Goal: Task Accomplishment & Management: Complete application form

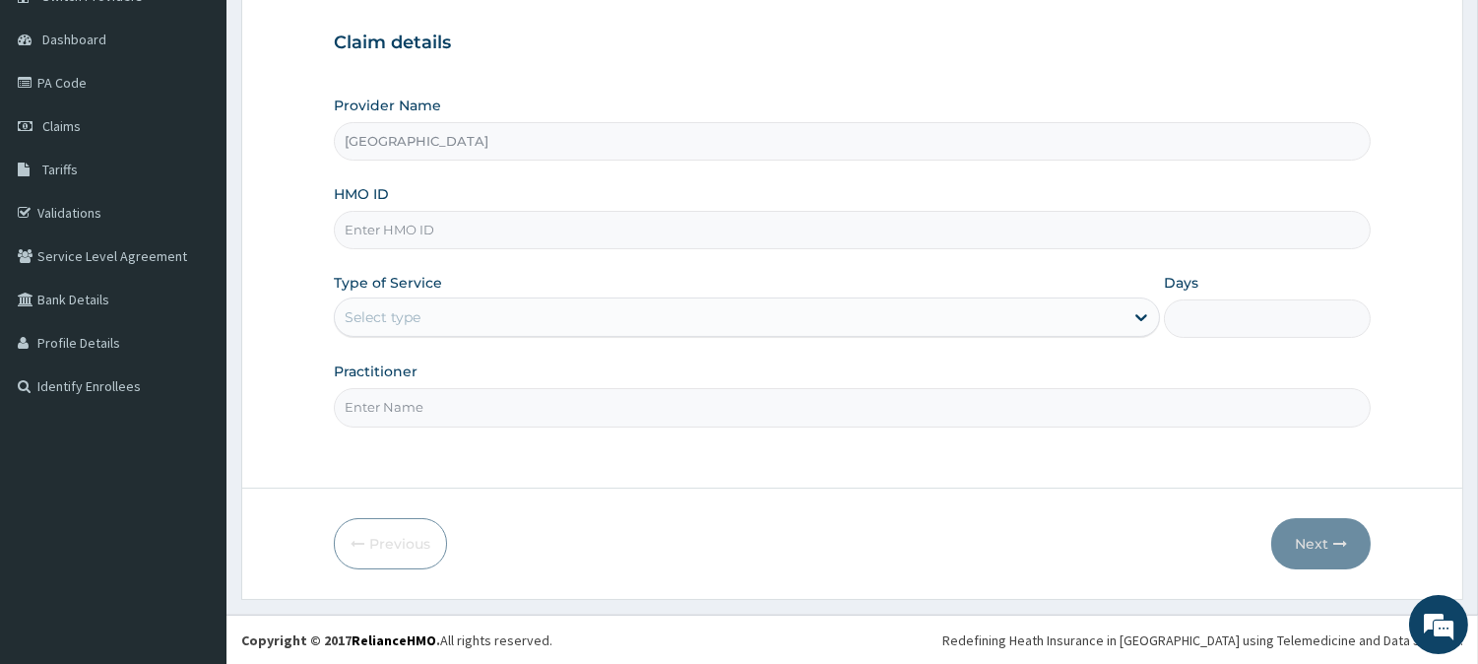
click at [447, 240] on input "HMO ID" at bounding box center [852, 230] width 1037 height 38
click at [425, 290] on label "Type of Service" at bounding box center [388, 283] width 108 height 20
drag, startPoint x: 361, startPoint y: 177, endPoint x: 445, endPoint y: 251, distance: 111.6
click at [400, 214] on div "Provider Name Vigor Hospitals HMO ID lbp/1000 Type of Service Select type Days …" at bounding box center [852, 261] width 1037 height 331
click at [437, 223] on input "lbp/1000" at bounding box center [852, 230] width 1037 height 38
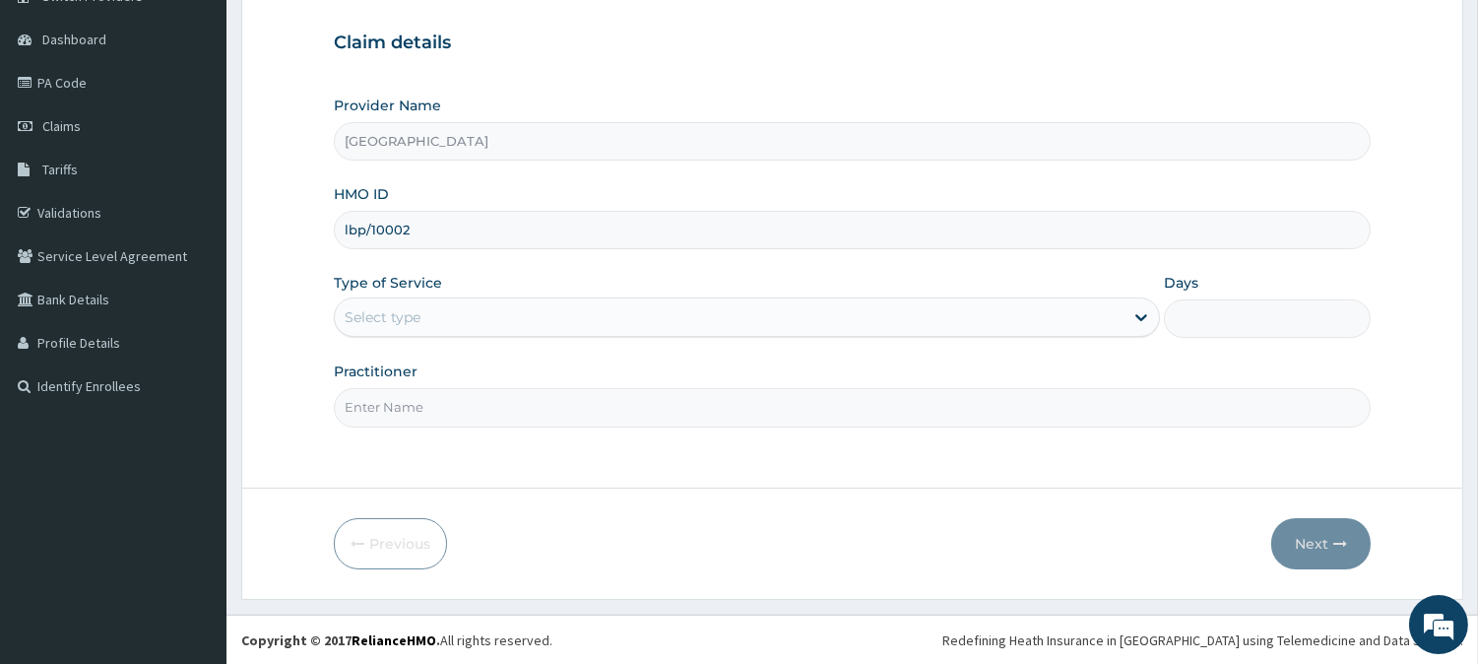
type input "lbp/100026/a"
click at [421, 320] on div "Select type" at bounding box center [729, 317] width 789 height 32
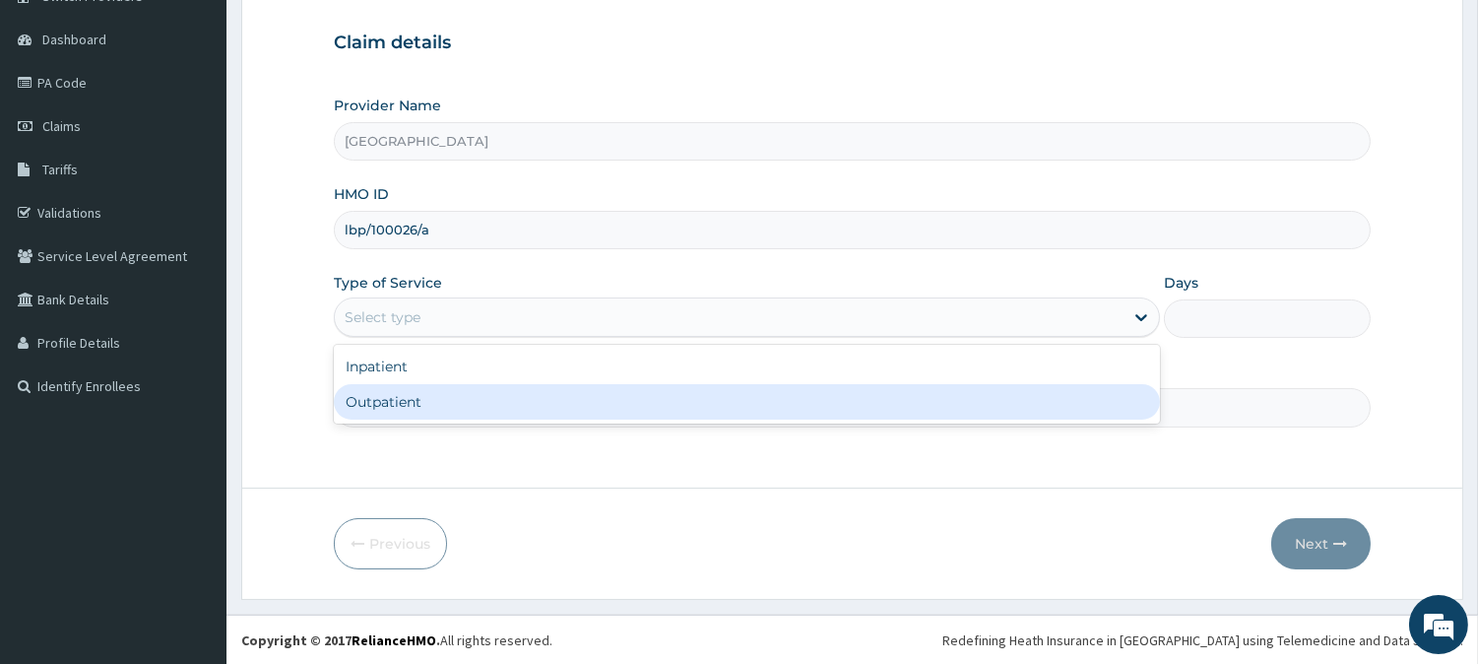
click at [412, 401] on div "Outpatient" at bounding box center [747, 401] width 826 height 35
type input "1"
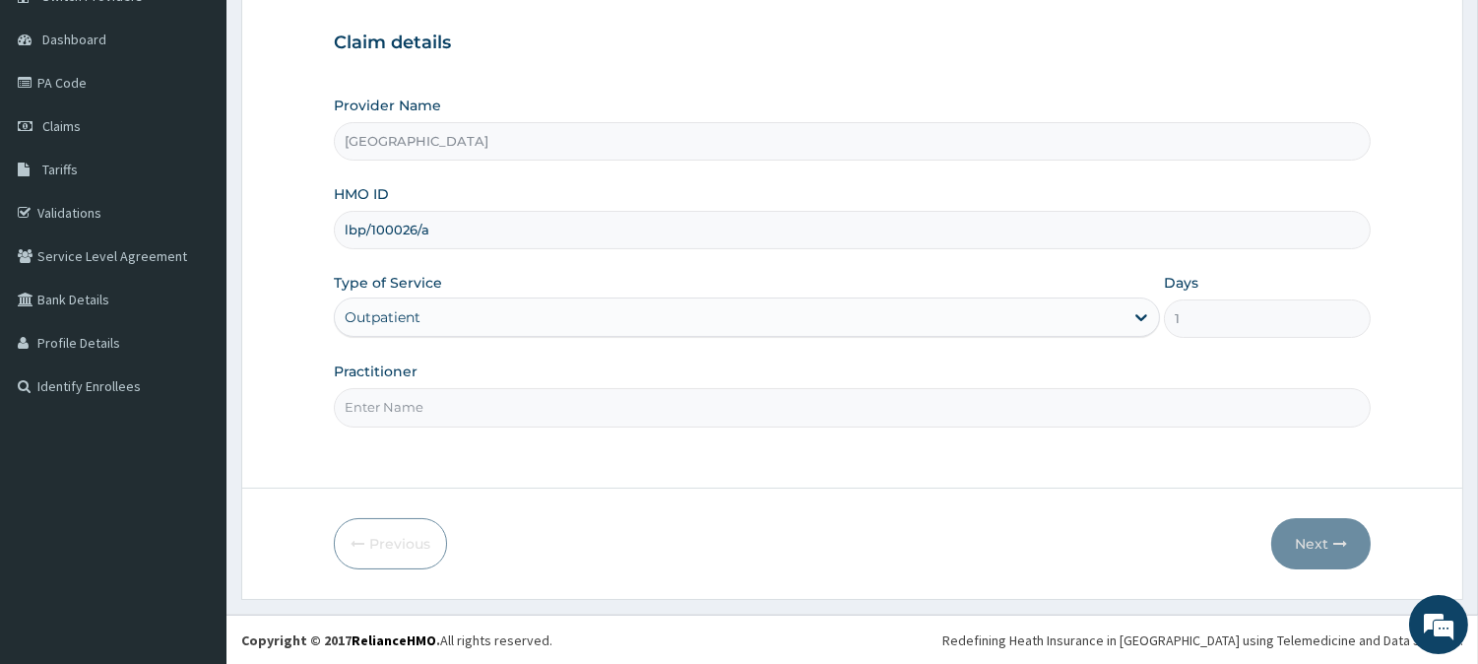
click at [412, 401] on input "Practitioner" at bounding box center [852, 407] width 1037 height 38
type input "DR GABRIEL OFFOMATA"
click at [1393, 509] on form "Step 1 of 2 Claim details Provider Name Vigor Hospitals HMO ID lbp/100026/a Typ…" at bounding box center [852, 264] width 1222 height 670
click at [1333, 533] on button "Next" at bounding box center [1320, 543] width 99 height 51
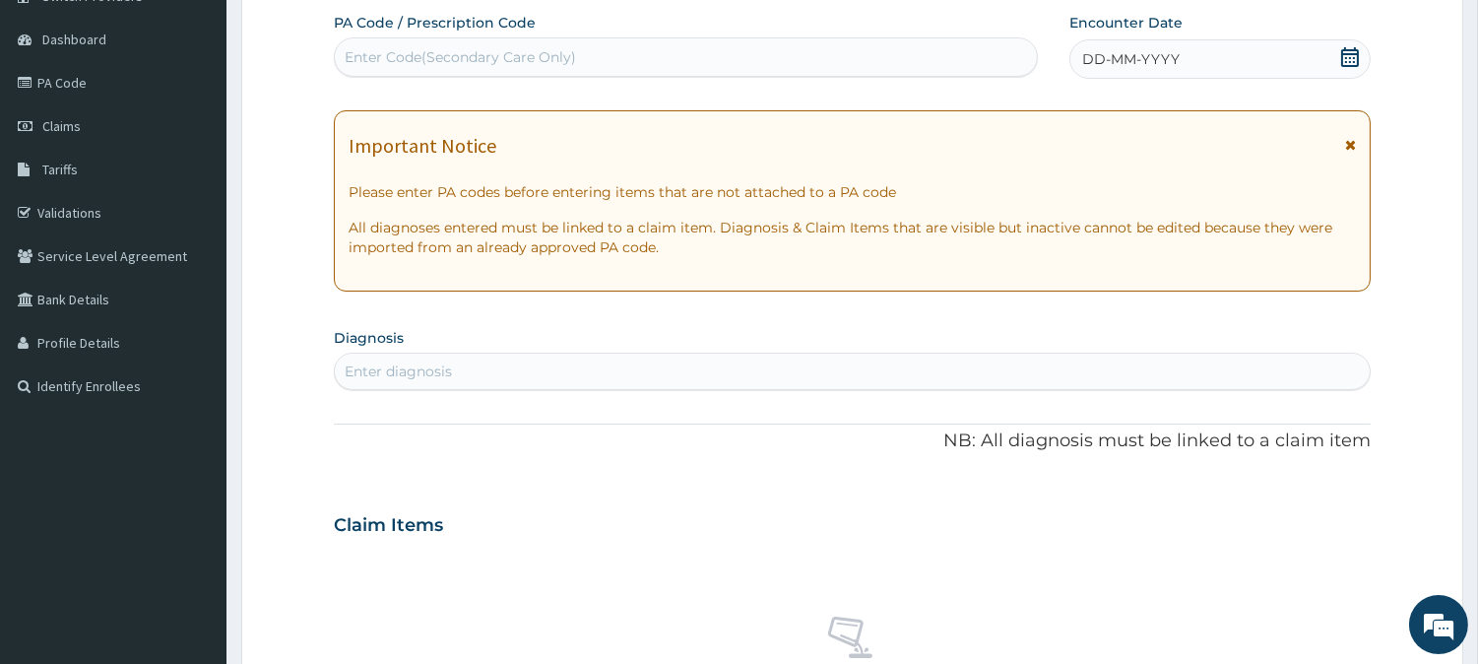
click at [1234, 75] on div "DD-MM-YYYY" at bounding box center [1219, 58] width 301 height 39
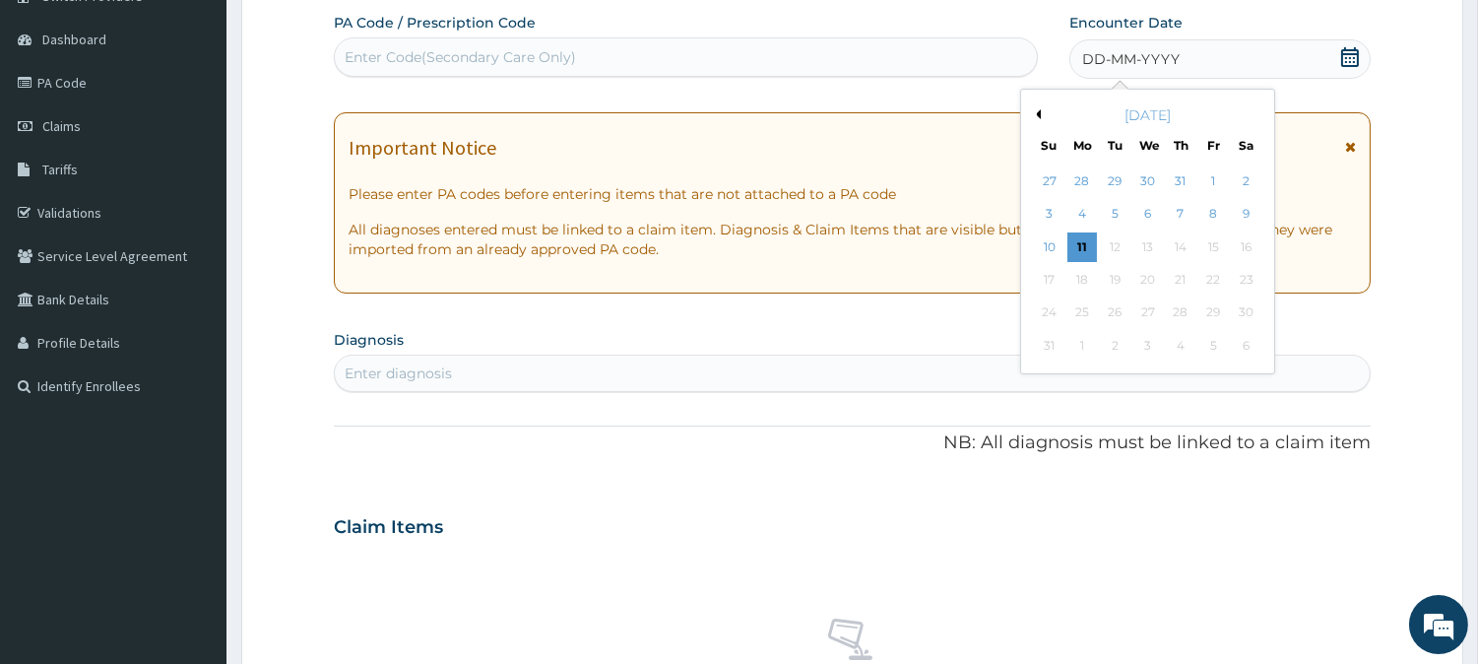
click at [1037, 113] on button "Previous Month" at bounding box center [1036, 114] width 10 height 10
drag, startPoint x: 1239, startPoint y: 246, endPoint x: 1198, endPoint y: 244, distance: 40.4
click at [1219, 244] on div "13 14 15 16 17 18 19" at bounding box center [1147, 246] width 229 height 32
click at [1250, 243] on div "19" at bounding box center [1246, 247] width 30 height 30
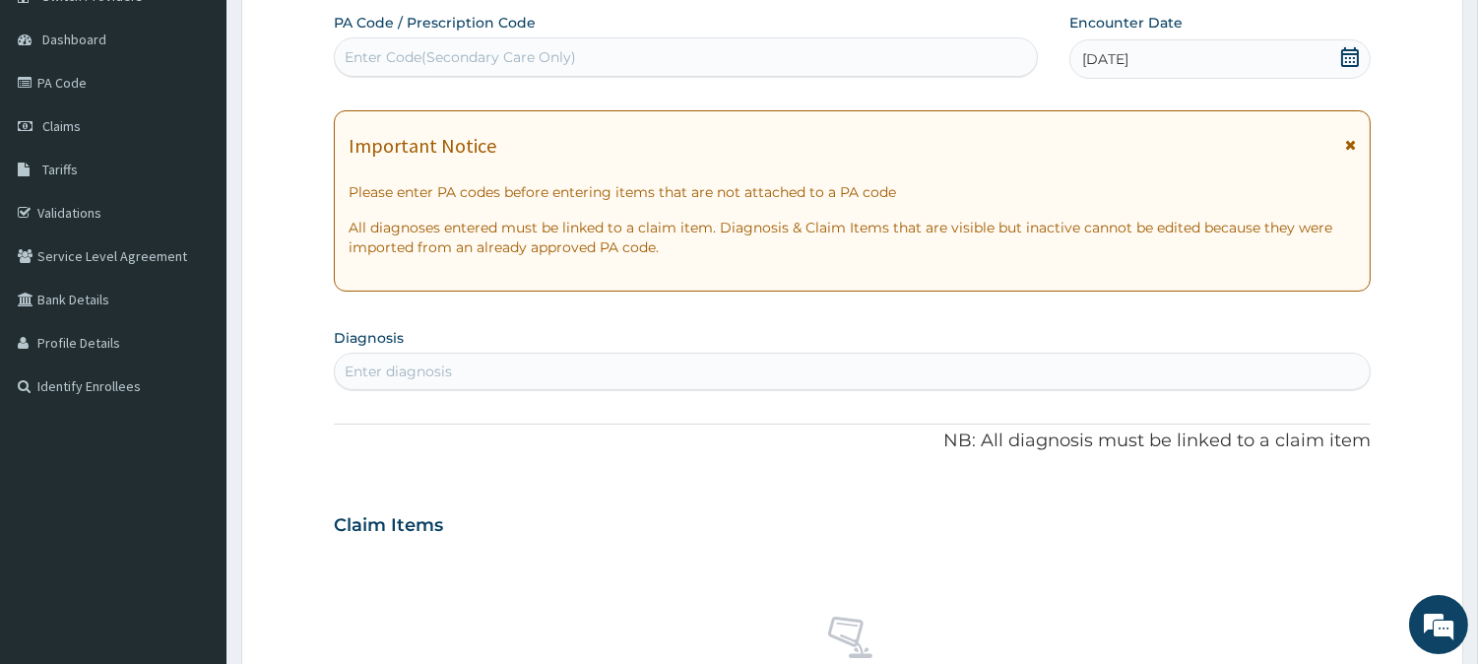
click at [705, 364] on div "Enter diagnosis" at bounding box center [852, 371] width 1035 height 32
click at [707, 381] on div "Enter diagnosis" at bounding box center [852, 371] width 1035 height 32
type input "sepsi"
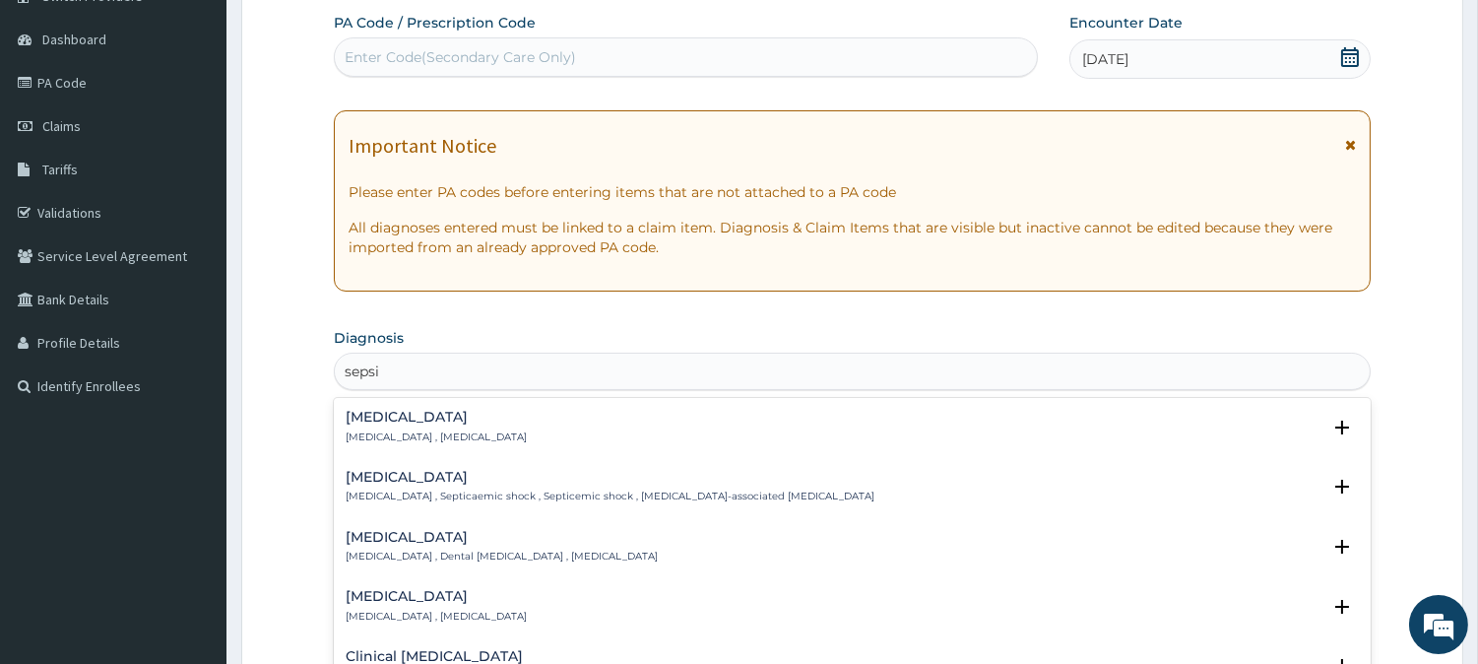
click at [437, 427] on div "Sepsis Systemic infection , Sepsis" at bounding box center [436, 427] width 181 height 34
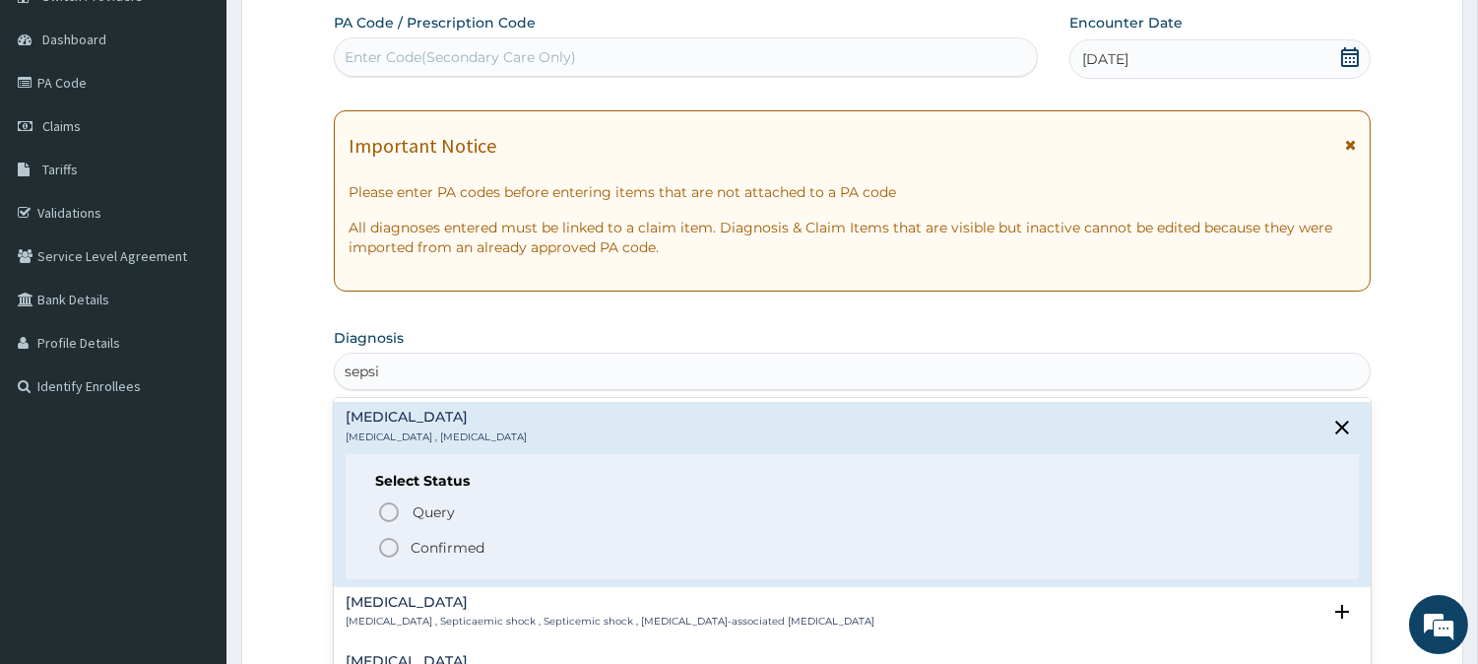
click at [399, 553] on icon "status option filled" at bounding box center [389, 548] width 24 height 24
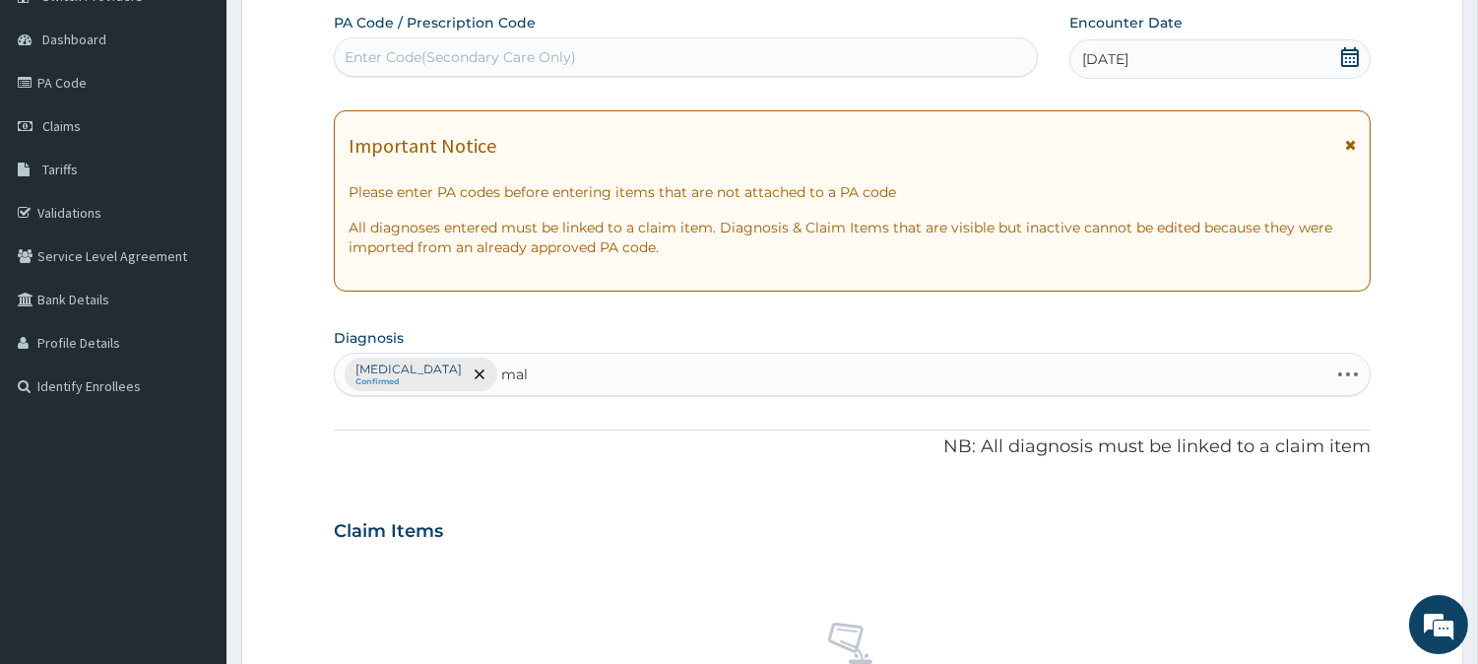
type input "mala"
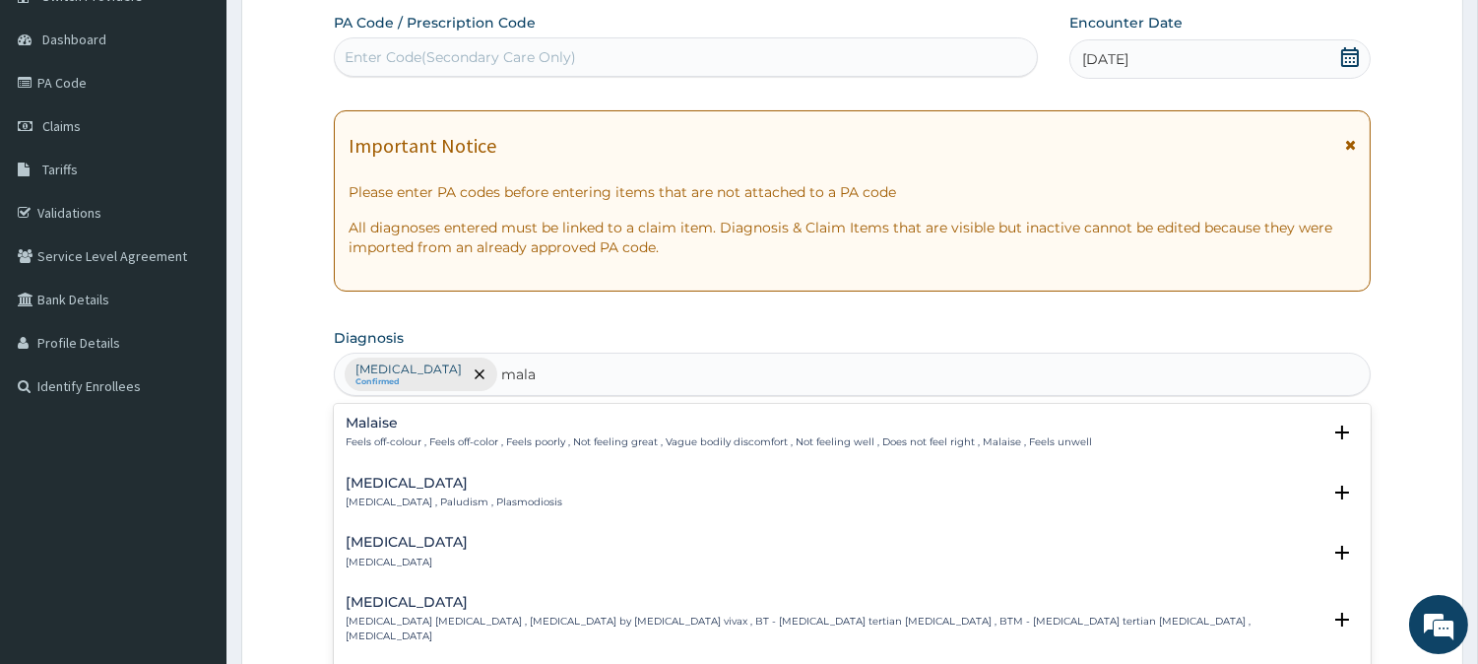
click at [398, 470] on div "Malaria Malaria , Paludism , Plasmodiosis Select Status Query Query covers susp…" at bounding box center [852, 498] width 1037 height 60
click at [414, 487] on h4 "Malaria" at bounding box center [454, 483] width 217 height 15
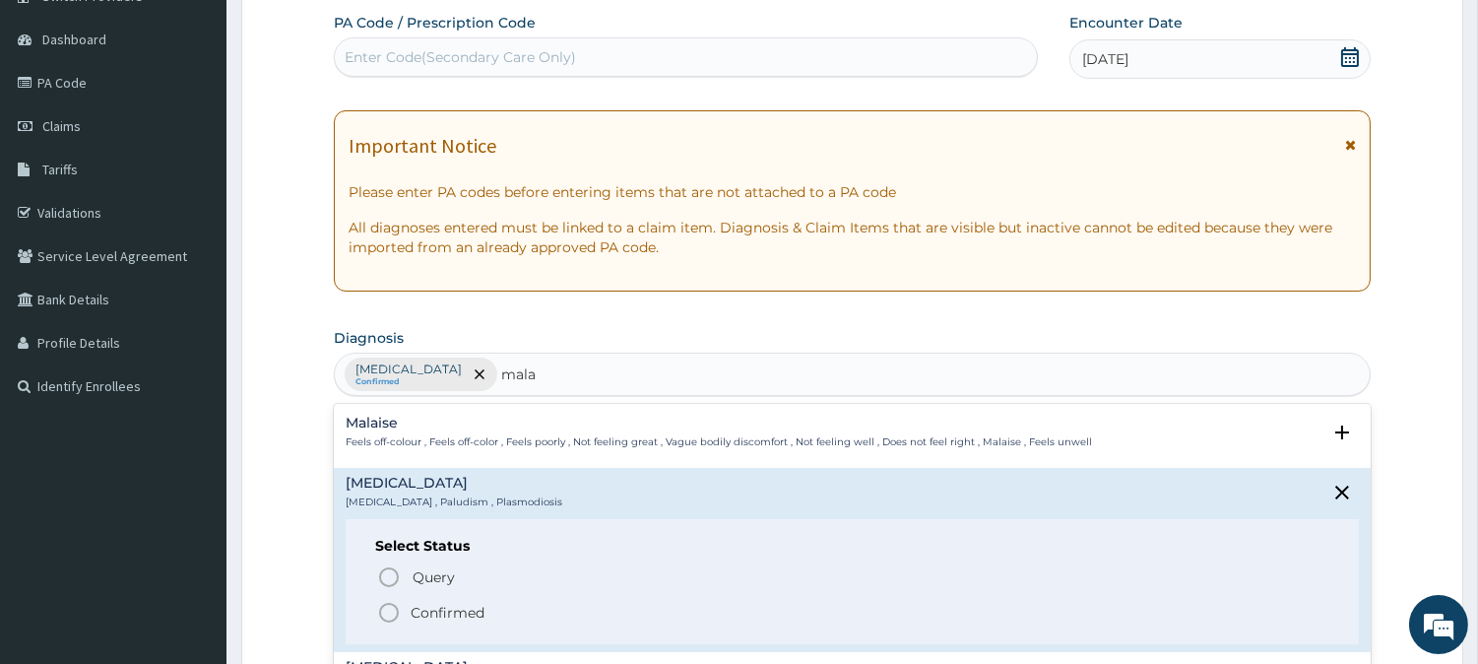
click at [406, 610] on span "Confirmed" at bounding box center [853, 613] width 952 height 24
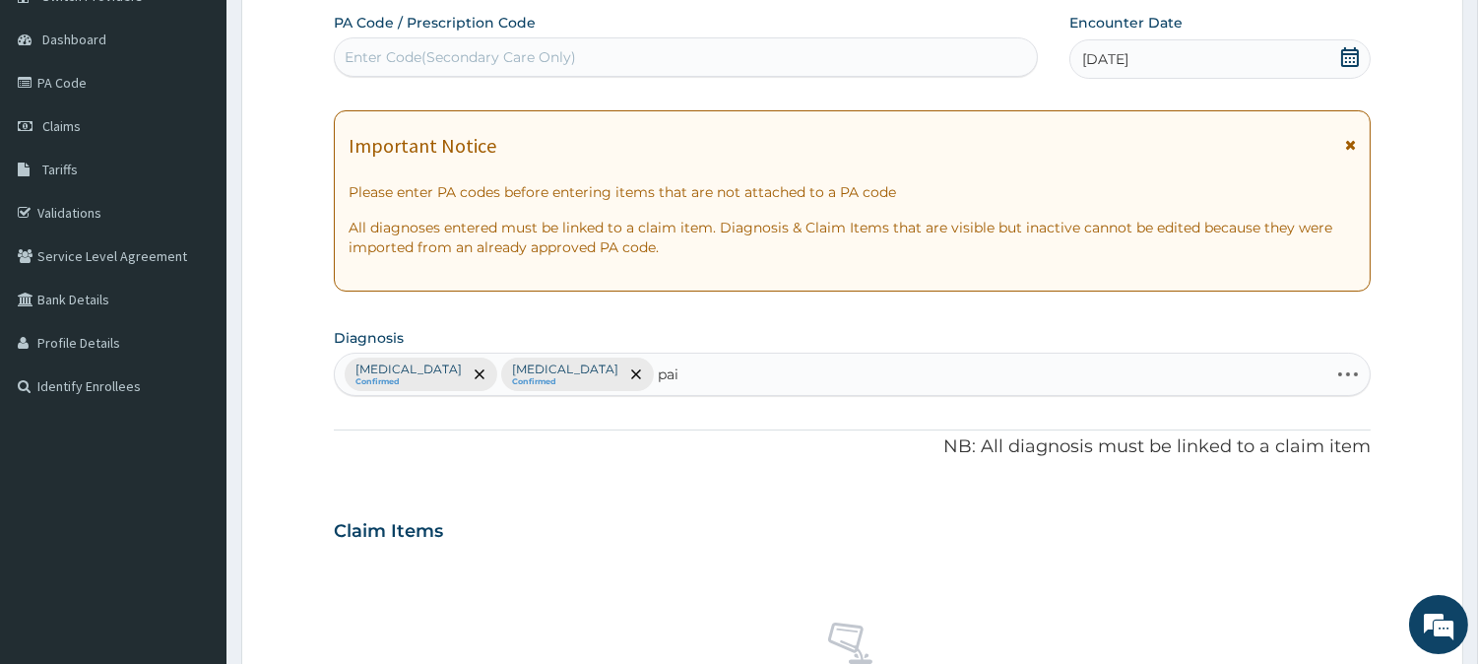
type input "pain"
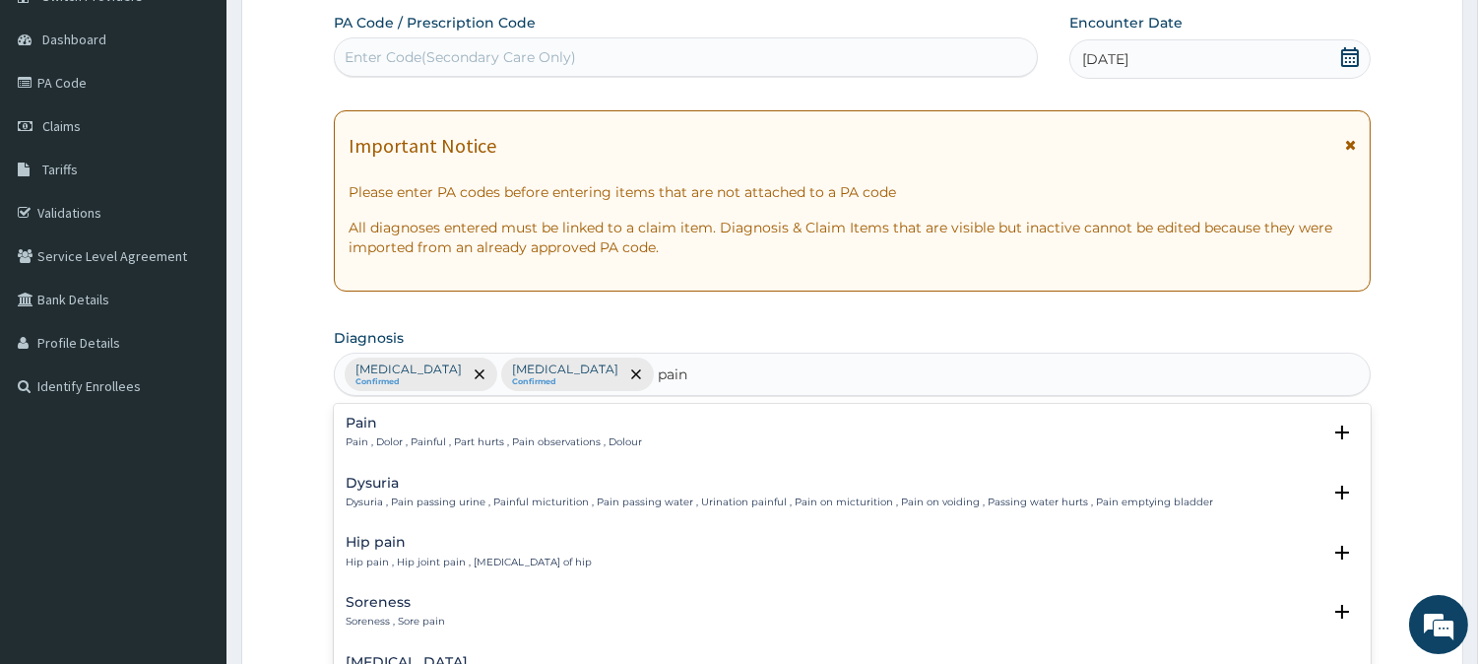
click at [370, 427] on h4 "Pain" at bounding box center [494, 422] width 296 height 15
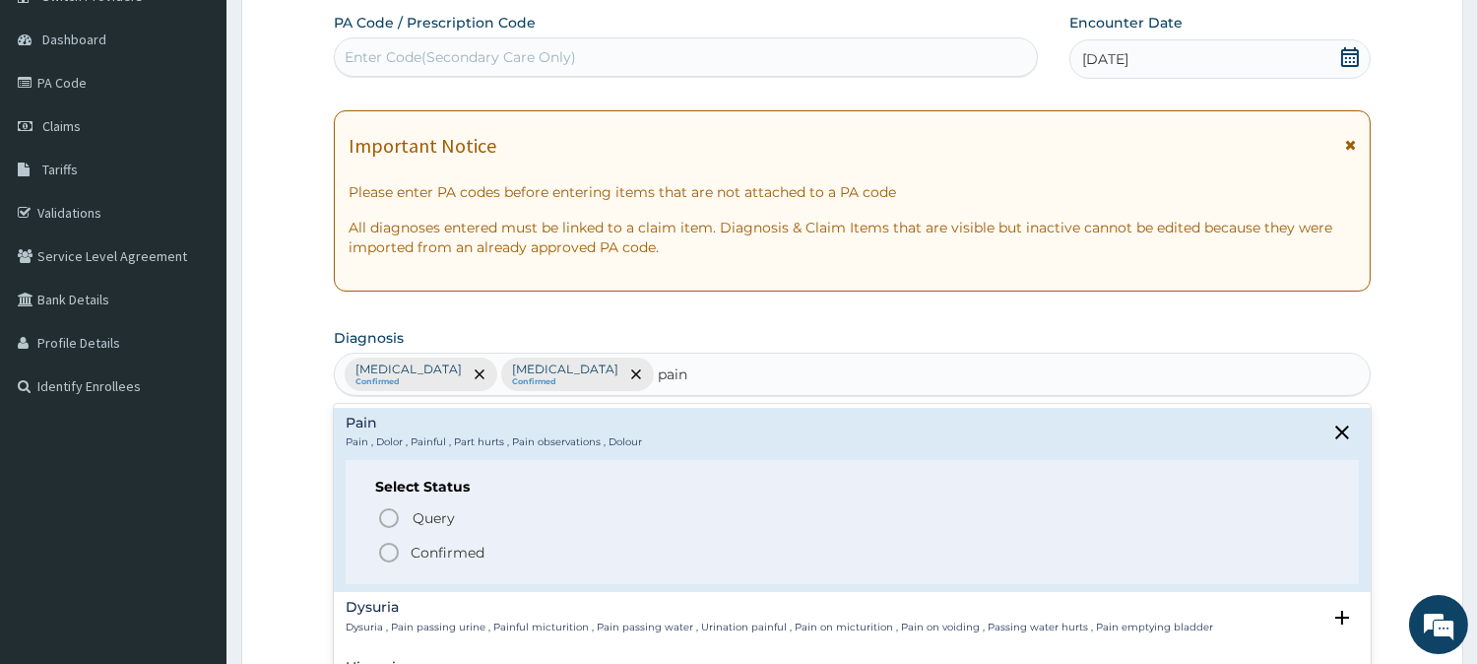
click at [391, 548] on icon "status option filled" at bounding box center [389, 553] width 24 height 24
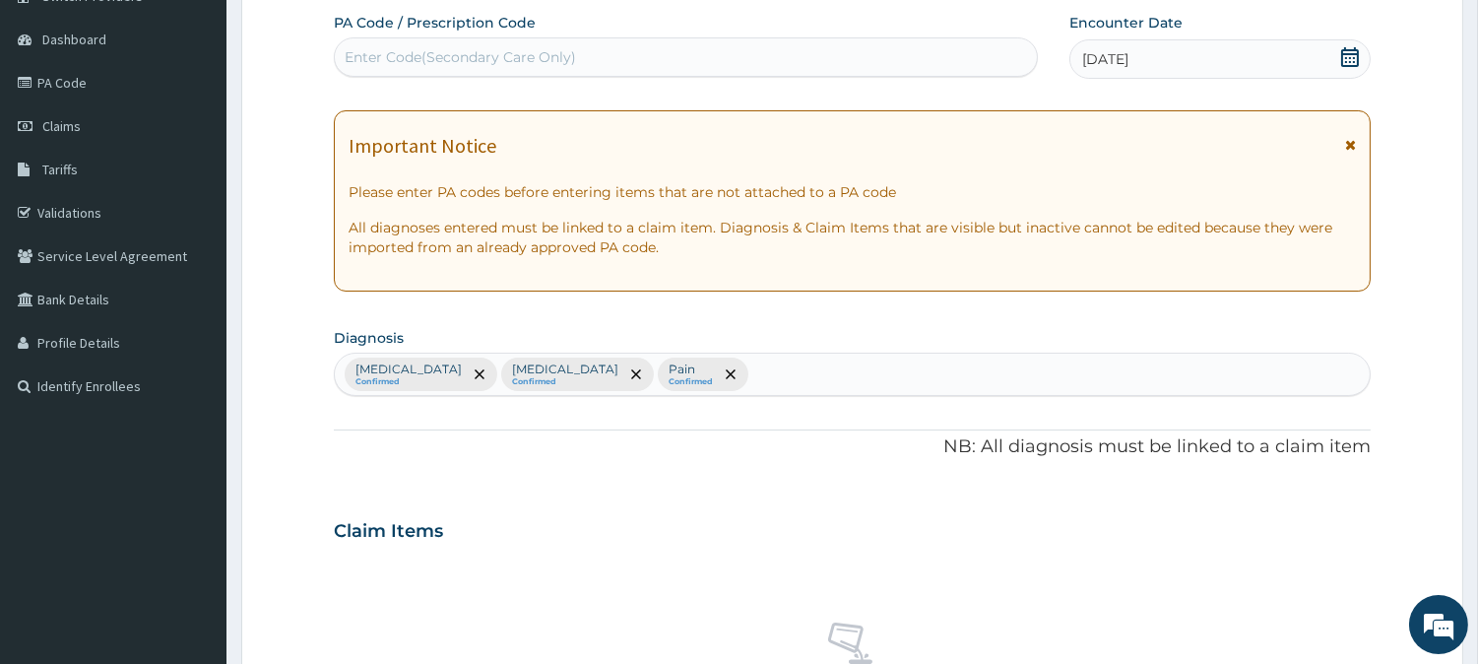
scroll to position [613, 0]
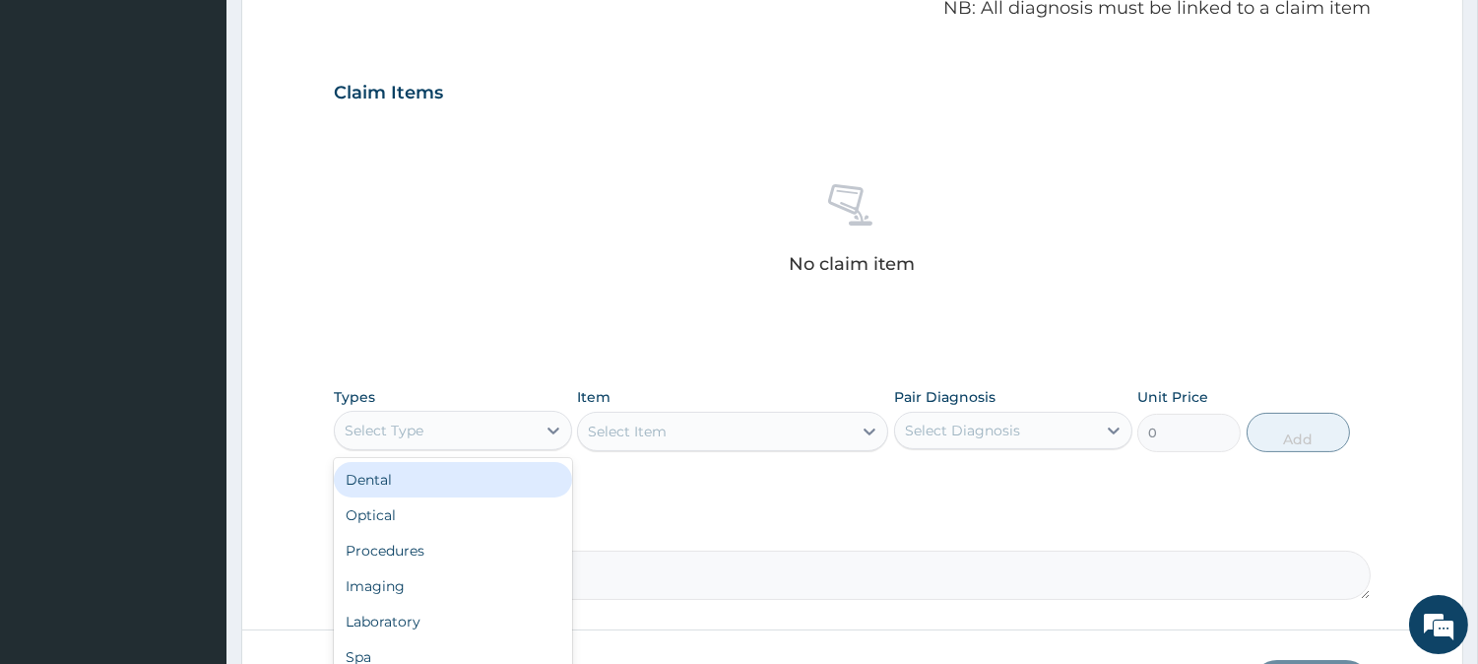
click at [406, 433] on div "Select Type" at bounding box center [384, 430] width 79 height 20
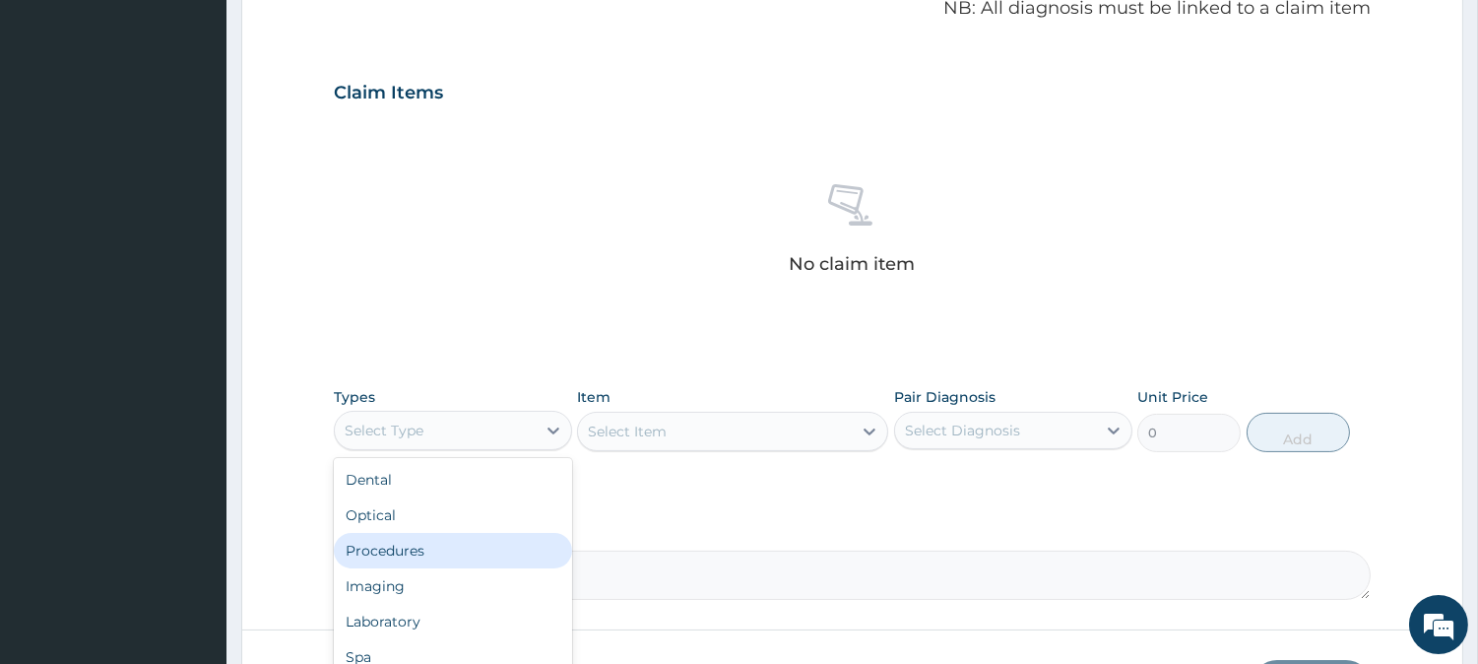
click at [410, 544] on div "Procedures" at bounding box center [453, 550] width 238 height 35
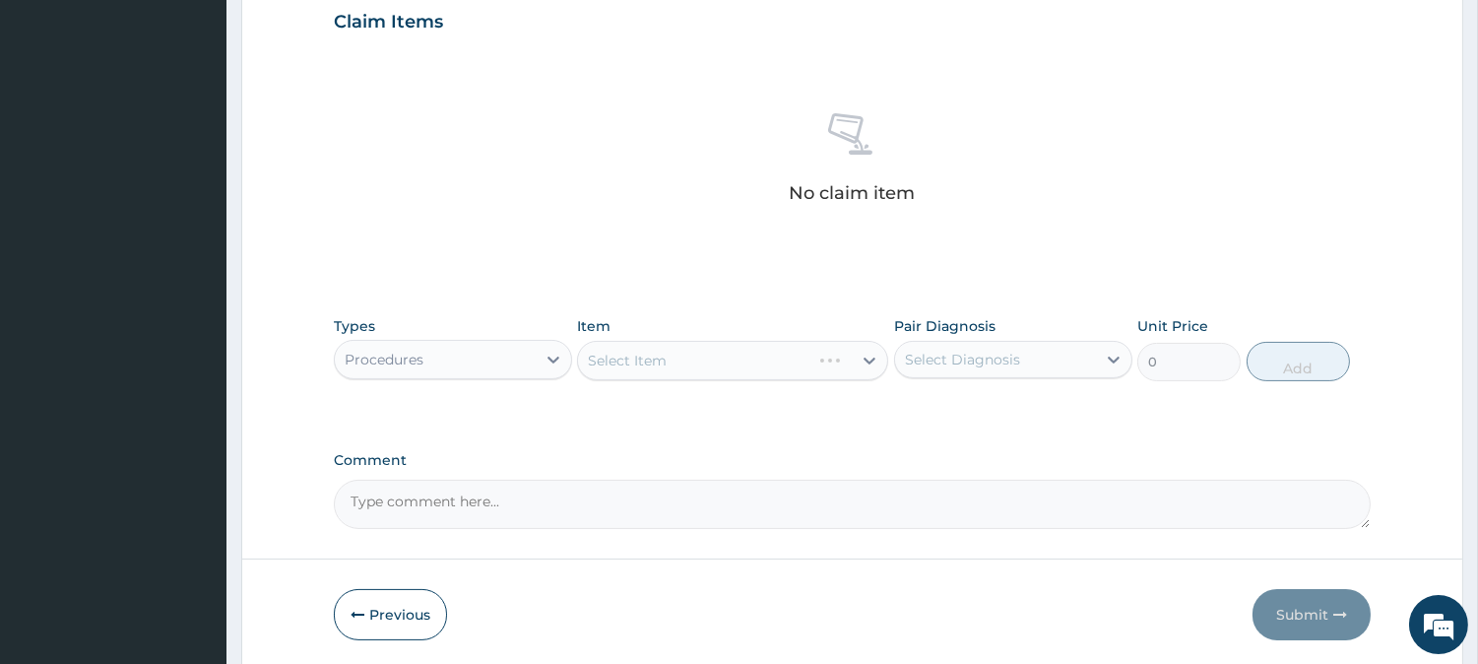
scroll to position [755, 0]
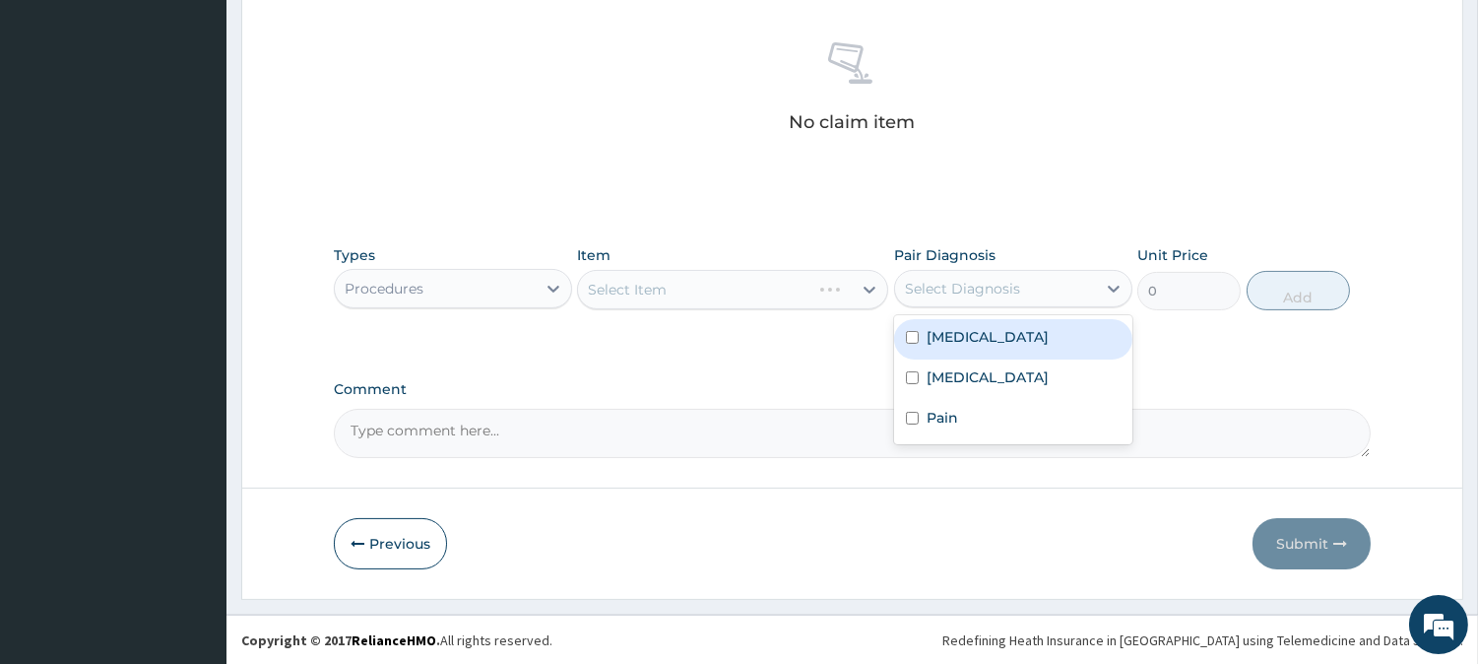
click at [960, 279] on div "Select Diagnosis" at bounding box center [962, 289] width 115 height 20
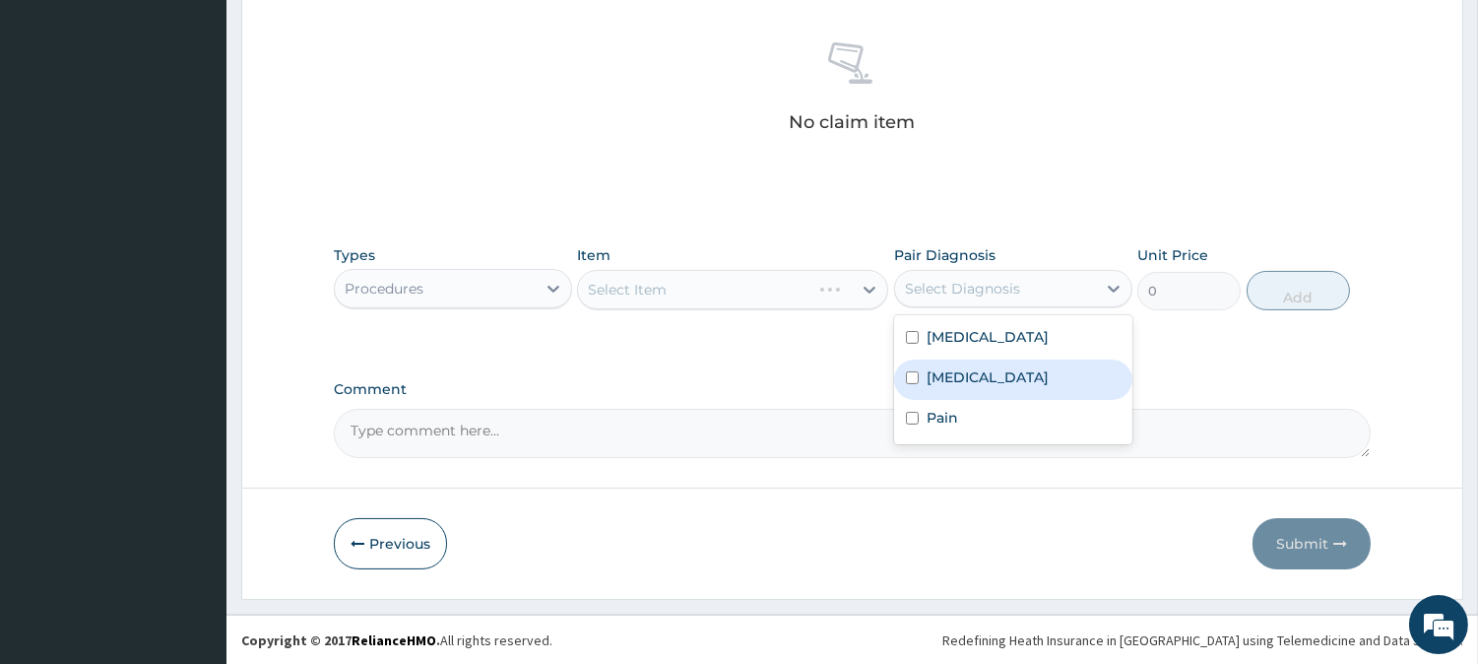
click at [917, 368] on div "Malaria" at bounding box center [1013, 379] width 238 height 40
checkbox input "true"
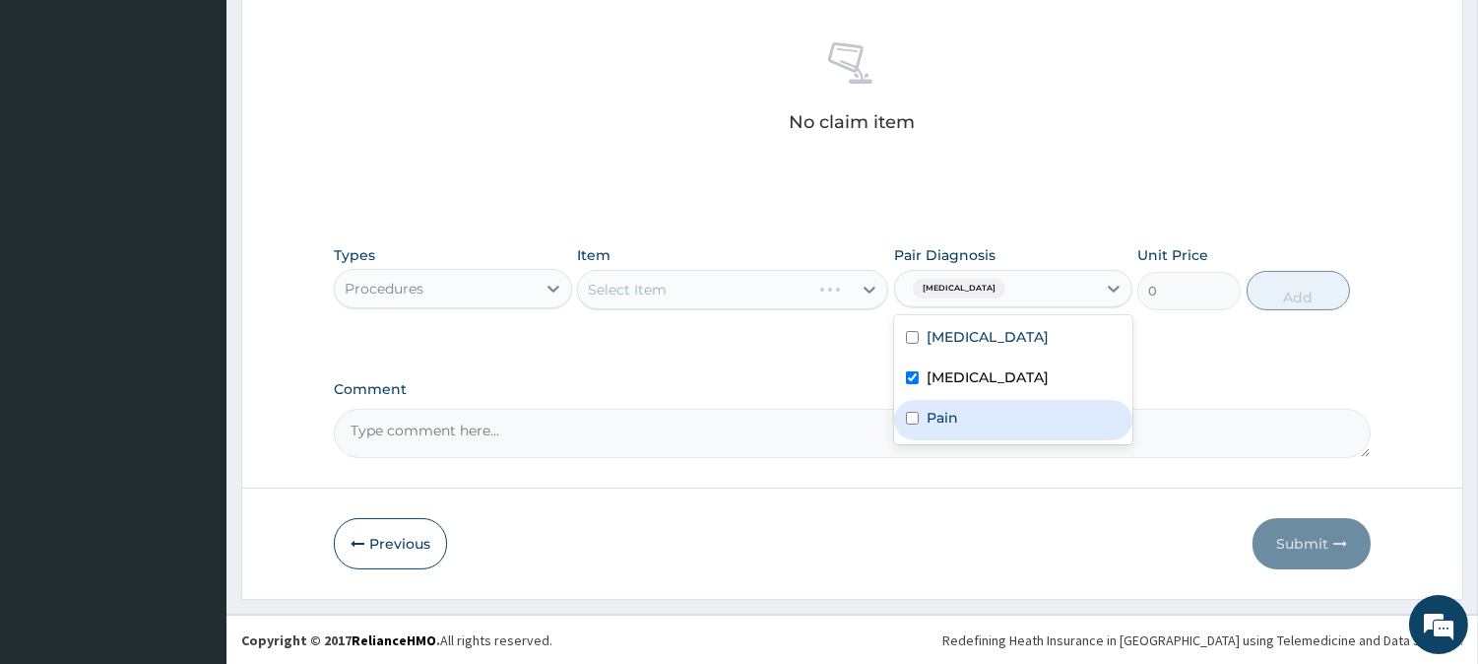
click at [923, 400] on div "Pain" at bounding box center [1013, 420] width 238 height 40
checkbox input "true"
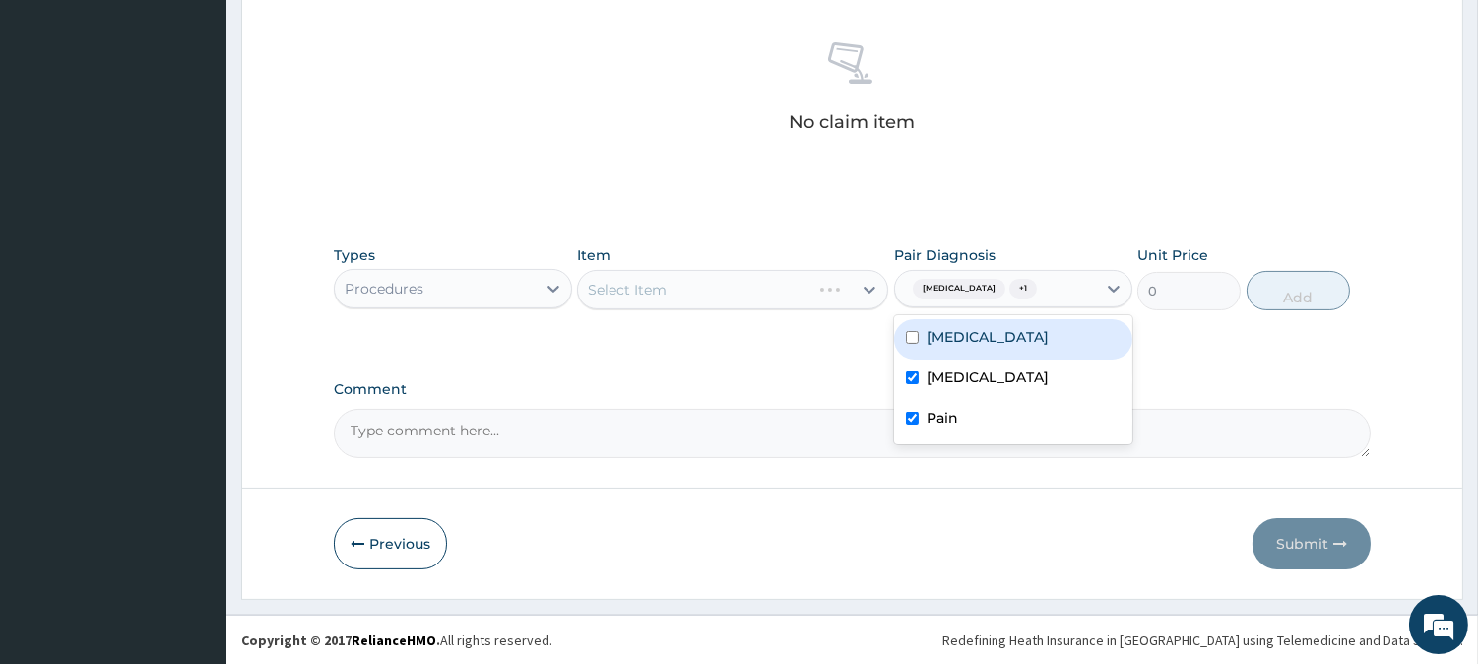
click at [953, 335] on label "Sepsis" at bounding box center [987, 337] width 122 height 20
checkbox input "true"
click at [804, 343] on div "Types Procedures Item Select Item Pair Diagnosis option Sepsis, selected. optio…" at bounding box center [852, 292] width 1037 height 114
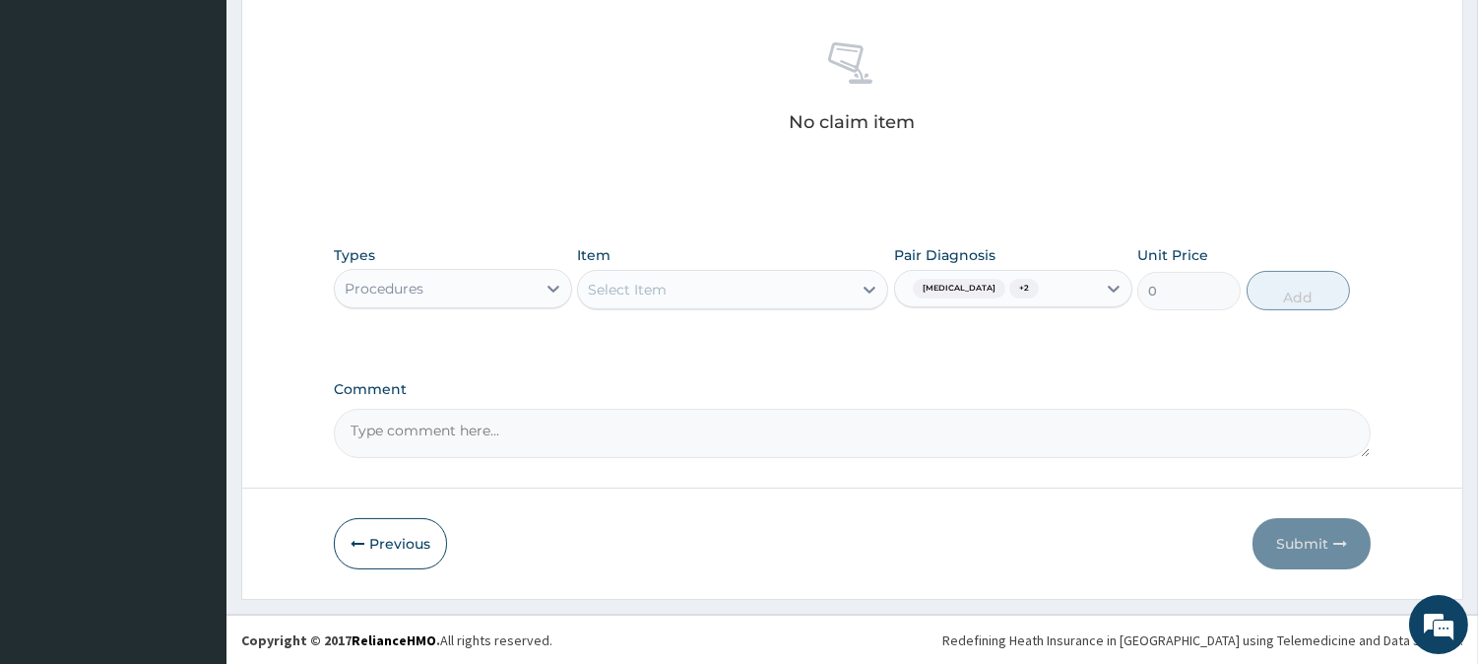
click at [700, 288] on div "Select Item" at bounding box center [715, 290] width 274 height 32
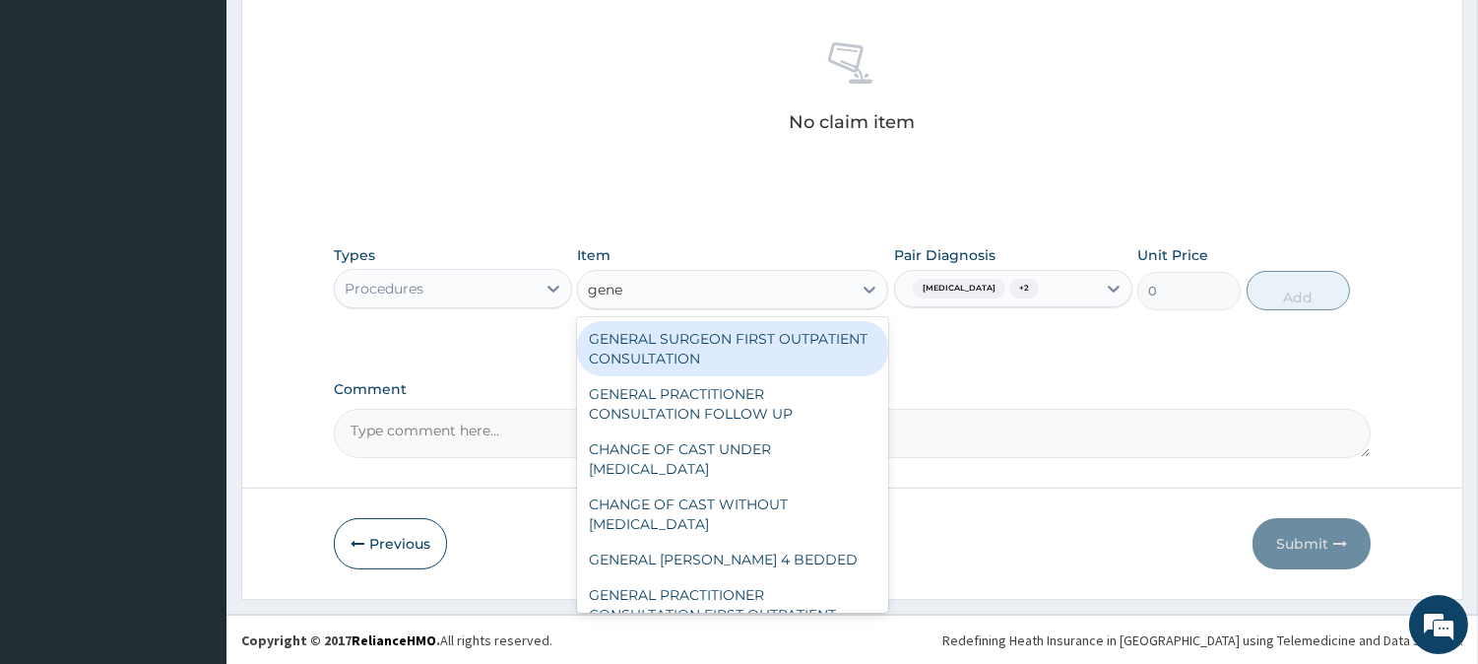
type input "gener"
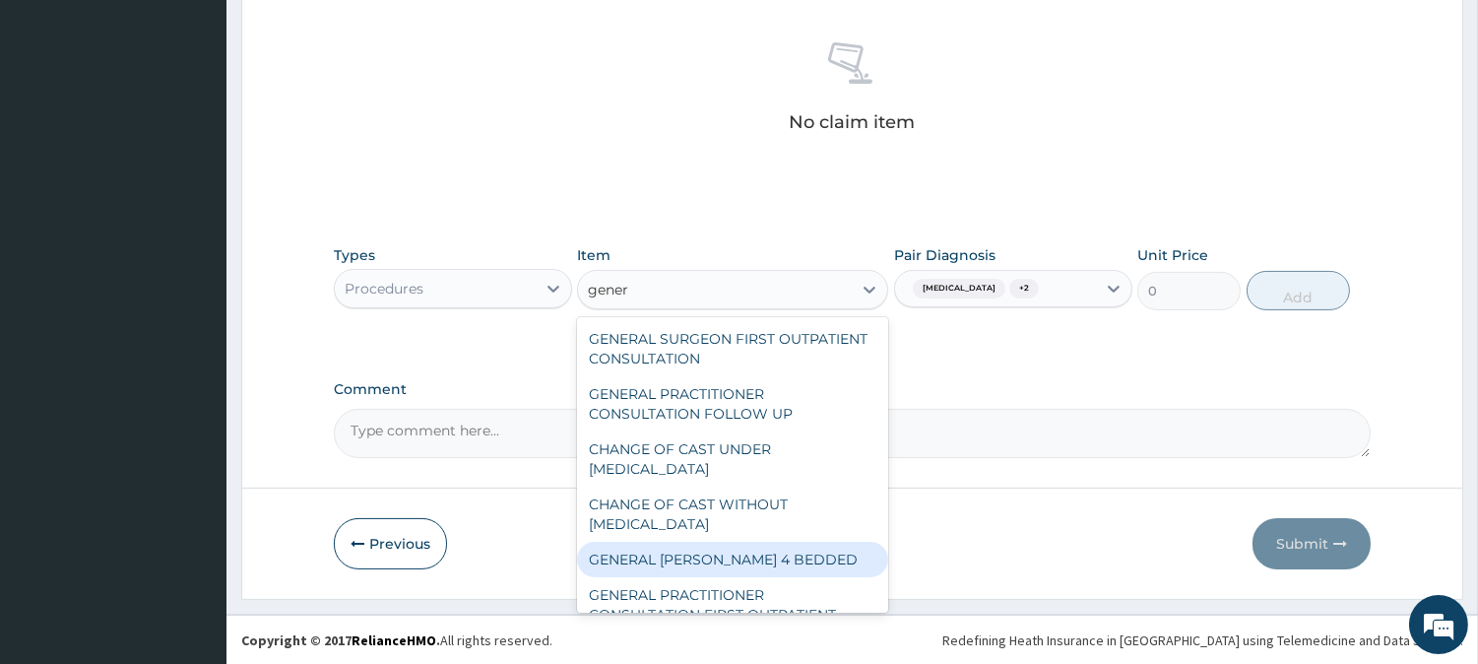
drag, startPoint x: 753, startPoint y: 586, endPoint x: 774, endPoint y: 569, distance: 26.6
click at [774, 569] on div "GENERAL SURGEON FIRST OUTPATIENT CONSULTATION GENERAL PRACTITIONER CONSULTATION…" at bounding box center [732, 464] width 311 height 295
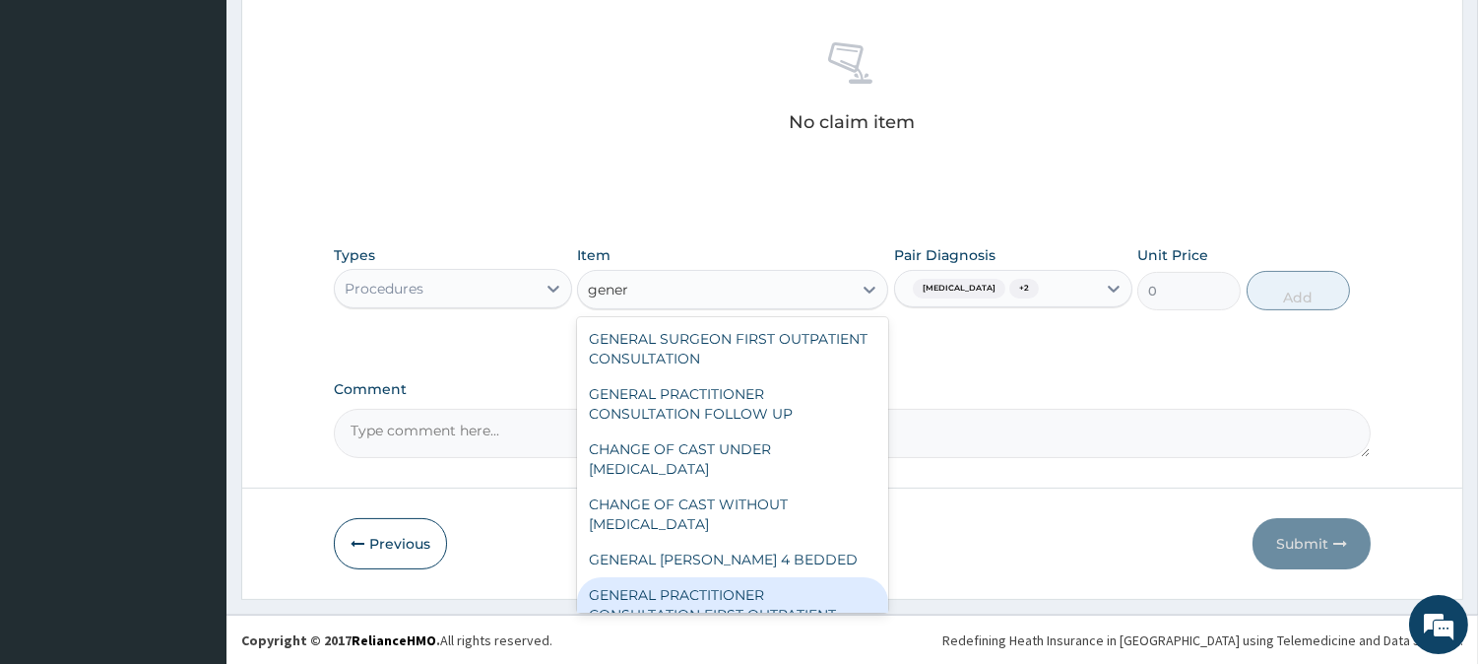
click at [745, 581] on div "GENERAL PRACTITIONER CONSULTATION FIRST OUTPATIENT CONSULTATION" at bounding box center [732, 614] width 311 height 75
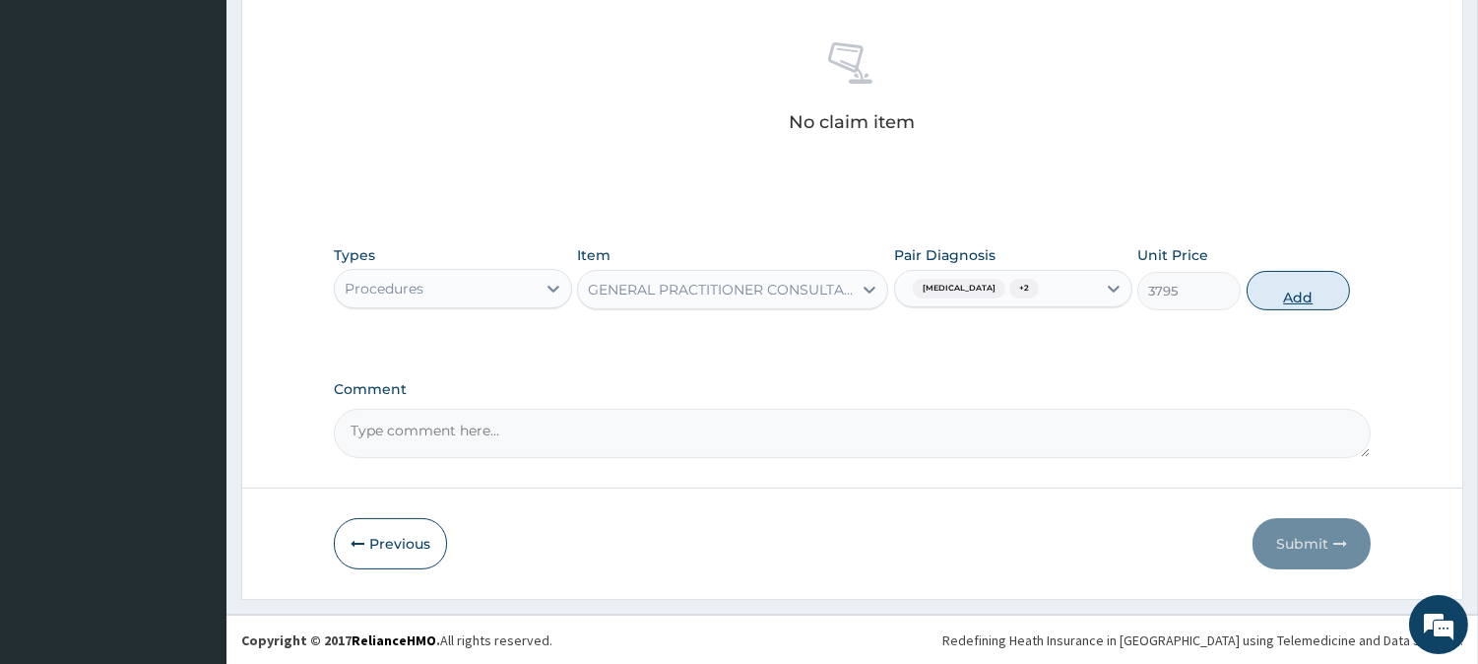
click at [1300, 273] on button "Add" at bounding box center [1297, 290] width 103 height 39
type input "0"
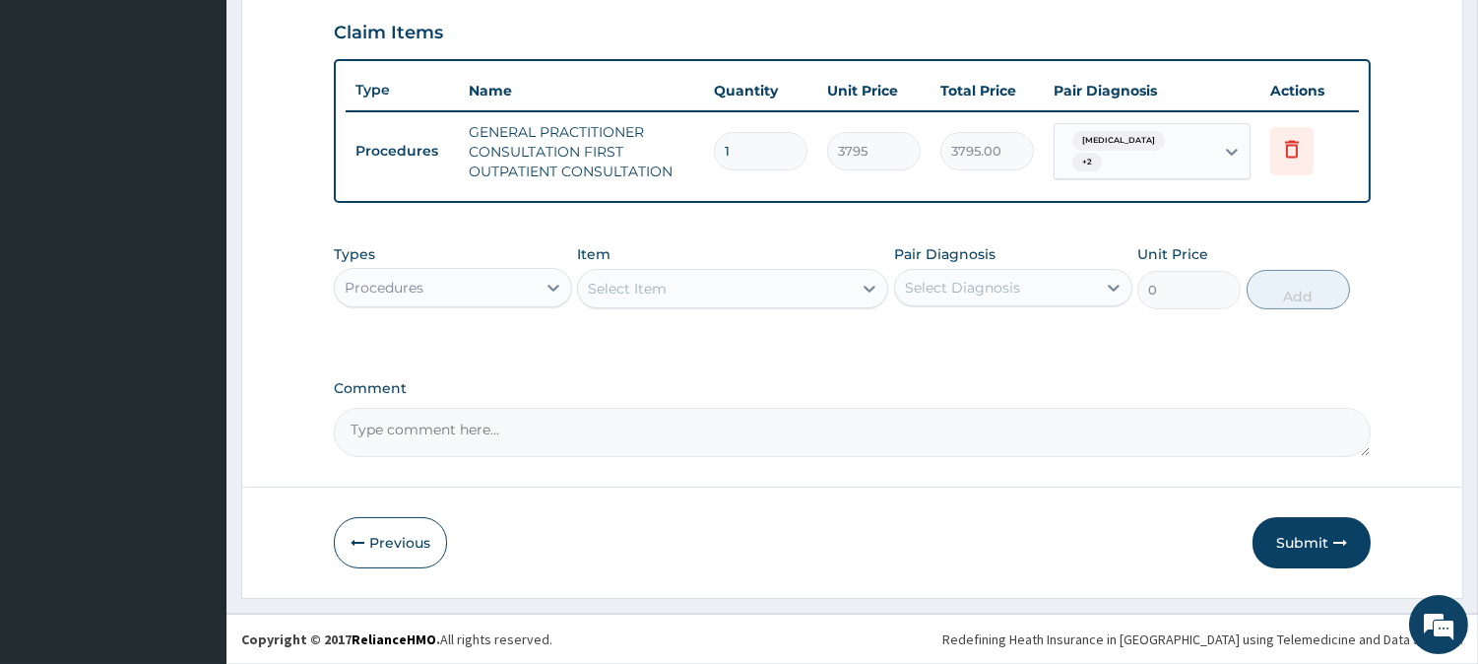
scroll to position [670, 0]
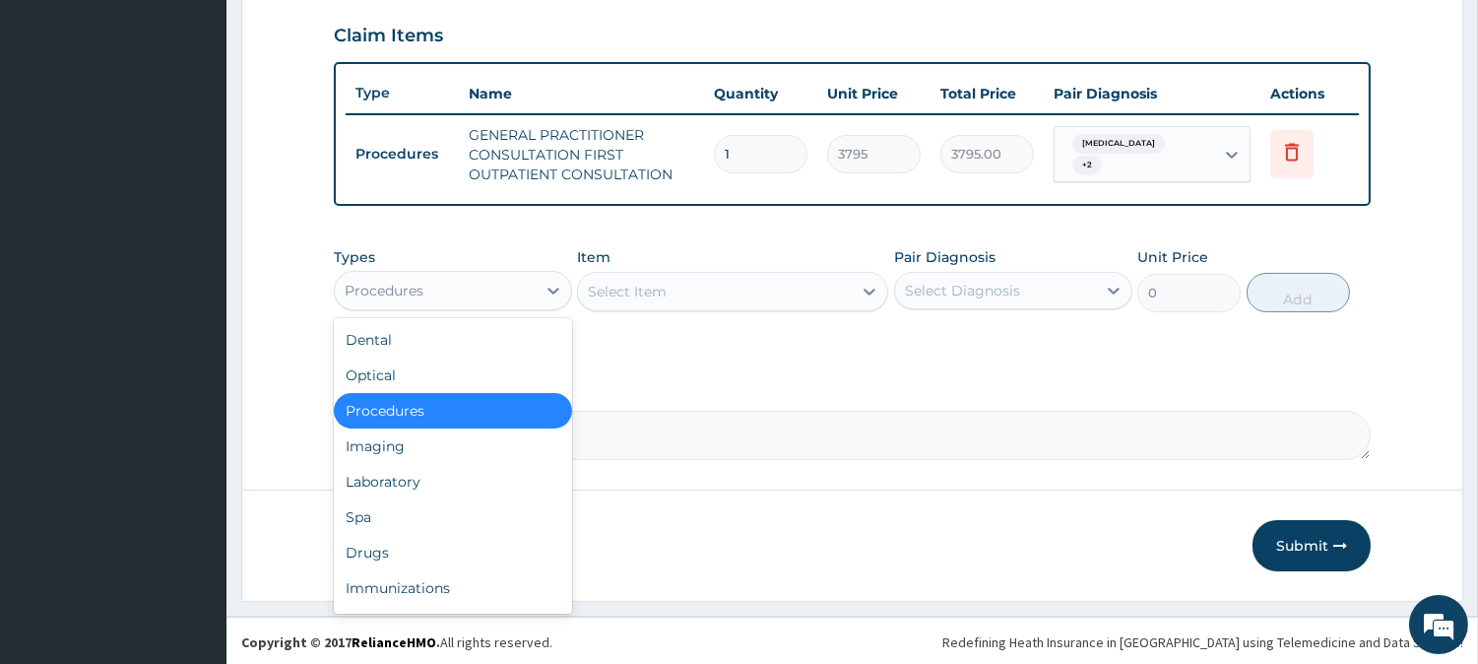
click at [526, 282] on div "Procedures" at bounding box center [435, 291] width 201 height 32
click at [441, 476] on div "Laboratory" at bounding box center [453, 481] width 238 height 35
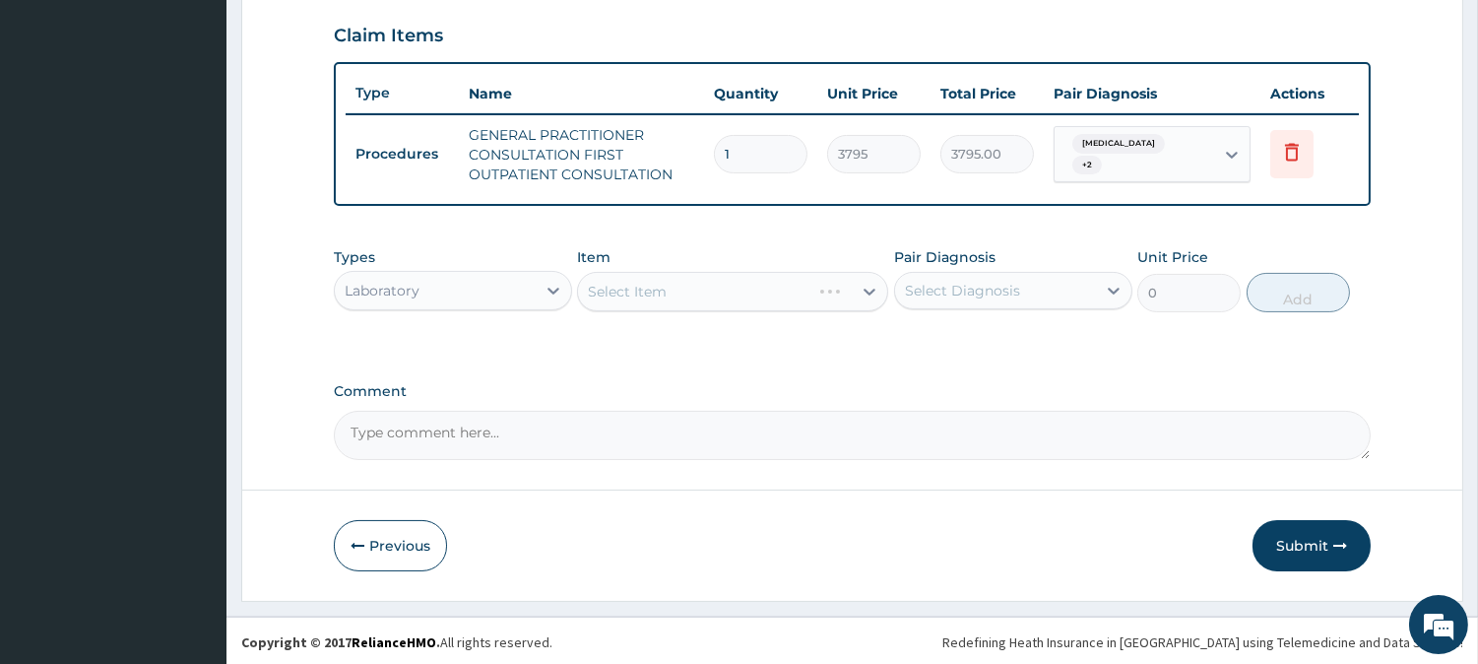
click at [1068, 297] on div "Select Diagnosis" at bounding box center [995, 291] width 201 height 32
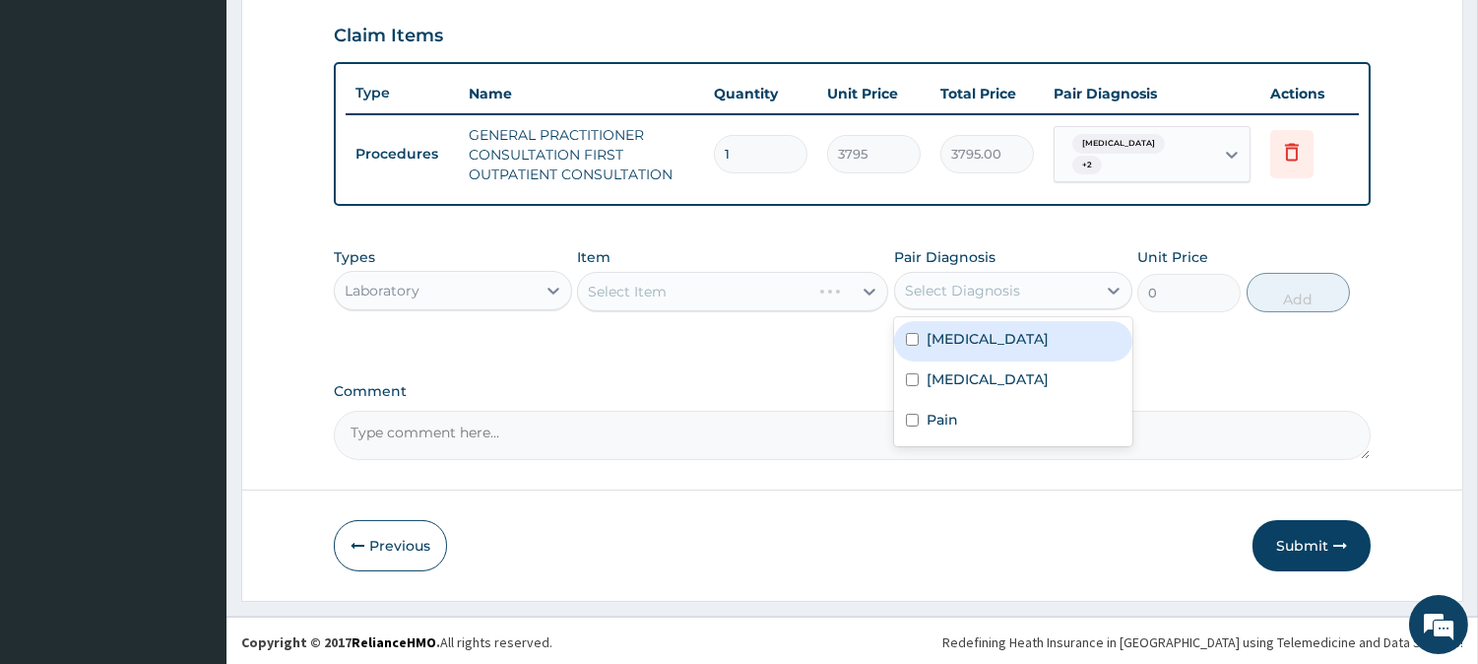
click at [1029, 351] on div "Sepsis" at bounding box center [1013, 341] width 238 height 40
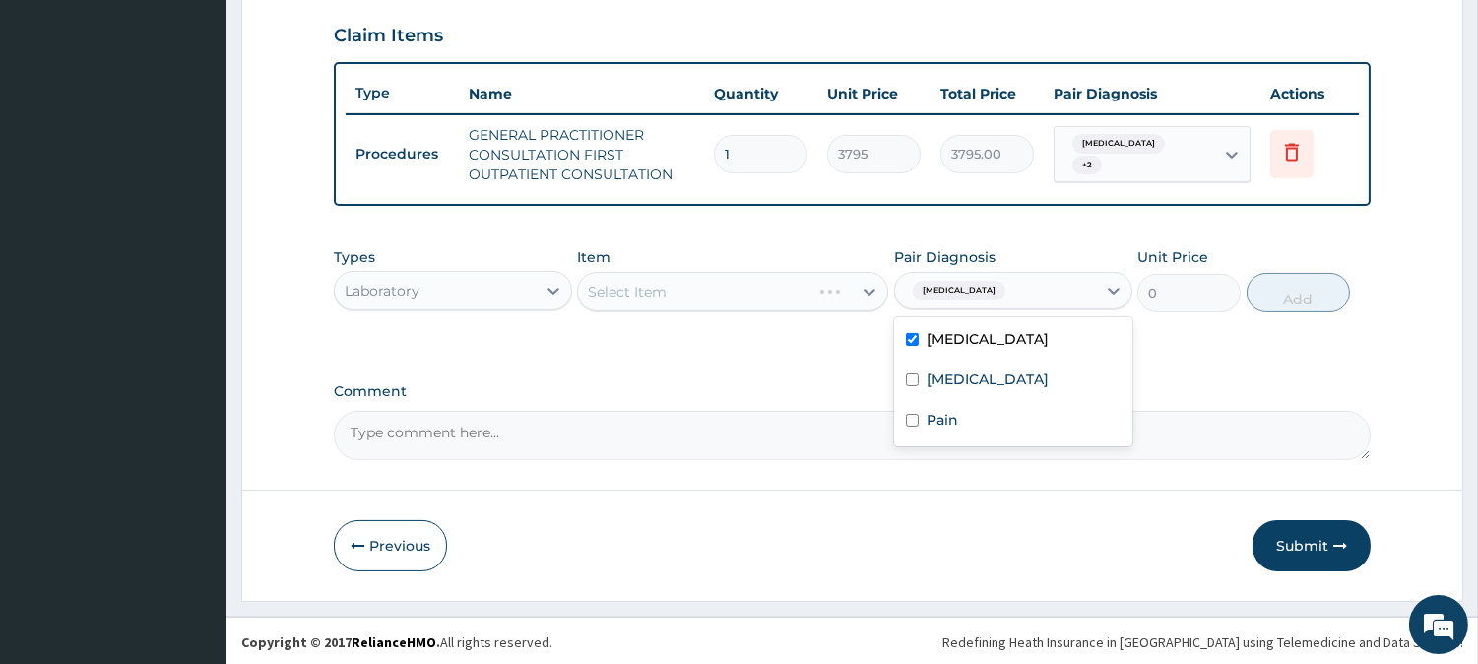
click at [1004, 346] on div "Sepsis" at bounding box center [1013, 341] width 238 height 40
checkbox input "false"
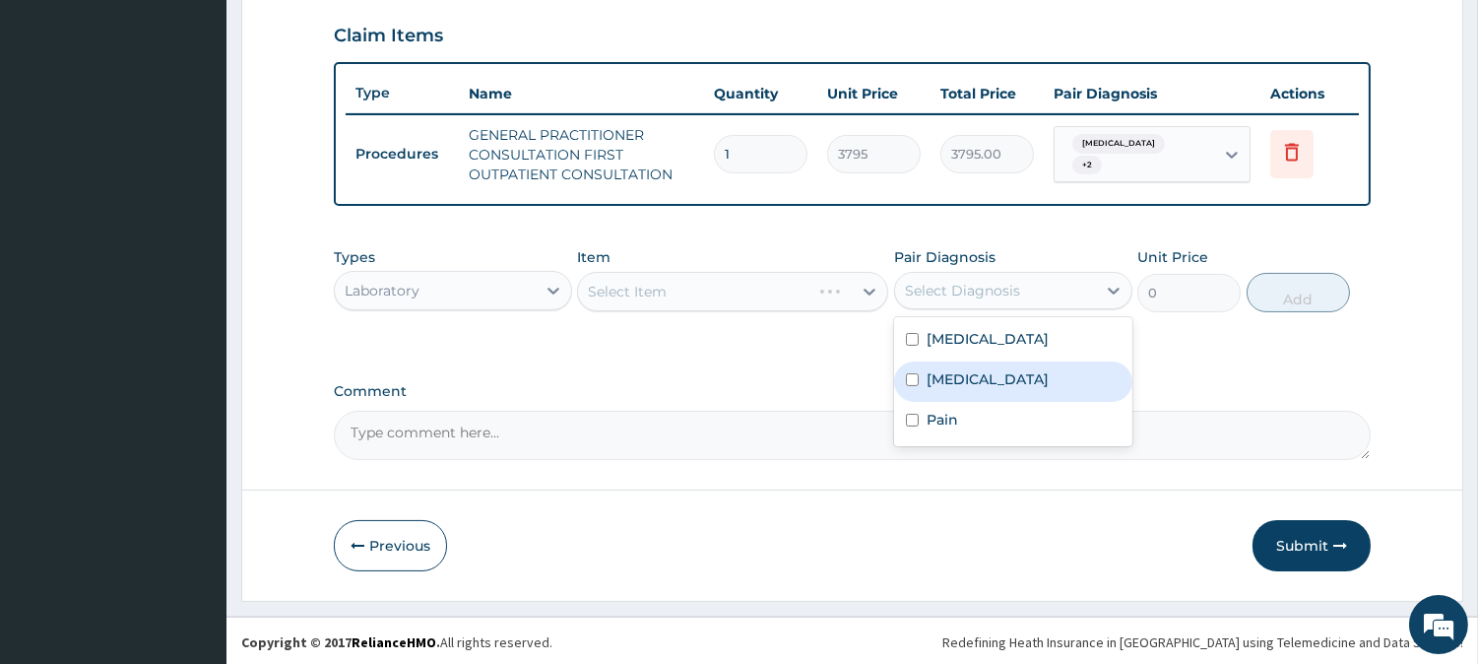
click at [996, 361] on div "Malaria" at bounding box center [1013, 381] width 238 height 40
checkbox input "true"
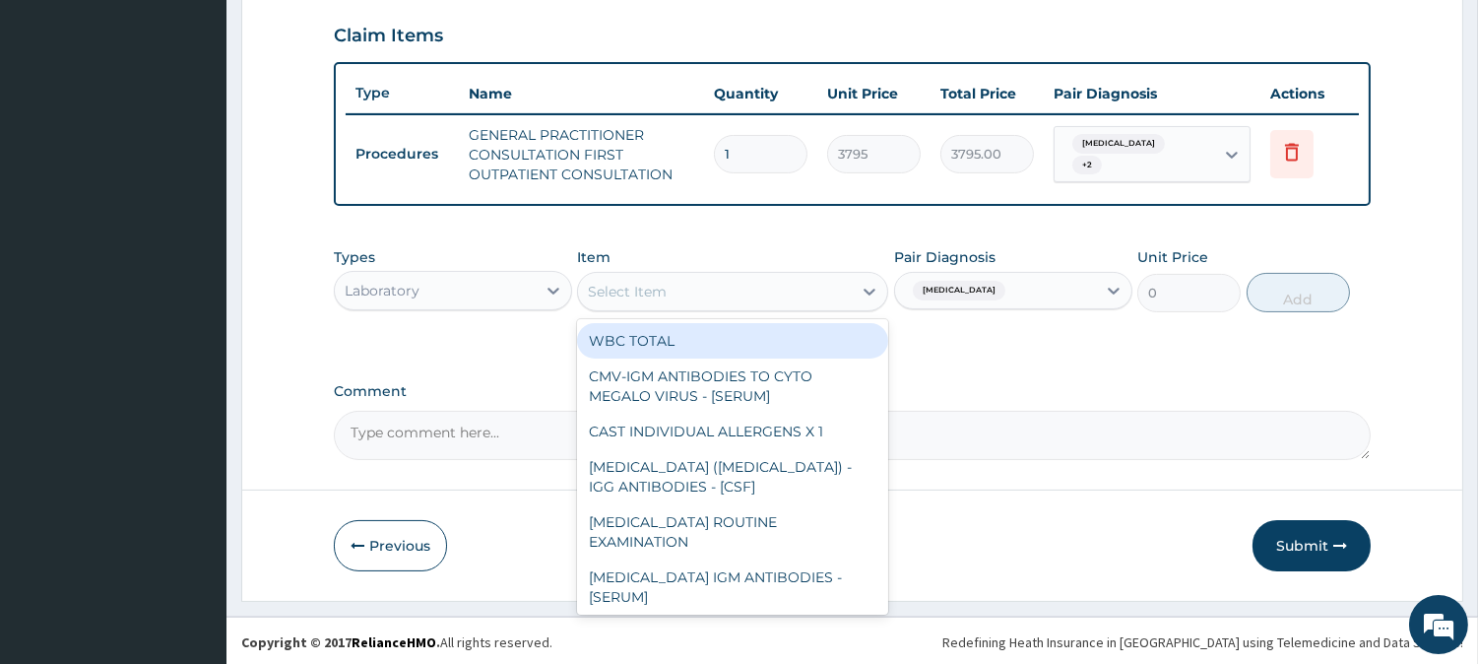
click at [839, 298] on div "Select Item" at bounding box center [715, 292] width 274 height 32
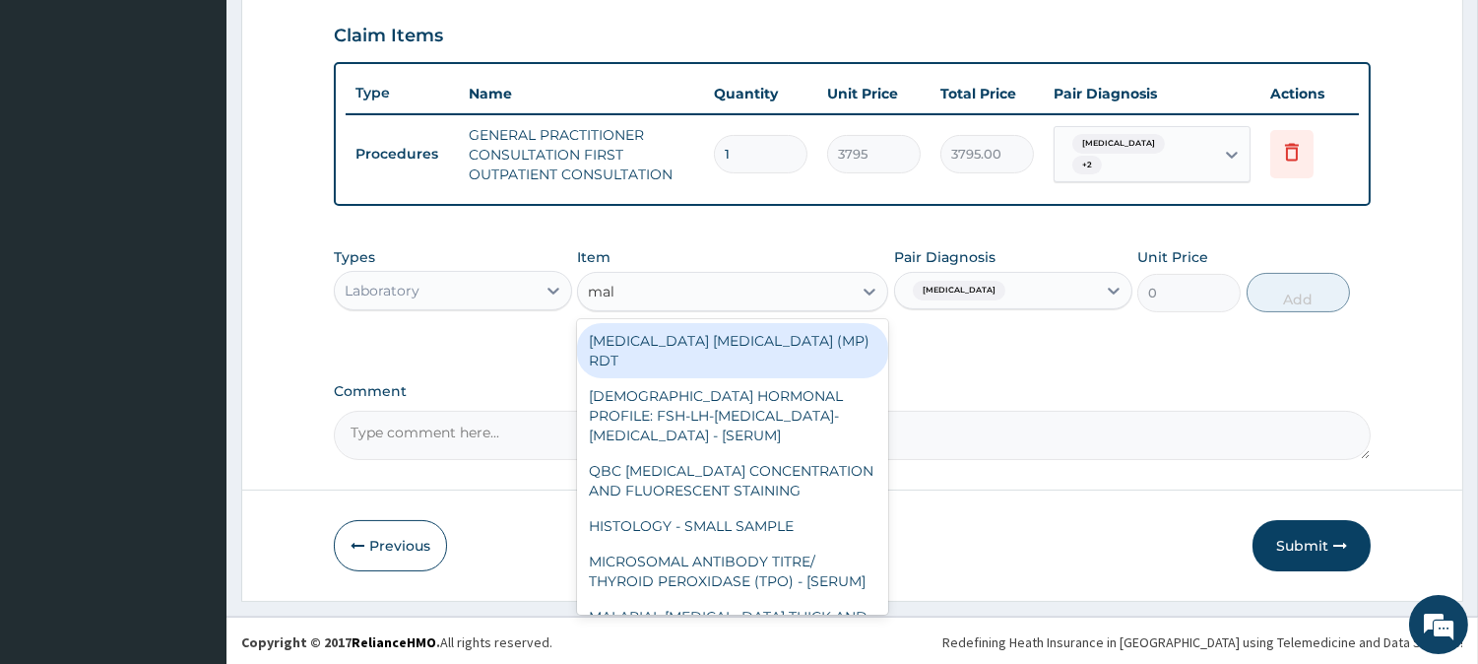
type input "mala"
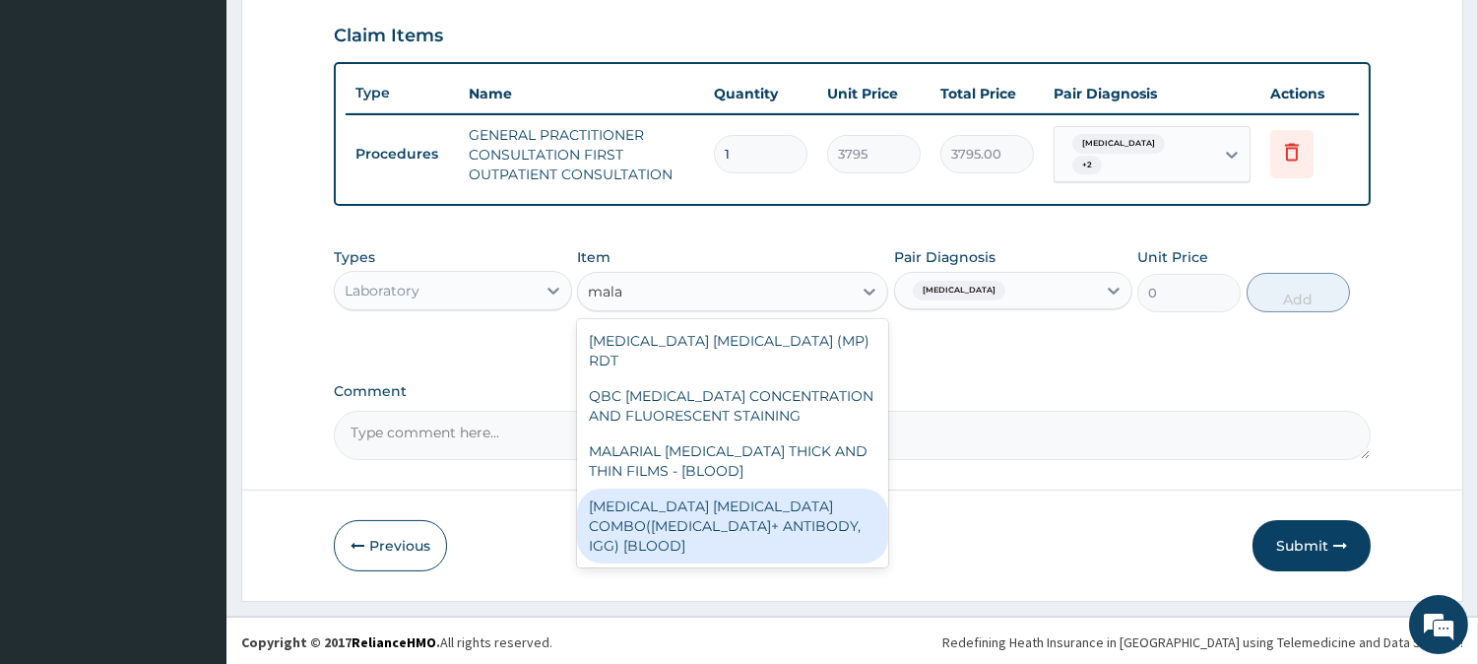
drag, startPoint x: 803, startPoint y: 486, endPoint x: 1120, endPoint y: 354, distance: 343.4
click at [818, 488] on div "MALARIA PARASITE COMBO(BLOOD FILM+ ANTIBODY, IGG) [BLOOD]" at bounding box center [732, 525] width 311 height 75
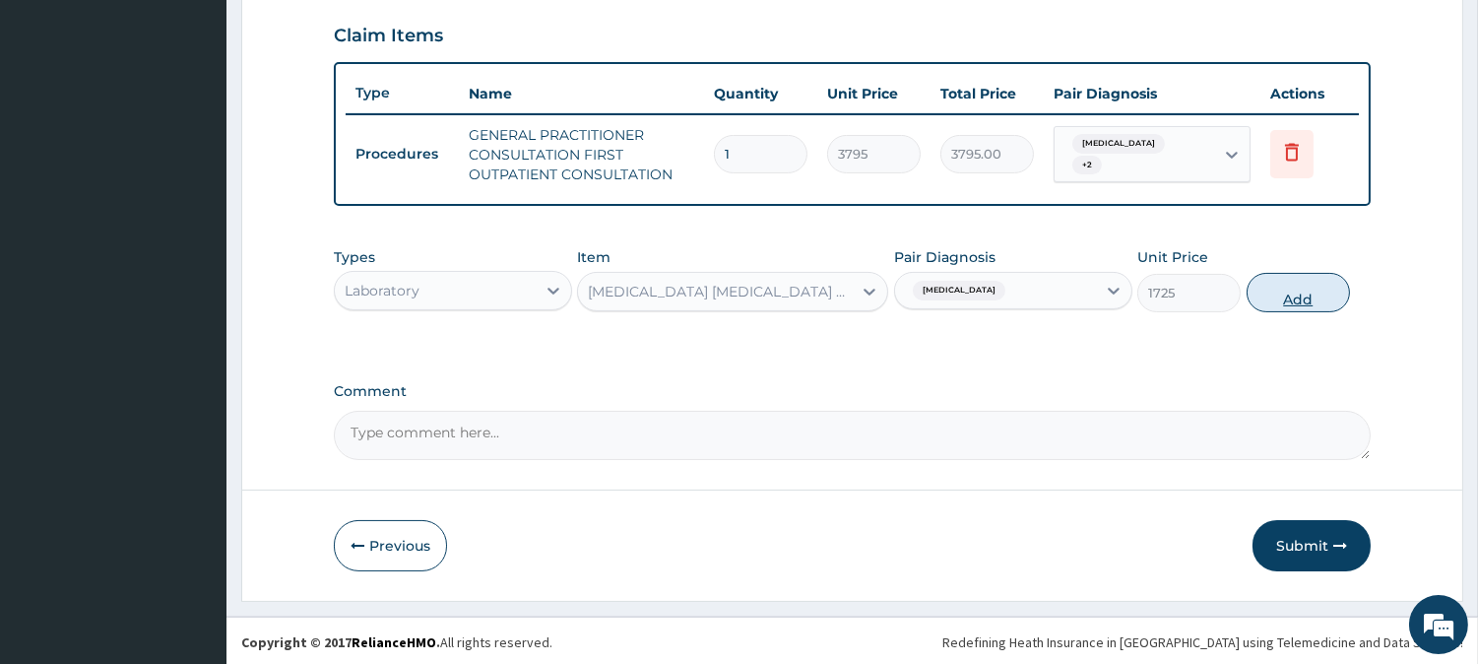
click at [1293, 274] on button "Add" at bounding box center [1297, 292] width 103 height 39
type input "0"
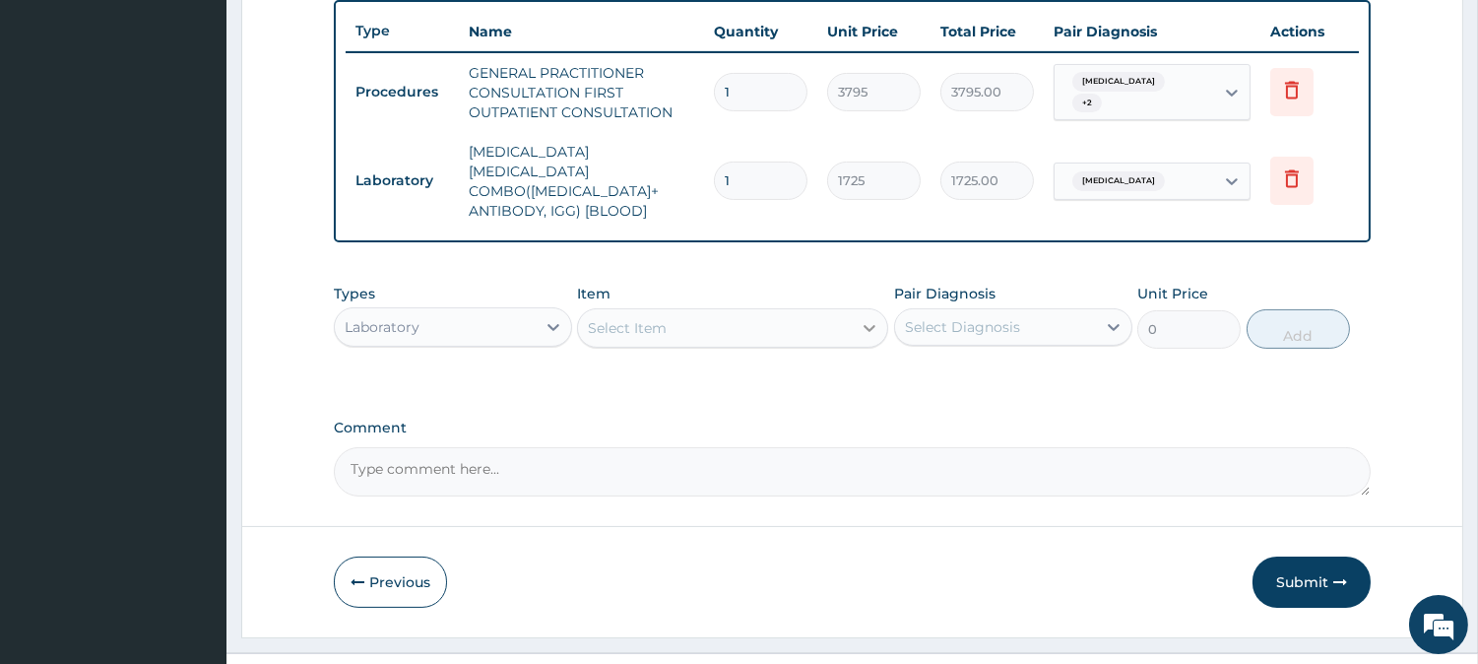
scroll to position [749, 0]
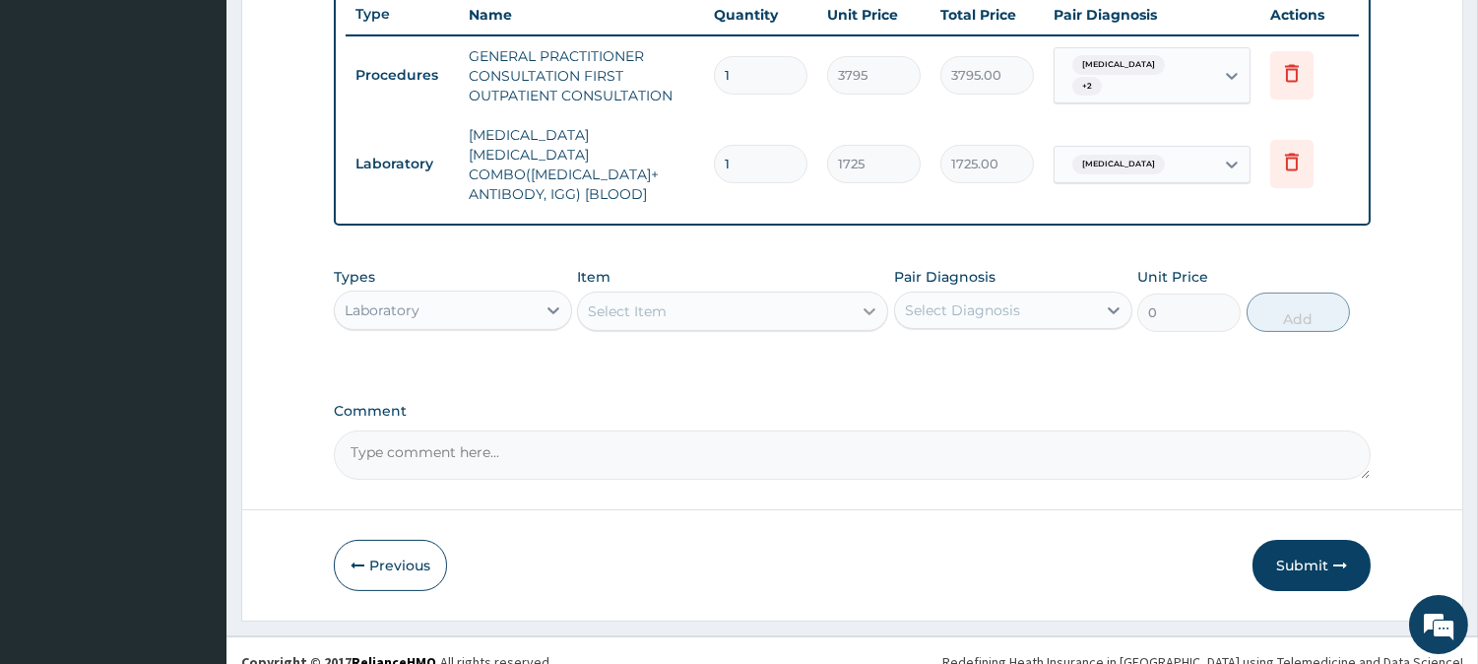
click at [857, 293] on div at bounding box center [869, 310] width 35 height 35
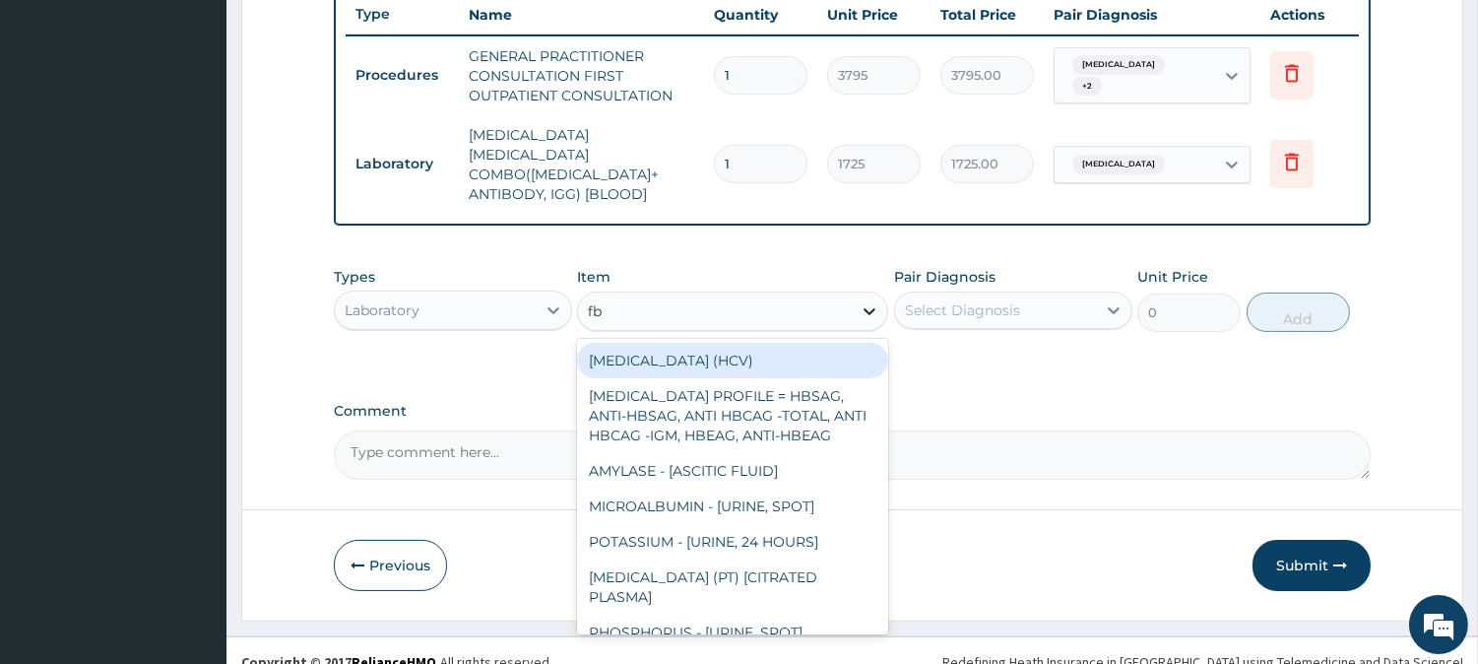
type input "fbc"
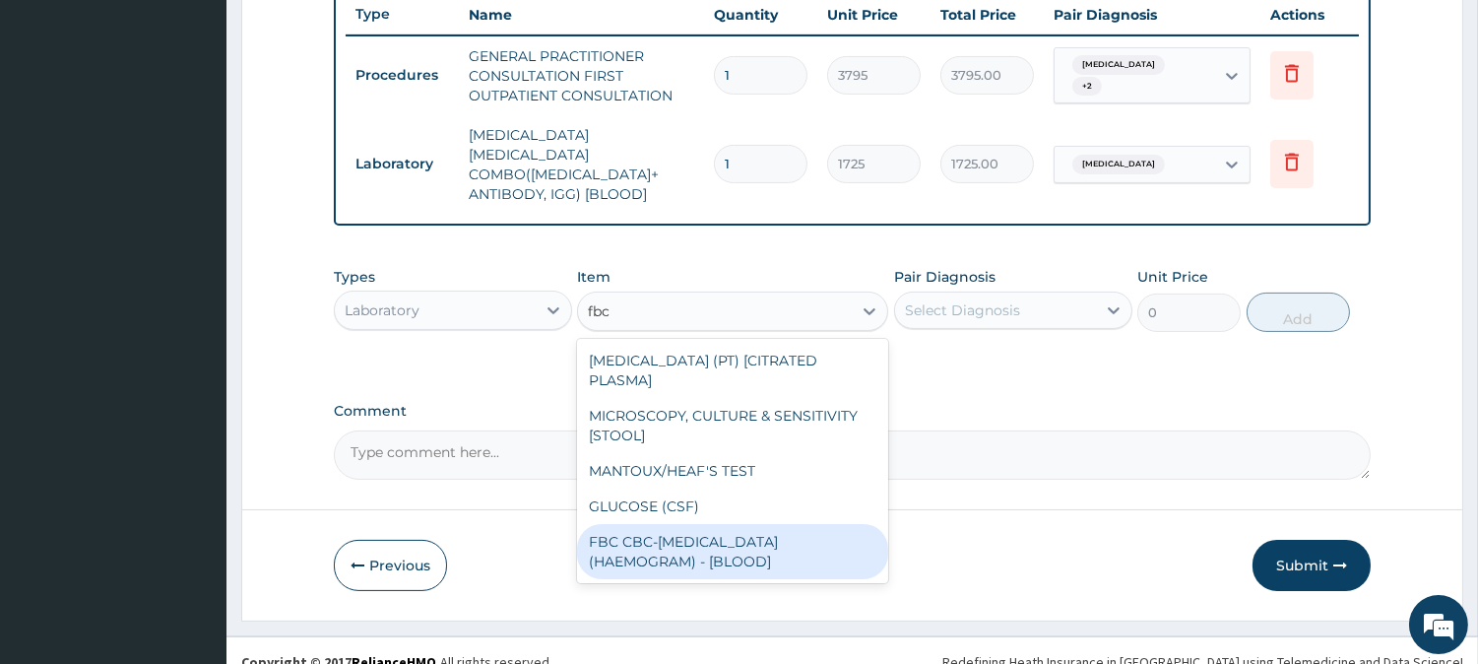
drag, startPoint x: 784, startPoint y: 529, endPoint x: 972, endPoint y: 359, distance: 253.1
click at [792, 528] on div "FBC CBC-COMPLETE BLOOD COUNT (HAEMOGRAM) - [BLOOD]" at bounding box center [732, 551] width 311 height 55
type input "4600"
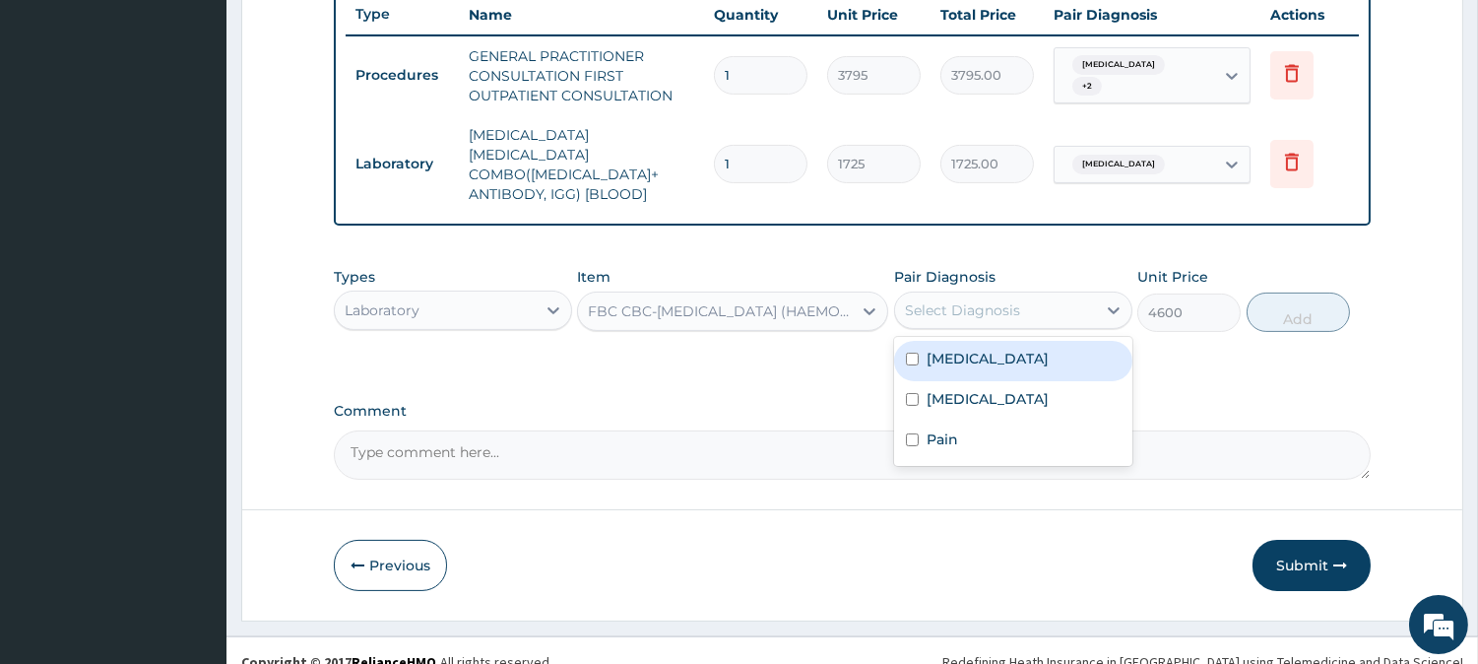
click at [985, 300] on div "Select Diagnosis" at bounding box center [962, 310] width 115 height 20
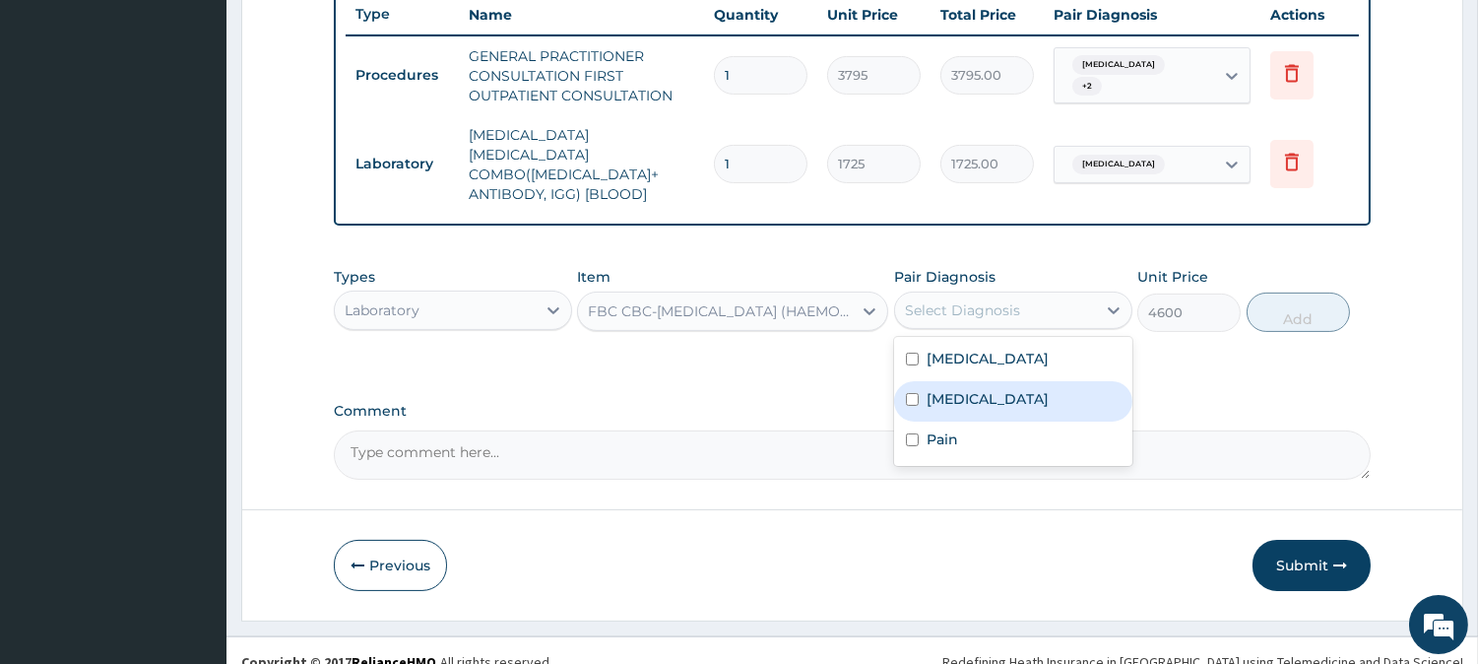
click at [979, 385] on div "Malaria" at bounding box center [1013, 401] width 238 height 40
checkbox input "true"
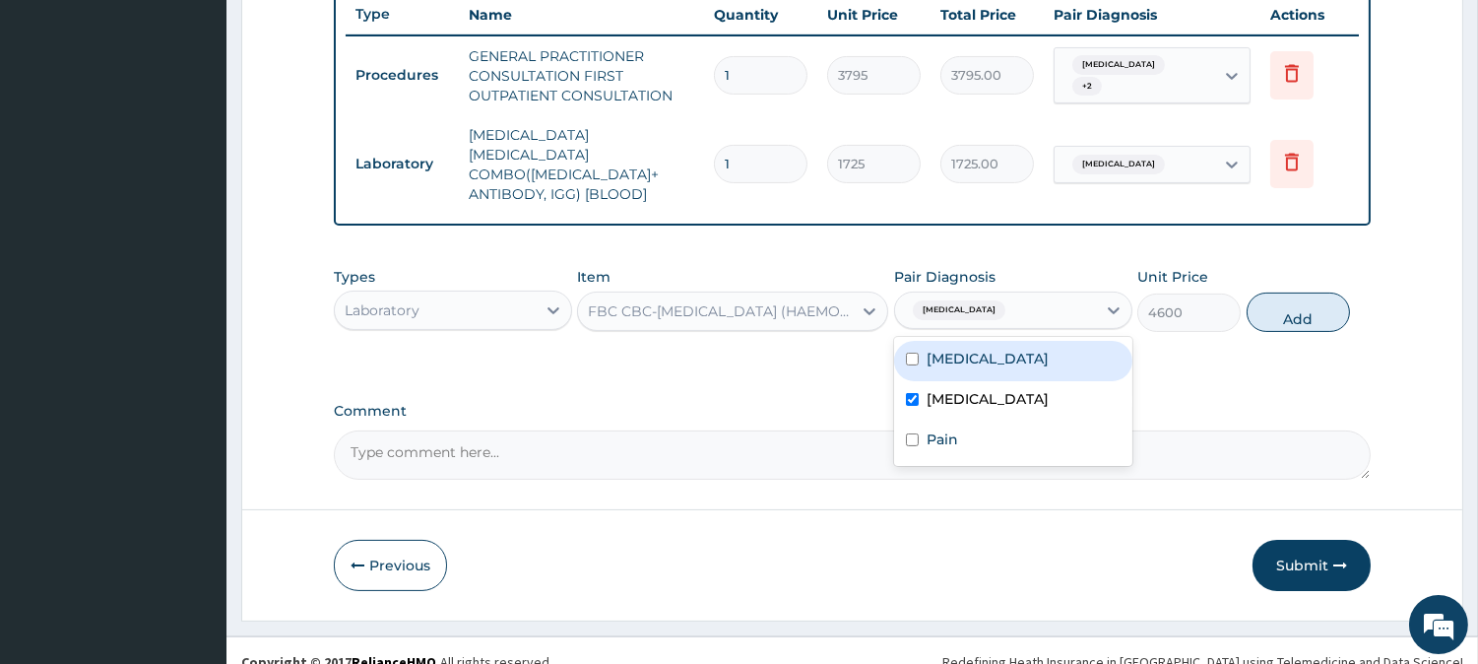
click at [996, 352] on div "Sepsis" at bounding box center [1013, 361] width 238 height 40
checkbox input "true"
click at [983, 381] on div "Malaria" at bounding box center [1013, 401] width 238 height 40
checkbox input "false"
click at [1247, 292] on button "Add" at bounding box center [1297, 311] width 103 height 39
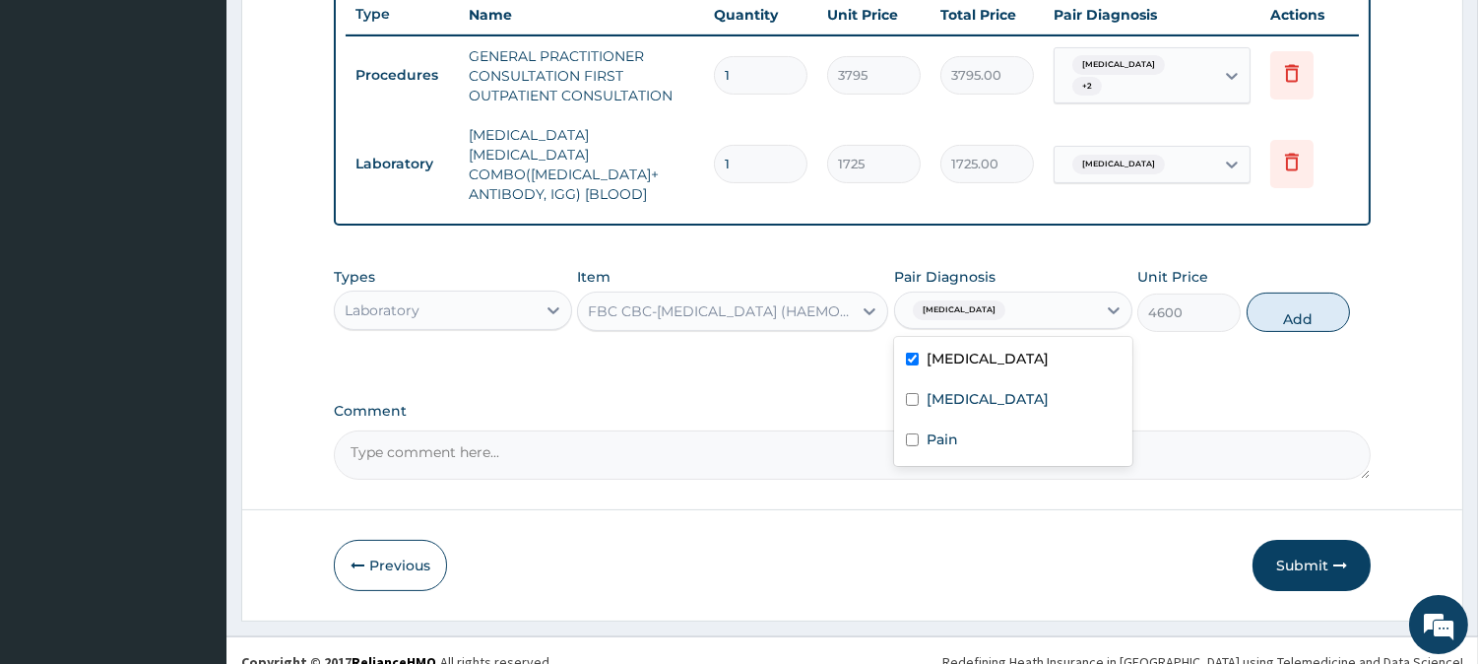
type input "0"
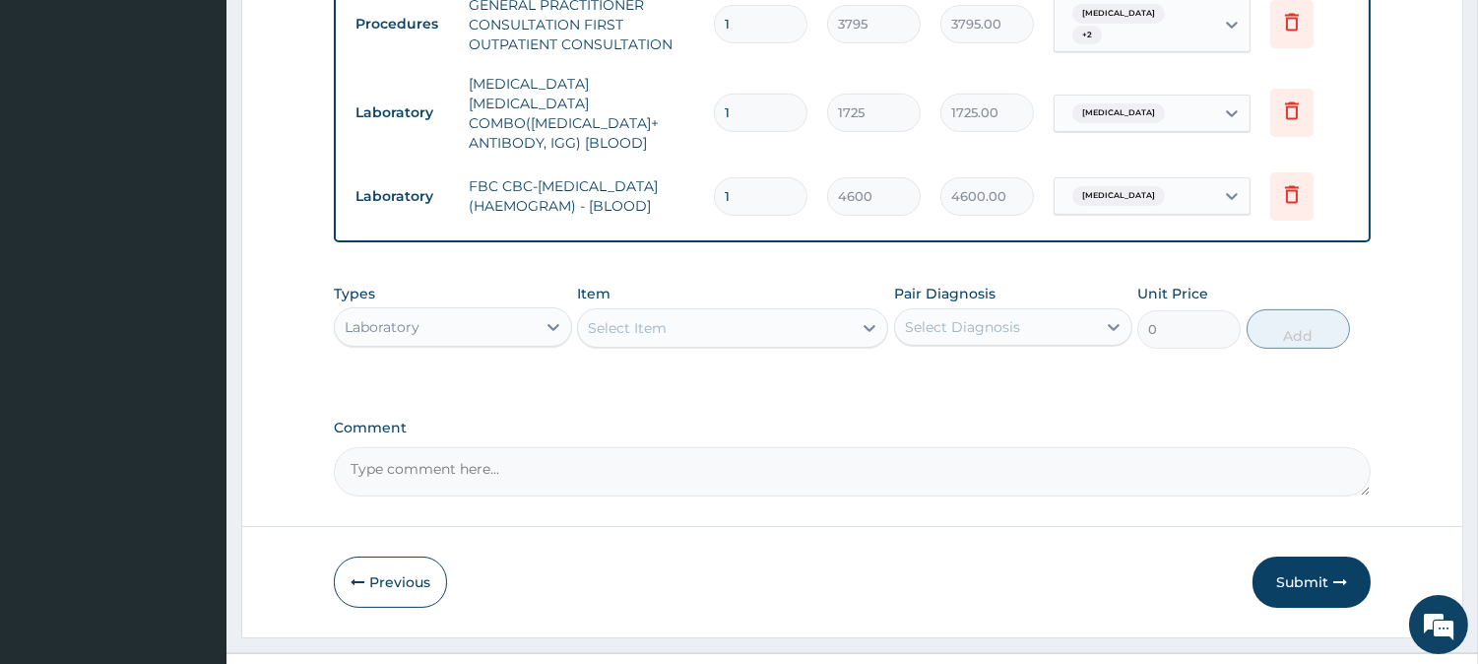
scroll to position [828, 0]
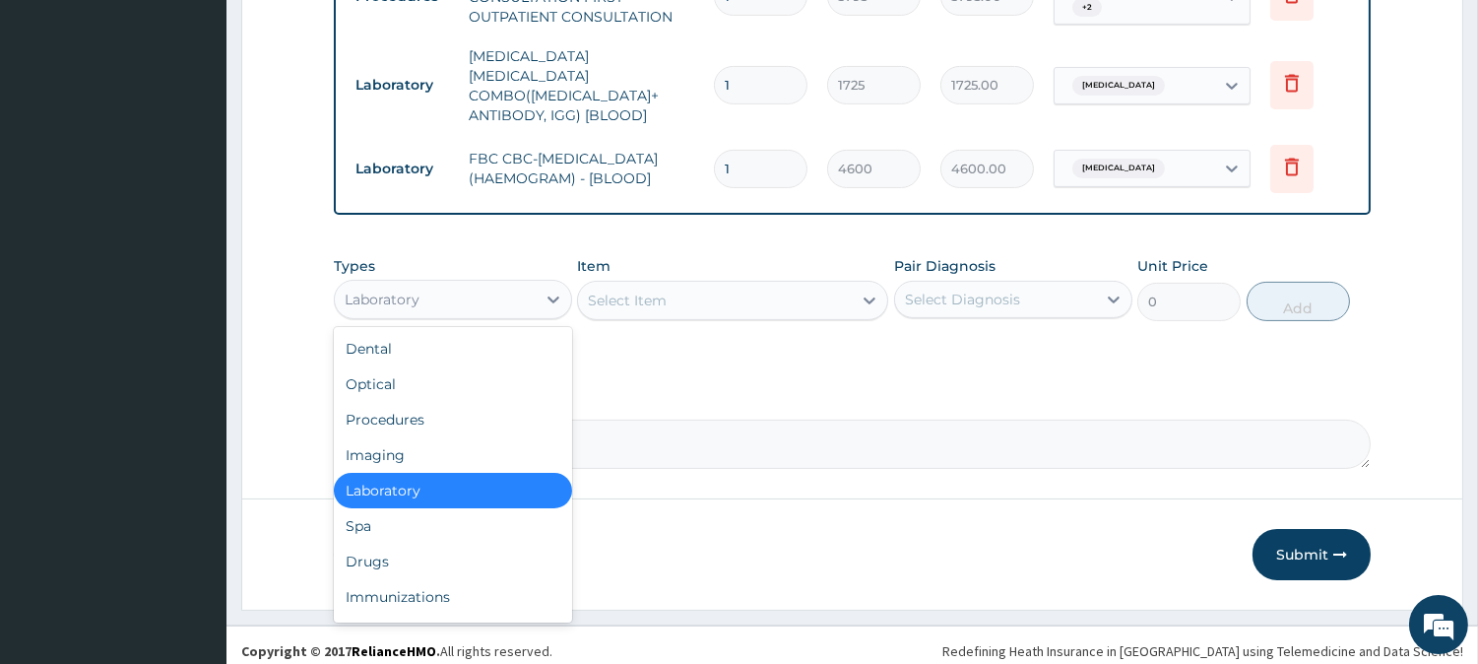
click at [479, 298] on div "Laboratory" at bounding box center [435, 300] width 201 height 32
click at [409, 549] on div "Drugs" at bounding box center [453, 560] width 238 height 35
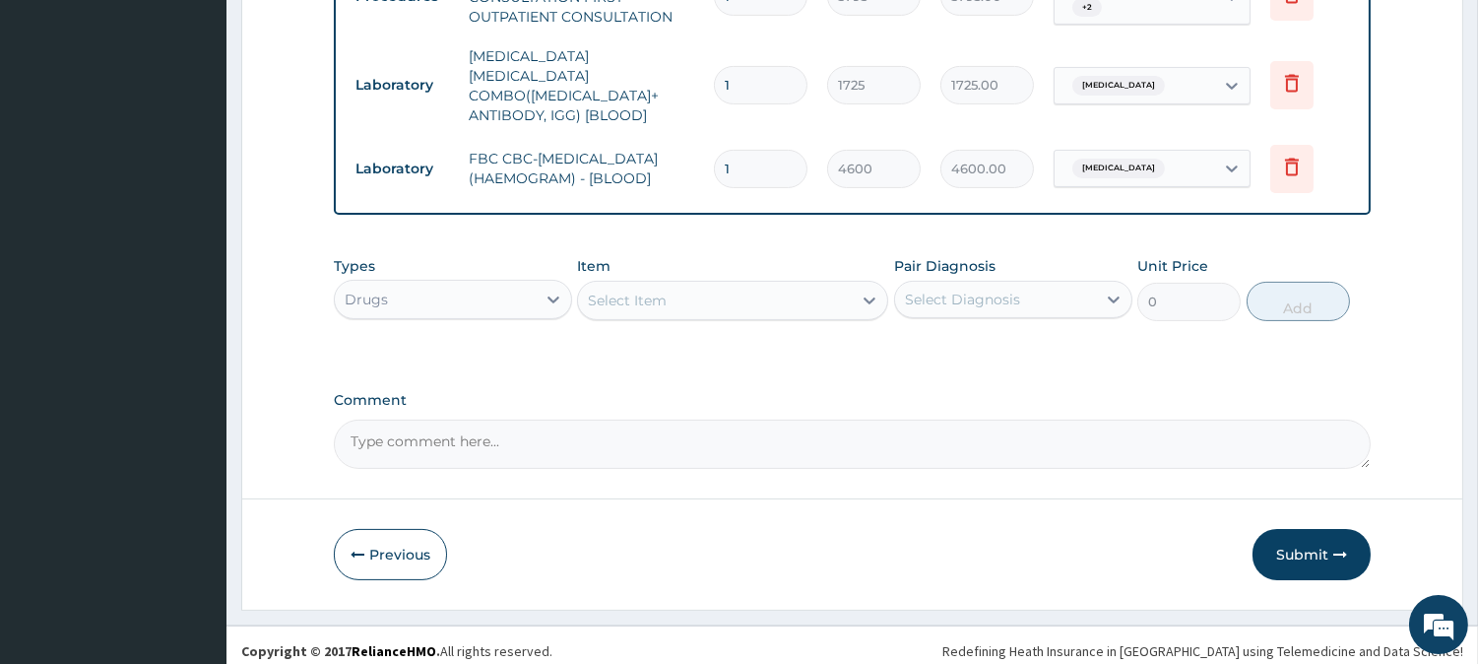
click at [800, 285] on div "Select Item" at bounding box center [715, 301] width 274 height 32
type input "amat"
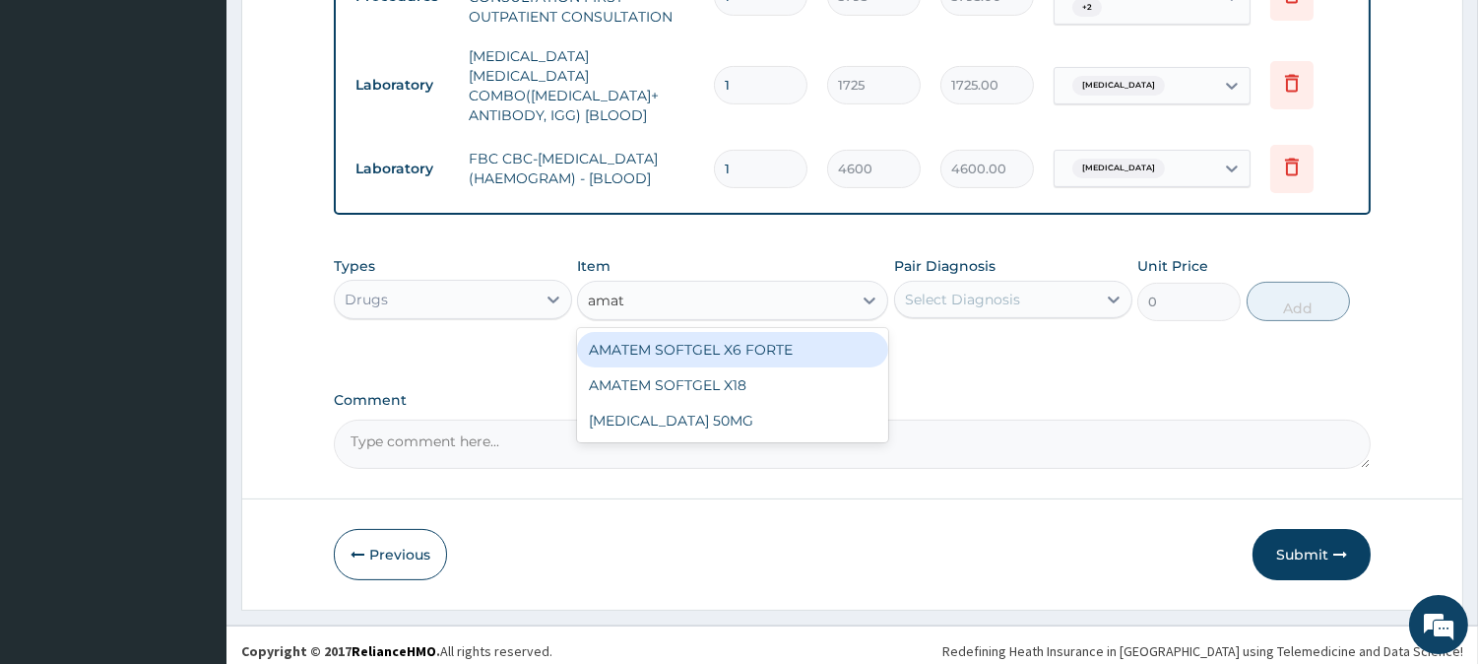
click at [748, 349] on div "AMATEM SOFTGEL X6 FORTE" at bounding box center [732, 349] width 311 height 35
type input "506"
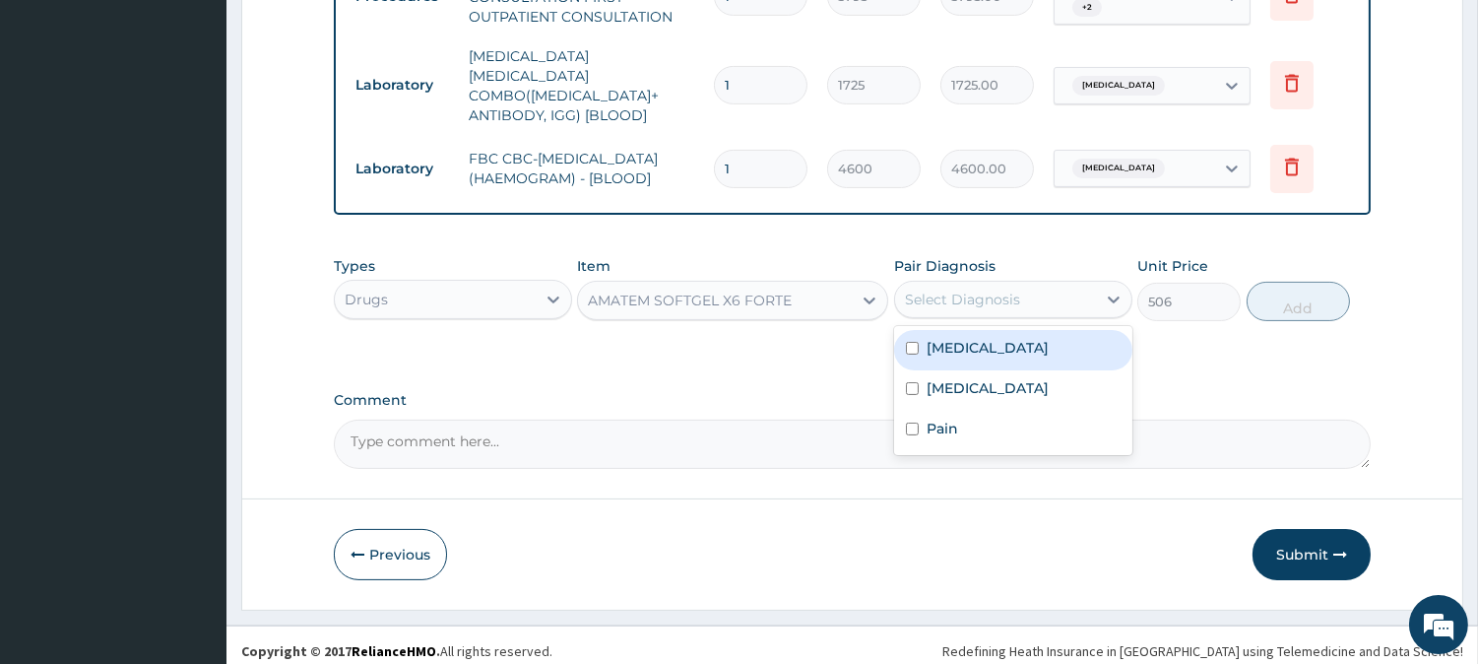
click at [959, 289] on div "Select Diagnosis" at bounding box center [962, 299] width 115 height 20
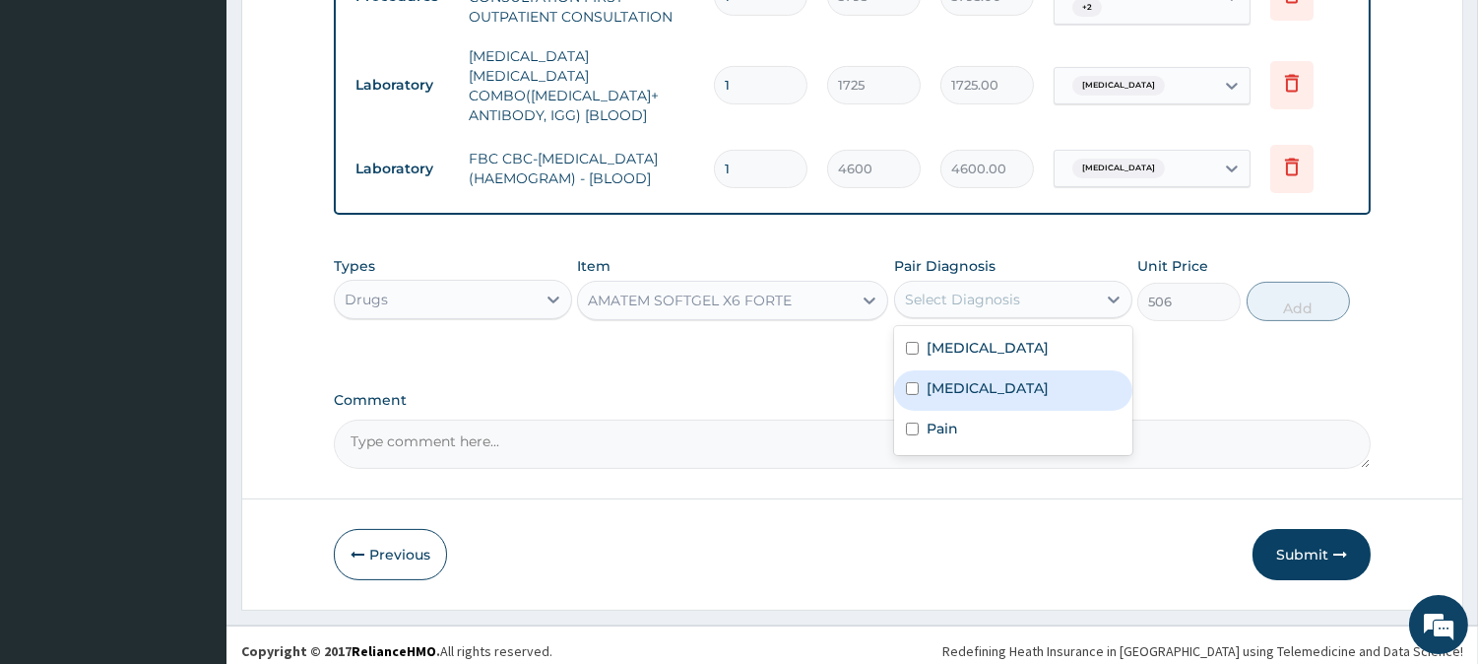
click at [926, 370] on div "Malaria" at bounding box center [1013, 390] width 238 height 40
checkbox input "true"
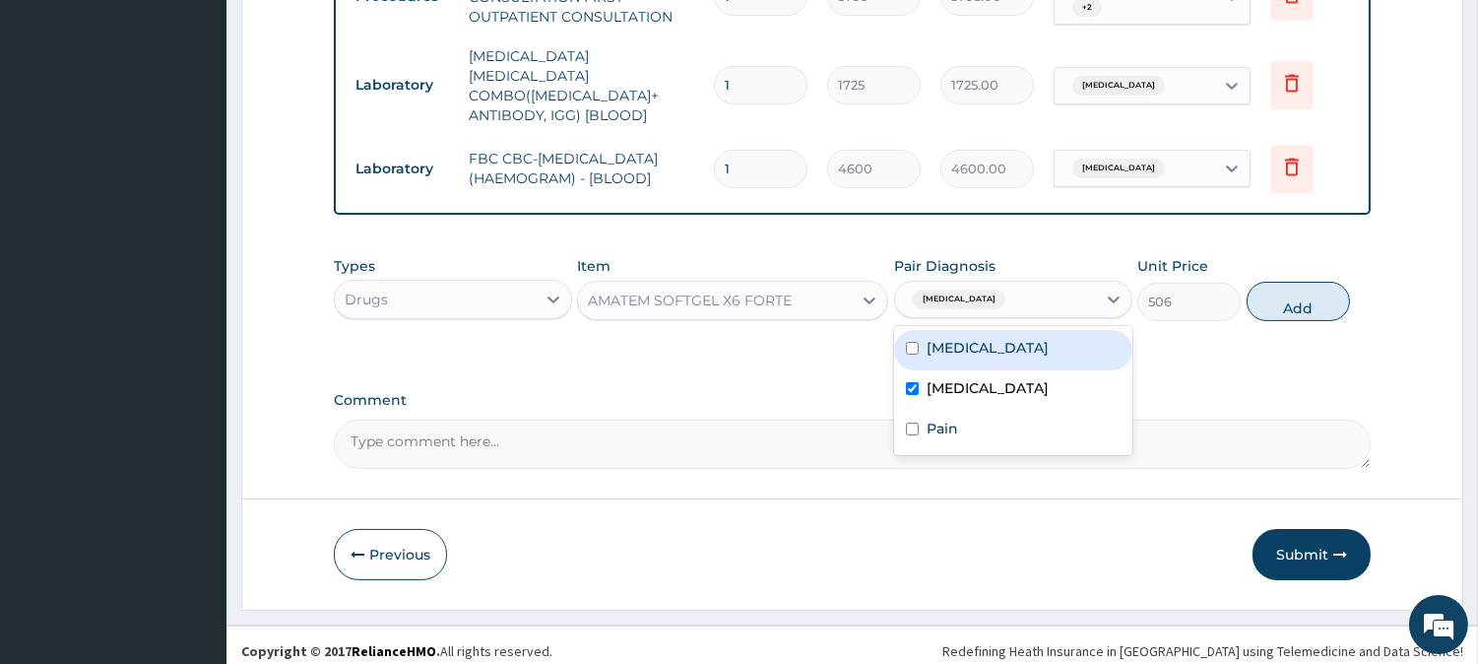
click at [742, 290] on div "AMATEM SOFTGEL X6 FORTE" at bounding box center [690, 300] width 204 height 20
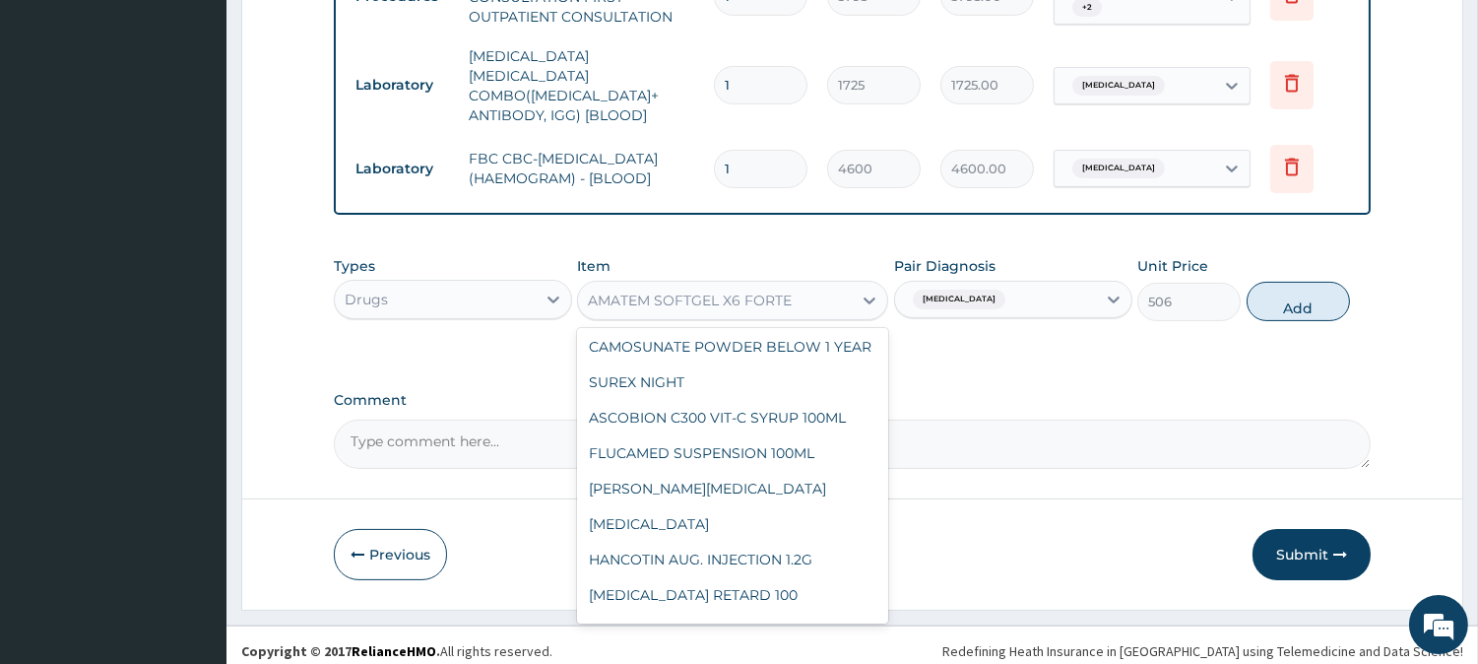
scroll to position [0, 0]
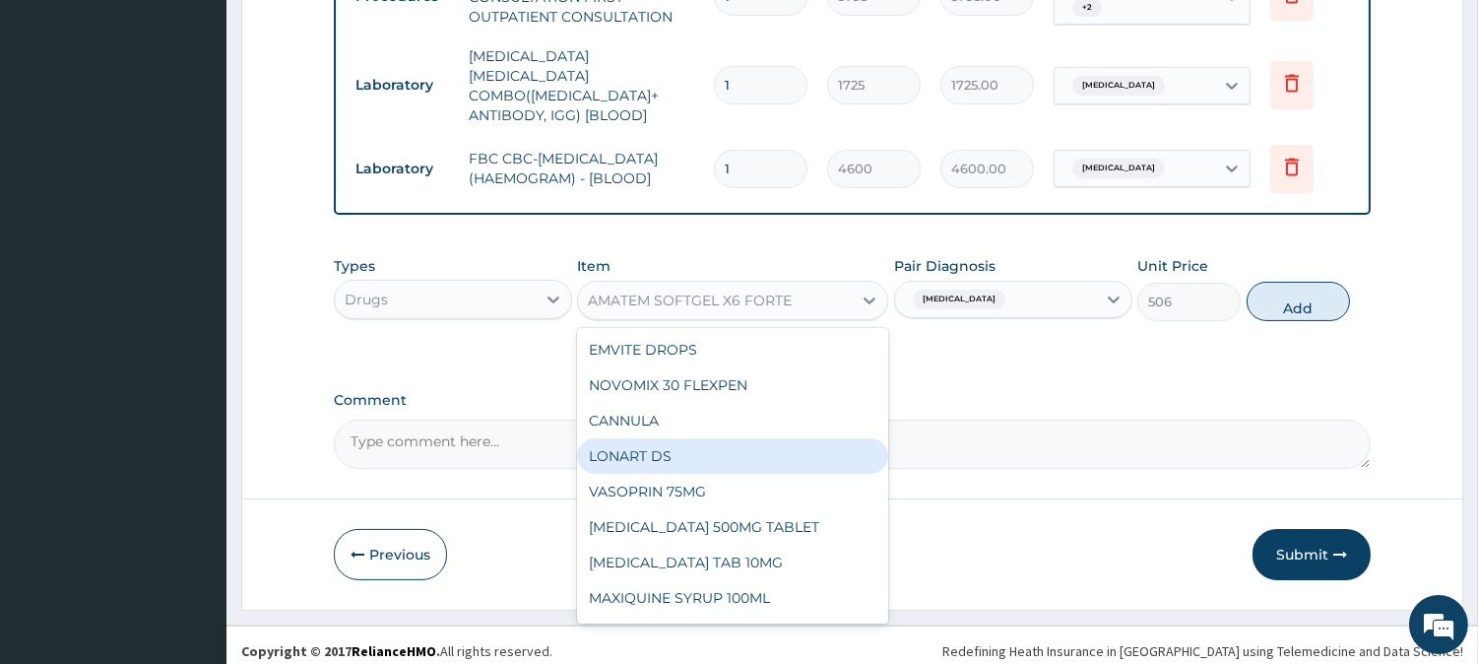
click at [692, 438] on div "LONART DS" at bounding box center [732, 455] width 311 height 35
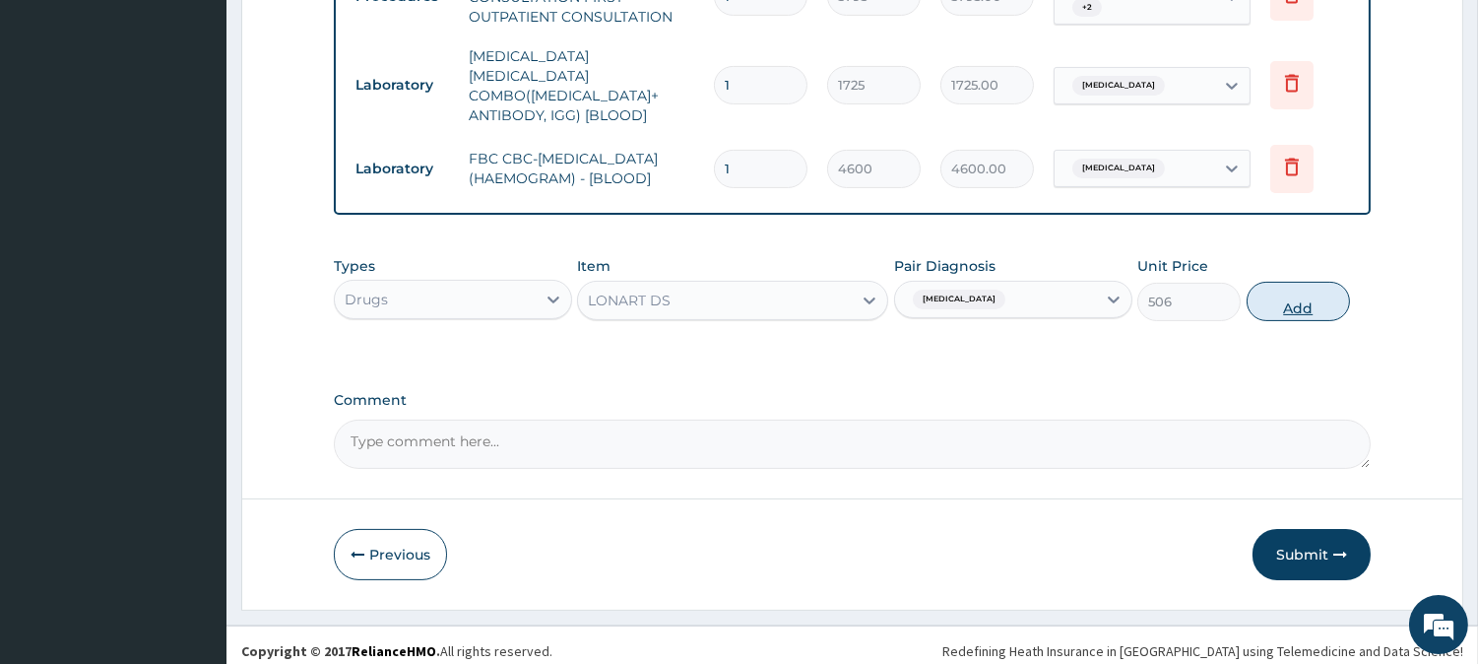
click at [1261, 287] on button "Add" at bounding box center [1297, 301] width 103 height 39
type input "0"
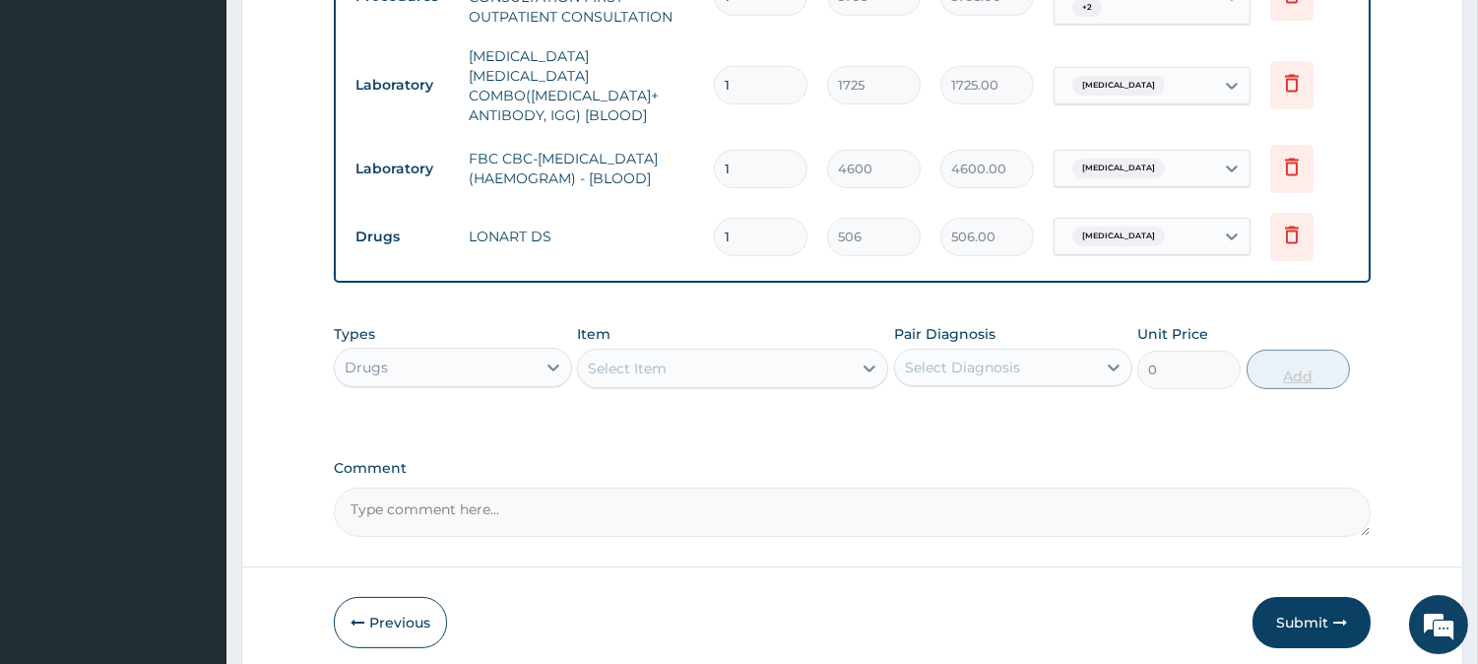
type input "0.00"
type input "6"
type input "3036.00"
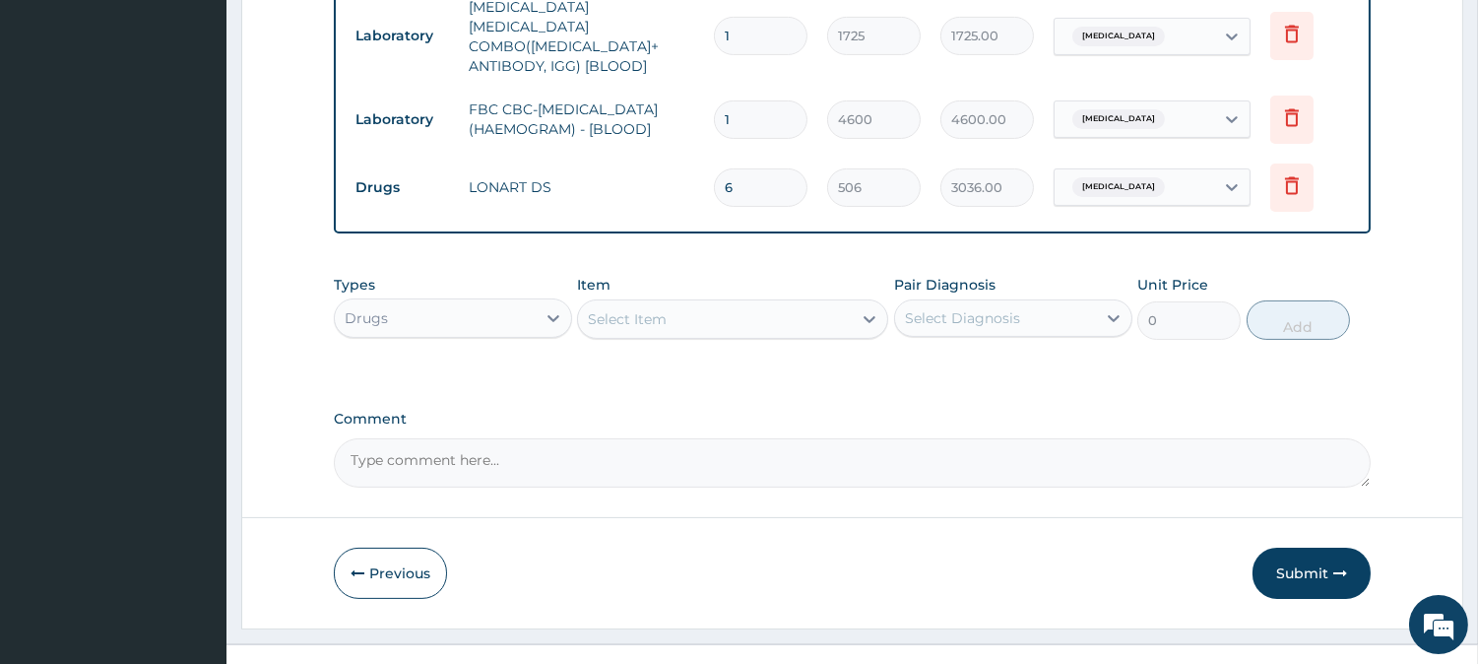
scroll to position [897, 0]
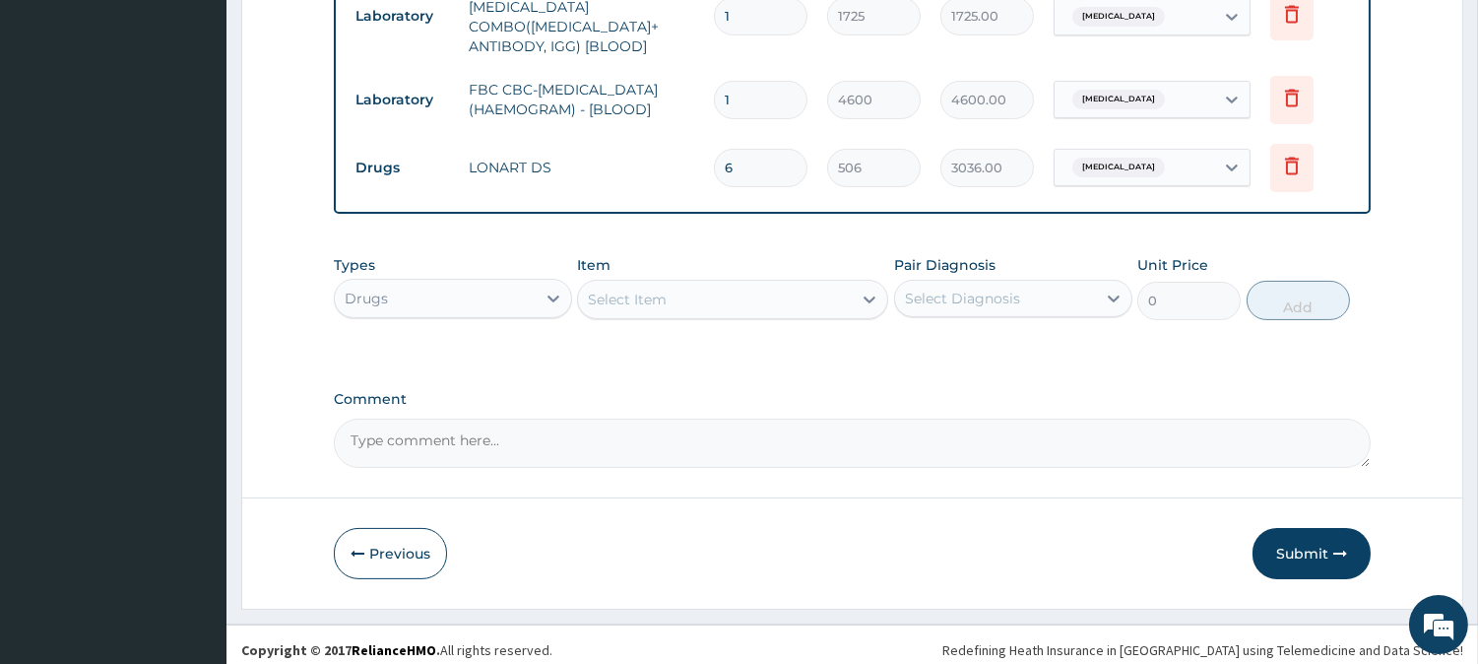
type input "6"
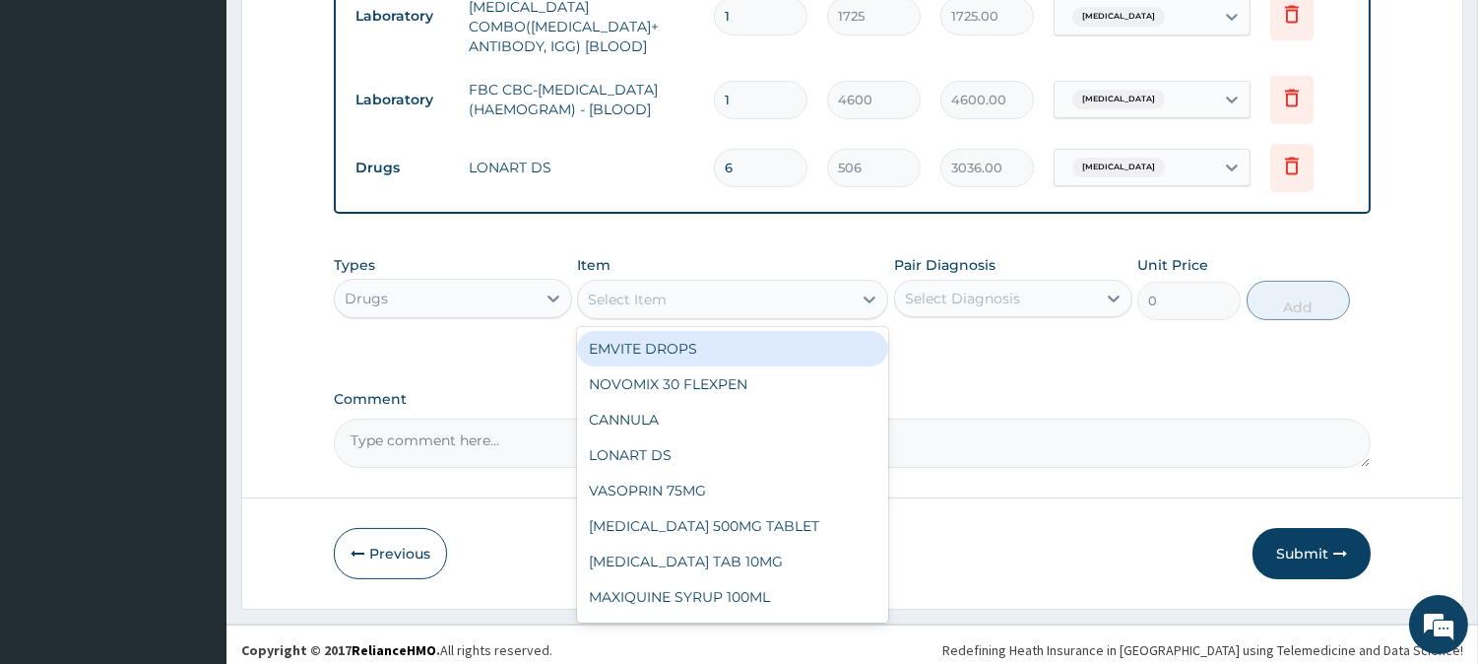
click at [774, 288] on div "Select Item" at bounding box center [715, 300] width 274 height 32
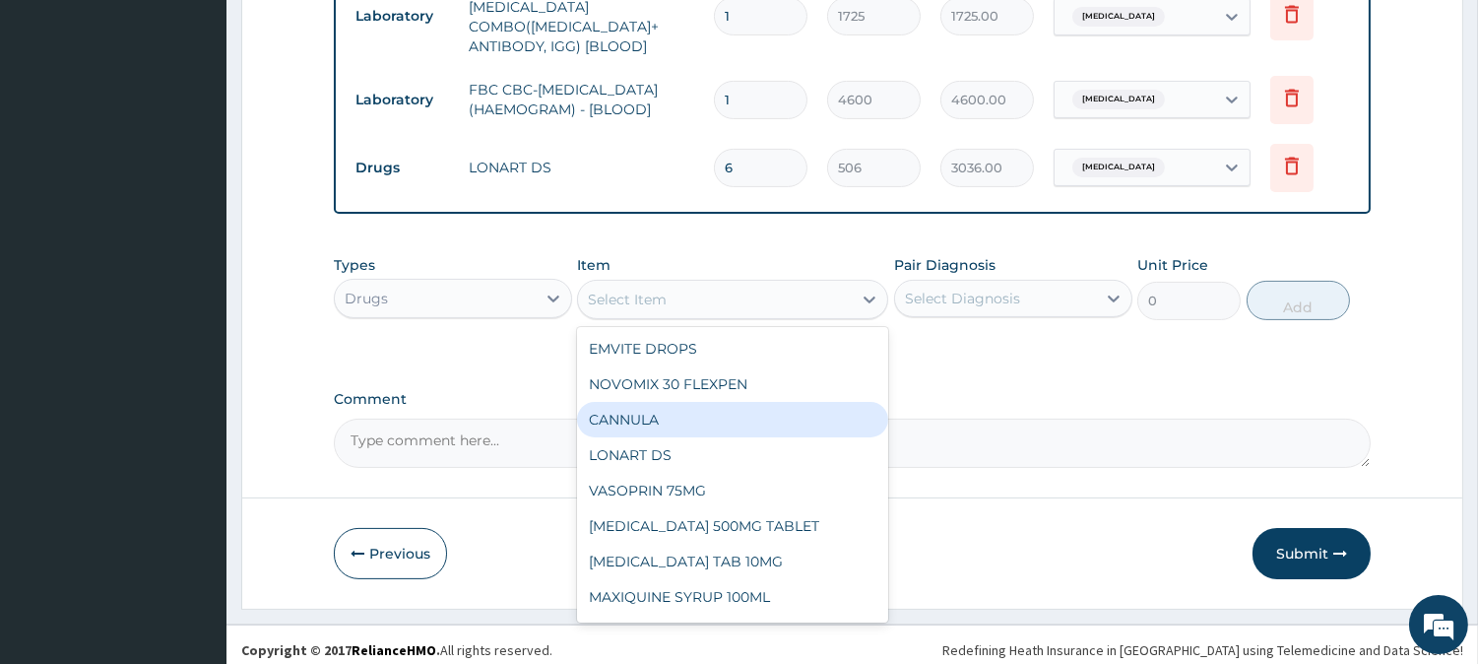
click at [738, 416] on div "CANNULA" at bounding box center [732, 419] width 311 height 35
type input "253"
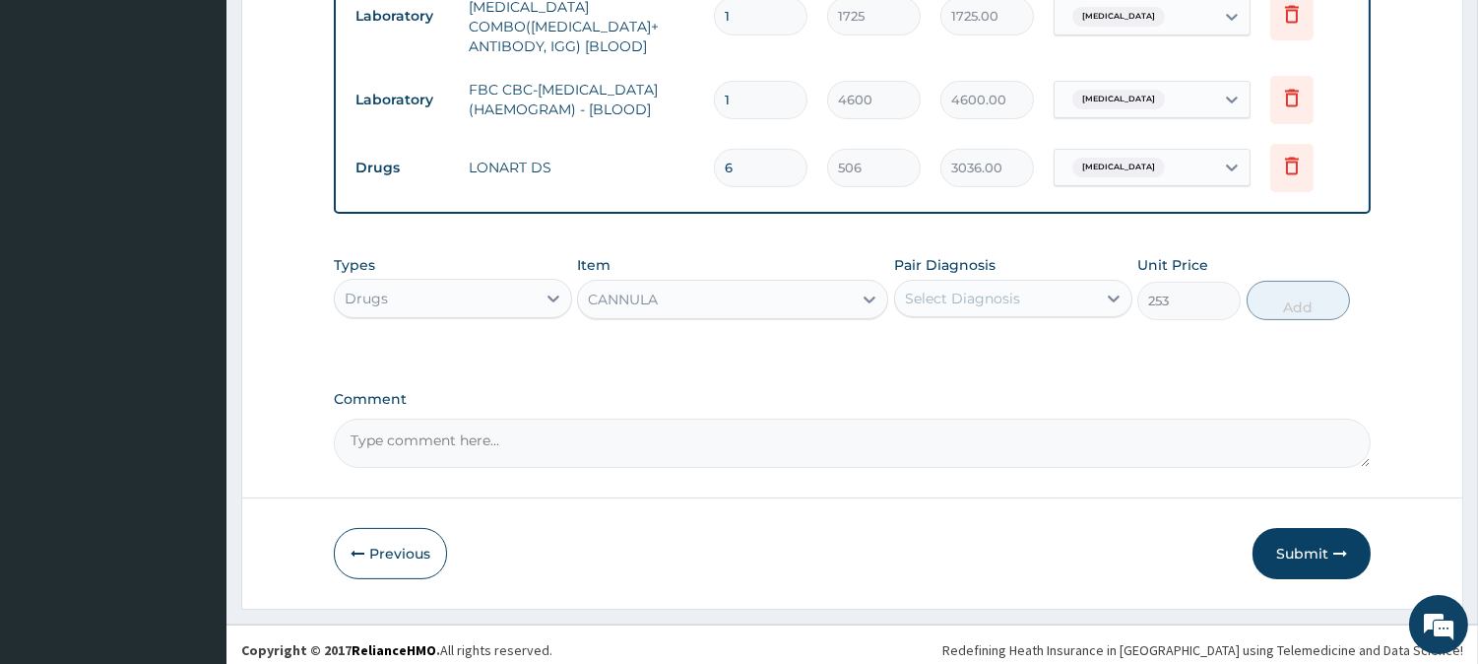
click at [968, 302] on div "Select Diagnosis" at bounding box center [1013, 298] width 238 height 37
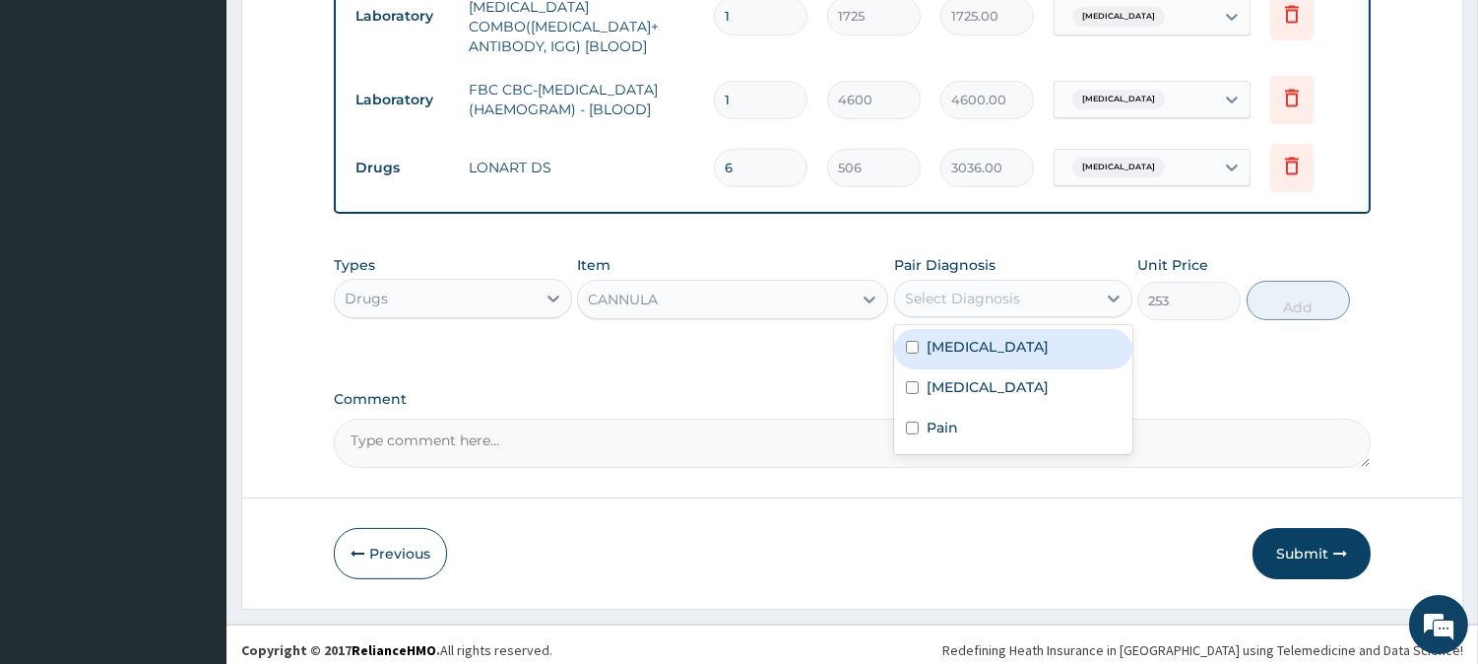
click at [978, 351] on div "Sepsis" at bounding box center [1013, 349] width 238 height 40
checkbox input "true"
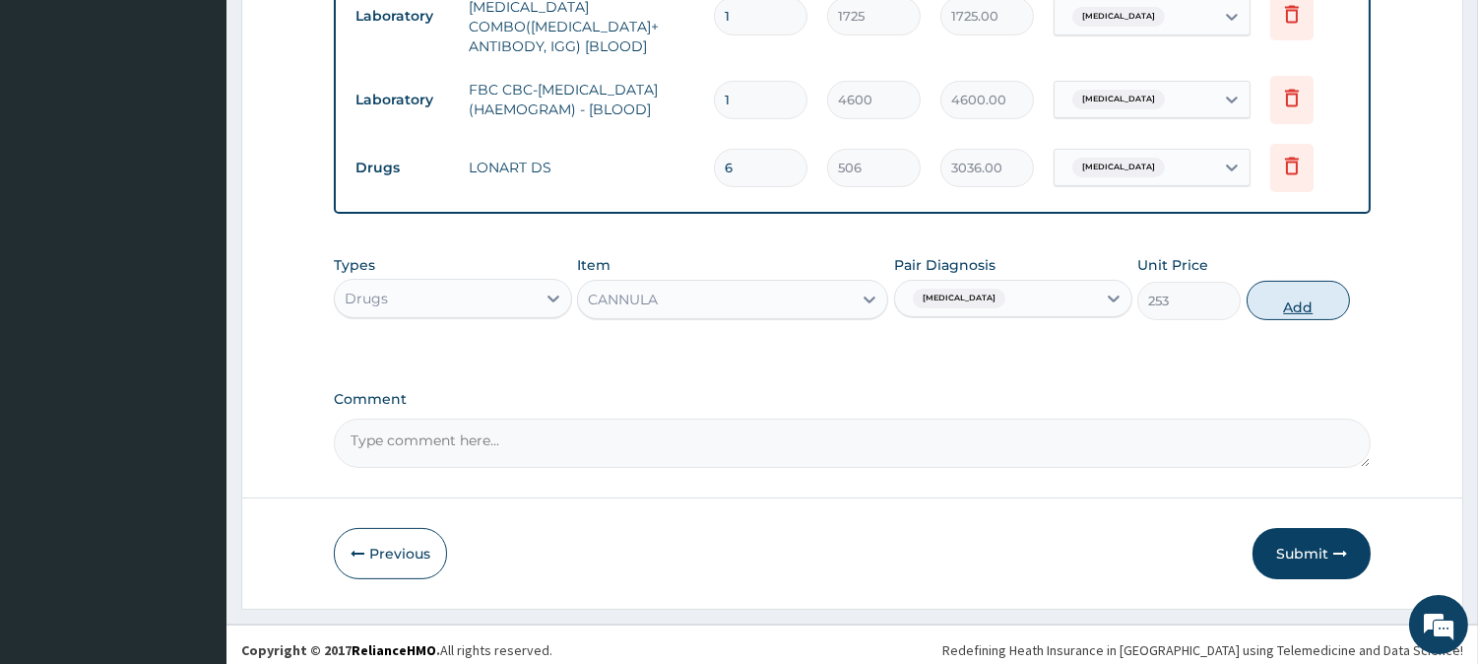
click at [1253, 287] on button "Add" at bounding box center [1297, 300] width 103 height 39
type input "0"
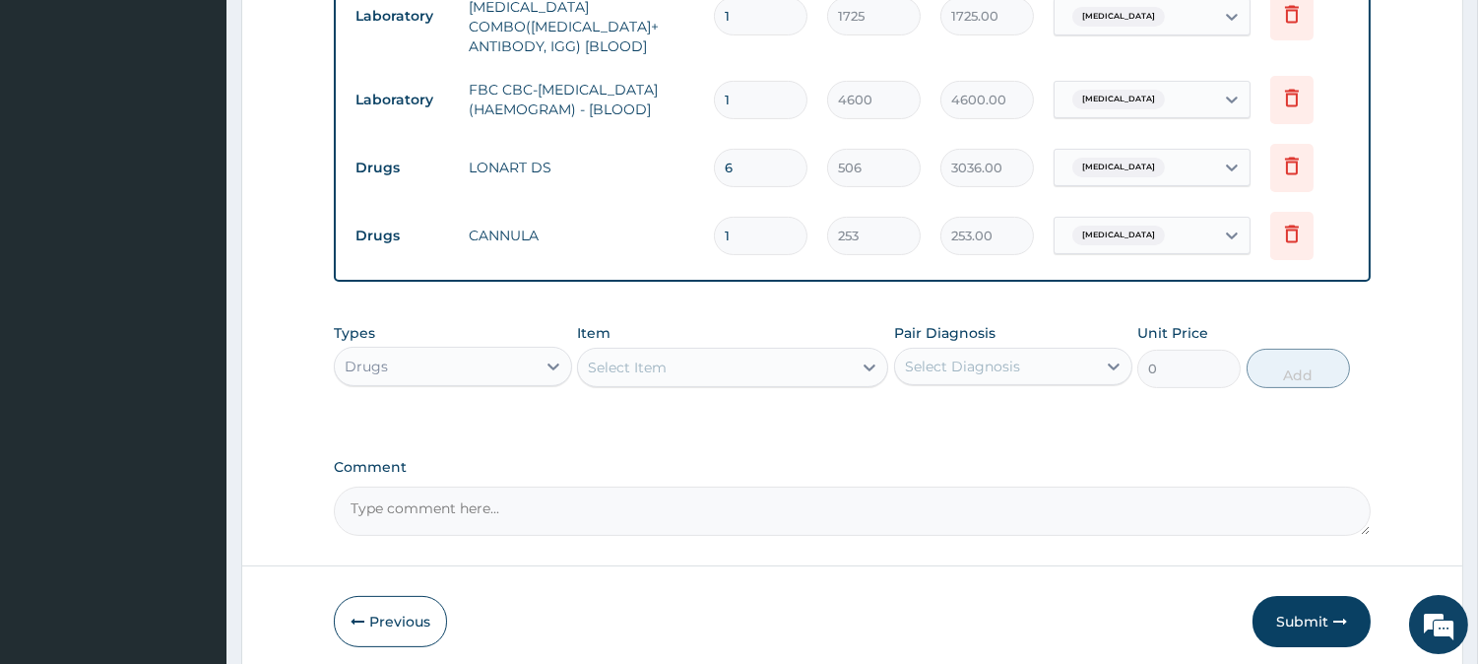
type input "0.00"
type input "2"
type input "506.00"
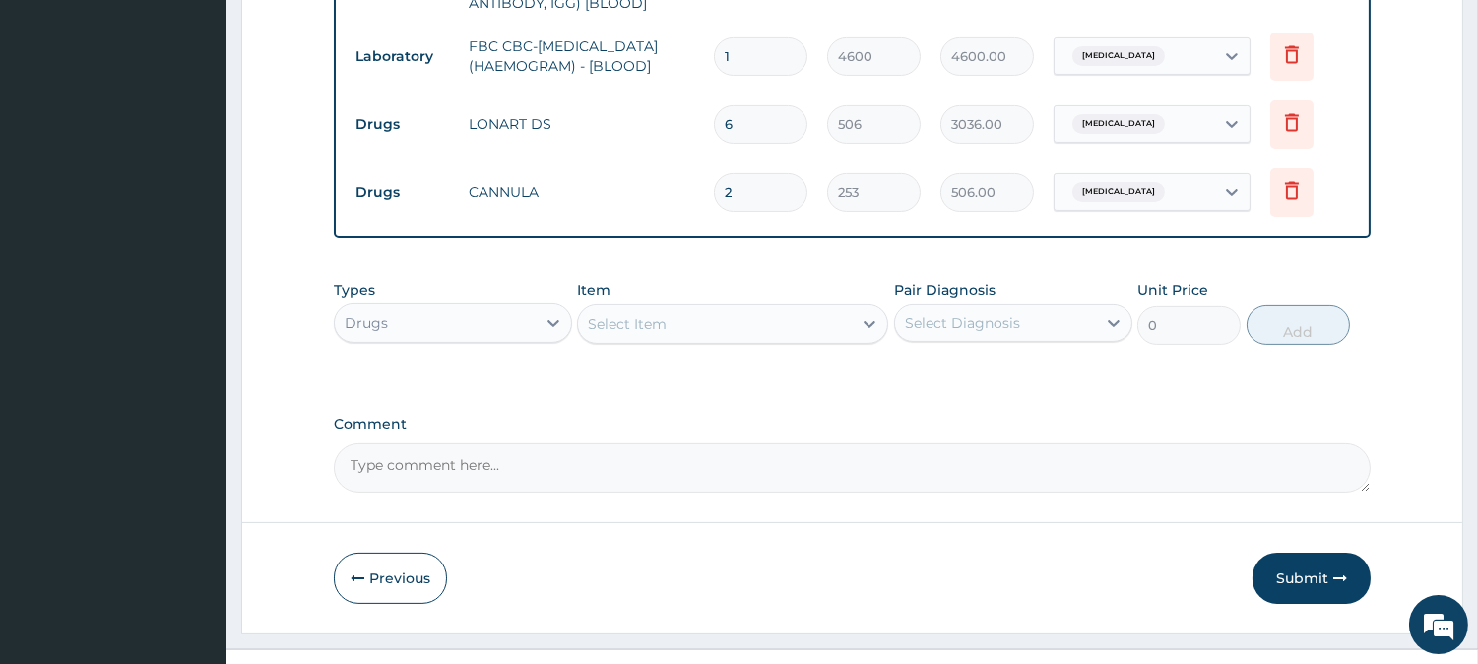
scroll to position [965, 0]
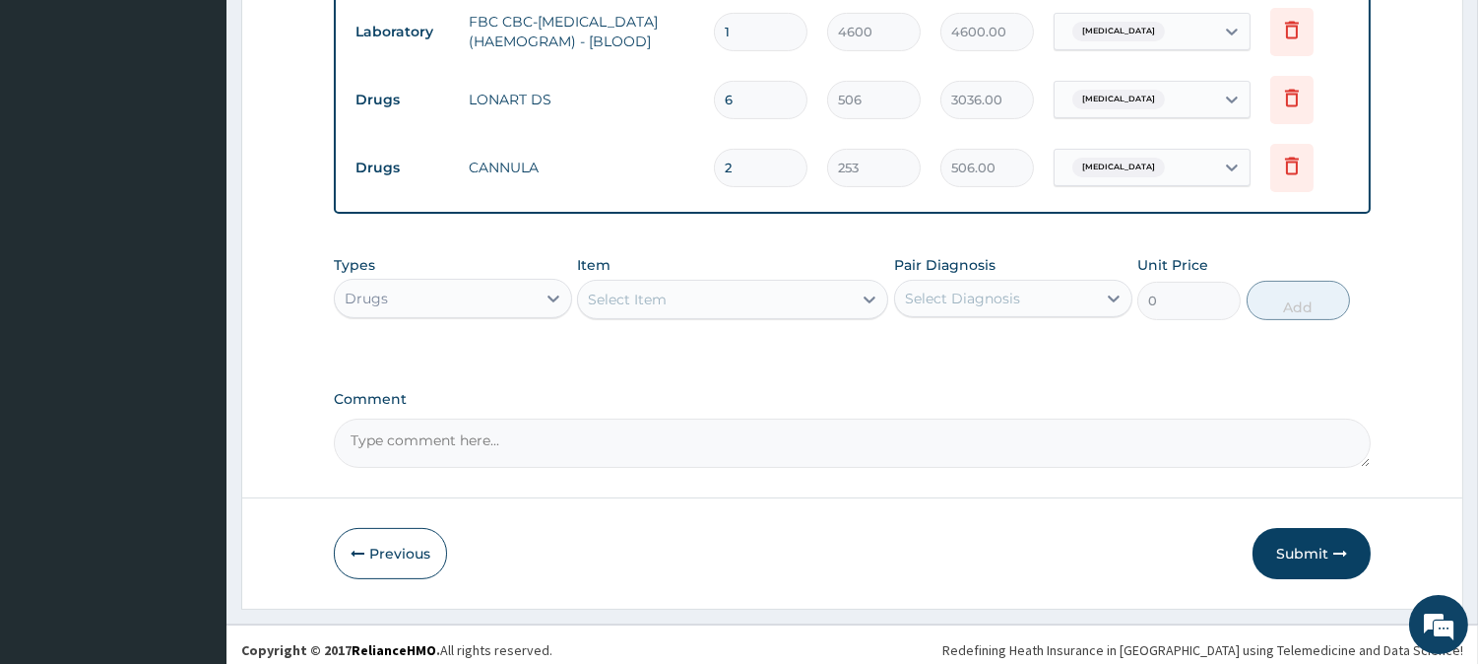
type input "2"
click at [732, 284] on div "Select Item" at bounding box center [715, 300] width 274 height 32
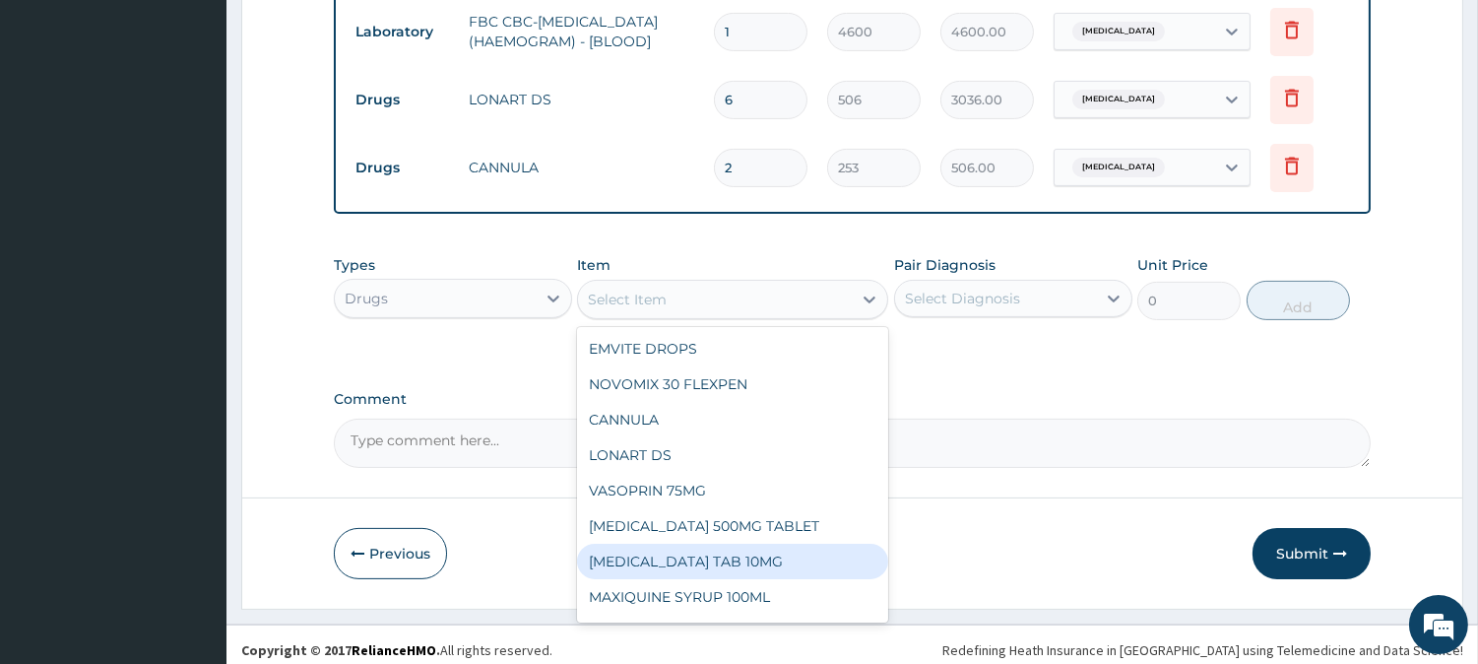
scroll to position [109, 0]
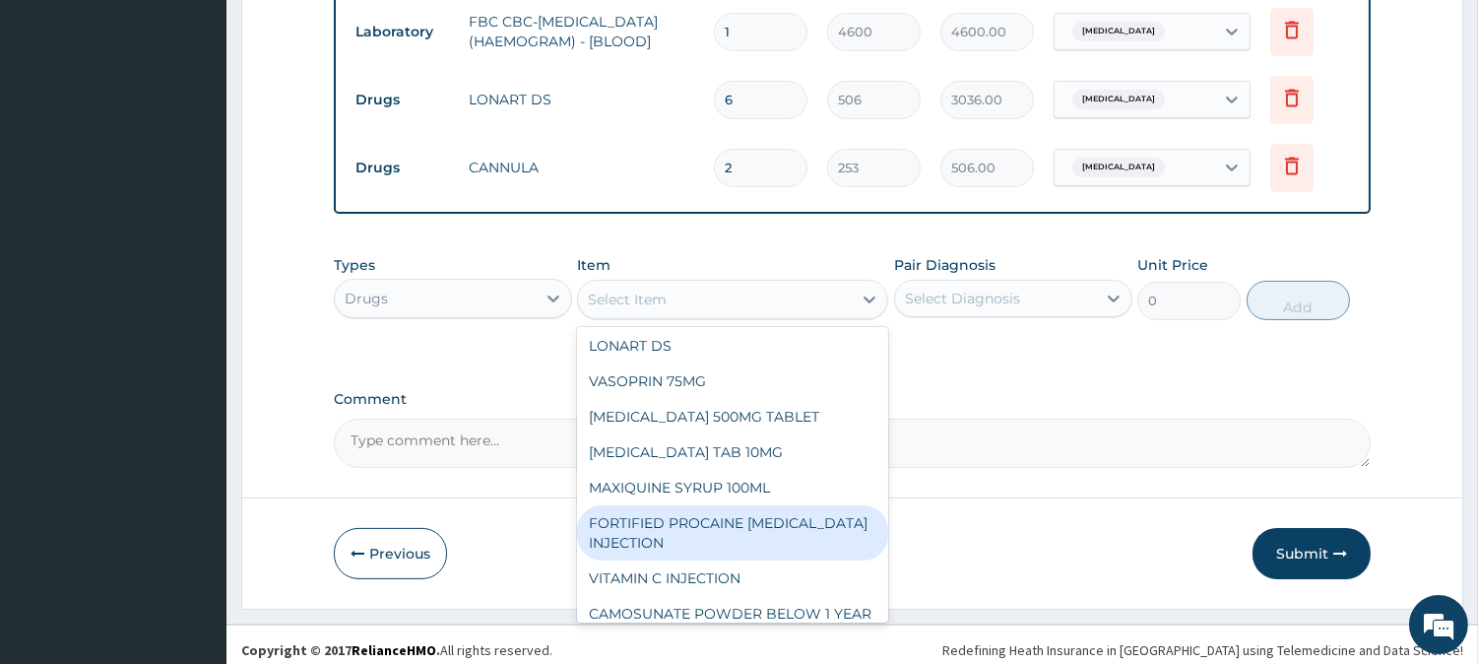
click at [733, 528] on div "FORTIFIED PROCAINE PENICILLIN INJECTION" at bounding box center [732, 532] width 311 height 55
type input "632.5"
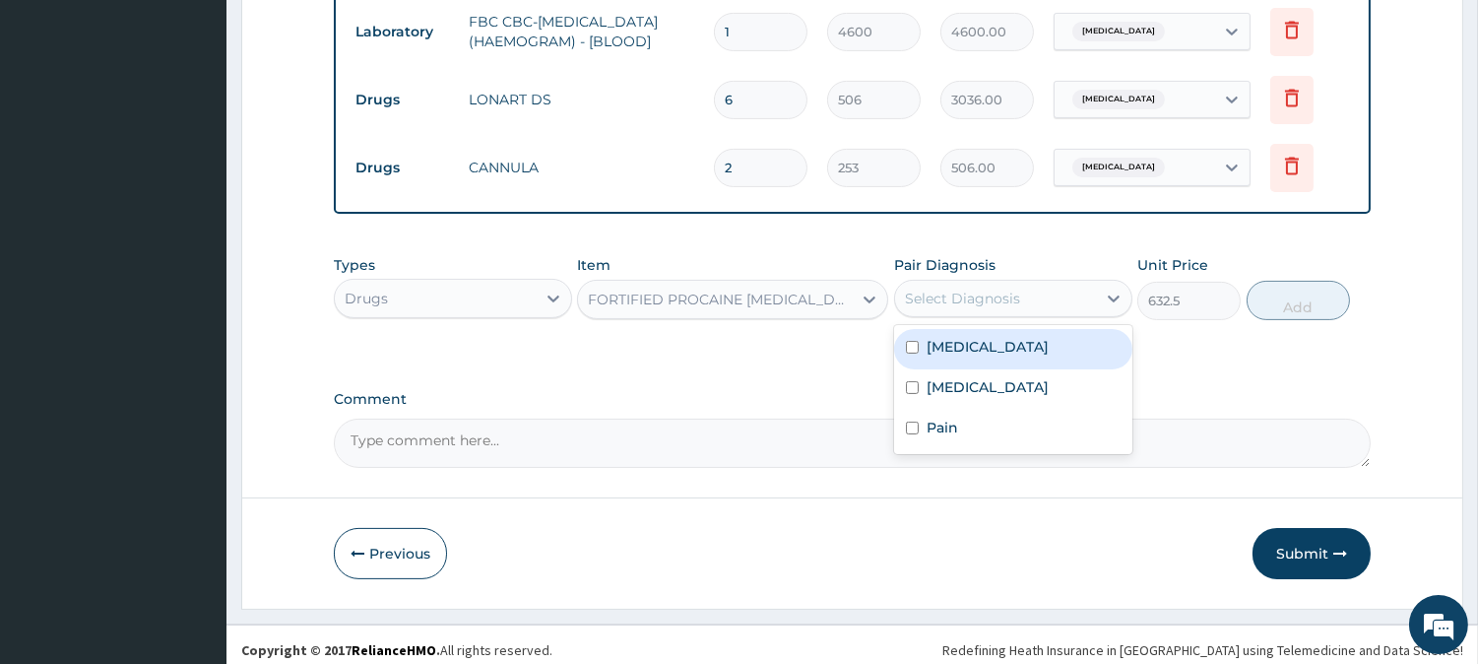
click at [1036, 283] on div "Select Diagnosis" at bounding box center [995, 299] width 201 height 32
click at [1011, 347] on div "Sepsis" at bounding box center [1013, 349] width 238 height 40
checkbox input "true"
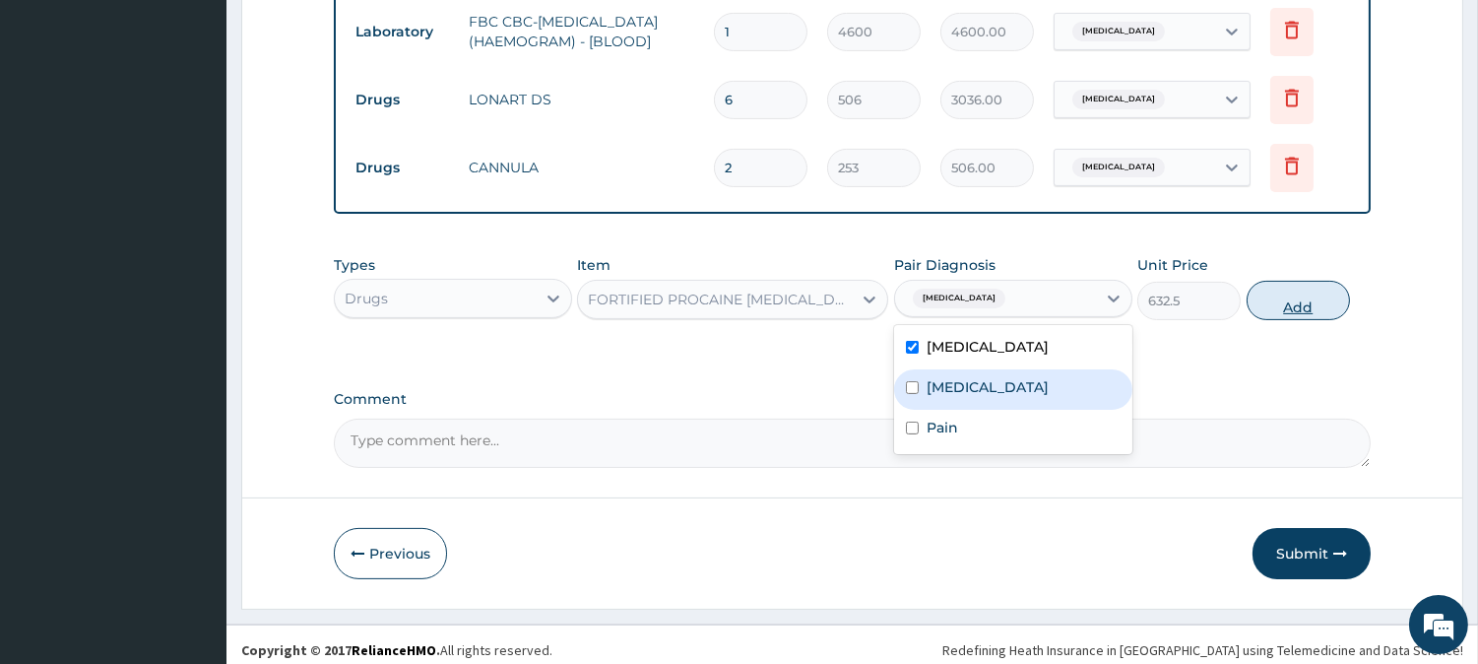
click at [1309, 281] on button "Add" at bounding box center [1297, 300] width 103 height 39
type input "0"
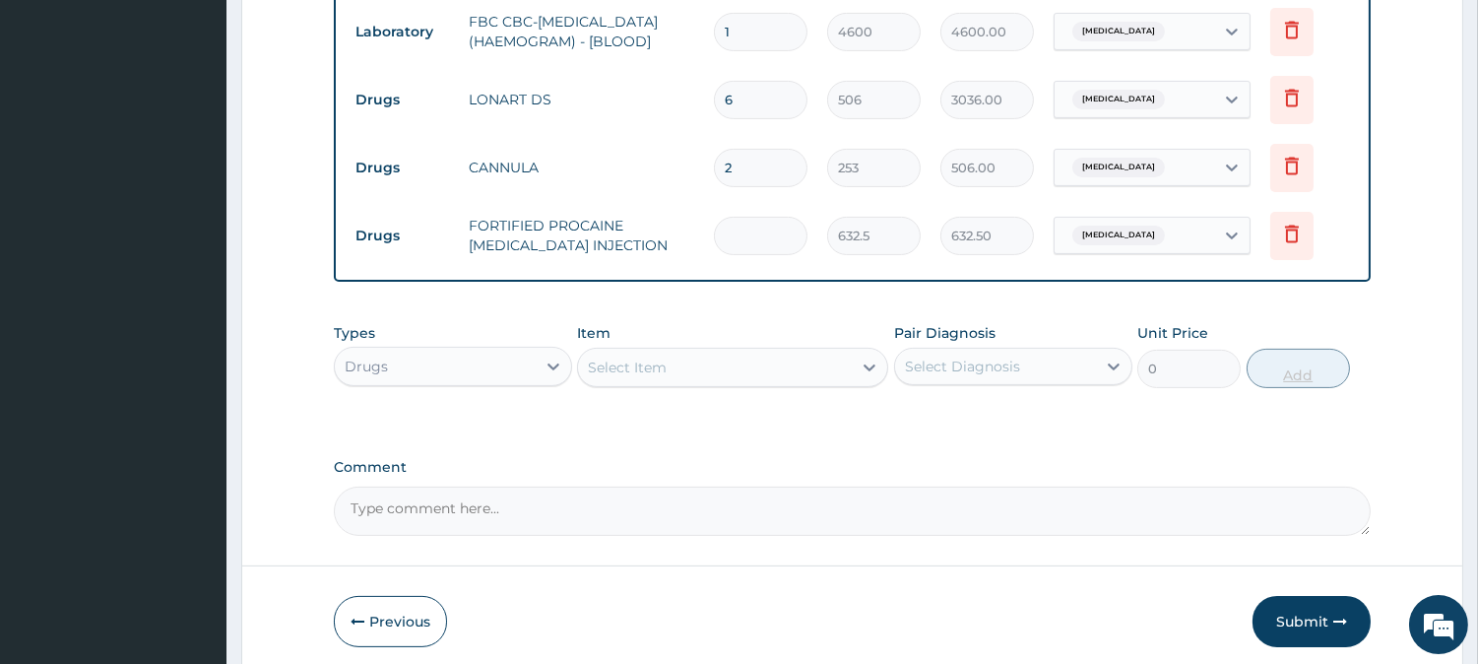
type input "0.00"
type input "4"
type input "2530.00"
type input "4"
click at [778, 361] on div "Select Item" at bounding box center [715, 367] width 274 height 32
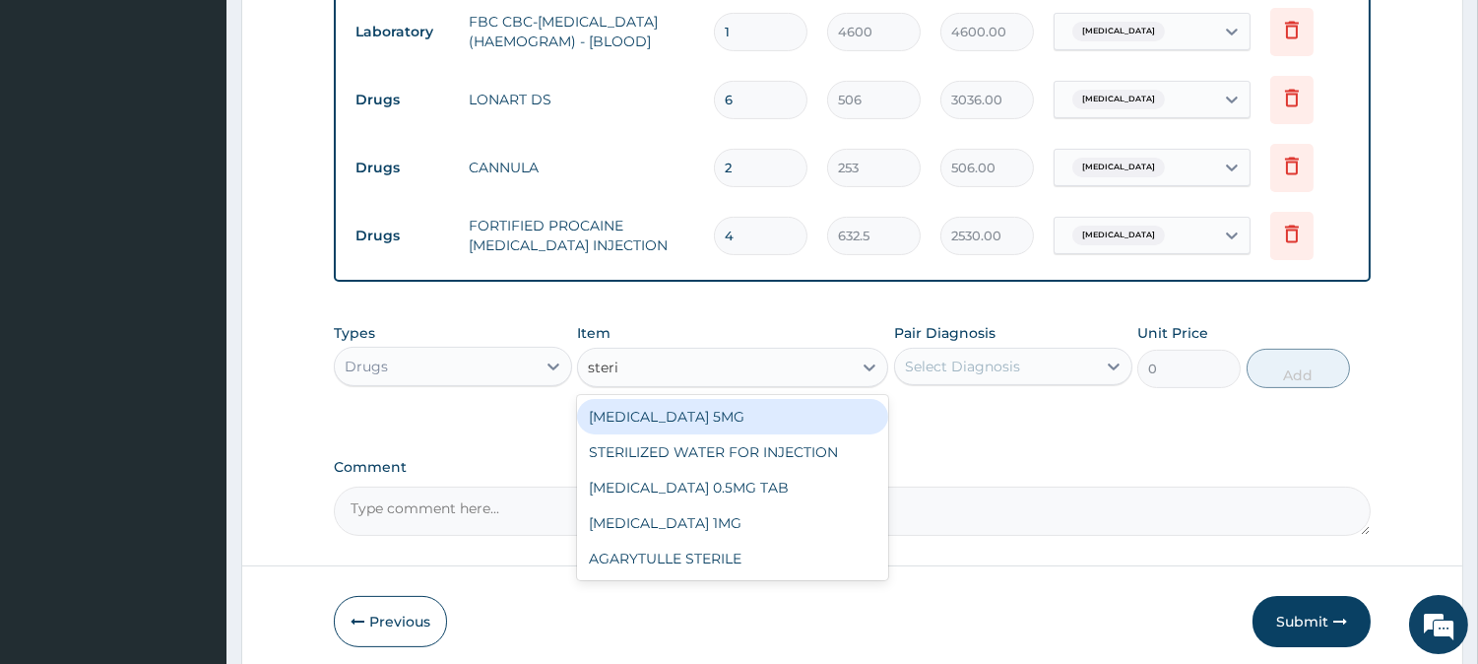
type input "steril"
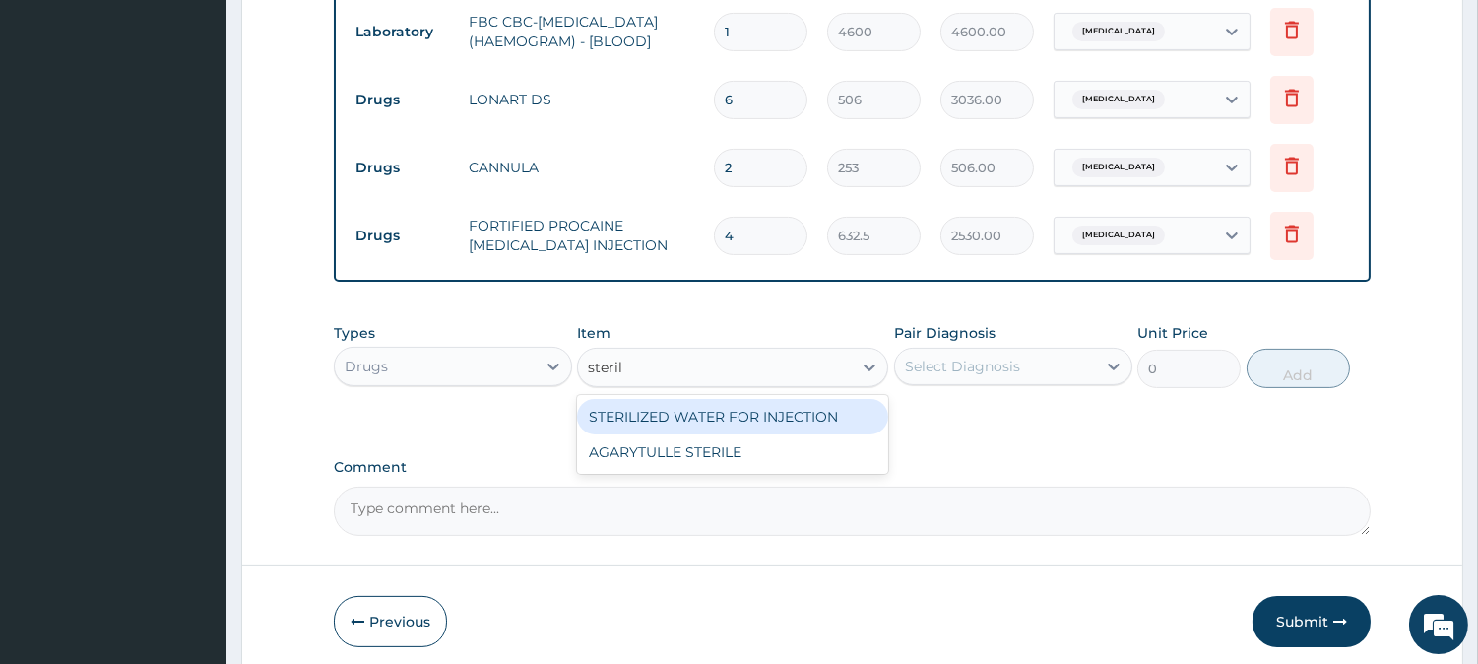
click at [769, 401] on div "STERILIZED WATER FOR INJECTION" at bounding box center [732, 416] width 311 height 35
type input "151.8"
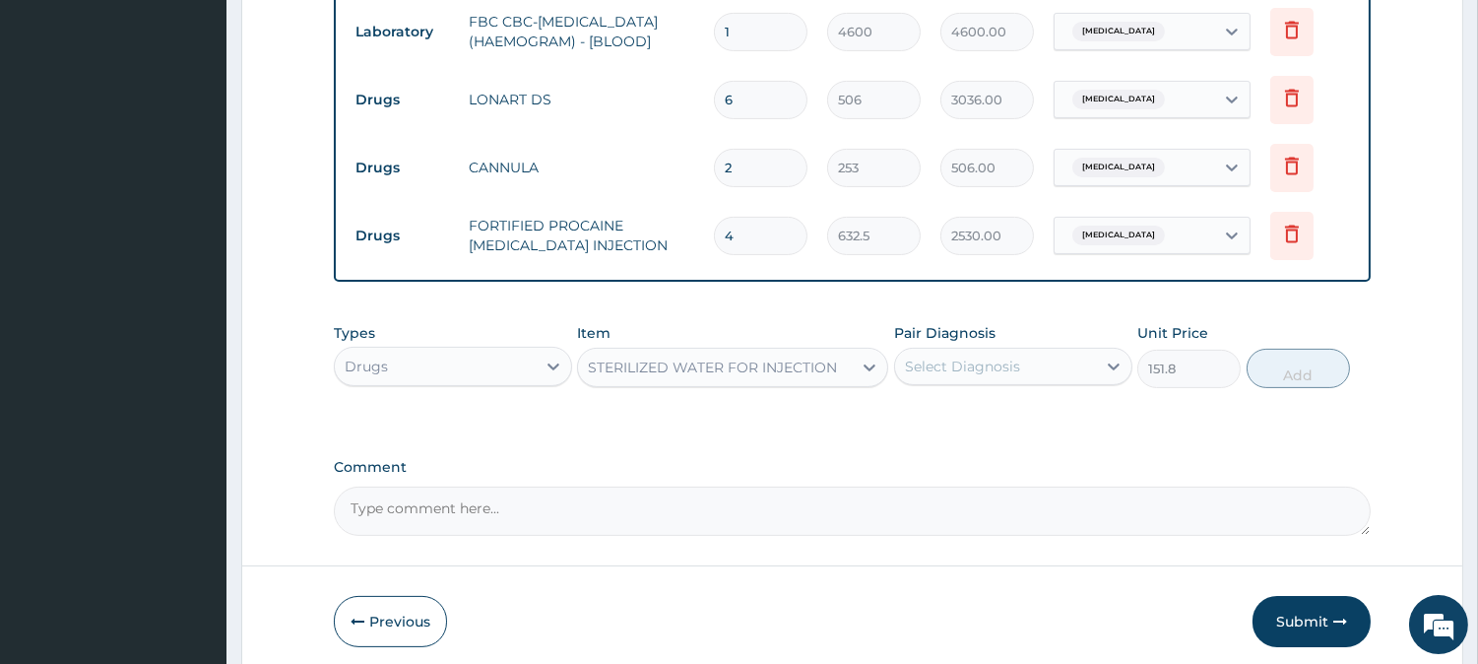
click at [981, 364] on div "Select Diagnosis" at bounding box center [962, 366] width 115 height 20
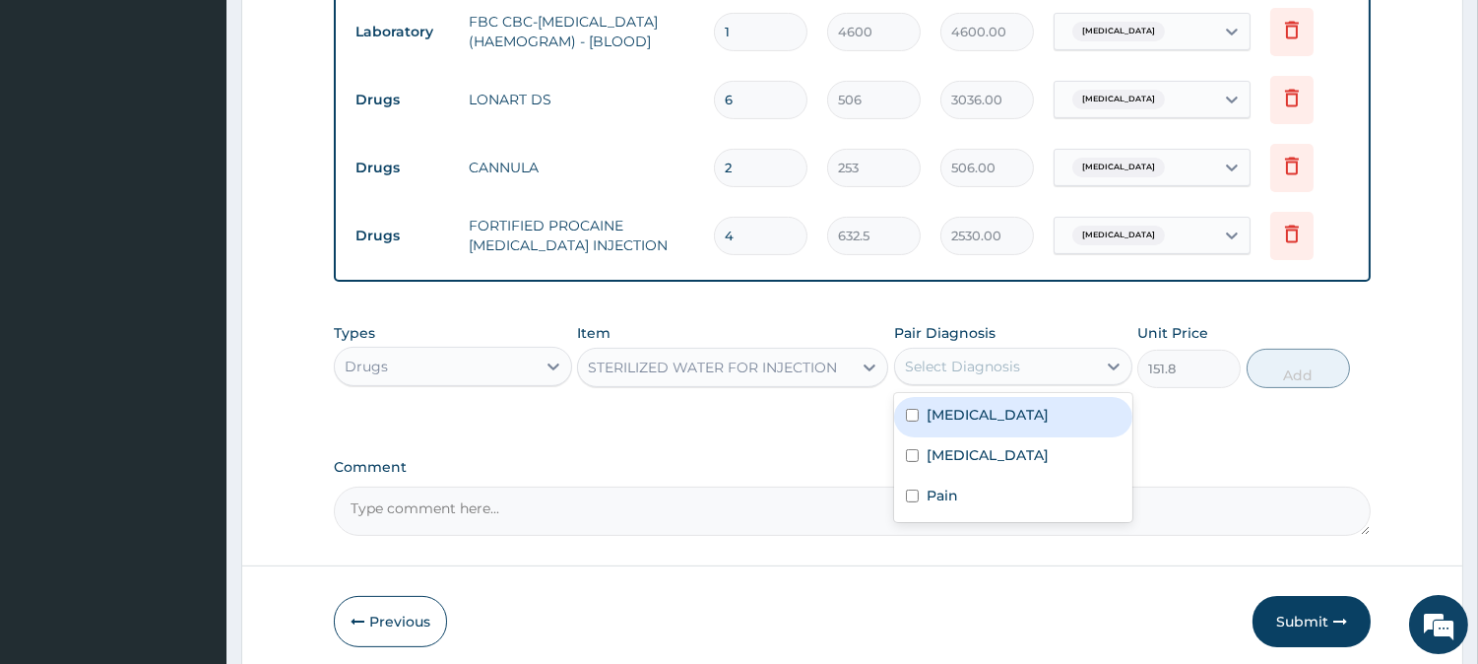
click at [969, 406] on label "Sepsis" at bounding box center [987, 415] width 122 height 20
checkbox input "true"
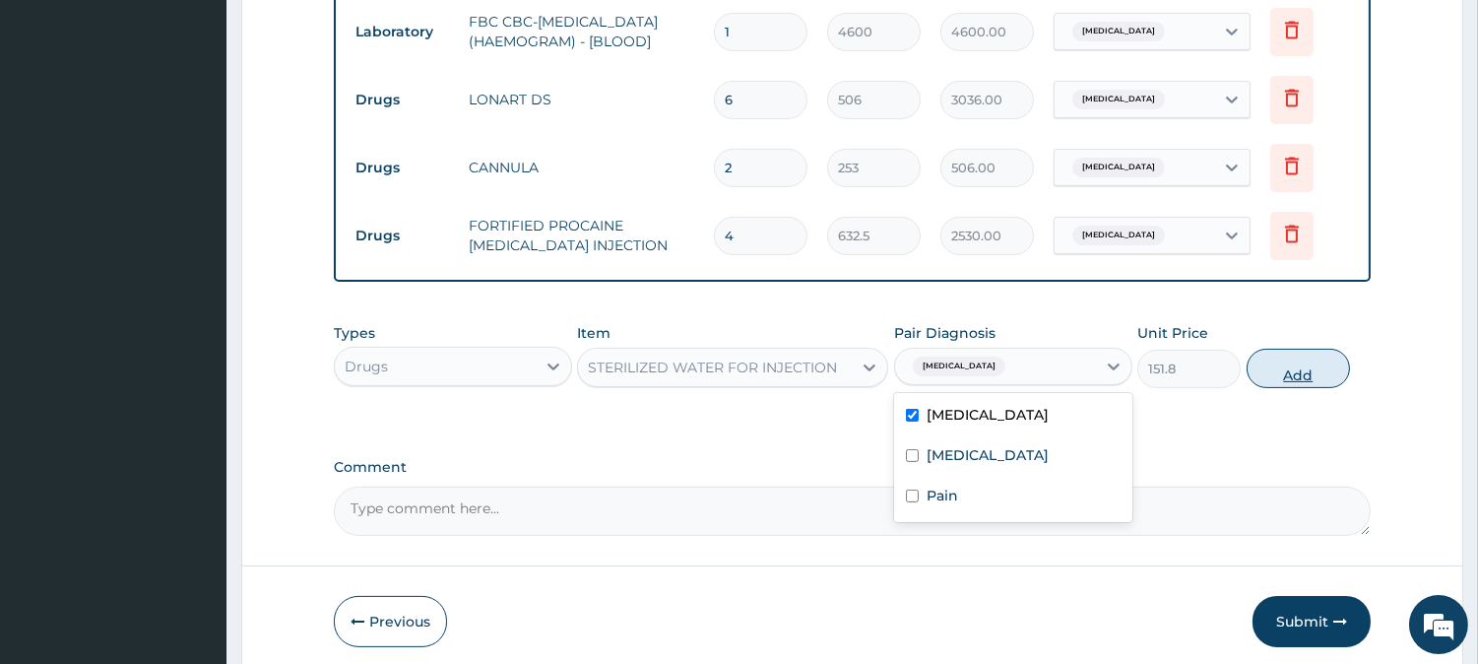
click at [1288, 362] on button "Add" at bounding box center [1297, 368] width 103 height 39
type input "0"
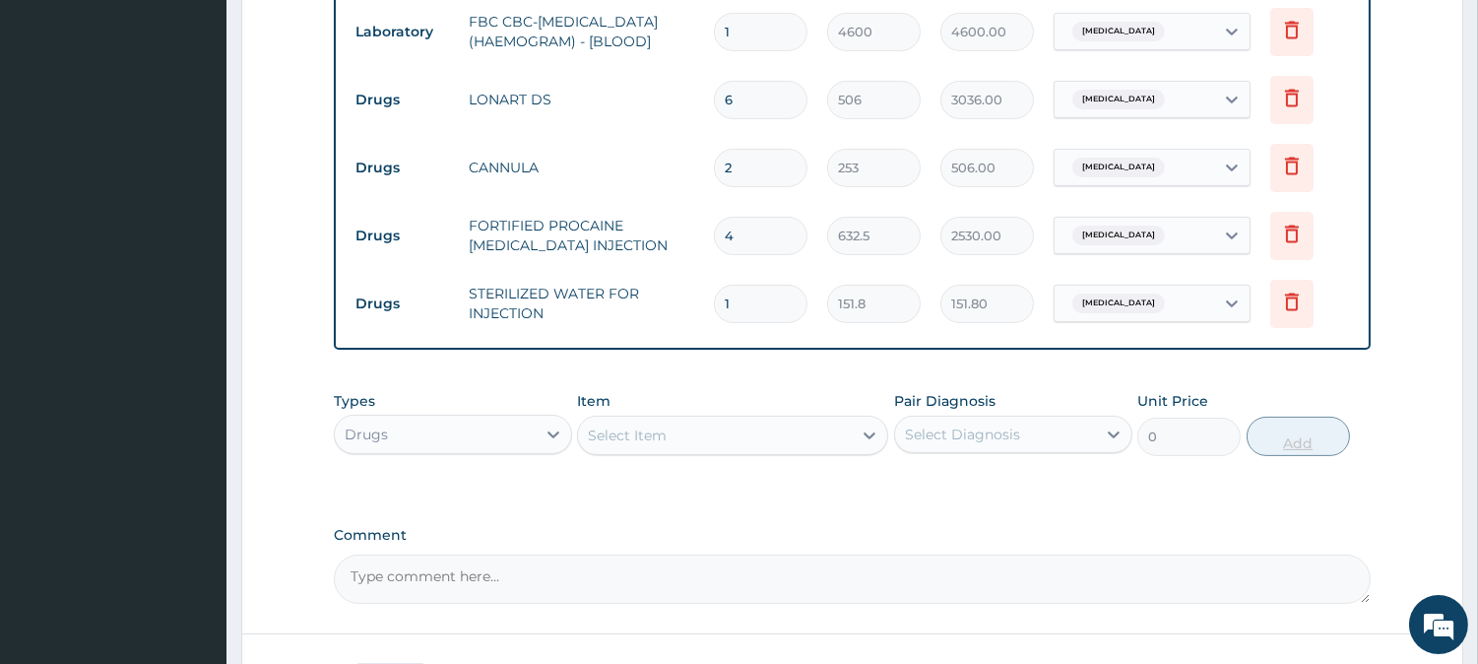
type input "0.00"
type input "4"
type input "607.20"
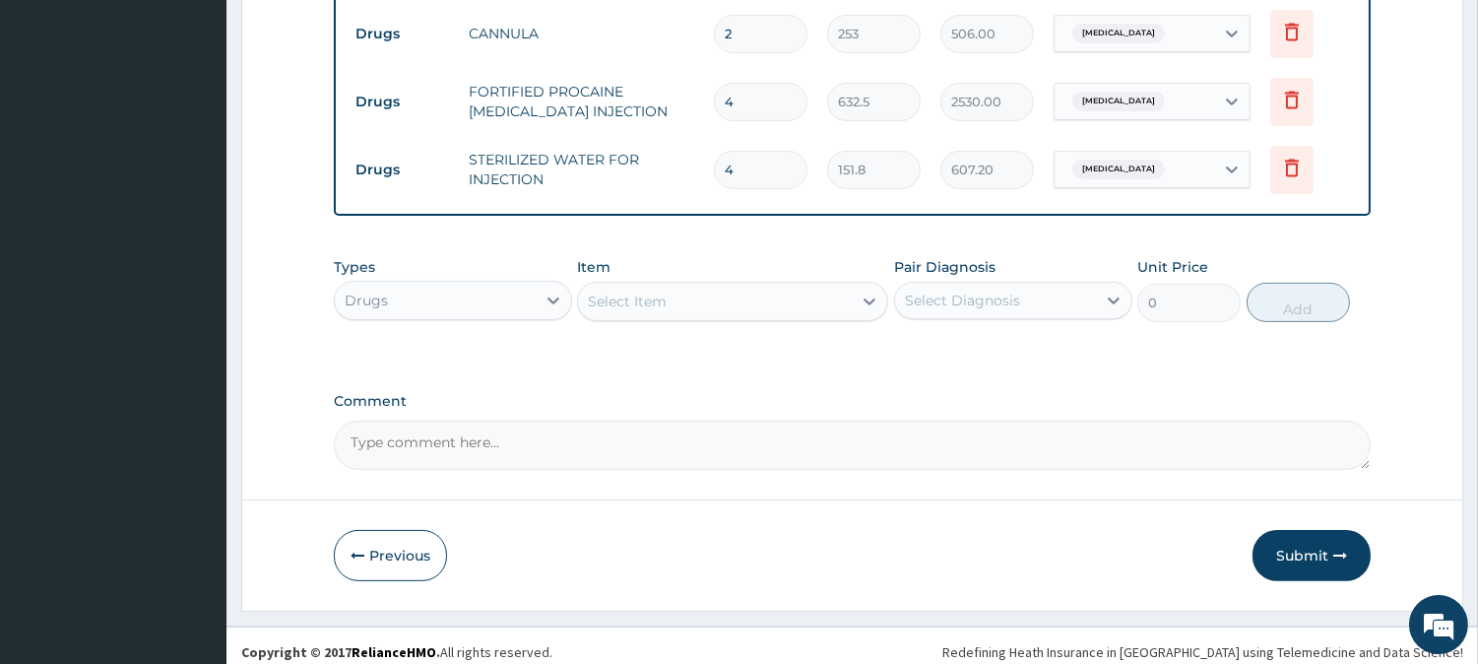
scroll to position [1103, 0]
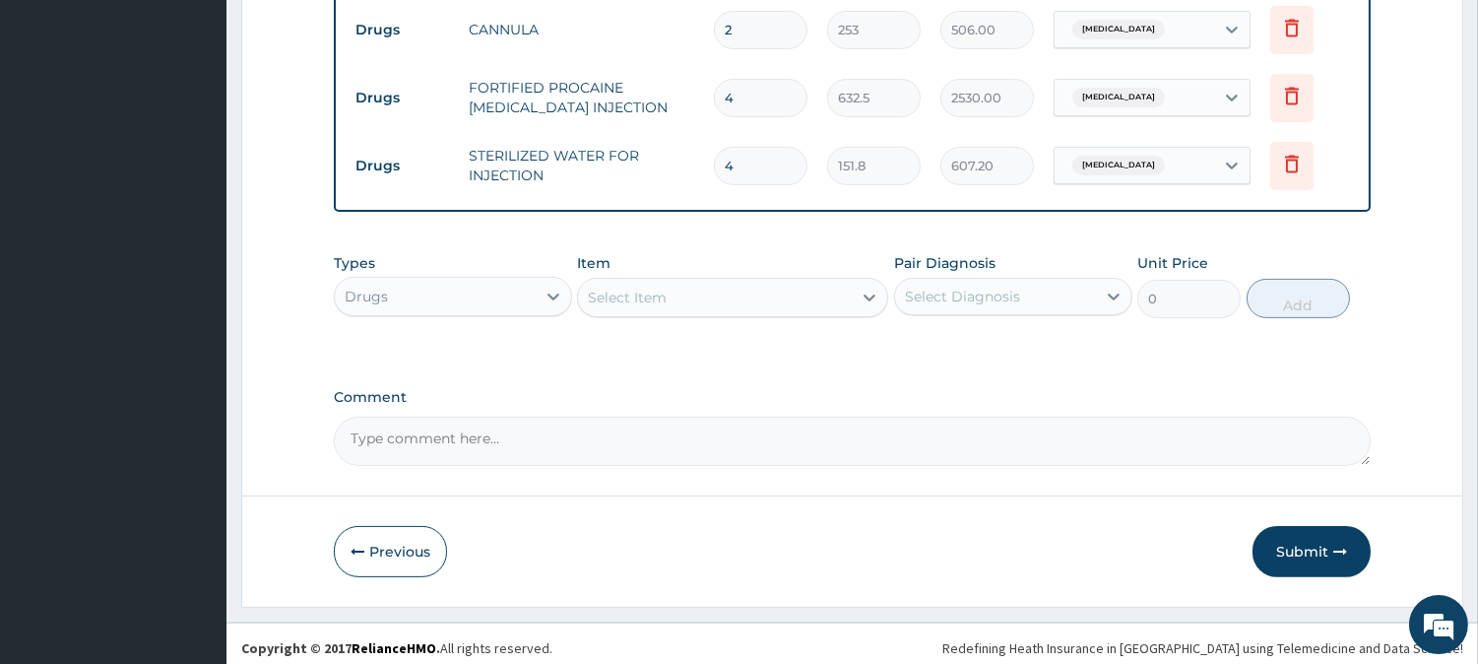
type input "4"
click at [755, 310] on div "Types Drugs Item Select Item Pair Diagnosis Select Diagnosis Unit Price 0 Add" at bounding box center [852, 285] width 1037 height 85
click at [803, 266] on div "Item Select Item" at bounding box center [732, 285] width 311 height 65
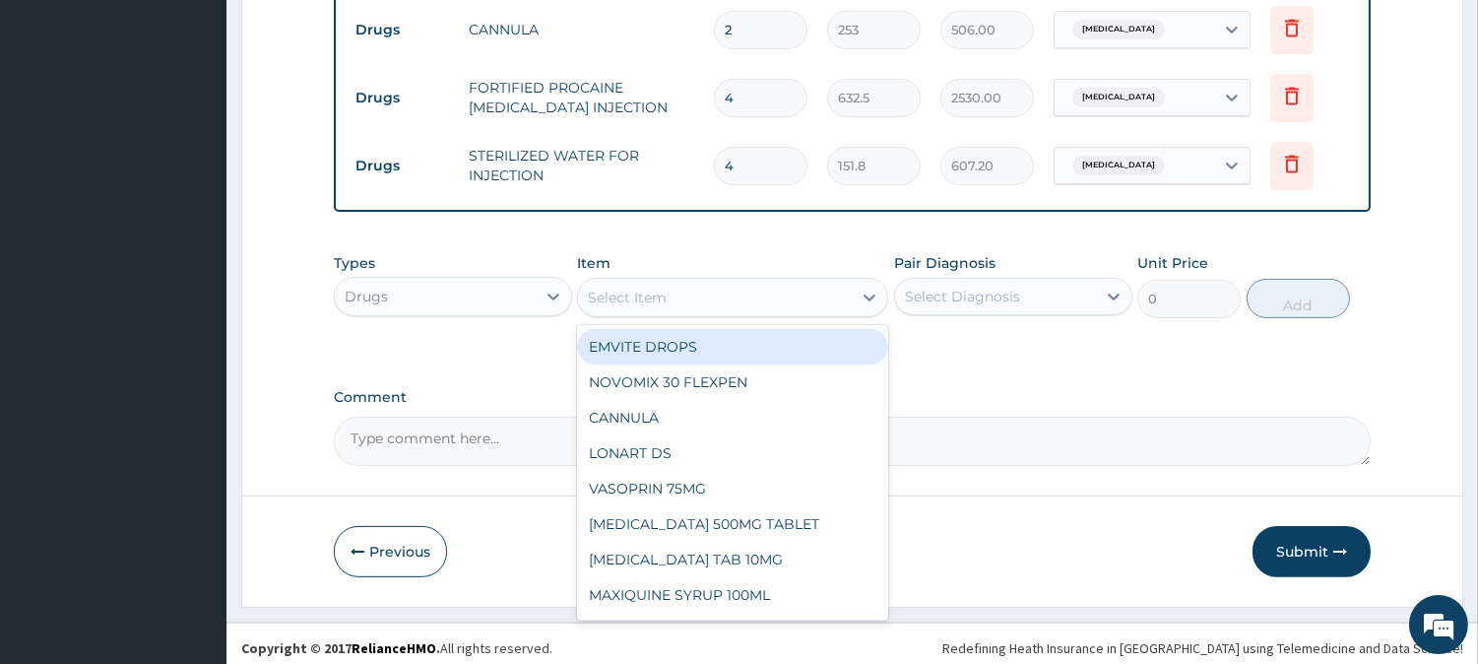
click at [655, 287] on div "Select Item" at bounding box center [627, 297] width 79 height 20
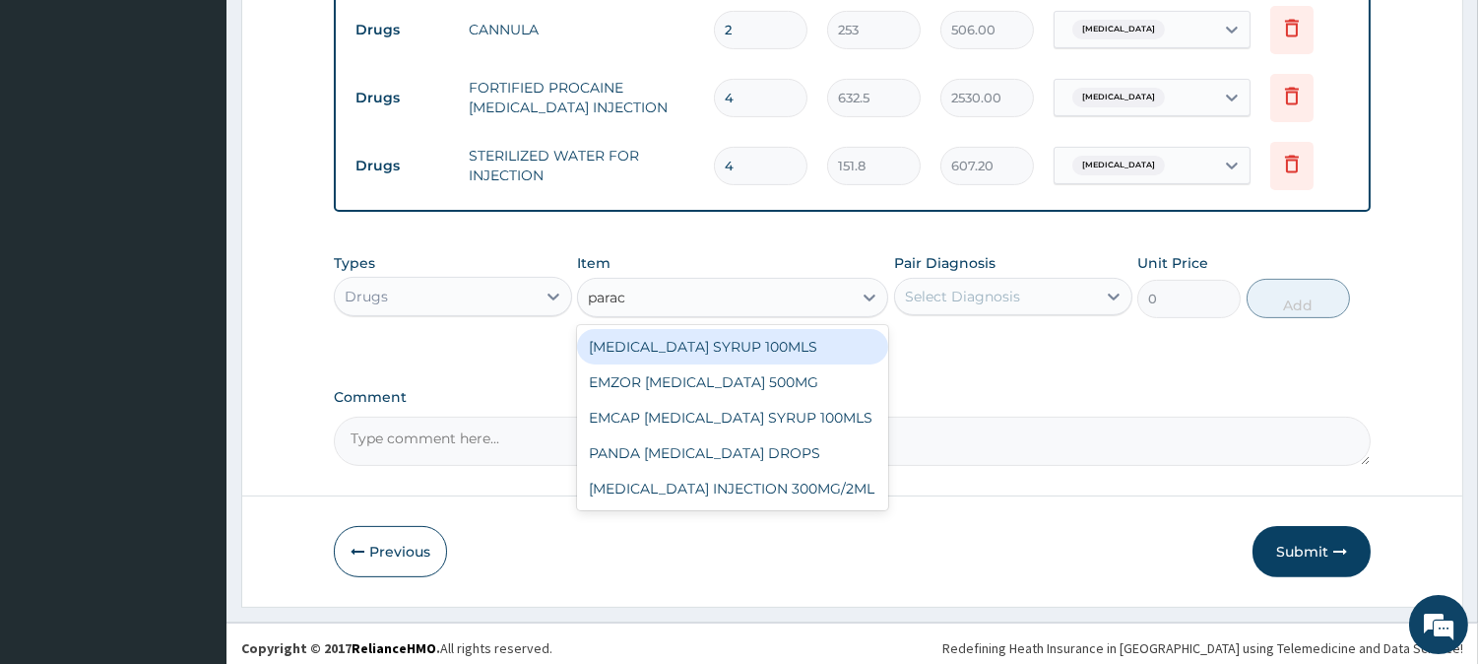
type input "parace"
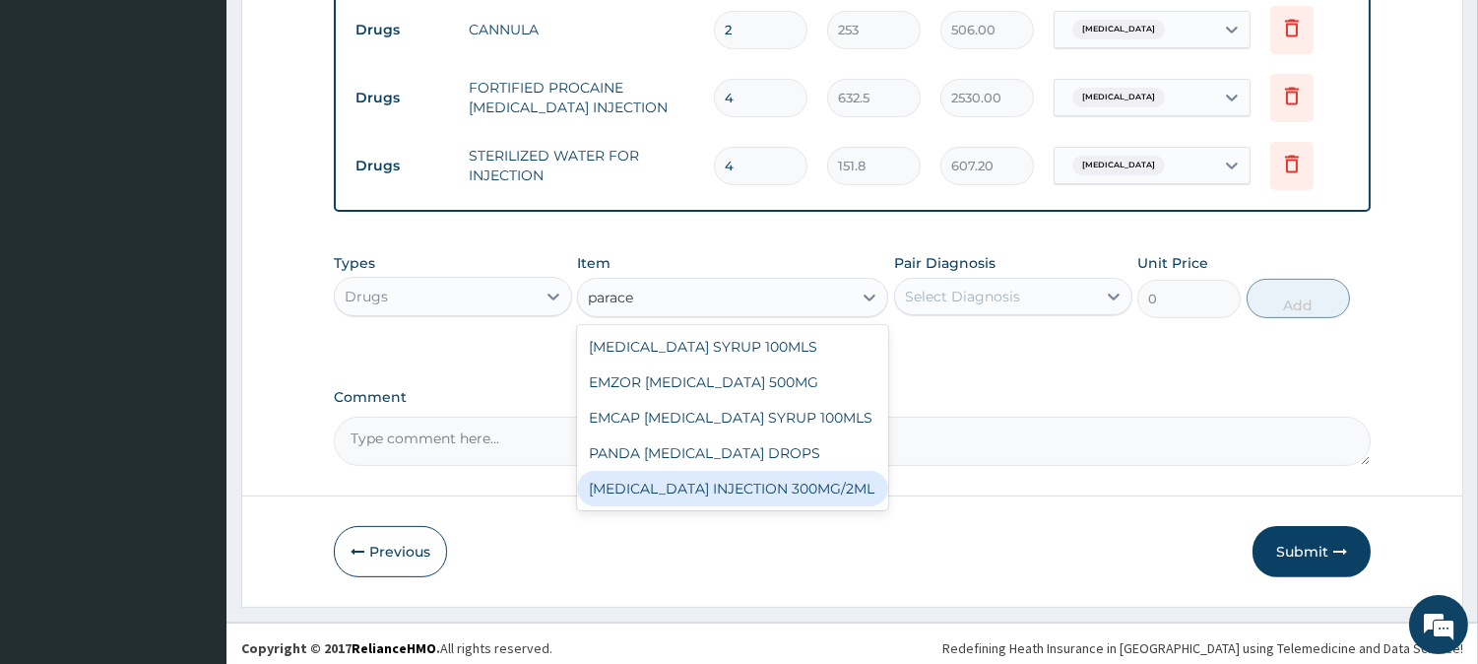
click at [768, 471] on div "PARACETAMOL INJECTION 300MG/2ML" at bounding box center [732, 488] width 311 height 35
type input "278.3"
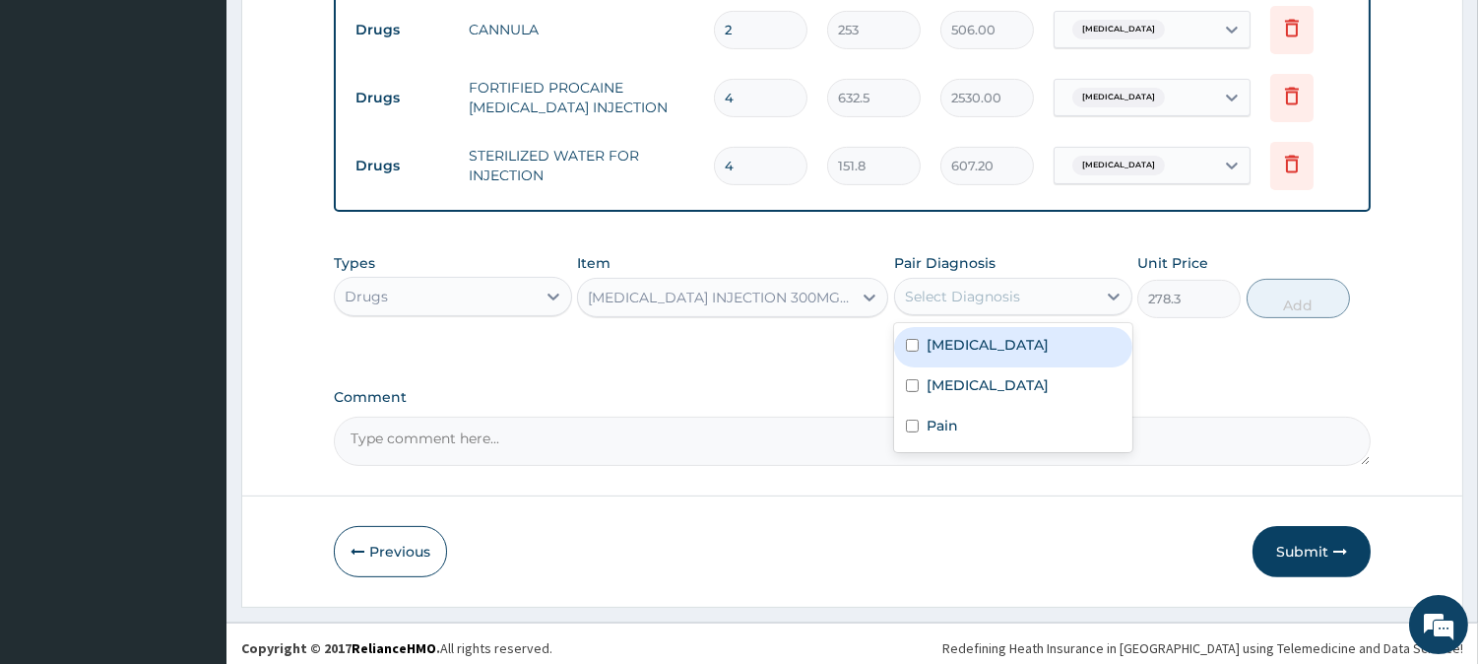
click at [999, 278] on div "Select Diagnosis" at bounding box center [1013, 296] width 238 height 37
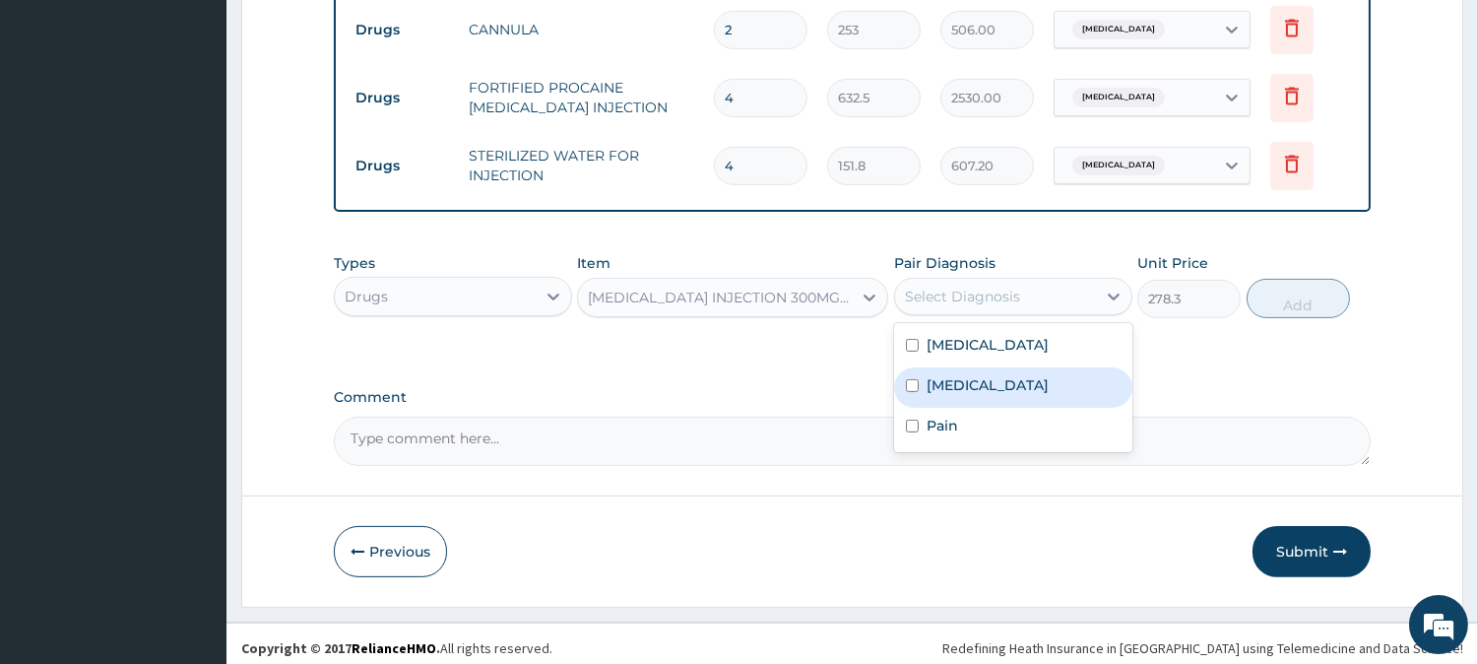
click at [997, 375] on div "Malaria" at bounding box center [1013, 387] width 238 height 40
checkbox input "true"
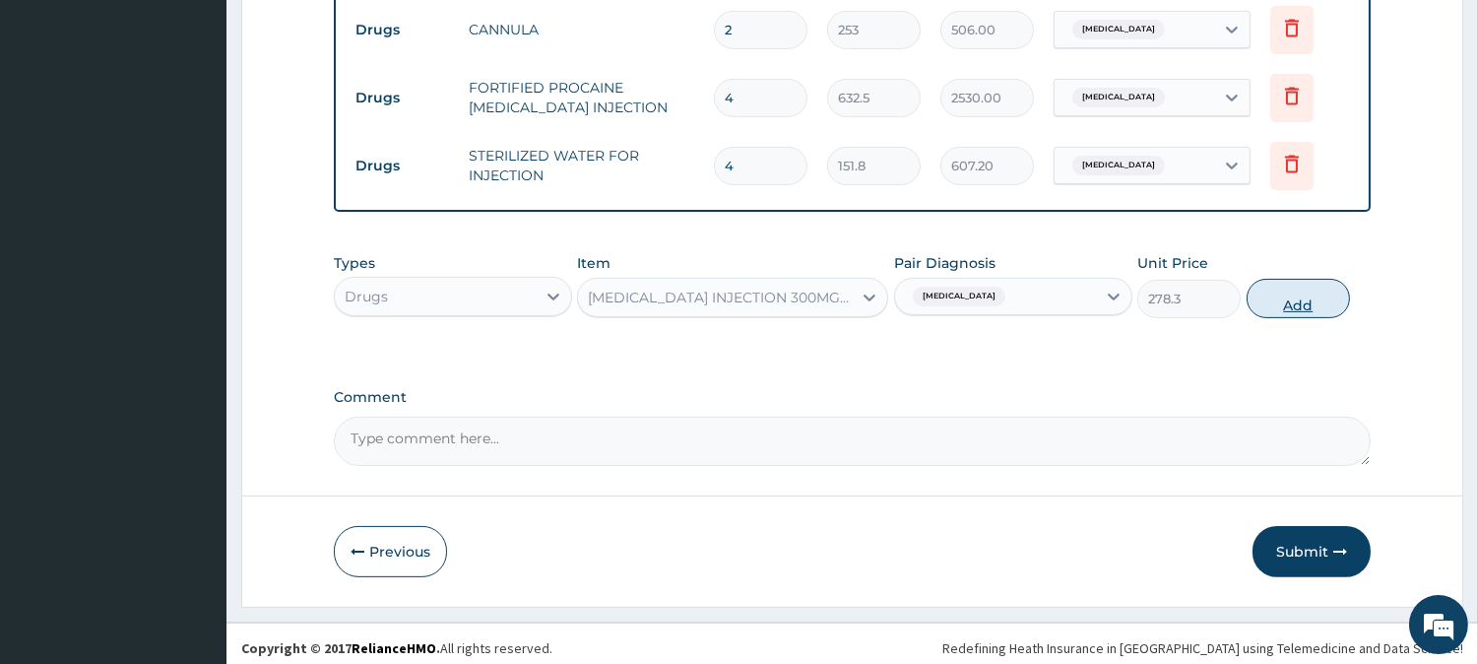
click at [1273, 289] on button "Add" at bounding box center [1297, 298] width 103 height 39
type input "0"
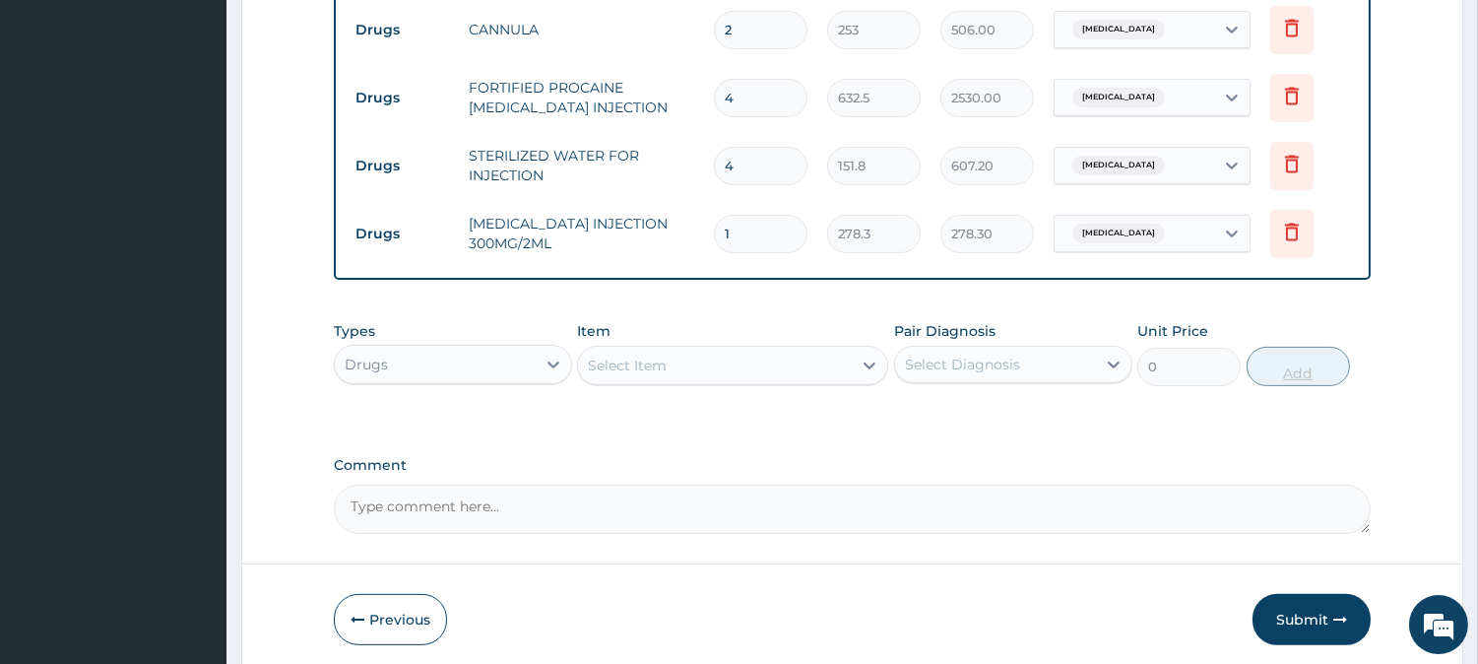
type input "0.00"
type input "6"
type input "1669.80"
type input "6"
click at [771, 350] on div "Select Item" at bounding box center [715, 366] width 274 height 32
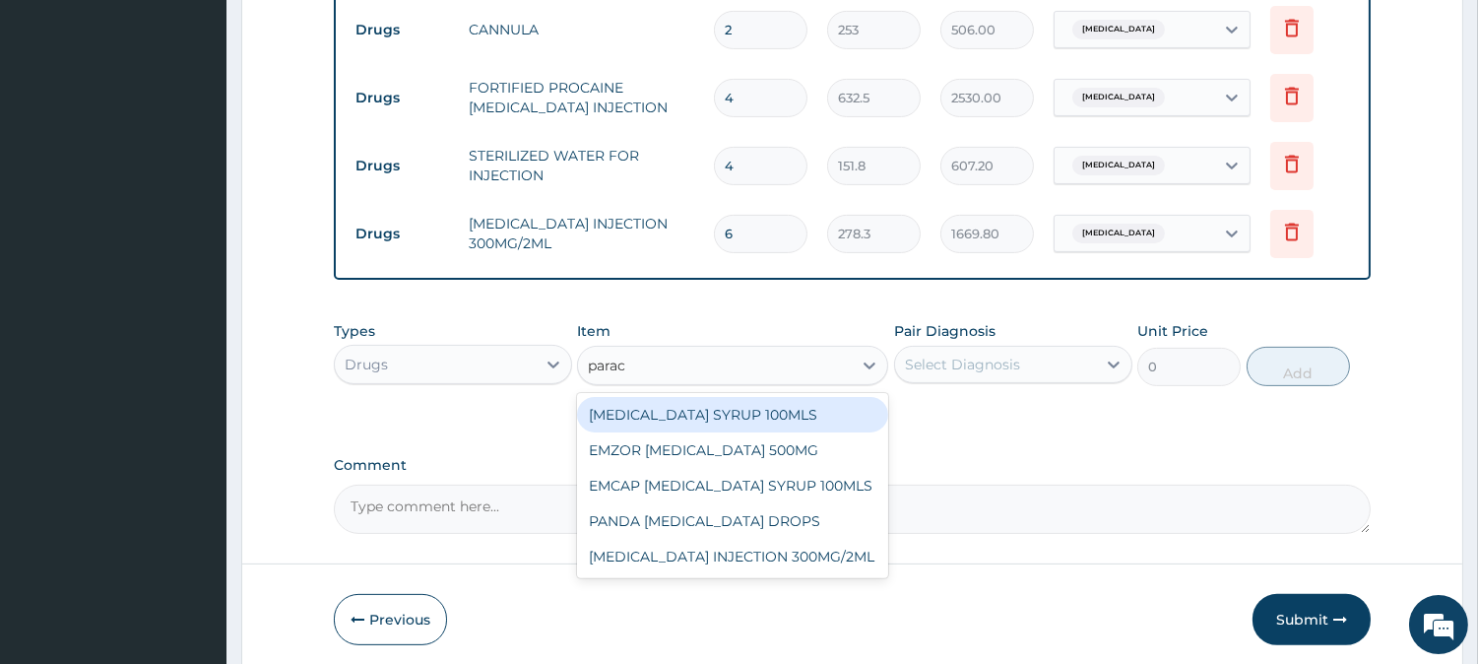
type input "parace"
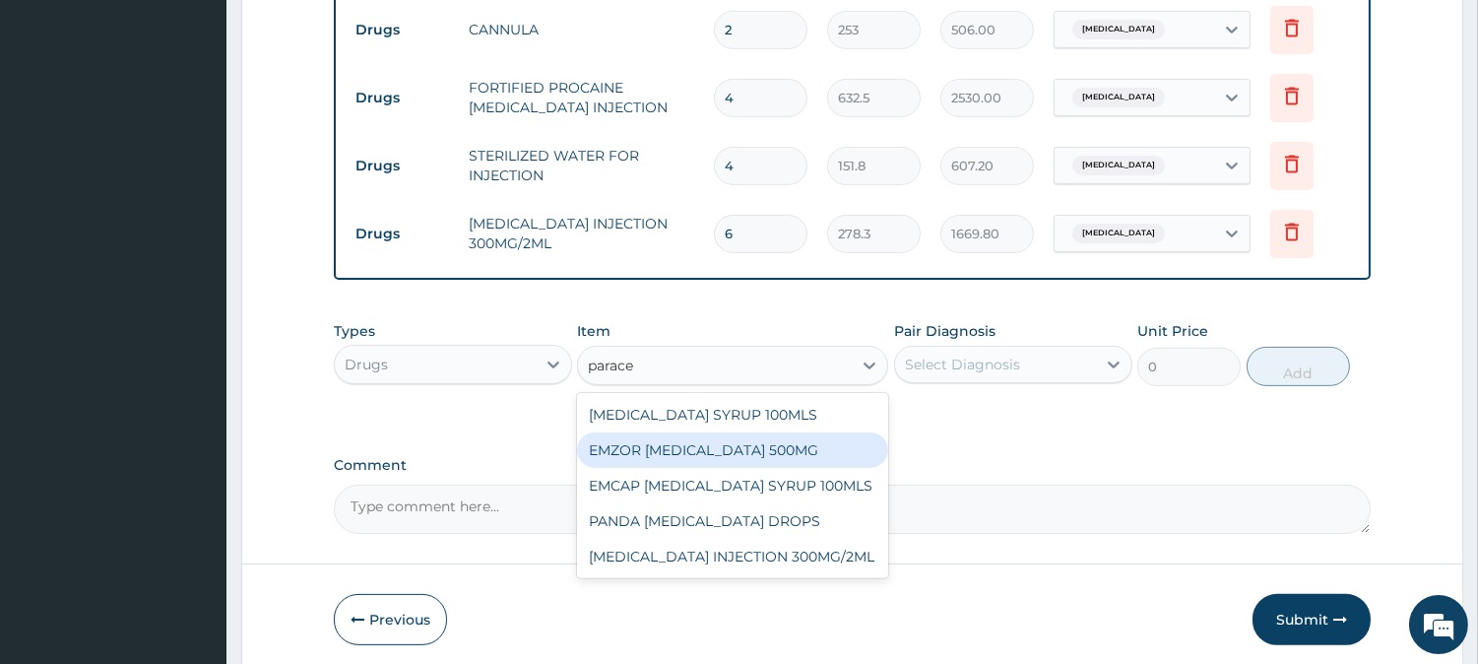
drag, startPoint x: 792, startPoint y: 433, endPoint x: 808, endPoint y: 416, distance: 23.7
click at [793, 433] on div "EMZOR PARACETAMOL 500MG" at bounding box center [732, 449] width 311 height 35
type input "25.3"
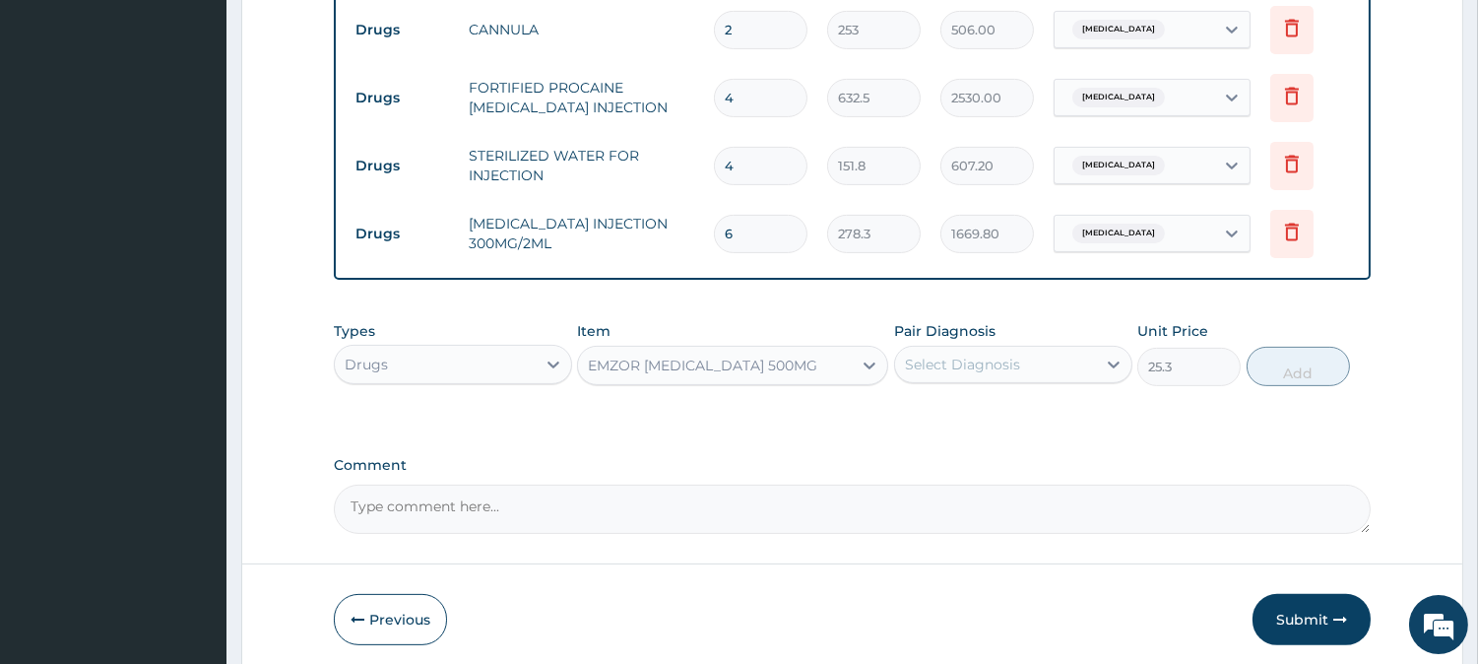
click at [968, 349] on div "Select Diagnosis" at bounding box center [995, 365] width 201 height 32
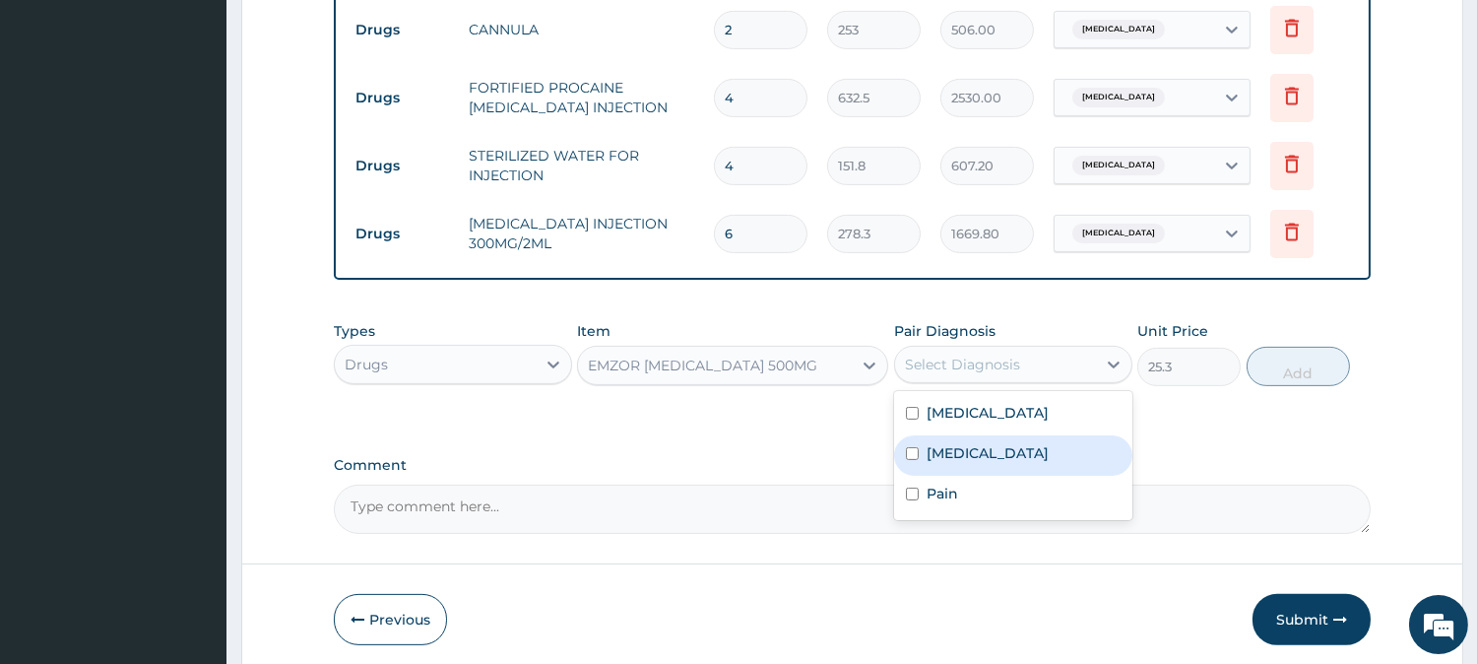
click at [986, 440] on div "Malaria" at bounding box center [1013, 455] width 238 height 40
checkbox input "true"
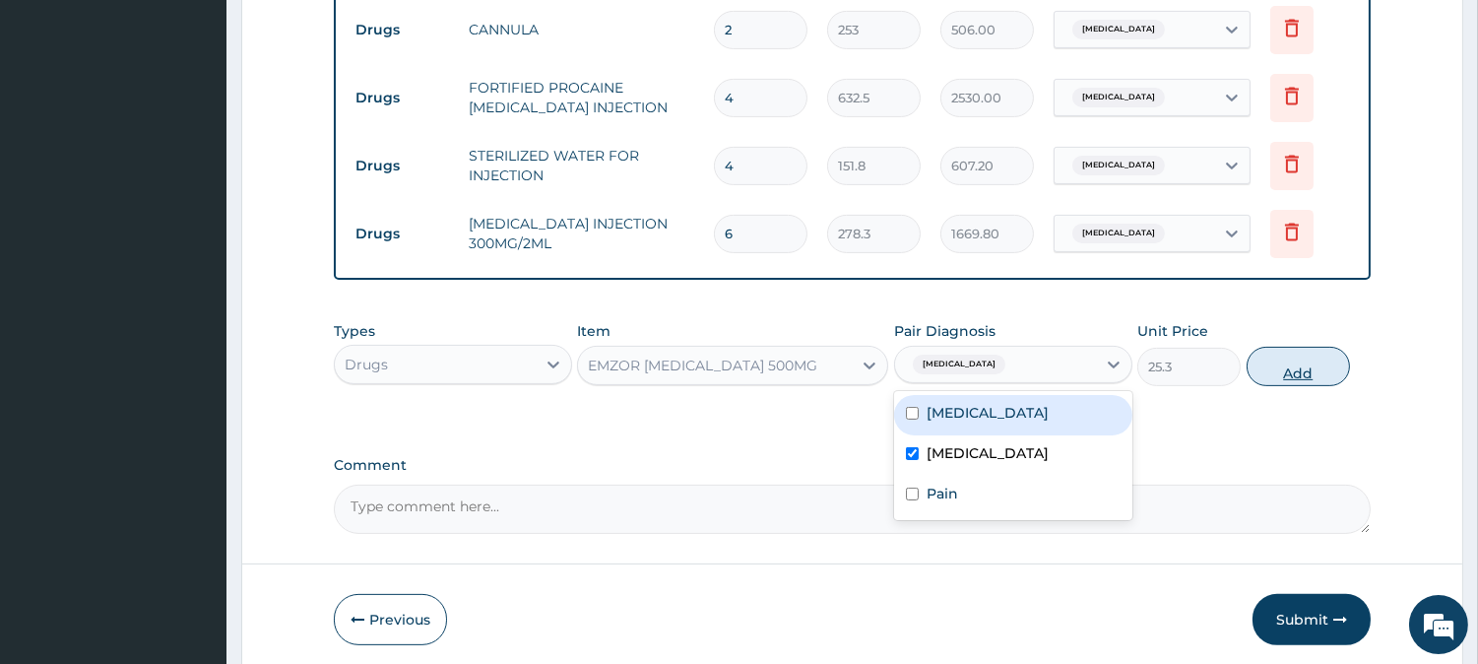
click at [1286, 348] on button "Add" at bounding box center [1297, 366] width 103 height 39
type input "0"
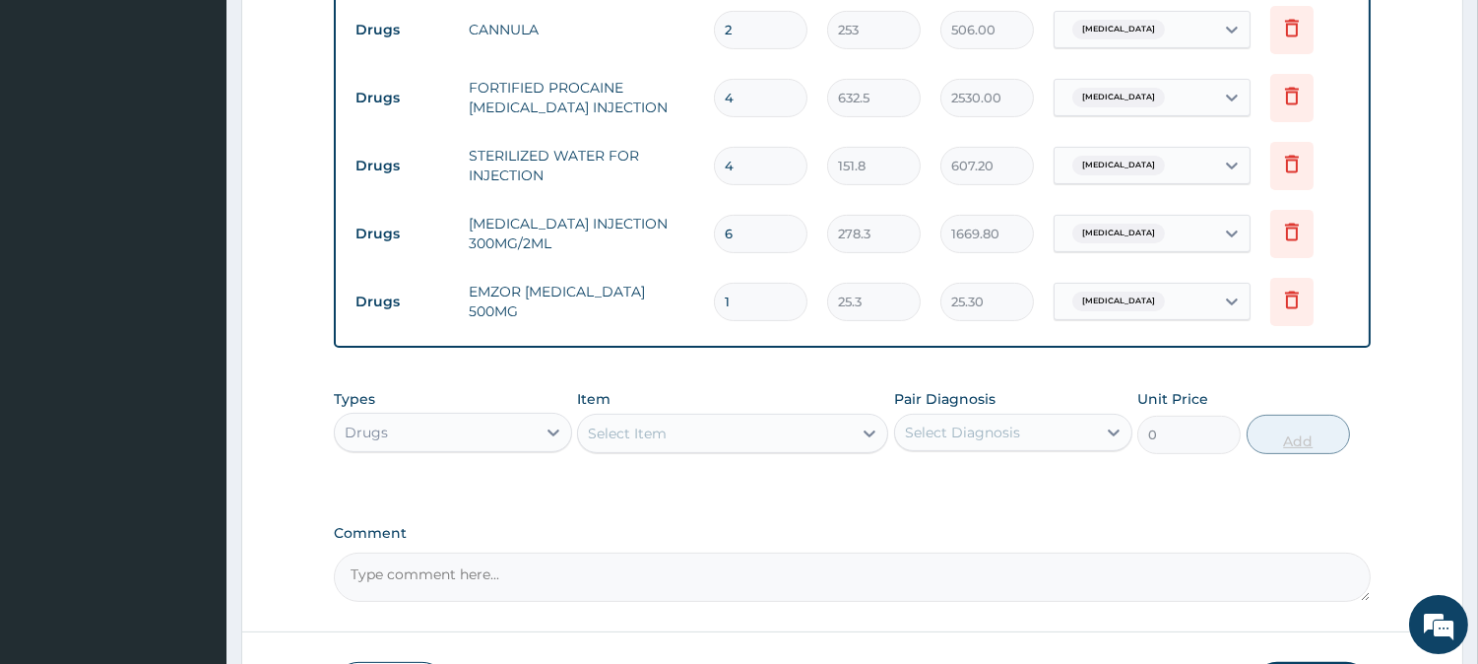
type input "18"
type input "455.40"
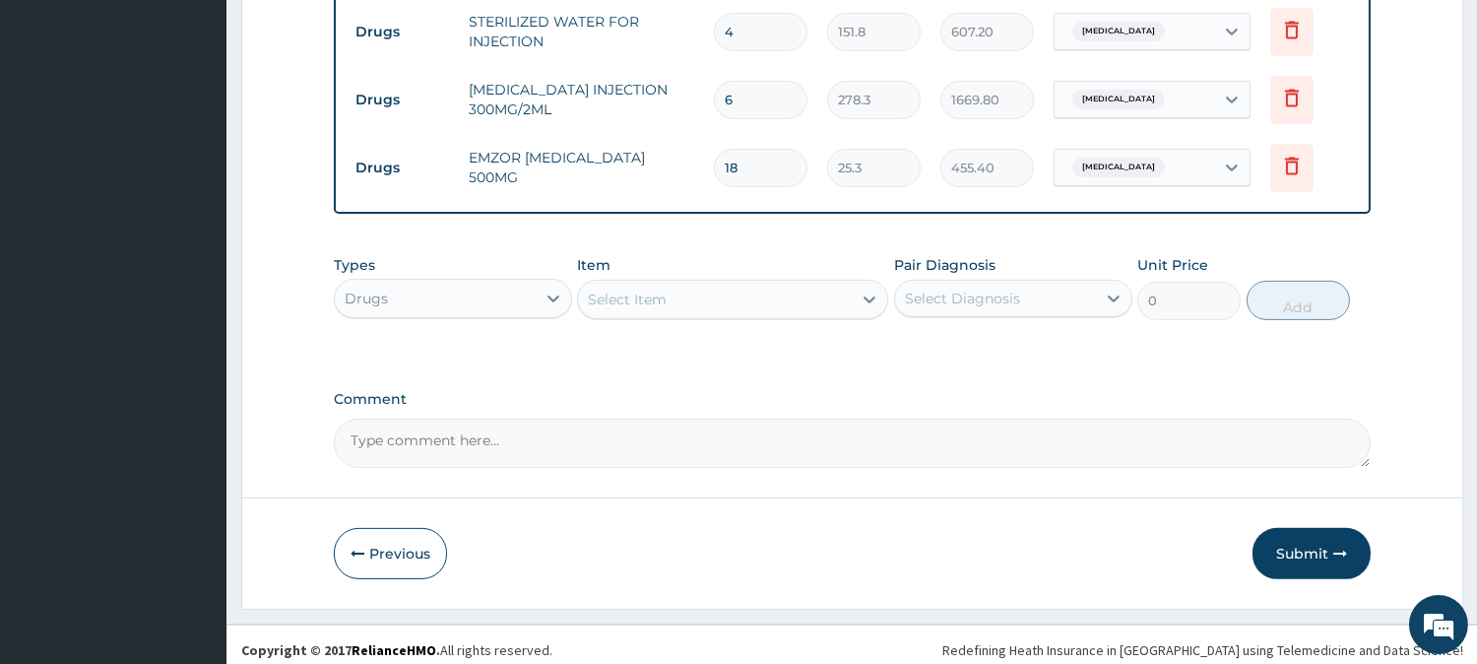
scroll to position [1239, 0]
type input "18"
click at [724, 301] on div "Select Item" at bounding box center [715, 298] width 274 height 32
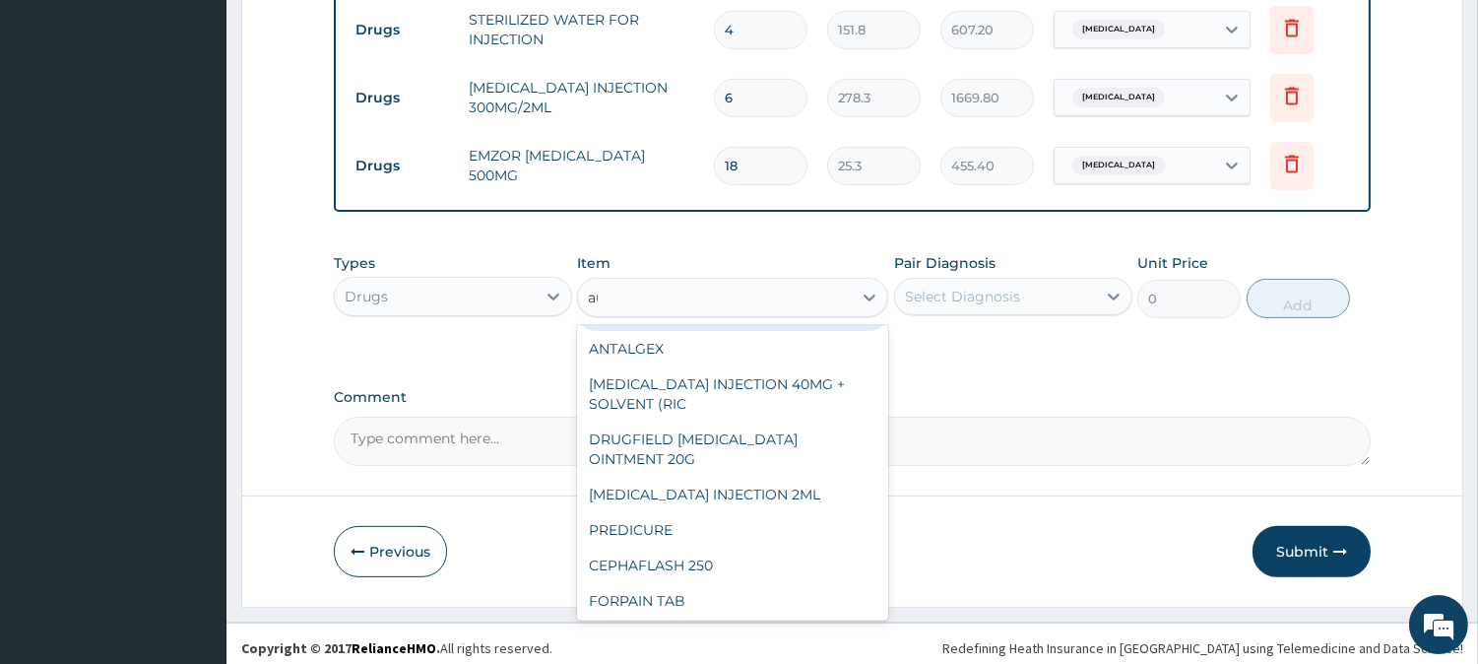
scroll to position [0, 0]
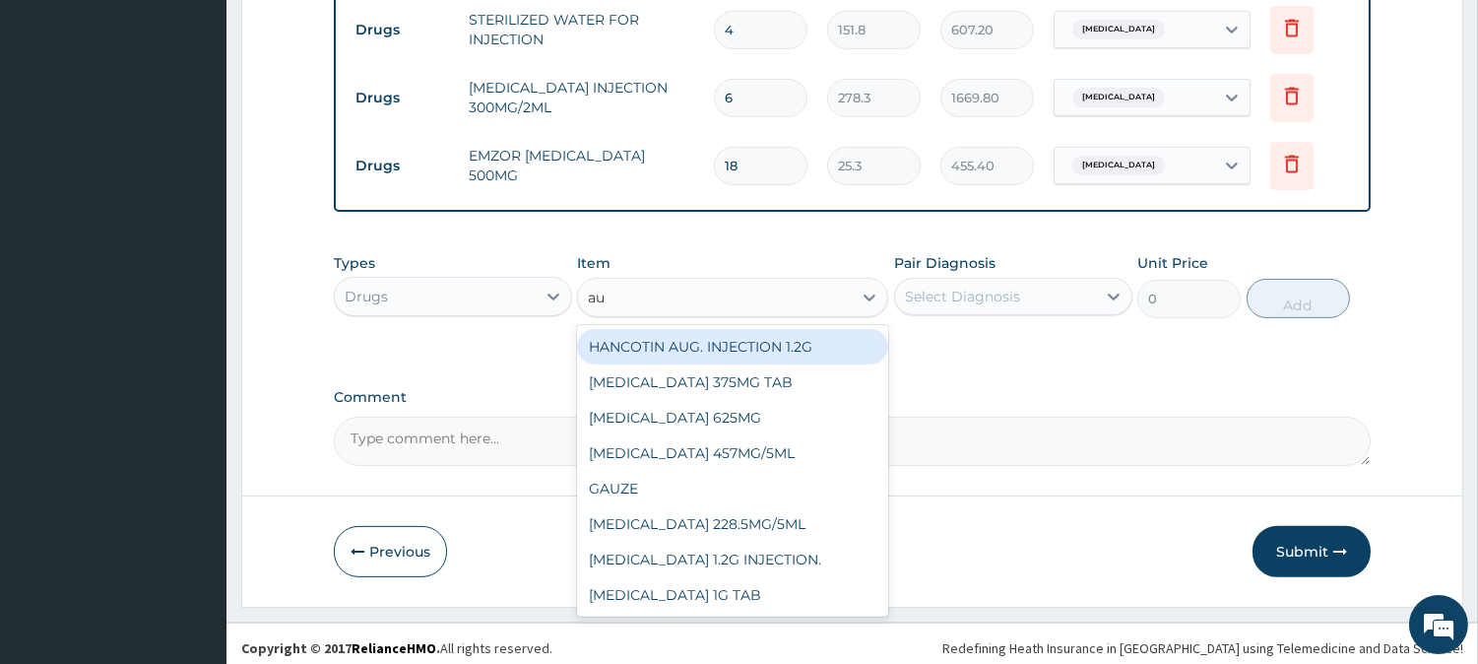
type input "aug"
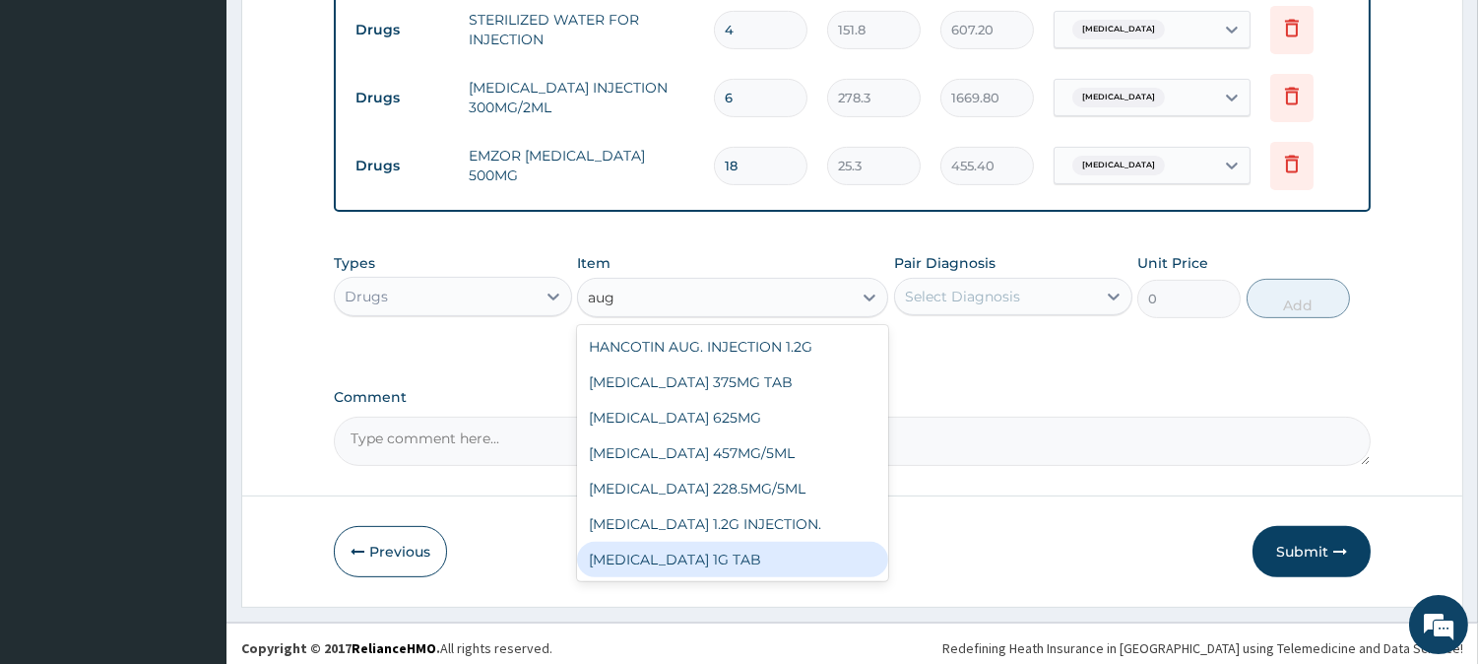
click at [717, 542] on div "AUGMENTIN 1G TAB" at bounding box center [732, 559] width 311 height 35
type input "1581.25"
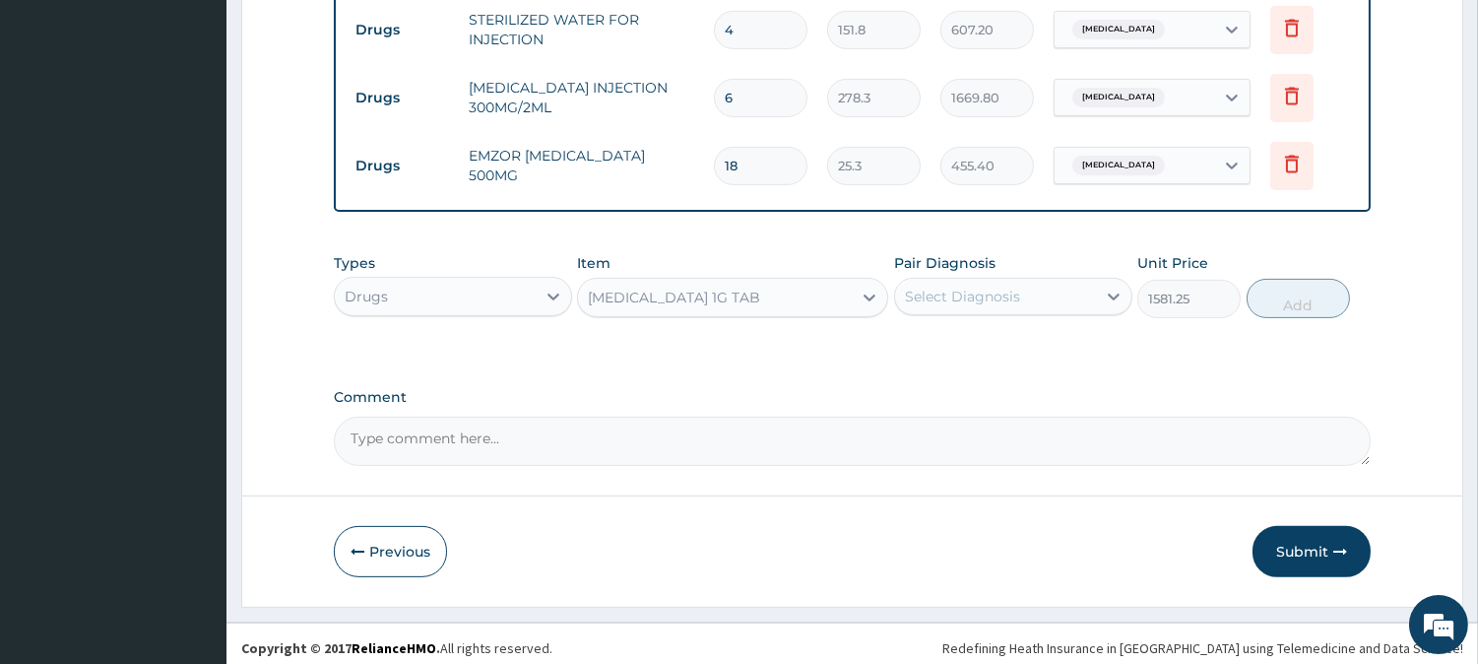
click at [949, 290] on div "Select Diagnosis" at bounding box center [962, 297] width 115 height 20
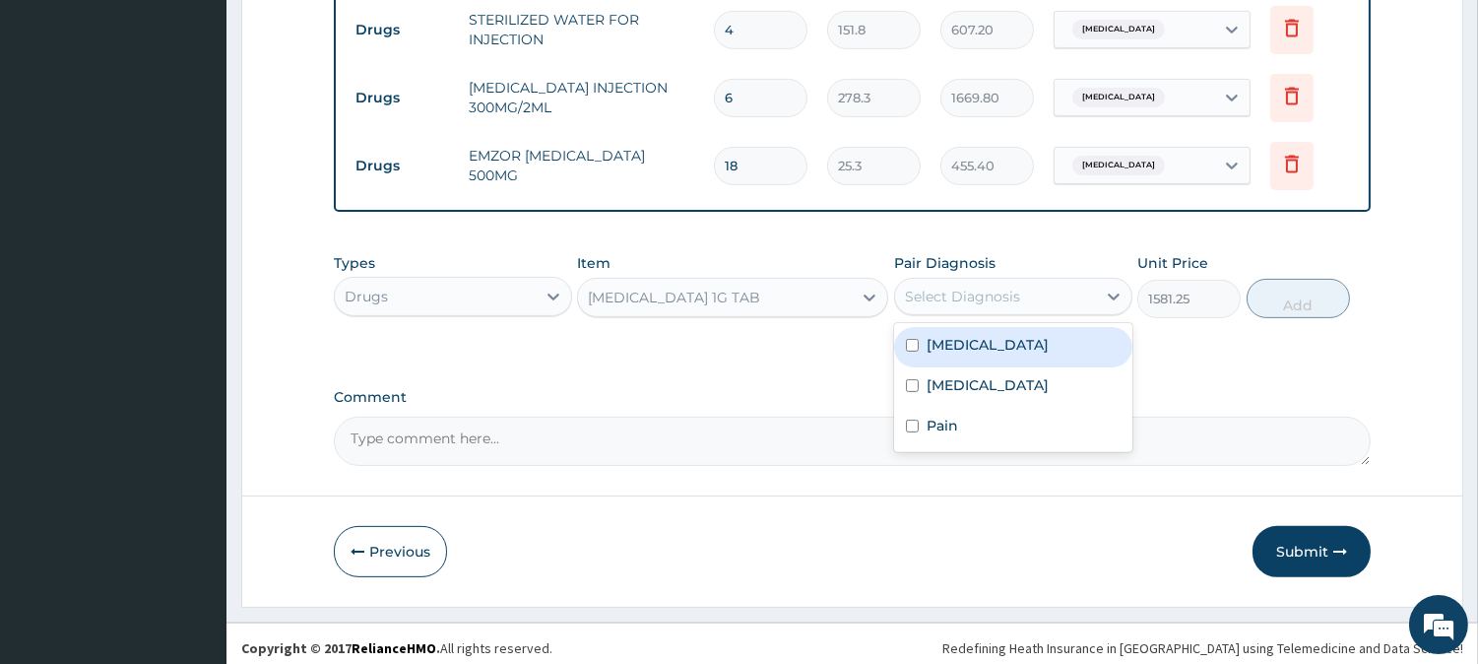
click at [940, 347] on div "Sepsis" at bounding box center [1013, 347] width 238 height 40
checkbox input "true"
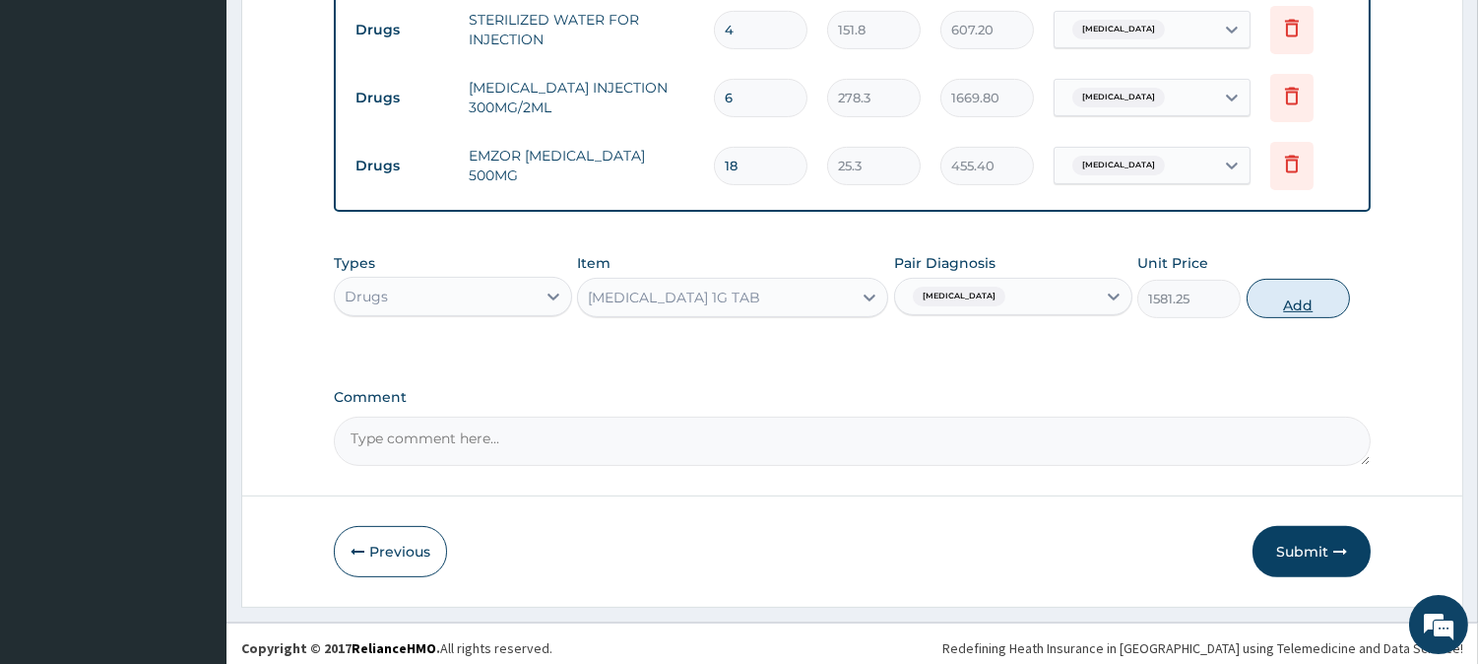
click at [1275, 293] on button "Add" at bounding box center [1297, 298] width 103 height 39
type input "0"
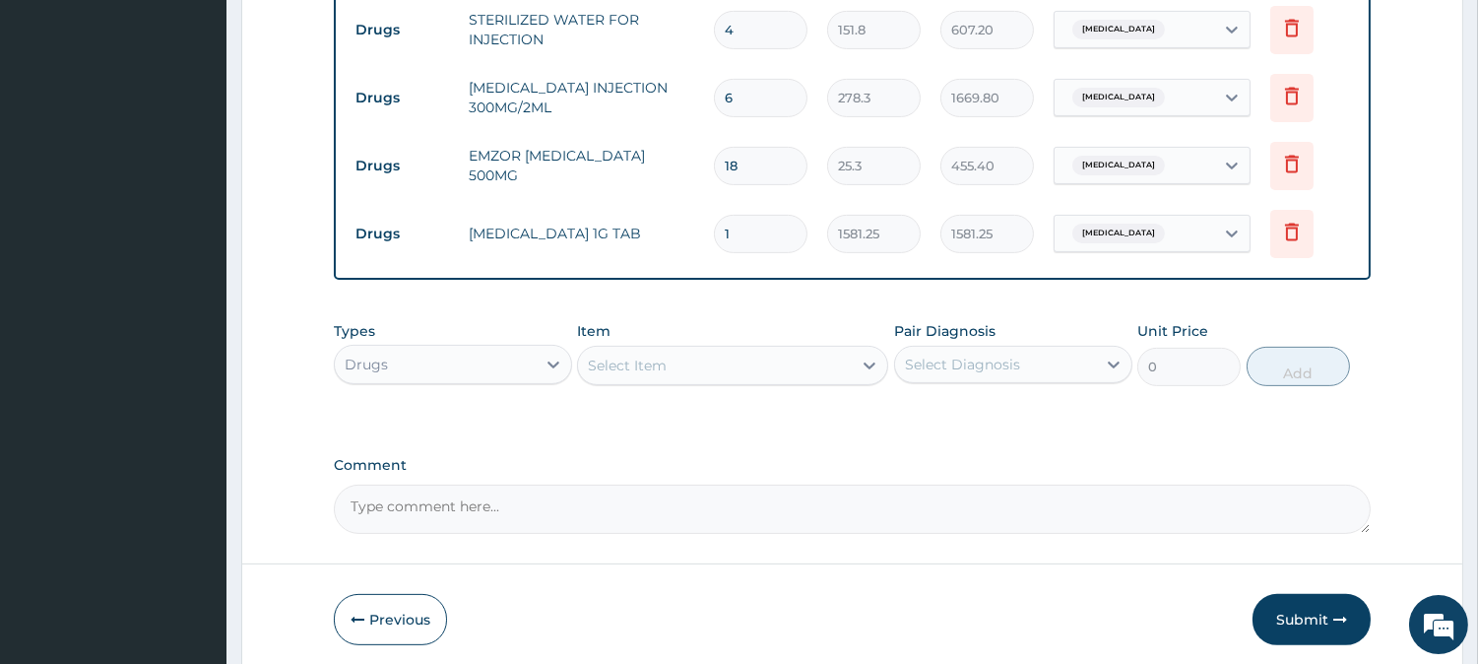
type input "18"
type input "28462.50"
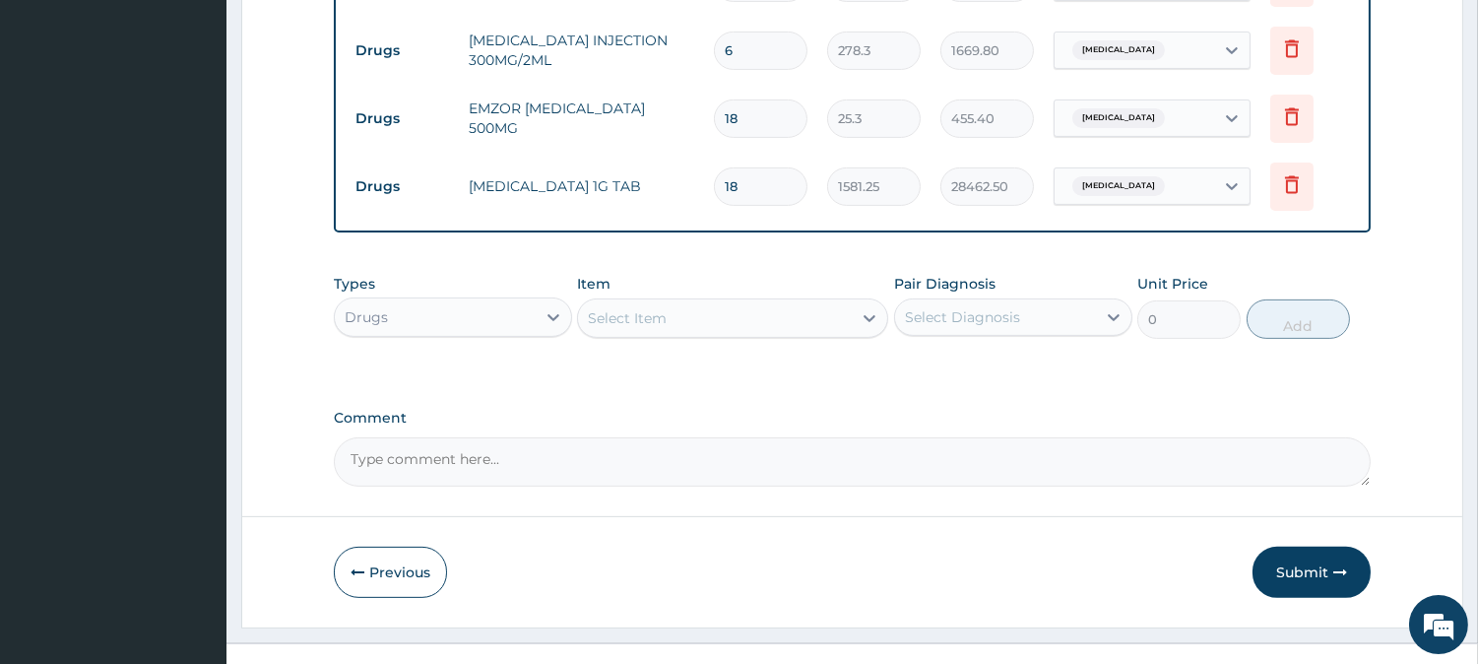
scroll to position [1307, 0]
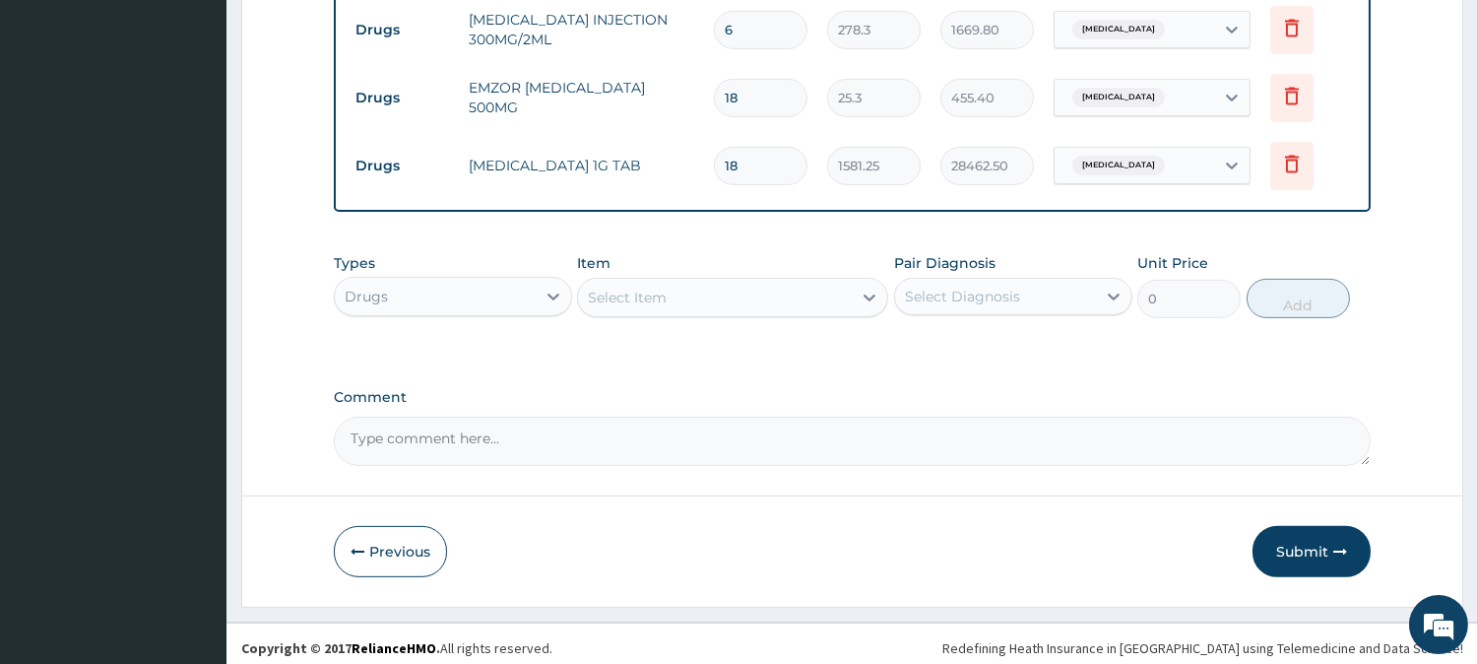
type input "18"
click at [736, 300] on div "Select Item" at bounding box center [715, 298] width 274 height 32
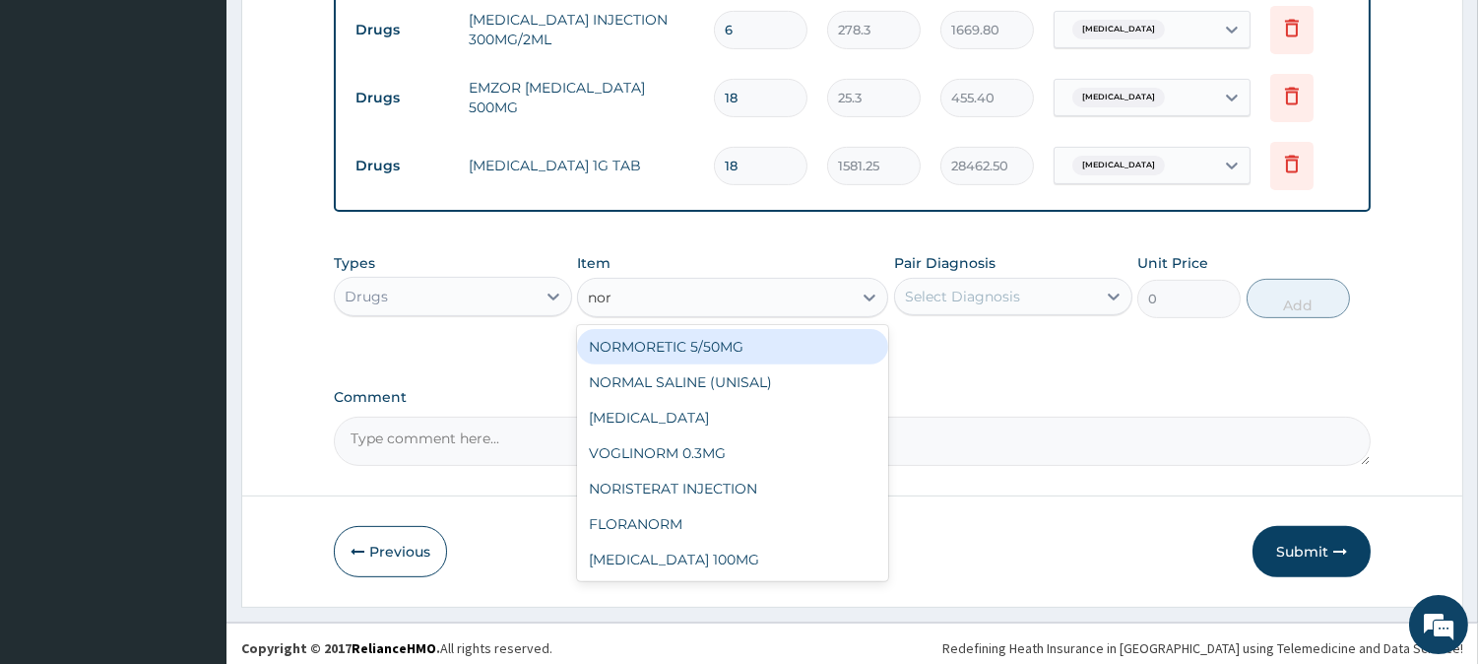
type input "norm"
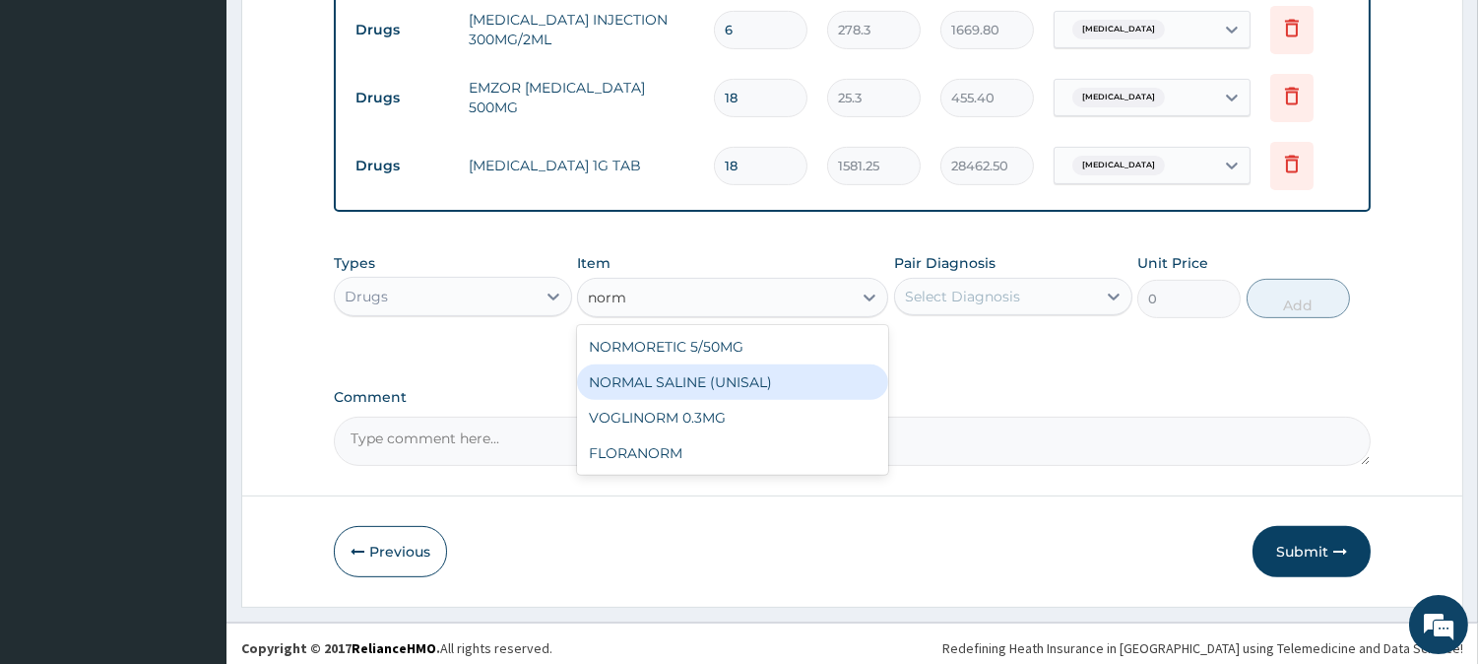
click at [731, 374] on div "NORMAL SALINE (UNISAL)" at bounding box center [732, 381] width 311 height 35
type input "1897.5"
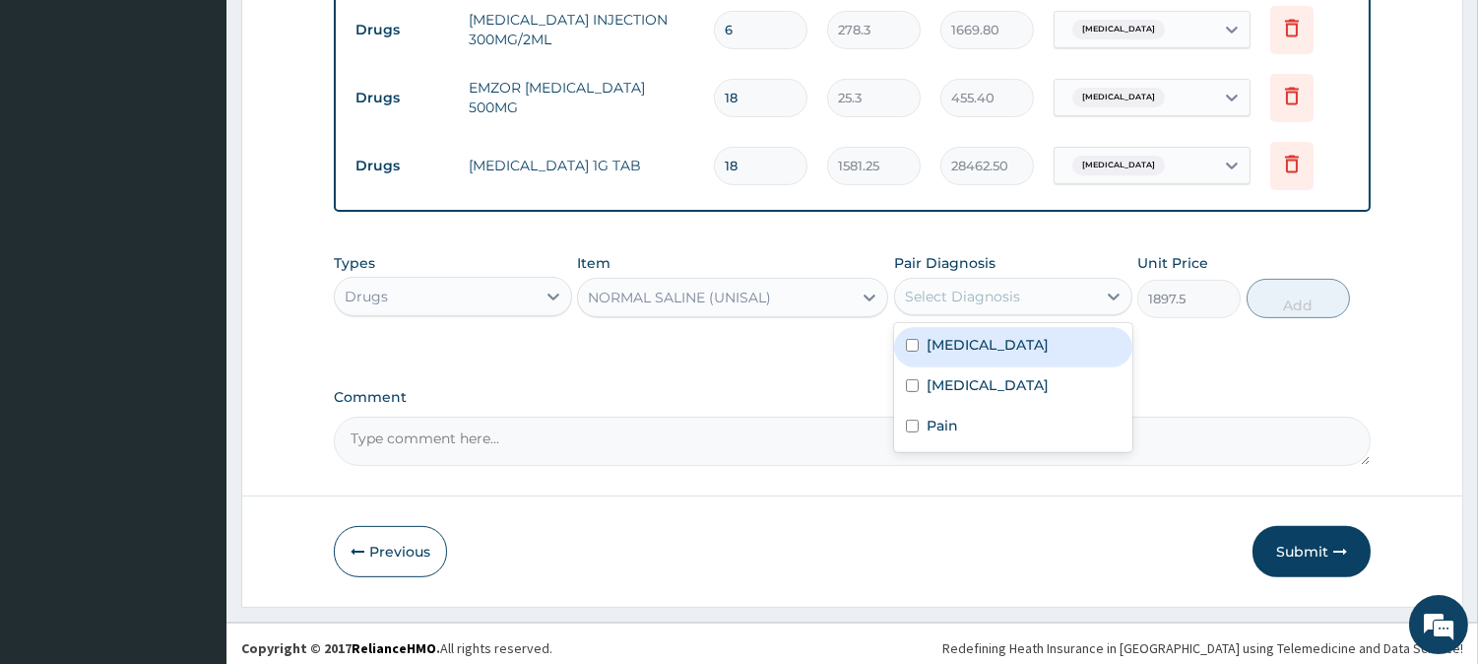
click at [1000, 297] on div "Select Diagnosis" at bounding box center [962, 297] width 115 height 20
click at [1000, 345] on div "Sepsis" at bounding box center [1013, 347] width 238 height 40
checkbox input "true"
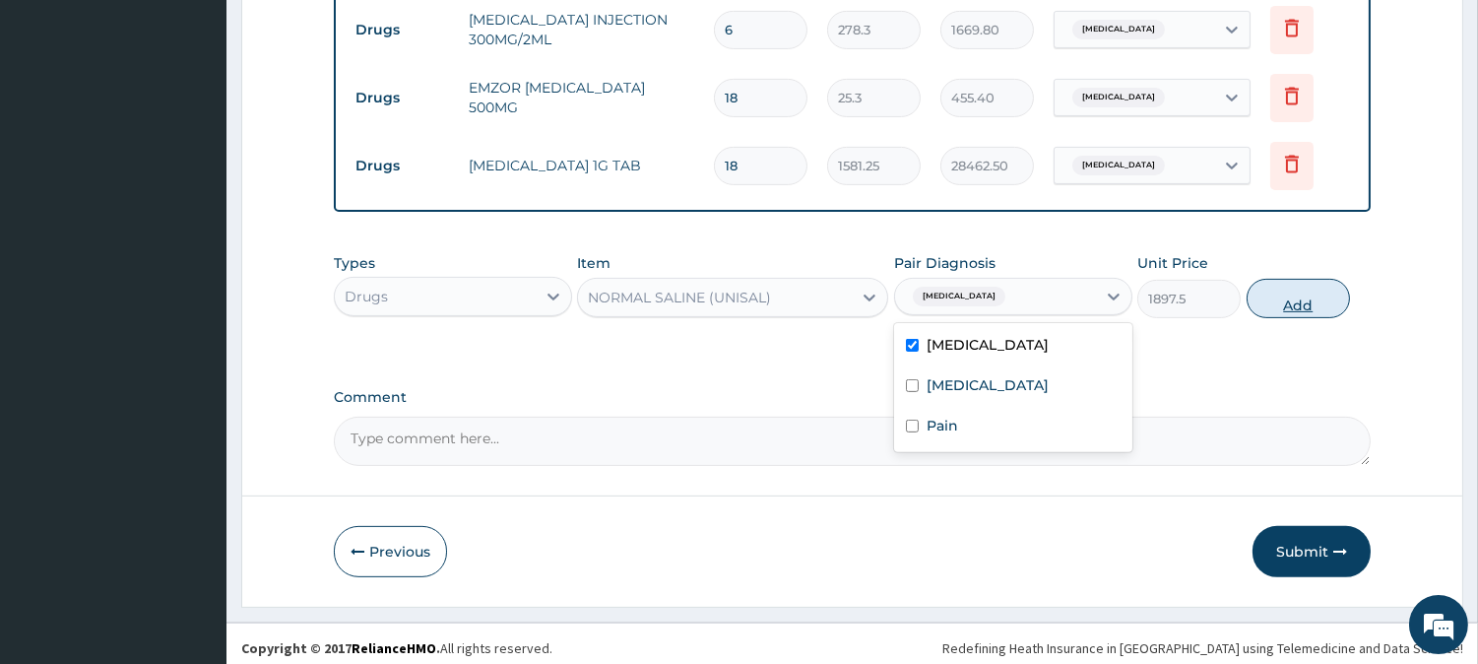
click at [1258, 288] on button "Add" at bounding box center [1297, 298] width 103 height 39
type input "0"
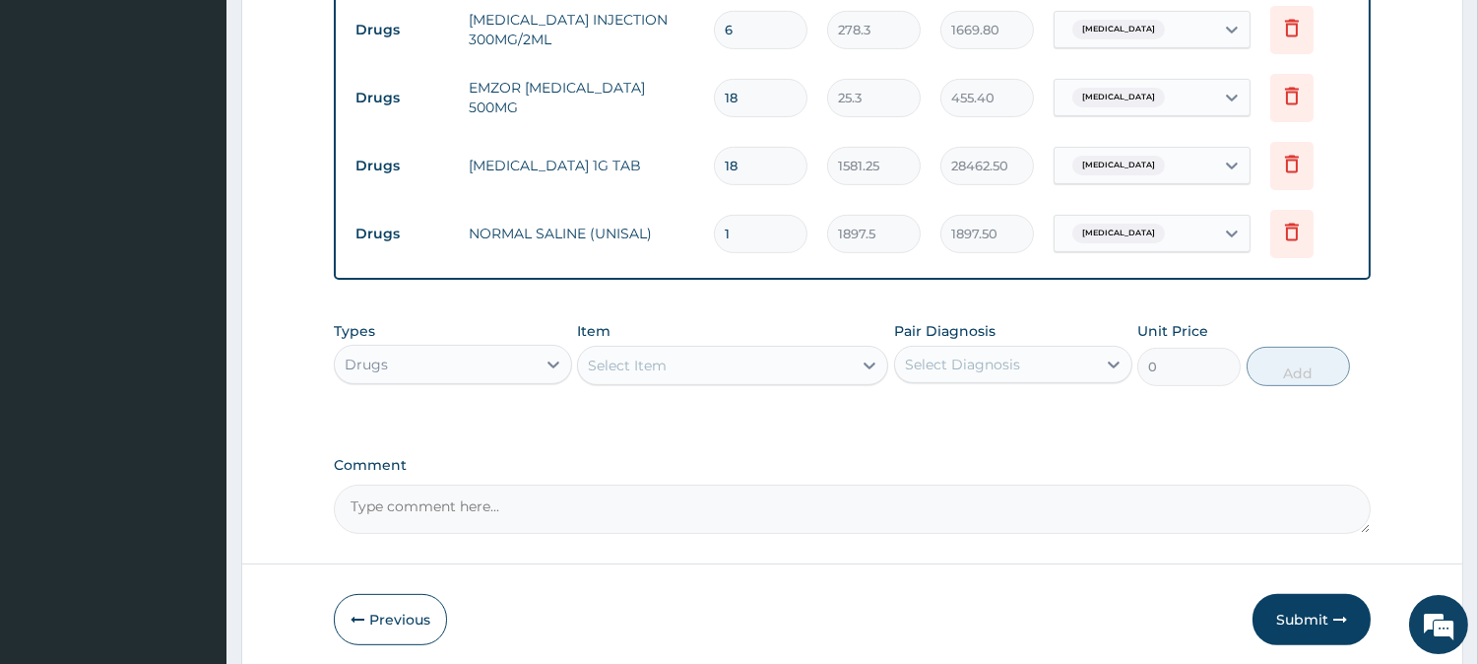
type input "0.00"
type input "4"
type input "7590.00"
type input "4"
click at [773, 365] on div "Select Item" at bounding box center [715, 366] width 274 height 32
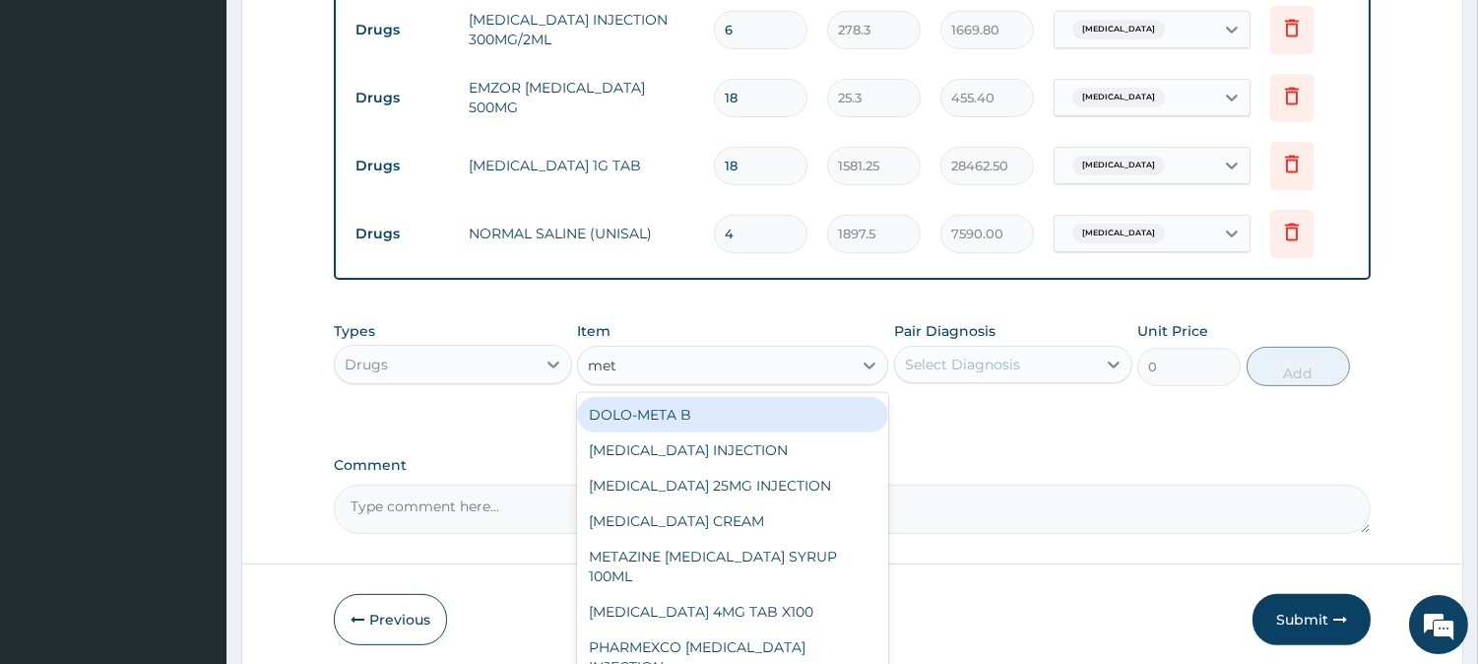
type input "metr"
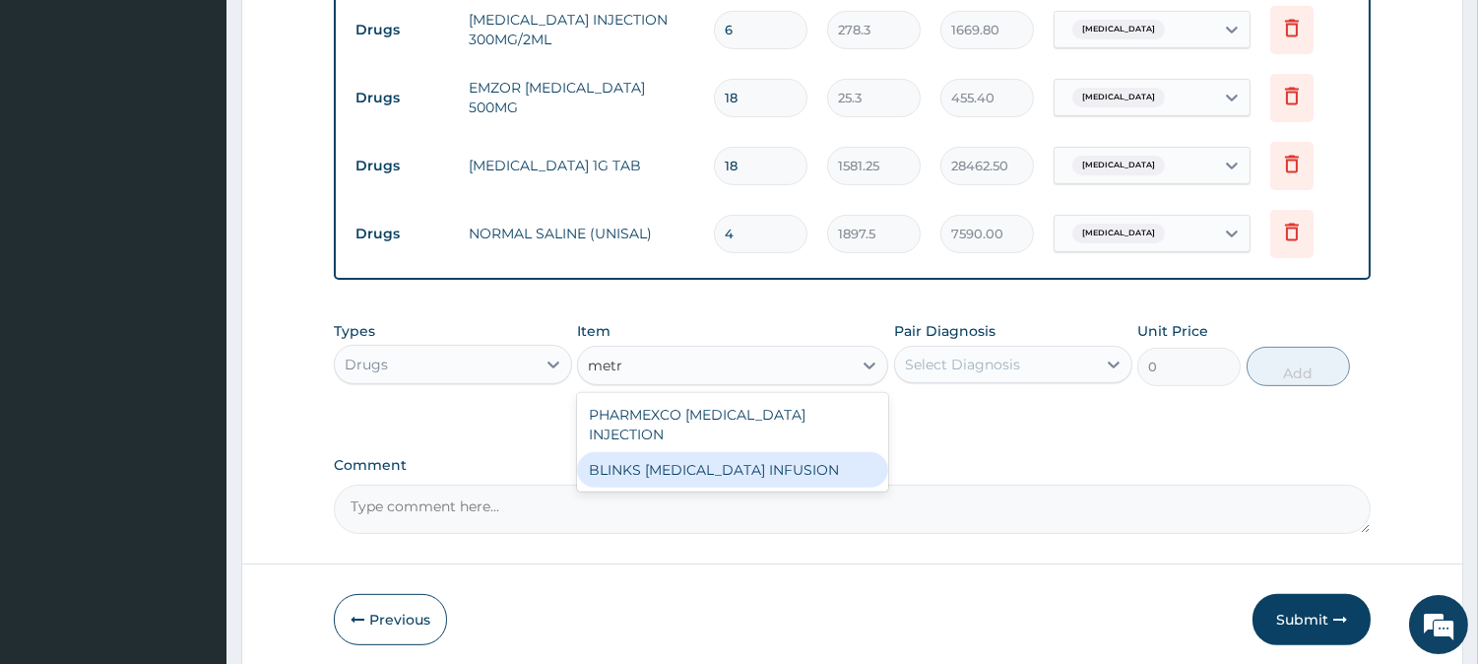
click at [786, 452] on div "BLINKS METRONIDAZOLE INFUSION" at bounding box center [732, 469] width 311 height 35
type input "759"
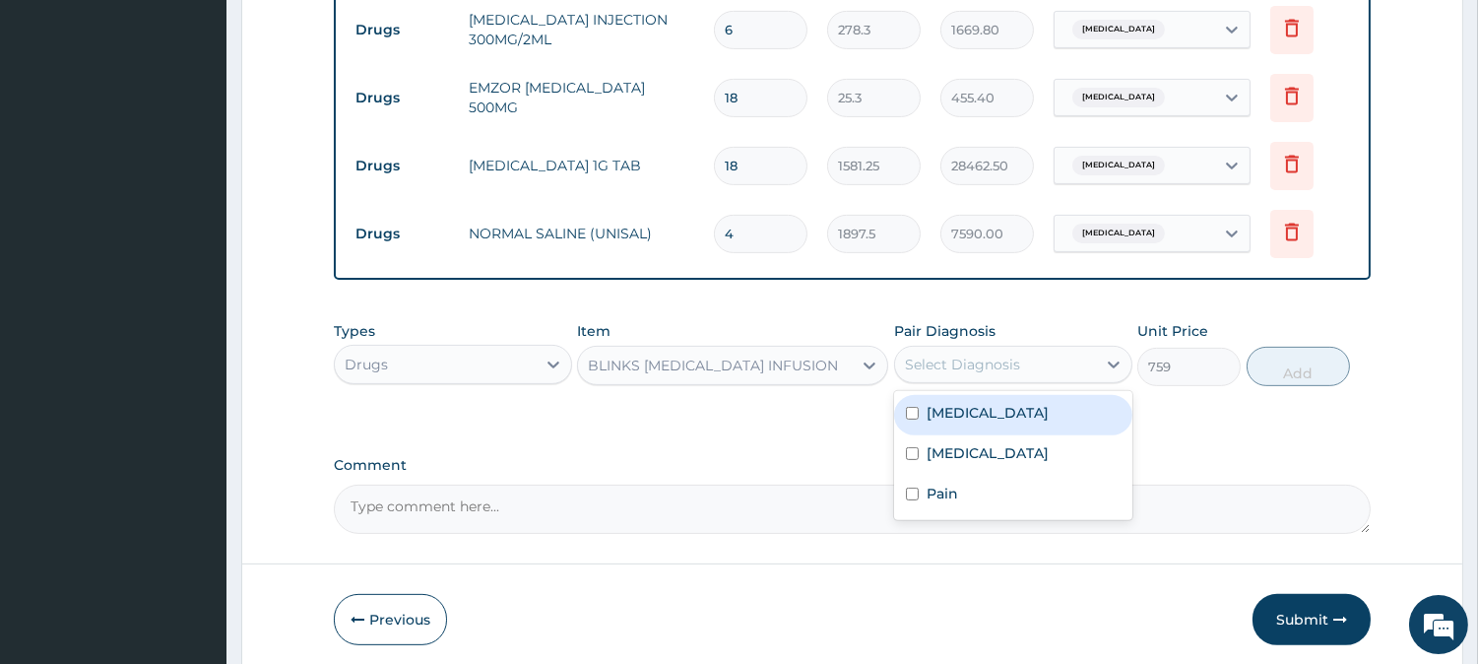
click at [989, 356] on div "Select Diagnosis" at bounding box center [962, 364] width 115 height 20
click at [1018, 420] on div "Sepsis" at bounding box center [1013, 415] width 238 height 40
checkbox input "true"
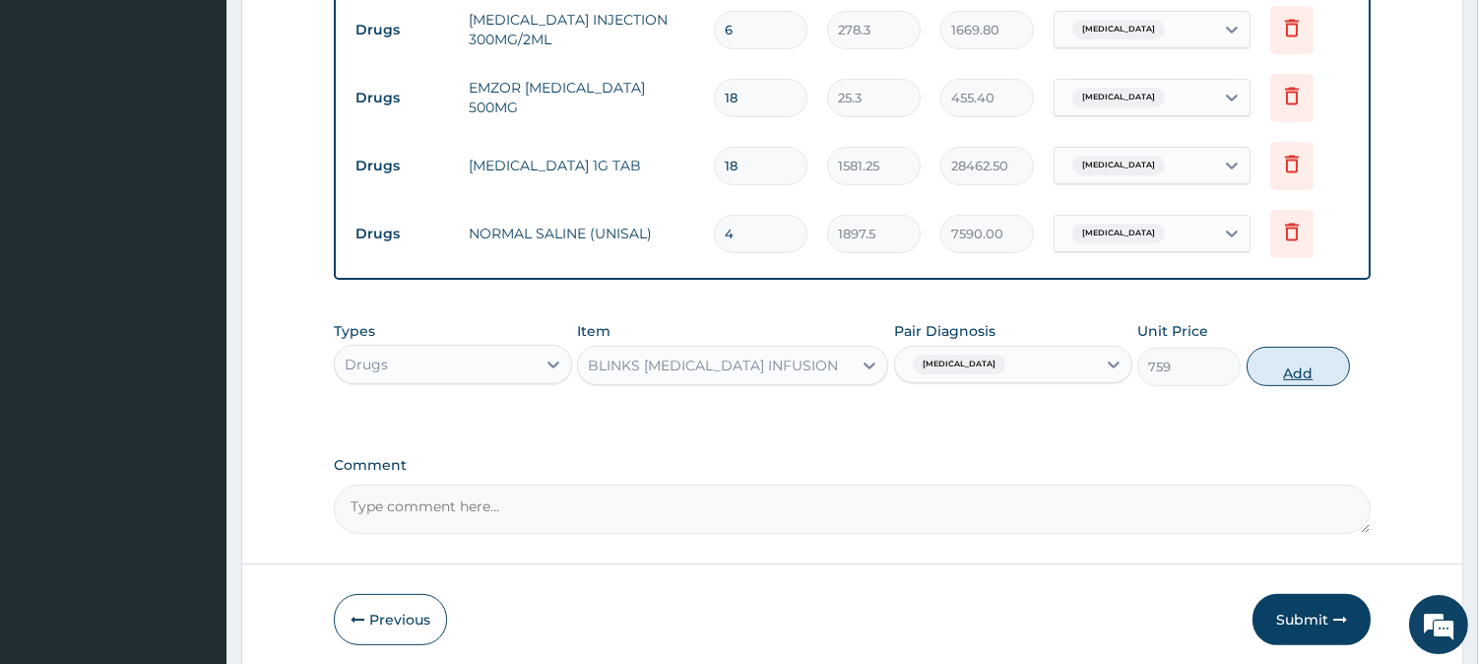
click at [1293, 350] on button "Add" at bounding box center [1297, 366] width 103 height 39
type input "0"
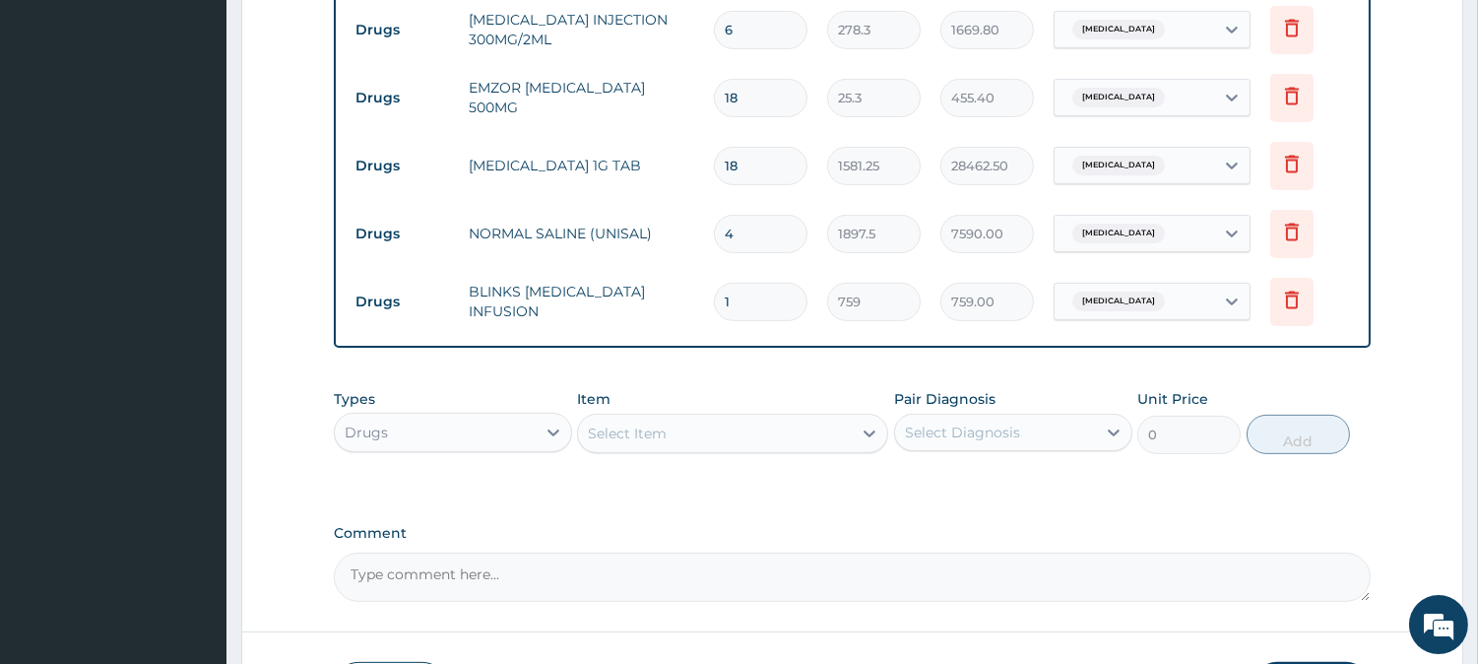
type input "0.00"
type input "2"
type input "1518.00"
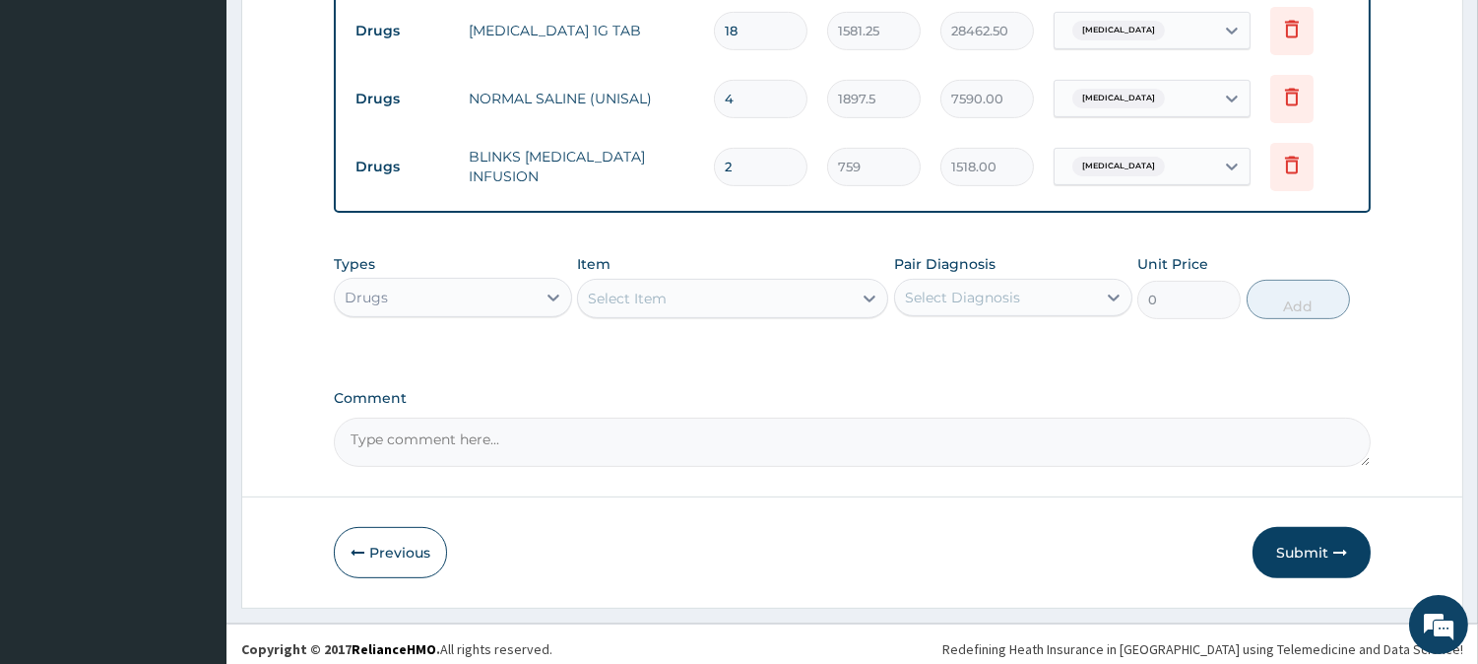
scroll to position [1444, 0]
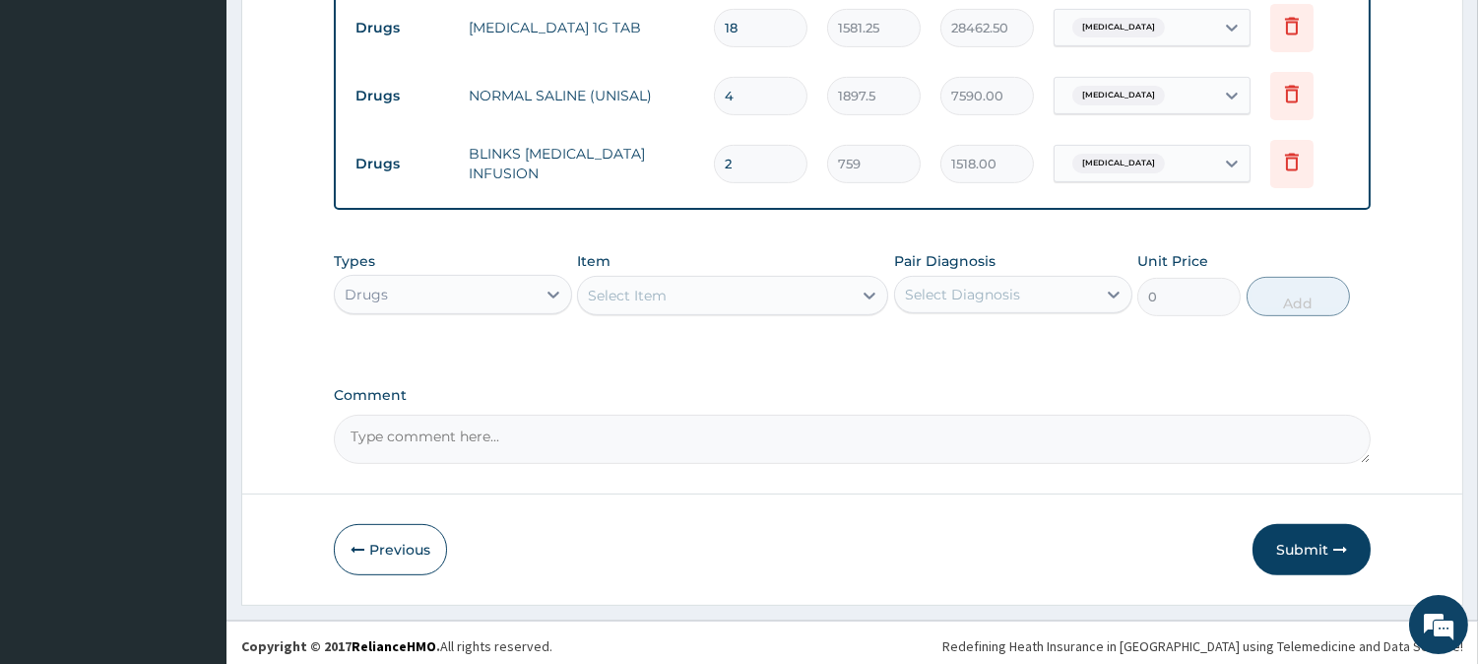
type input "2"
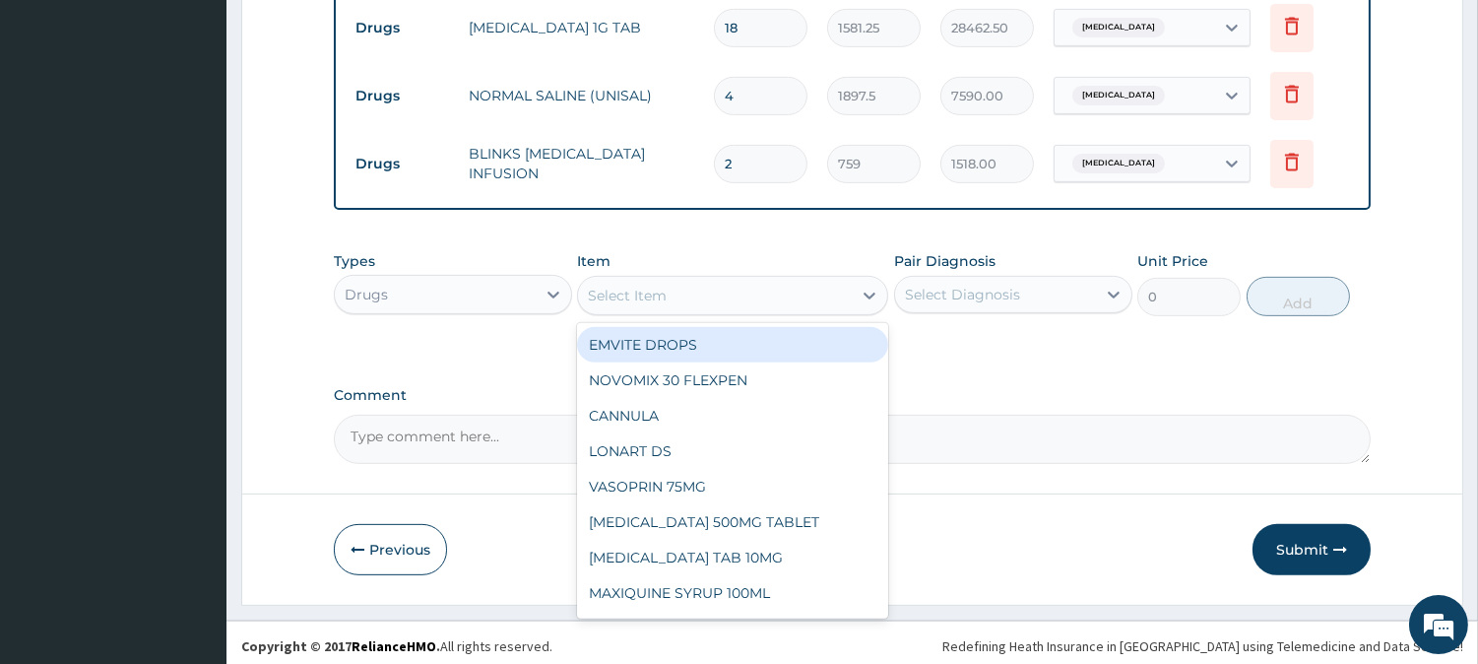
click at [796, 297] on div "Select Item" at bounding box center [715, 296] width 274 height 32
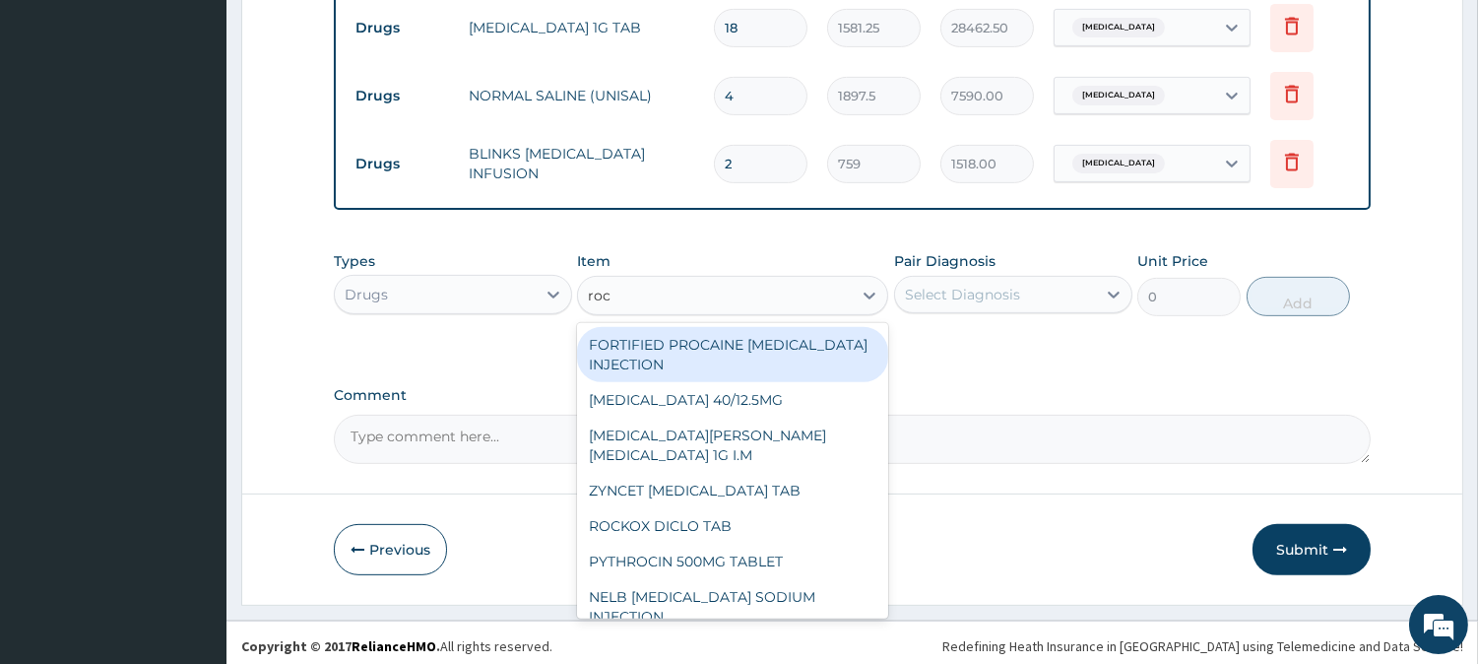
type input "roce"
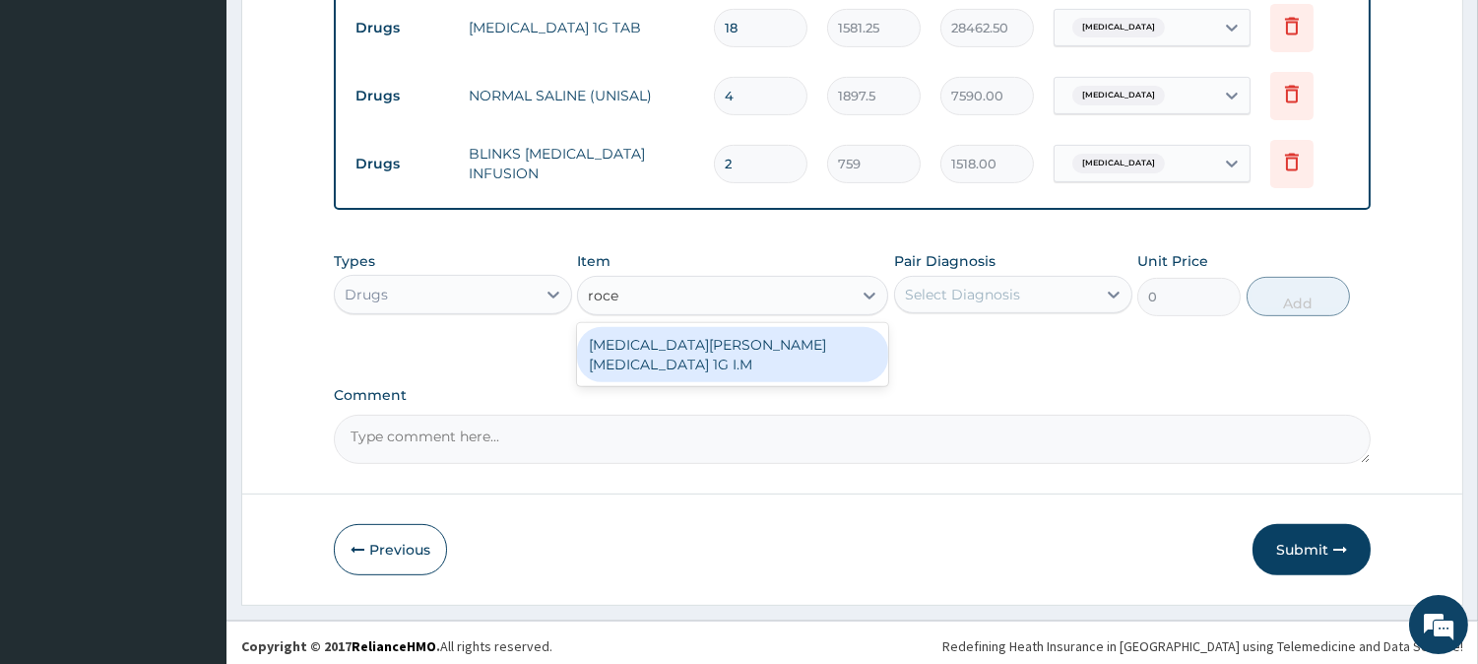
click at [786, 331] on div "ROCEPHIN CEFTRIAXONE 1G I.M" at bounding box center [732, 354] width 311 height 55
type input "8855"
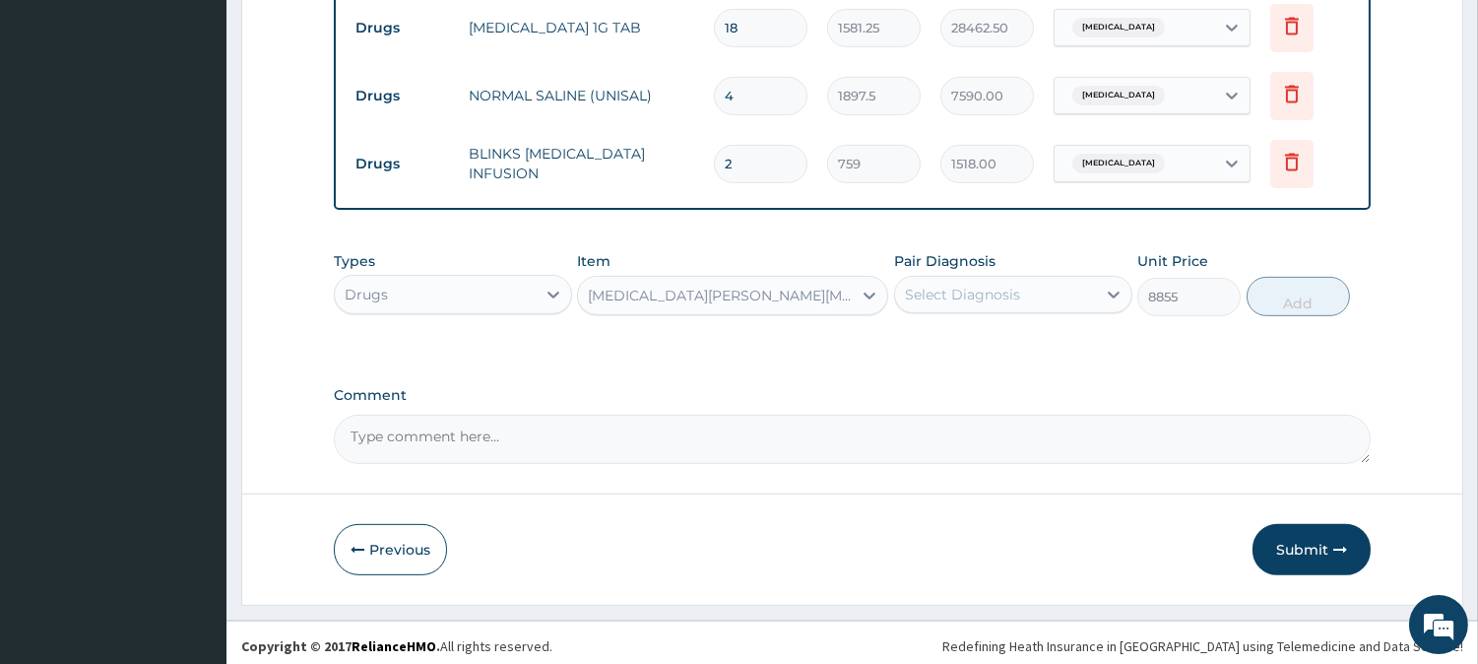
click at [931, 285] on div "Select Diagnosis" at bounding box center [962, 295] width 115 height 20
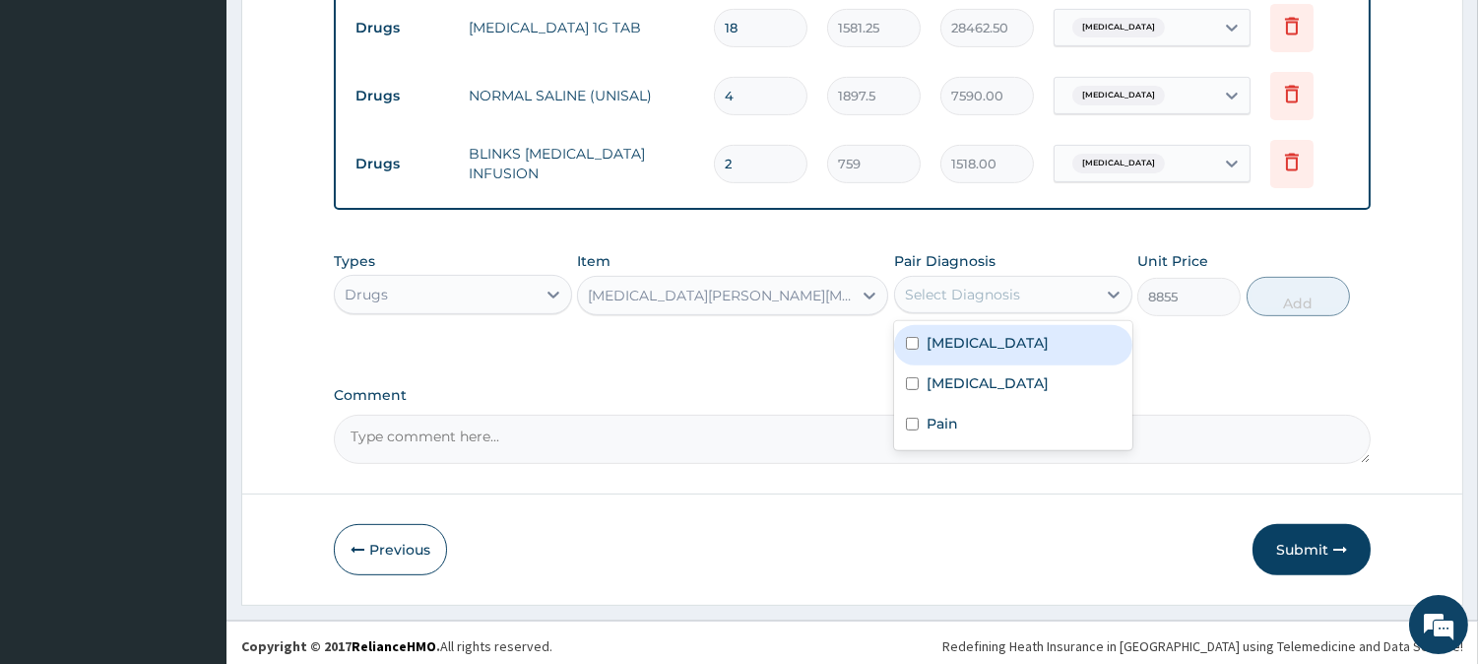
click at [952, 333] on label "Sepsis" at bounding box center [987, 343] width 122 height 20
checkbox input "true"
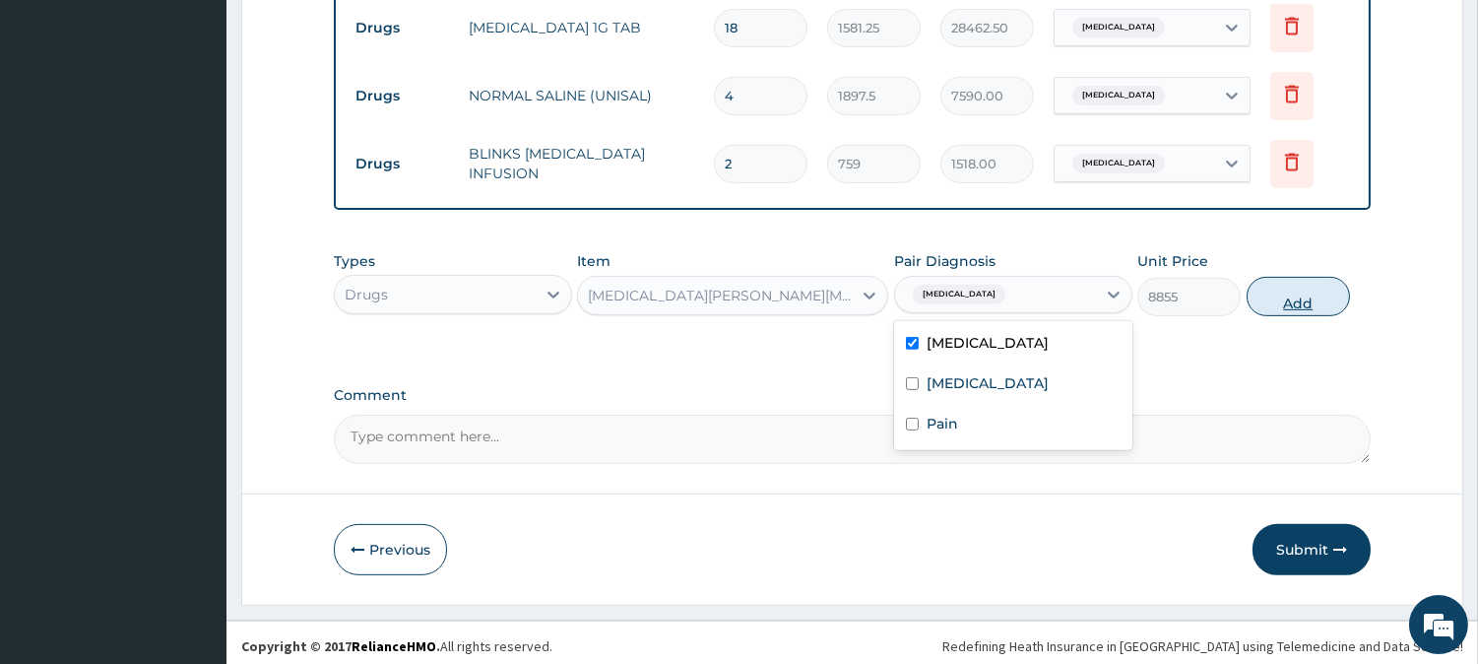
click at [1265, 283] on button "Add" at bounding box center [1297, 296] width 103 height 39
type input "0"
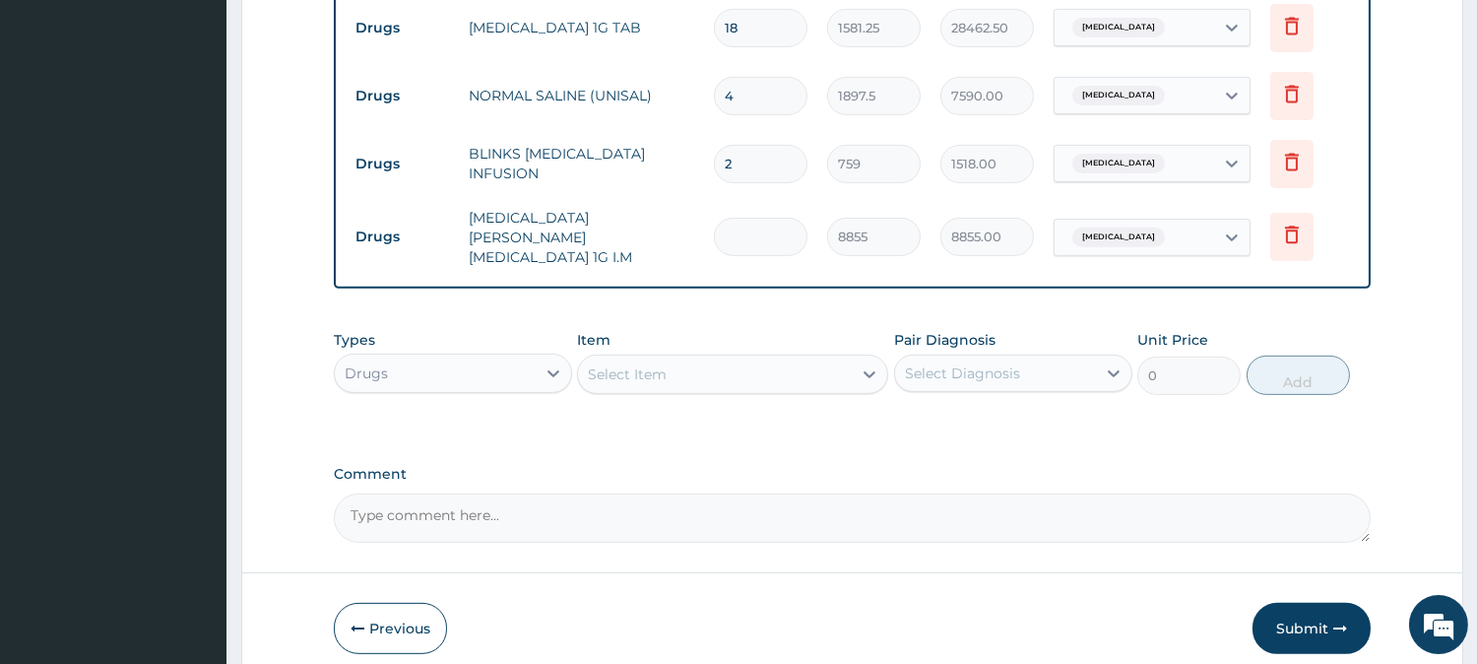
type input "0.00"
type input "4"
type input "35420.00"
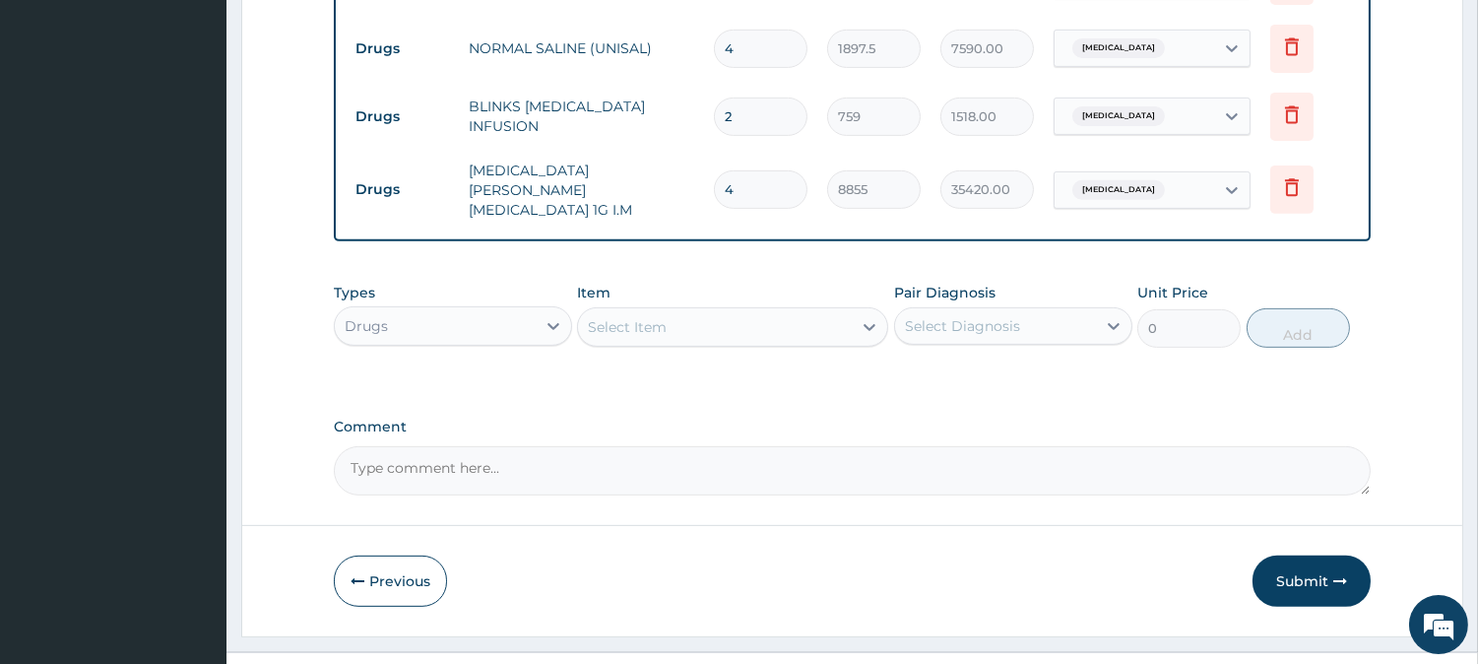
scroll to position [1512, 0]
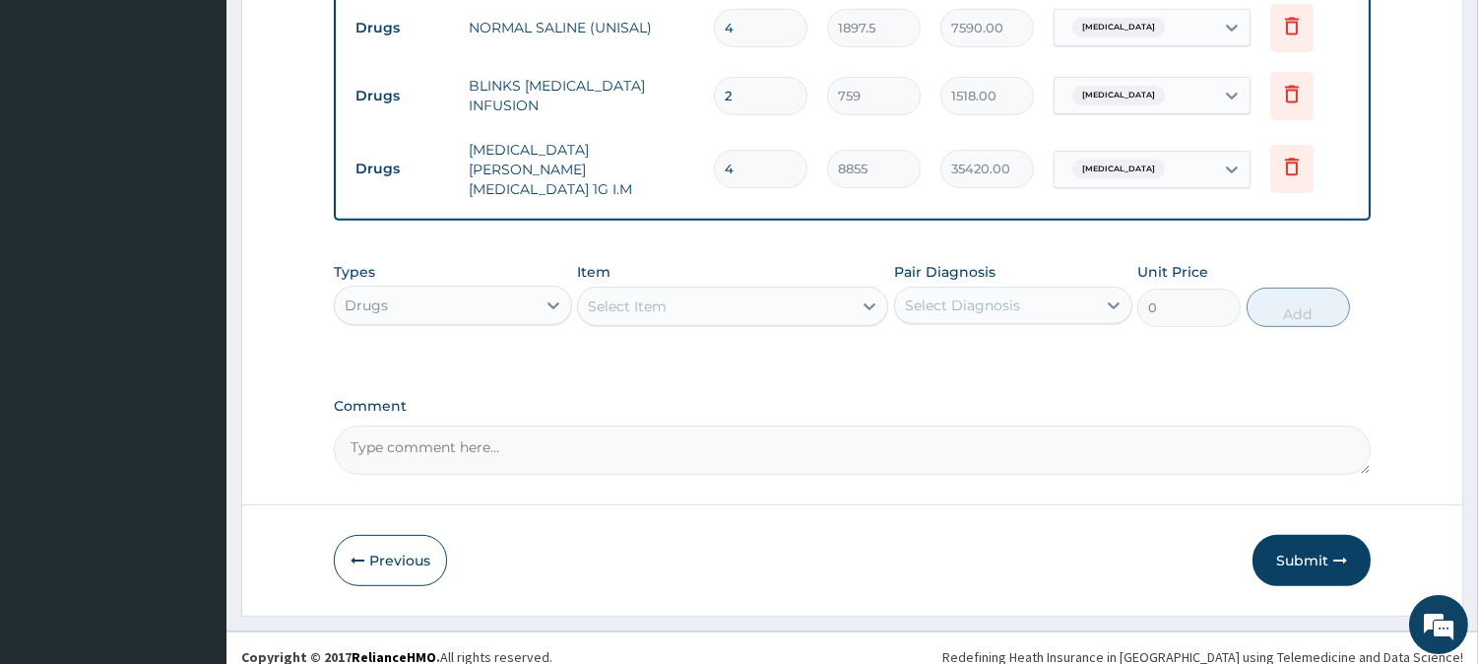
type input "4"
click at [813, 297] on div "Select Item" at bounding box center [715, 306] width 274 height 32
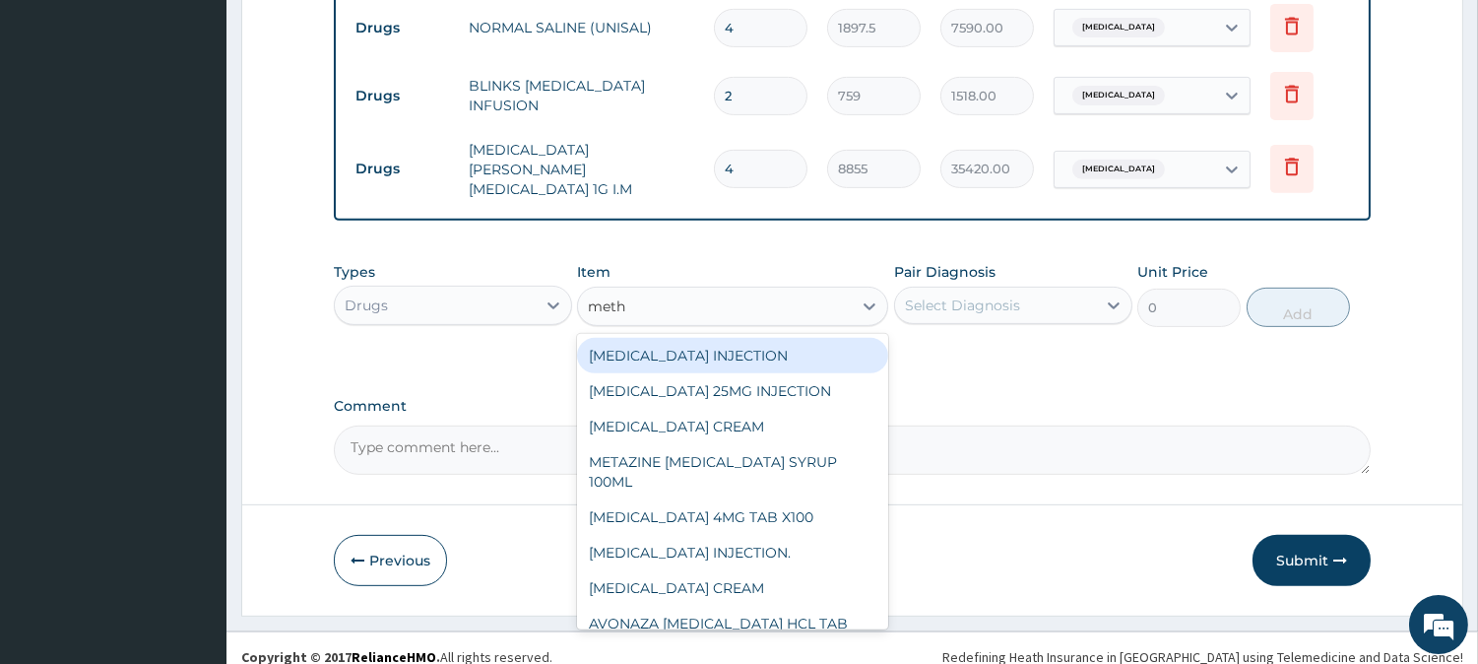
type input "metho"
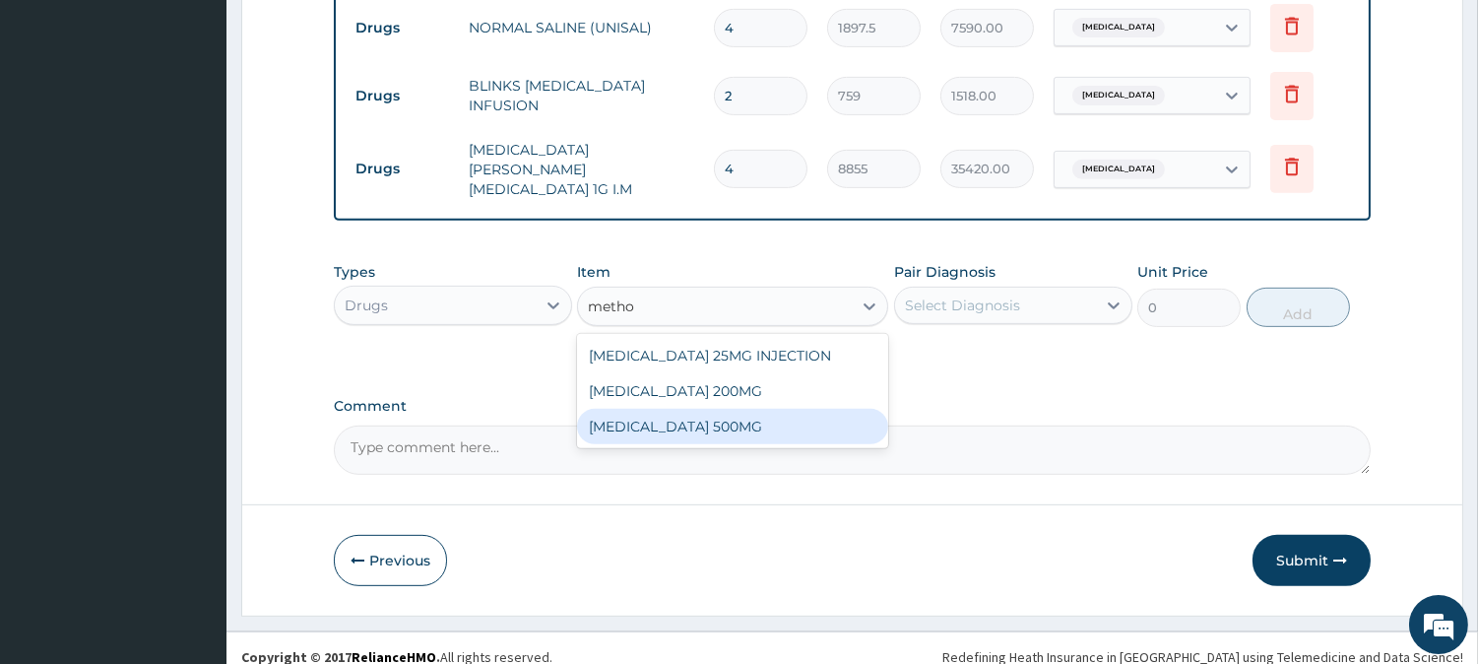
click at [805, 409] on div "METHOCARBAMOL 500MG" at bounding box center [732, 426] width 311 height 35
type input "177.1"
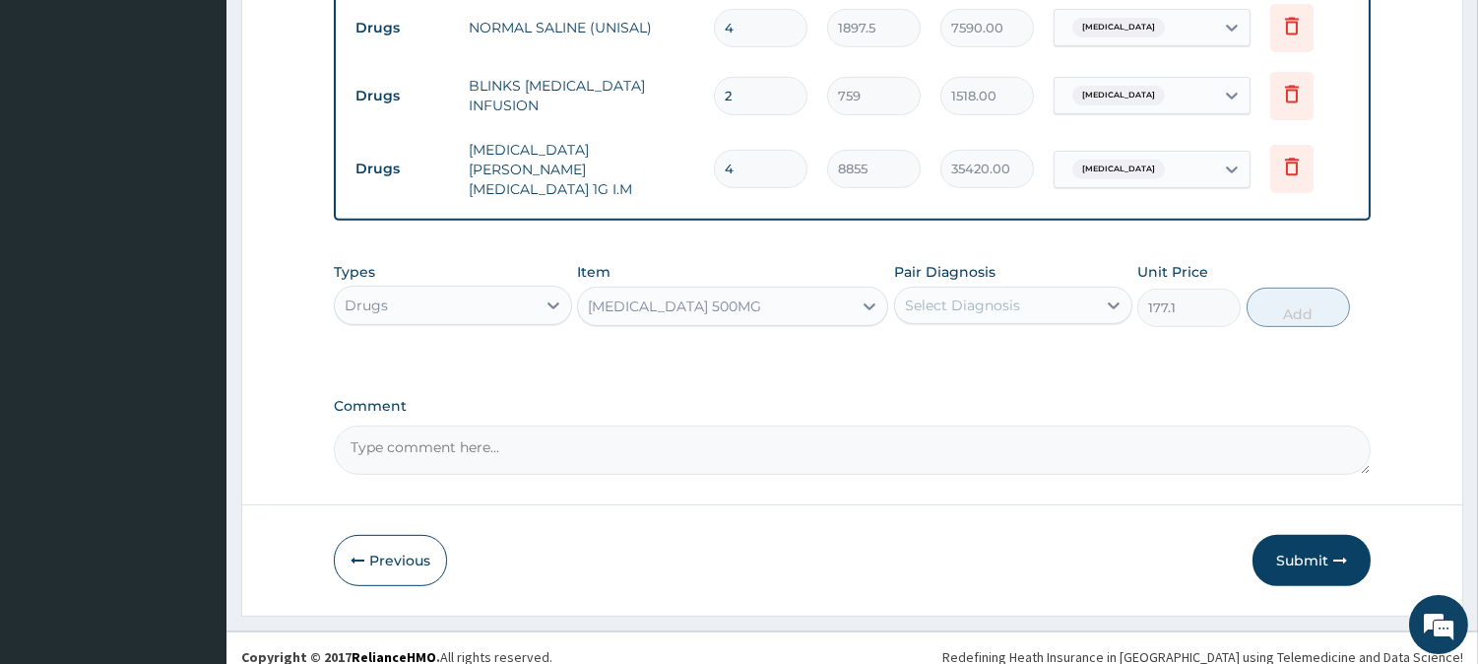
click at [989, 305] on div "Select Diagnosis" at bounding box center [1013, 305] width 238 height 37
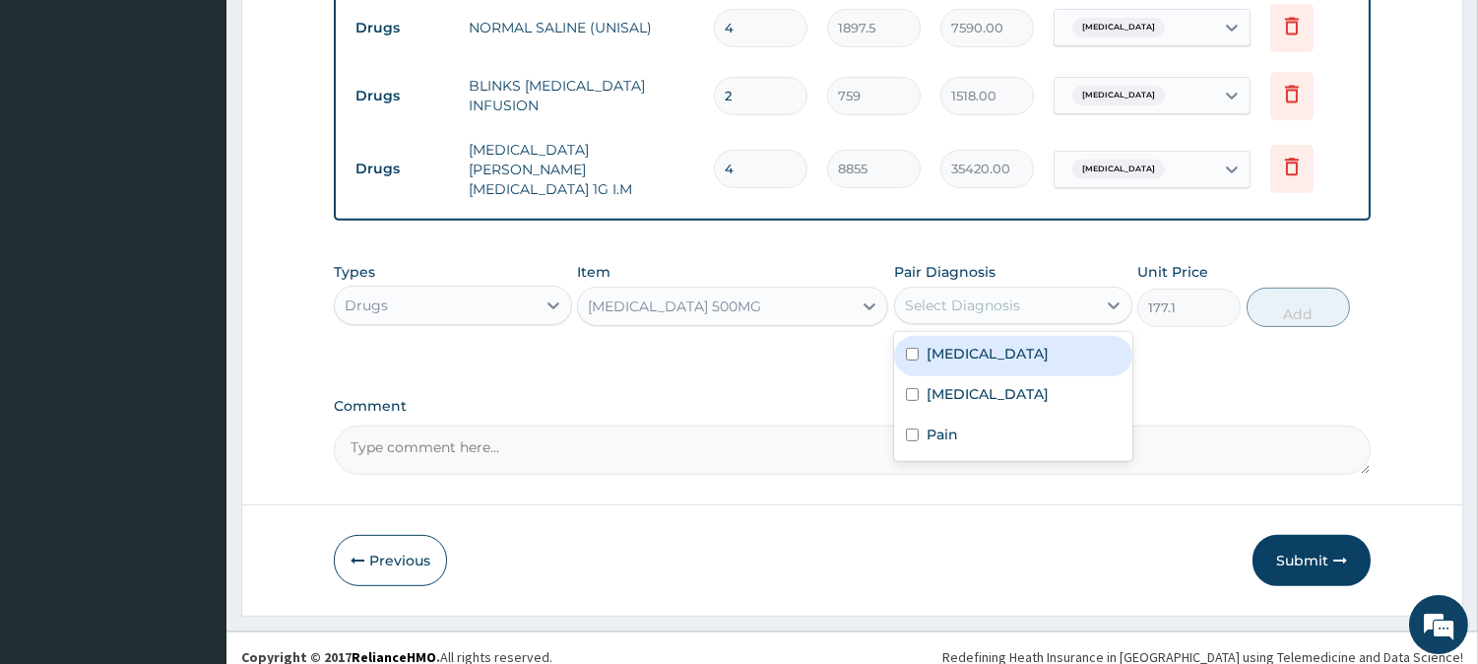
drag, startPoint x: 983, startPoint y: 346, endPoint x: 975, endPoint y: 381, distance: 36.3
click at [983, 354] on div "Sepsis" at bounding box center [1013, 356] width 238 height 40
checkbox input "true"
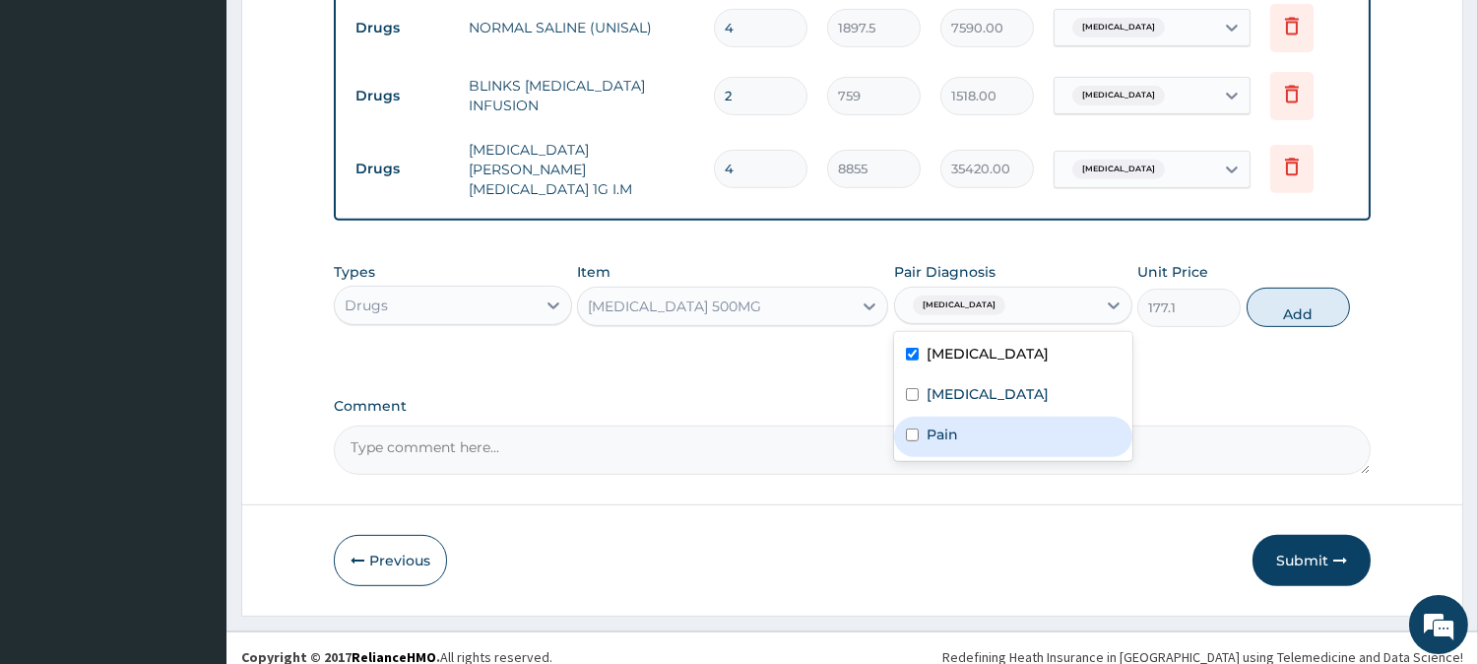
click at [957, 424] on label "Pain" at bounding box center [942, 434] width 32 height 20
checkbox input "true"
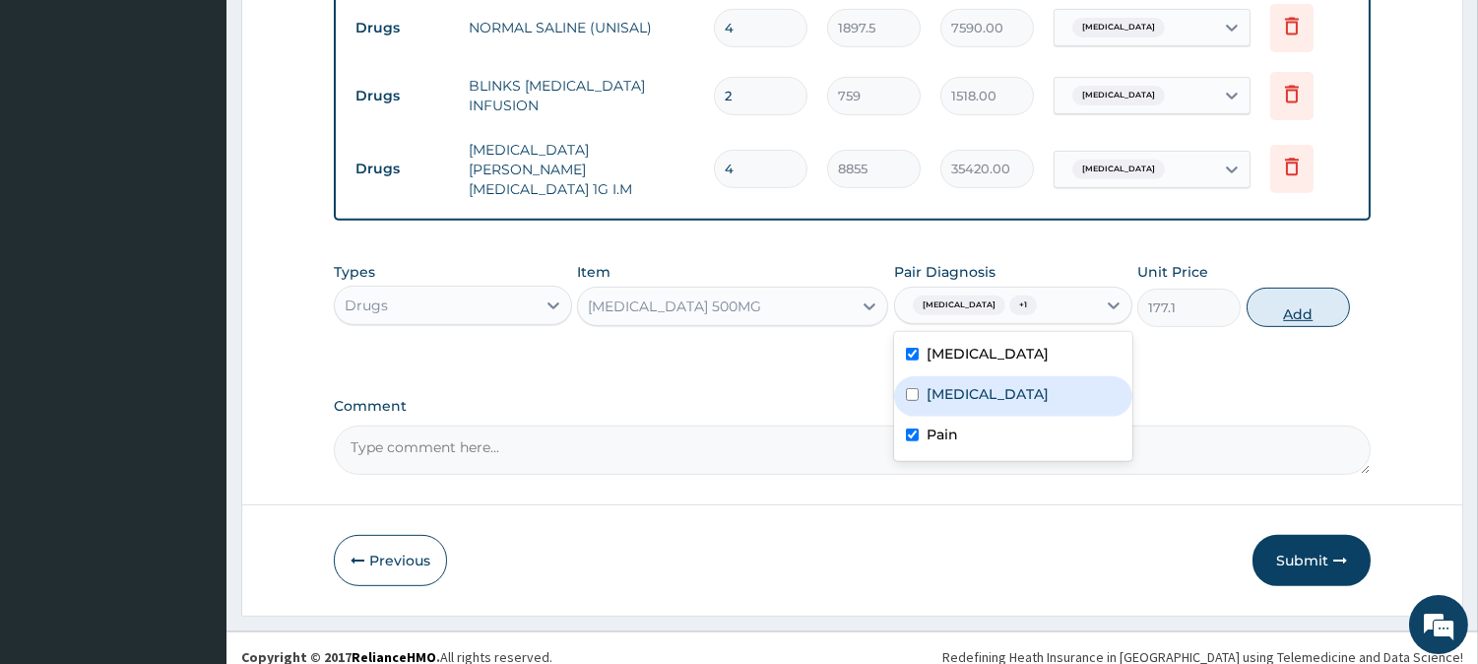
click at [1272, 287] on button "Add" at bounding box center [1297, 306] width 103 height 39
type input "0"
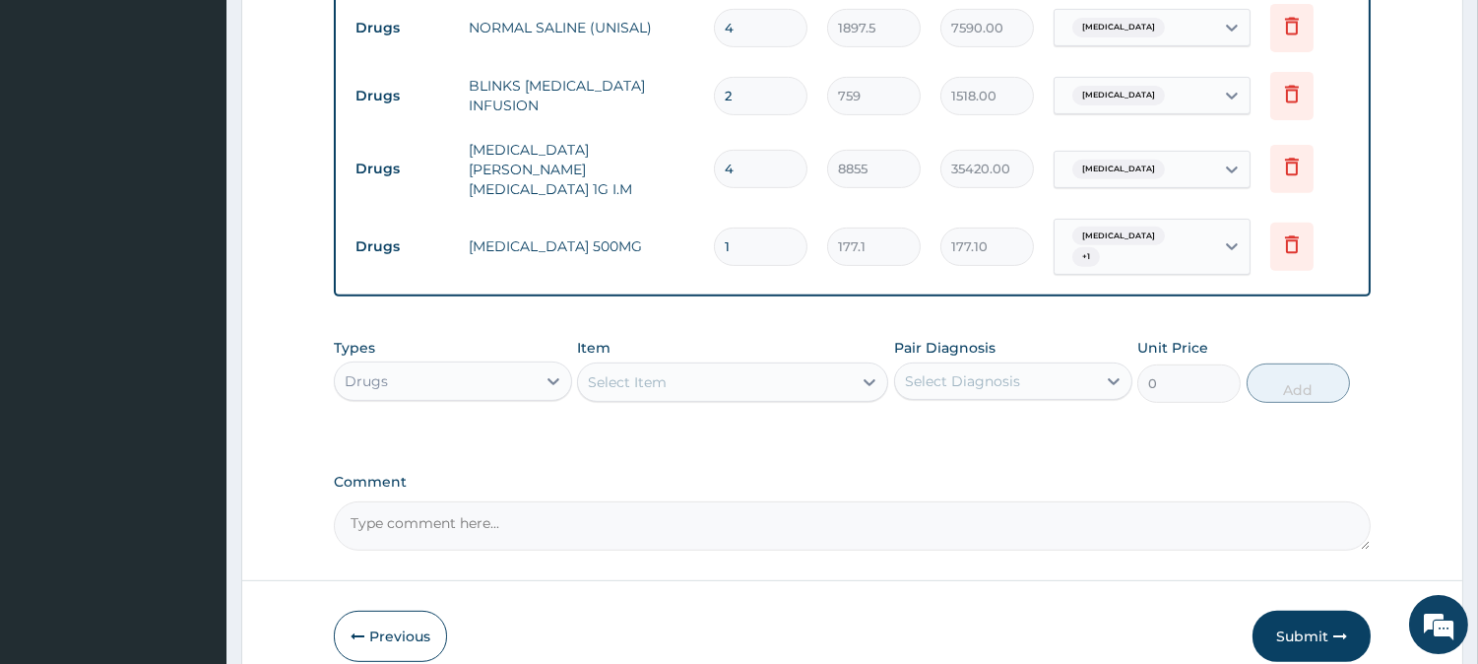
type input "15"
type input "2656.50"
type input "15"
click at [807, 366] on div "Select Item" at bounding box center [715, 382] width 274 height 32
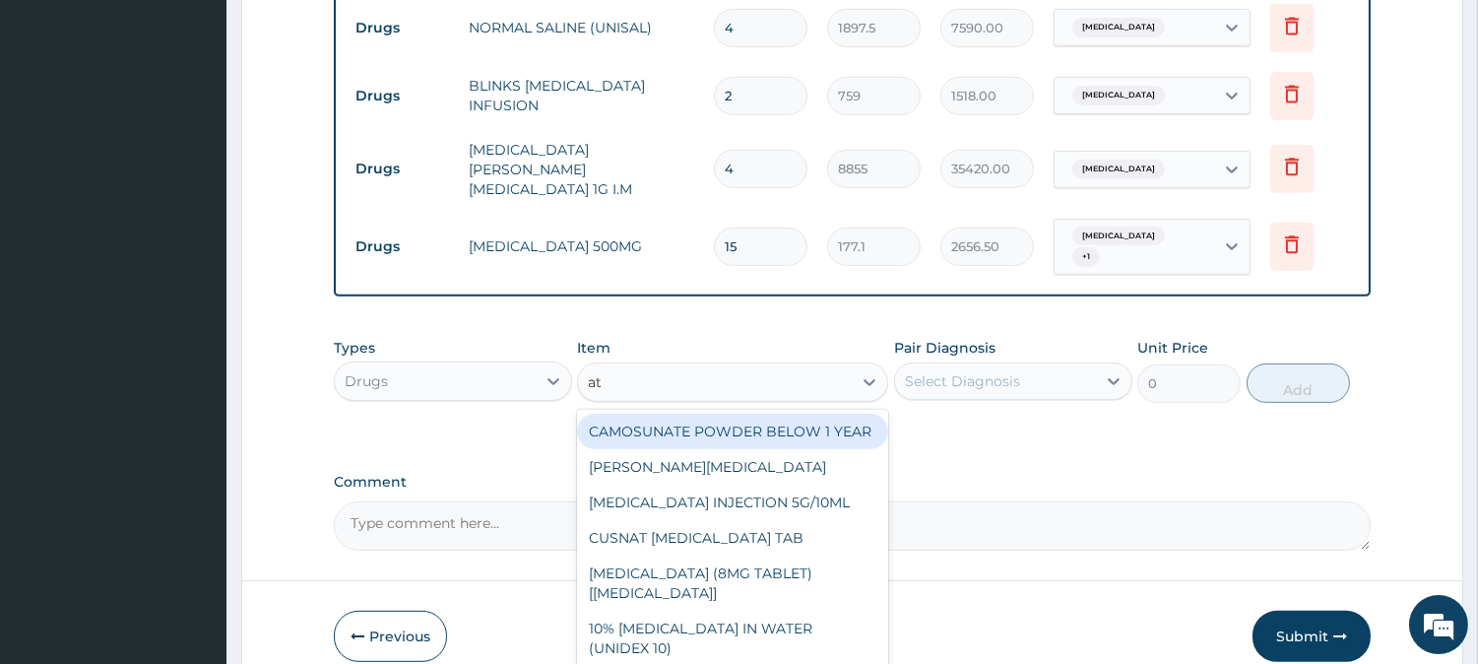
type input "ath"
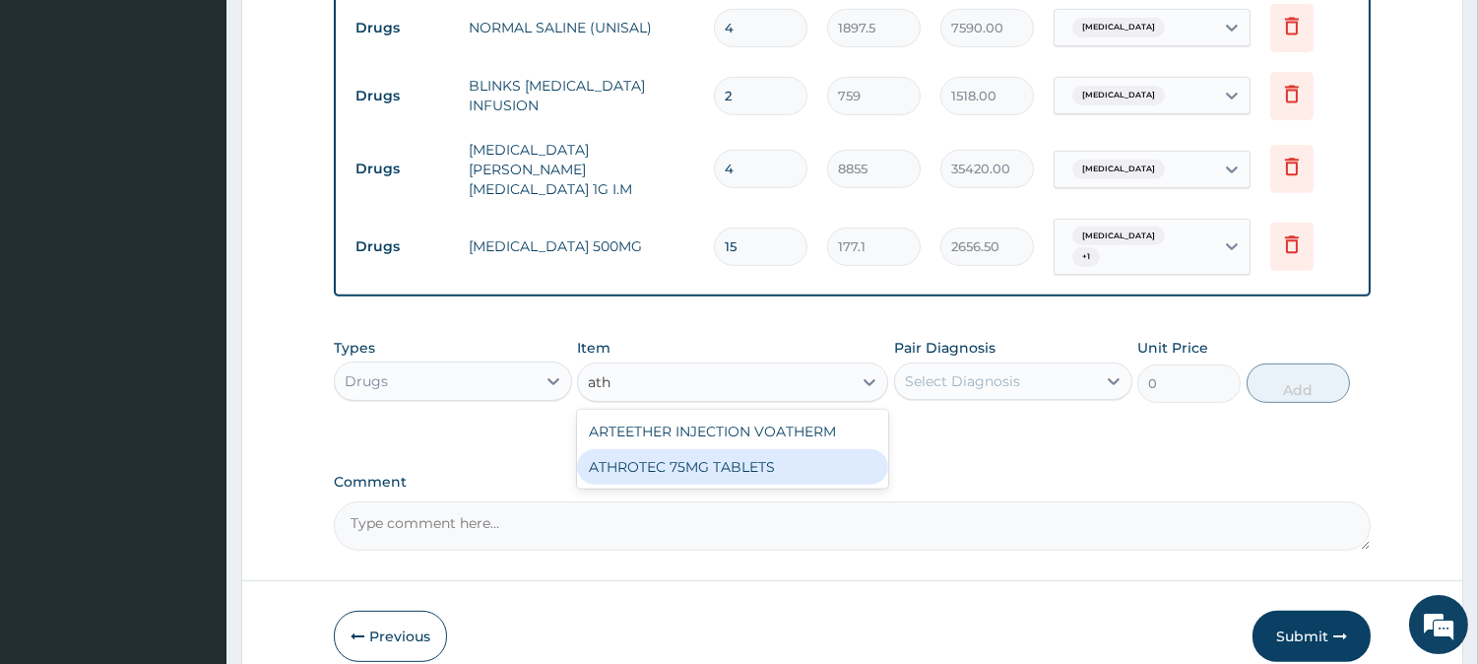
click at [810, 449] on div "ATHROTEC 75MG TABLETS" at bounding box center [732, 466] width 311 height 35
type input "196.075"
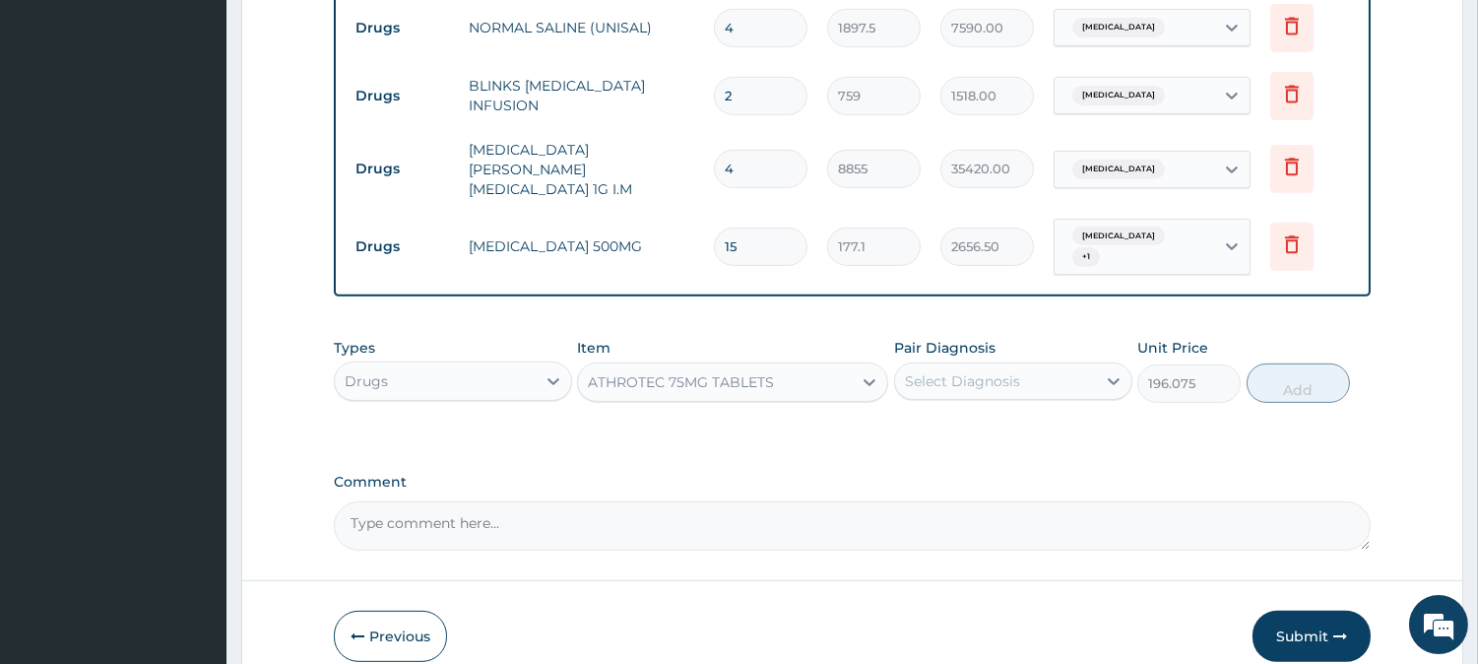
click at [931, 365] on div "Select Diagnosis" at bounding box center [995, 381] width 201 height 32
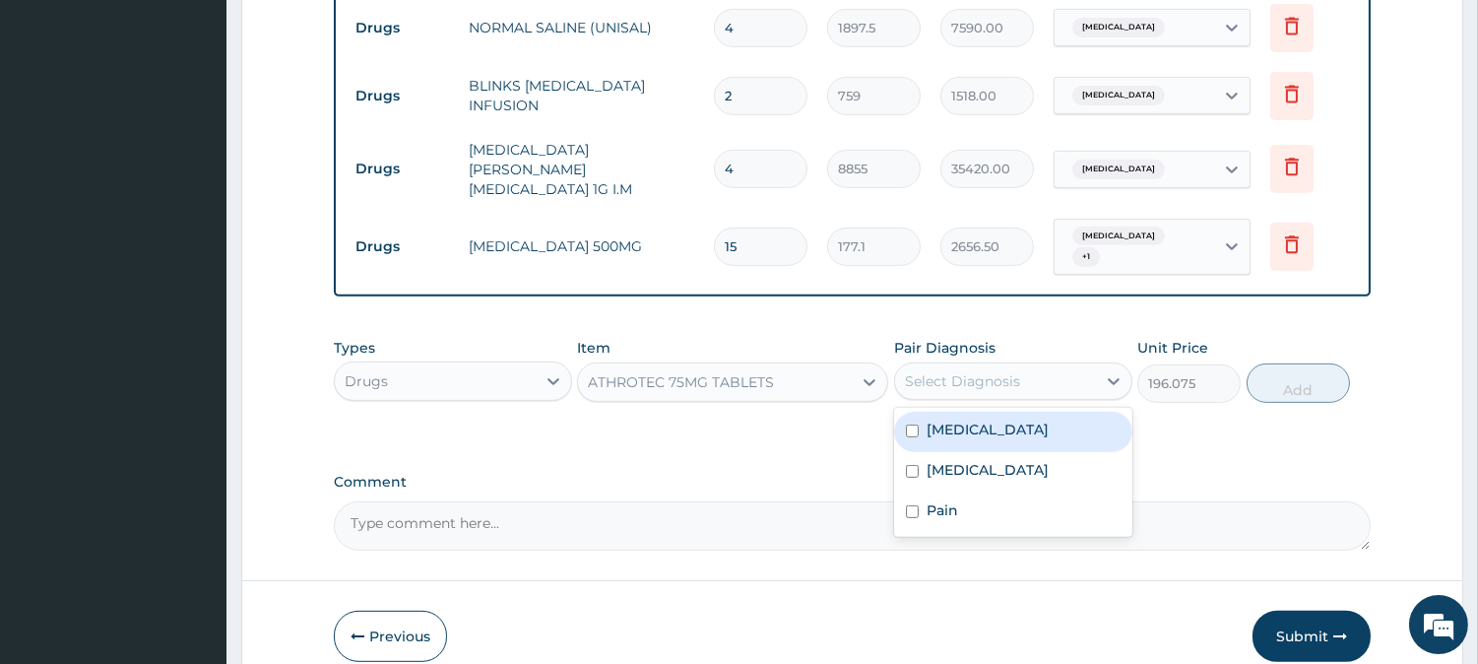
click at [1044, 415] on div "Sepsis" at bounding box center [1013, 432] width 238 height 40
checkbox input "true"
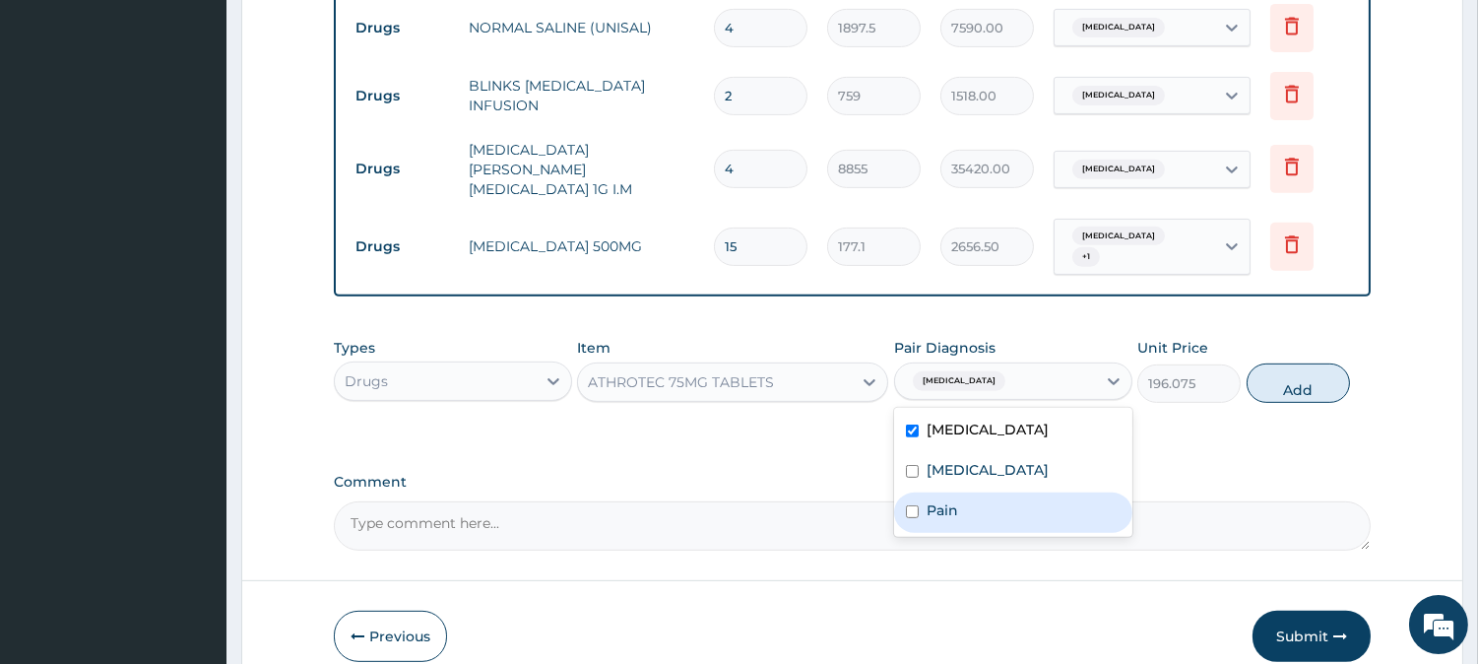
click at [1017, 503] on div "Pain" at bounding box center [1013, 512] width 238 height 40
checkbox input "true"
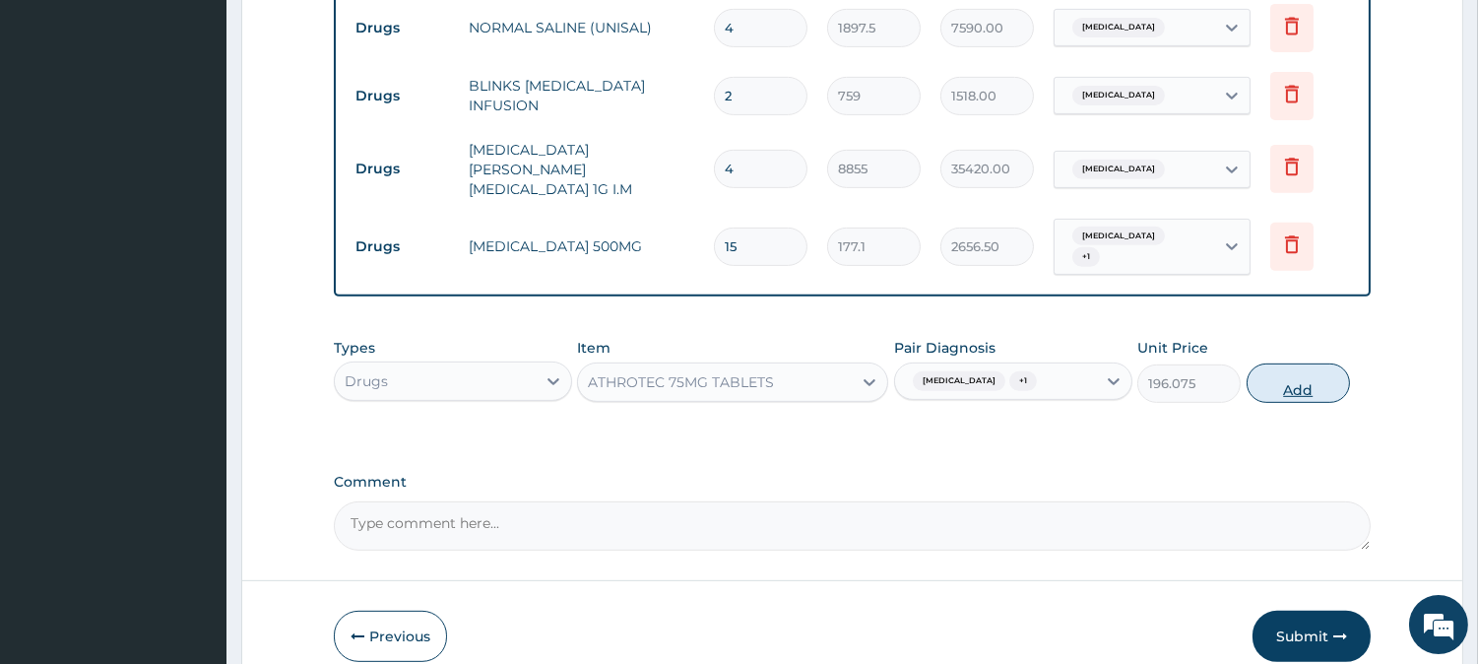
click at [1271, 363] on button "Add" at bounding box center [1297, 382] width 103 height 39
type input "0"
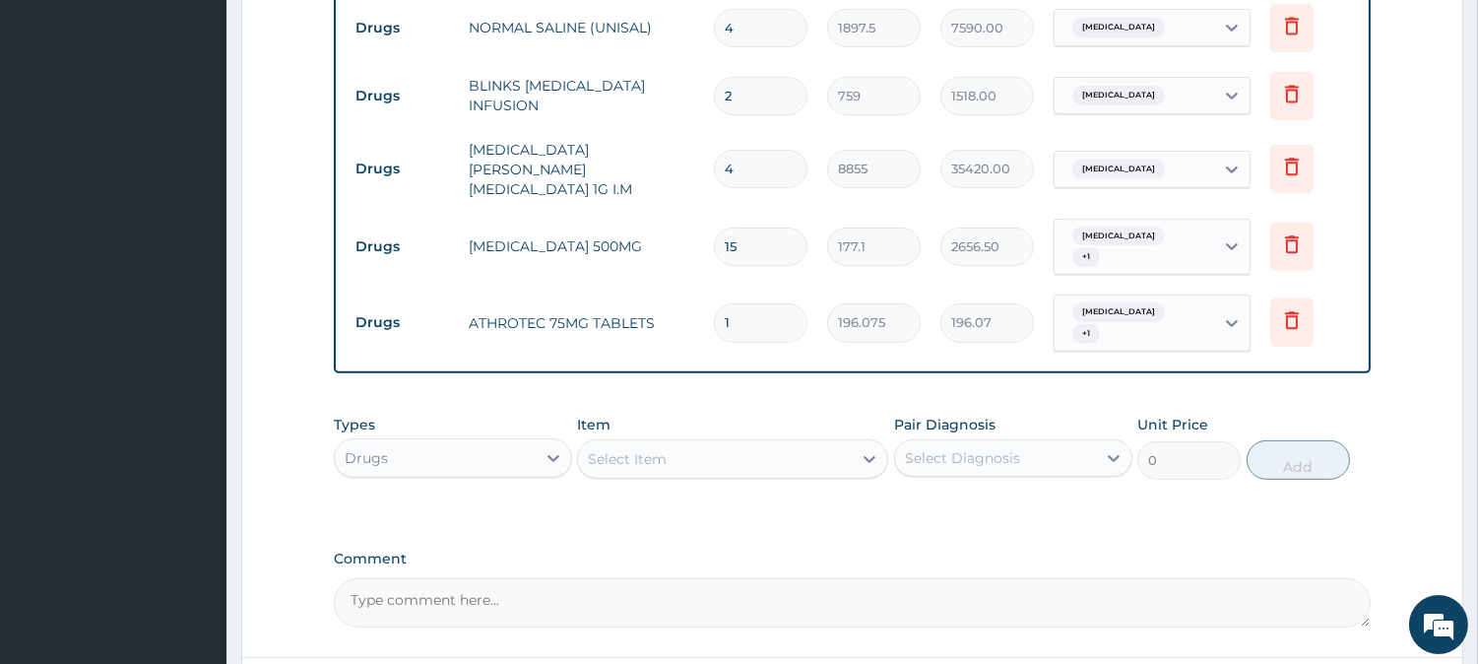
type input "14"
type input "2745.05"
type input "1"
type input "196.07"
type input "15"
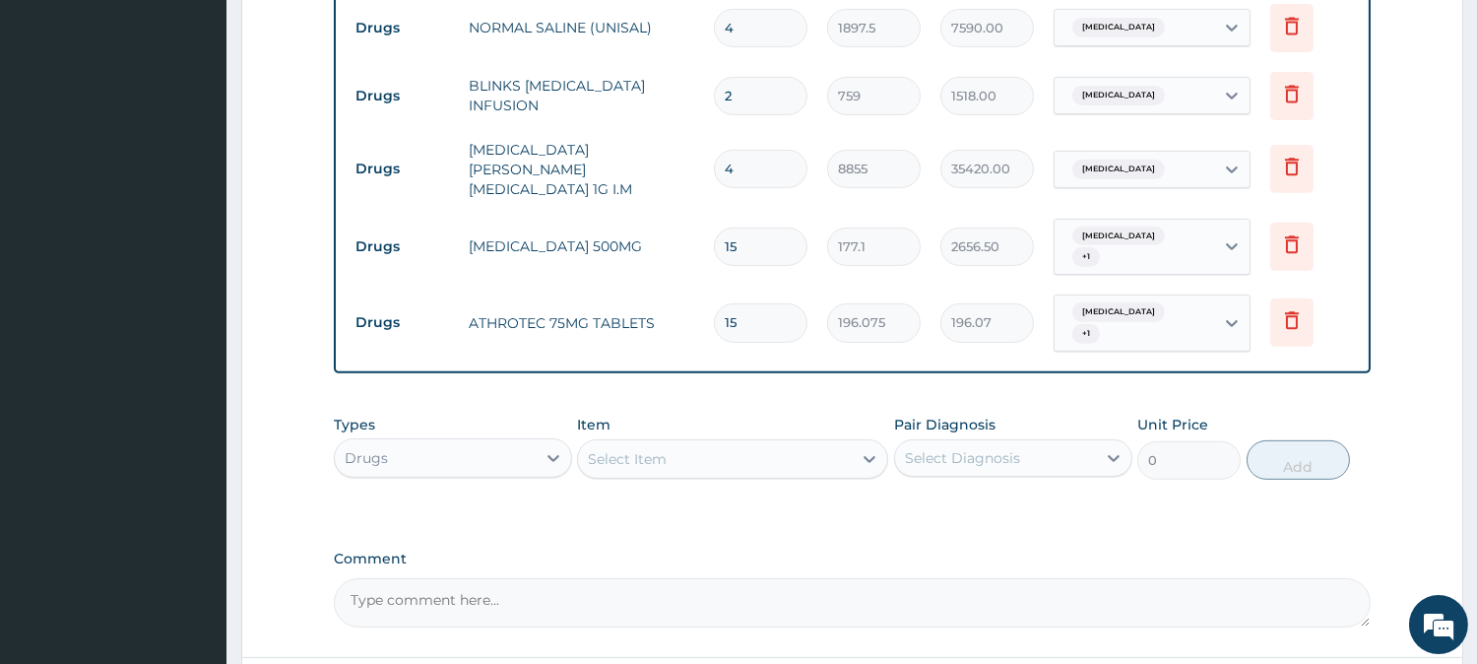
type input "2941.13"
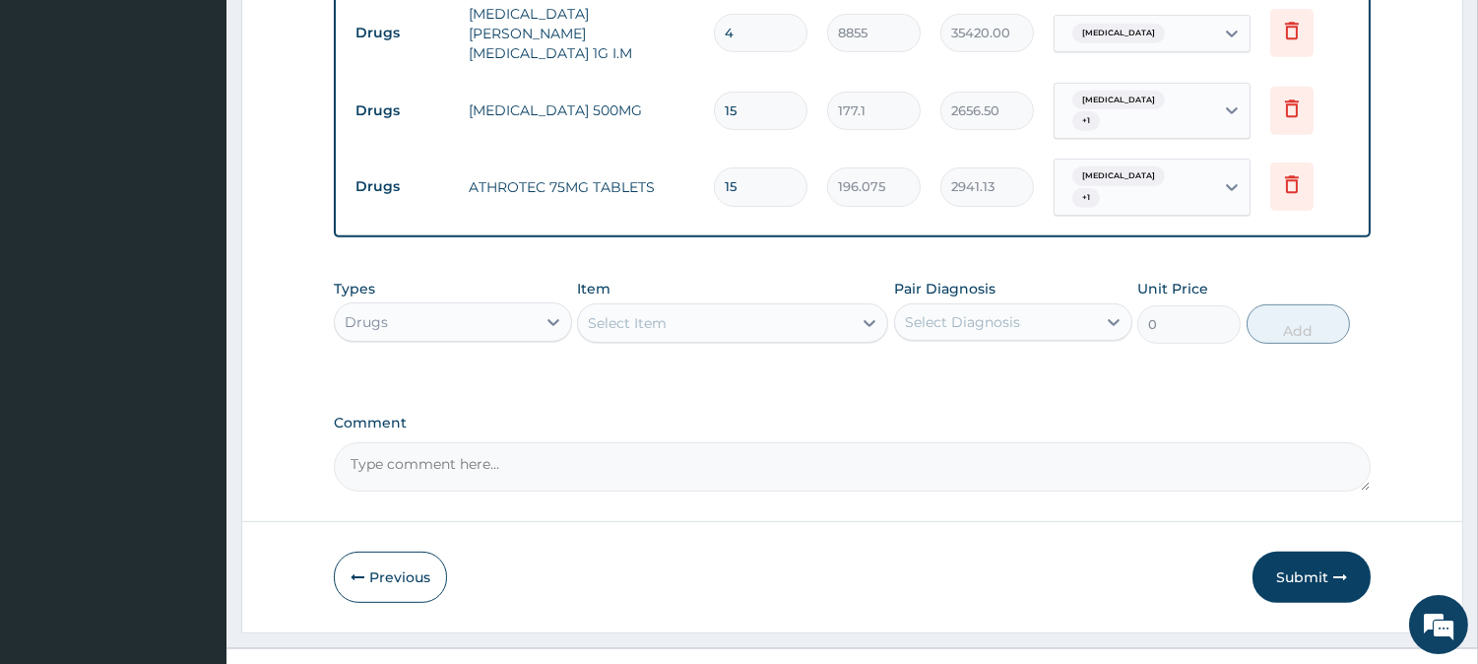
scroll to position [1649, 0]
type input "15"
click at [746, 306] on div "Select Item" at bounding box center [715, 322] width 274 height 32
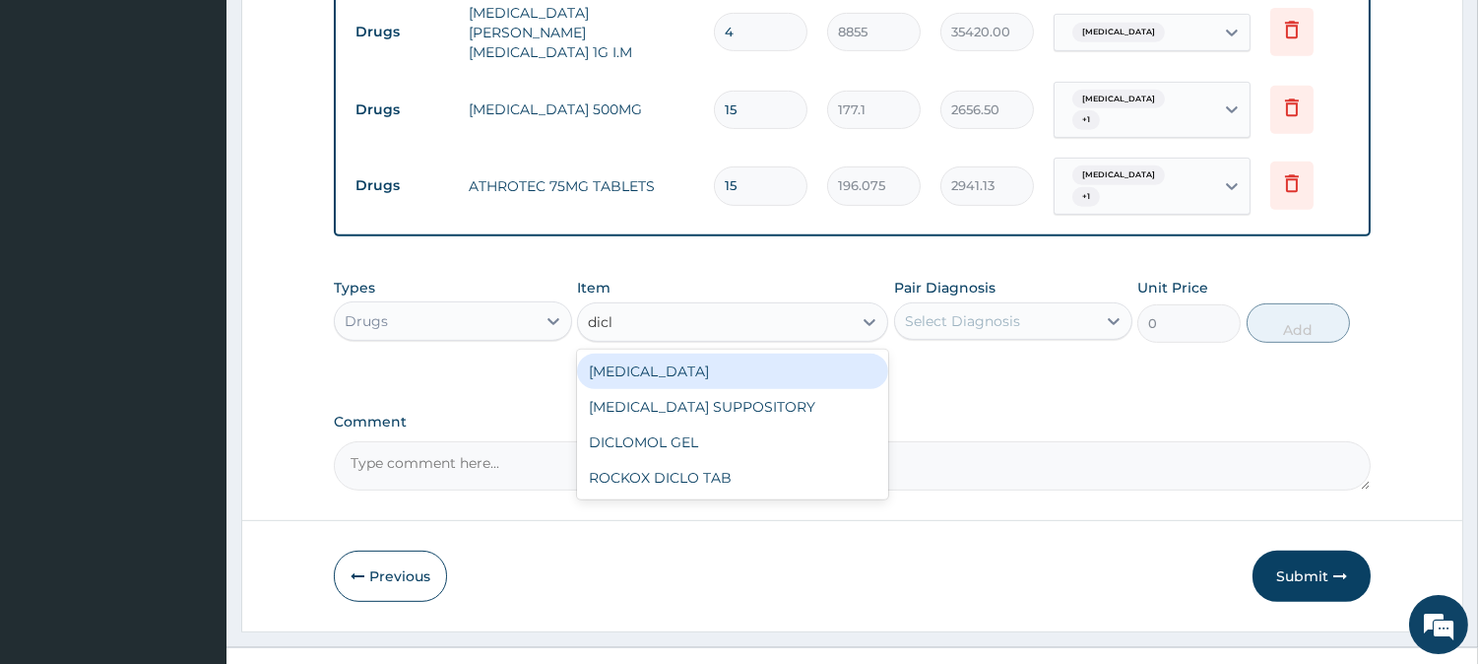
type input "diclo"
click at [761, 353] on div "DICLOFENAC" at bounding box center [732, 370] width 311 height 35
type input "632.5"
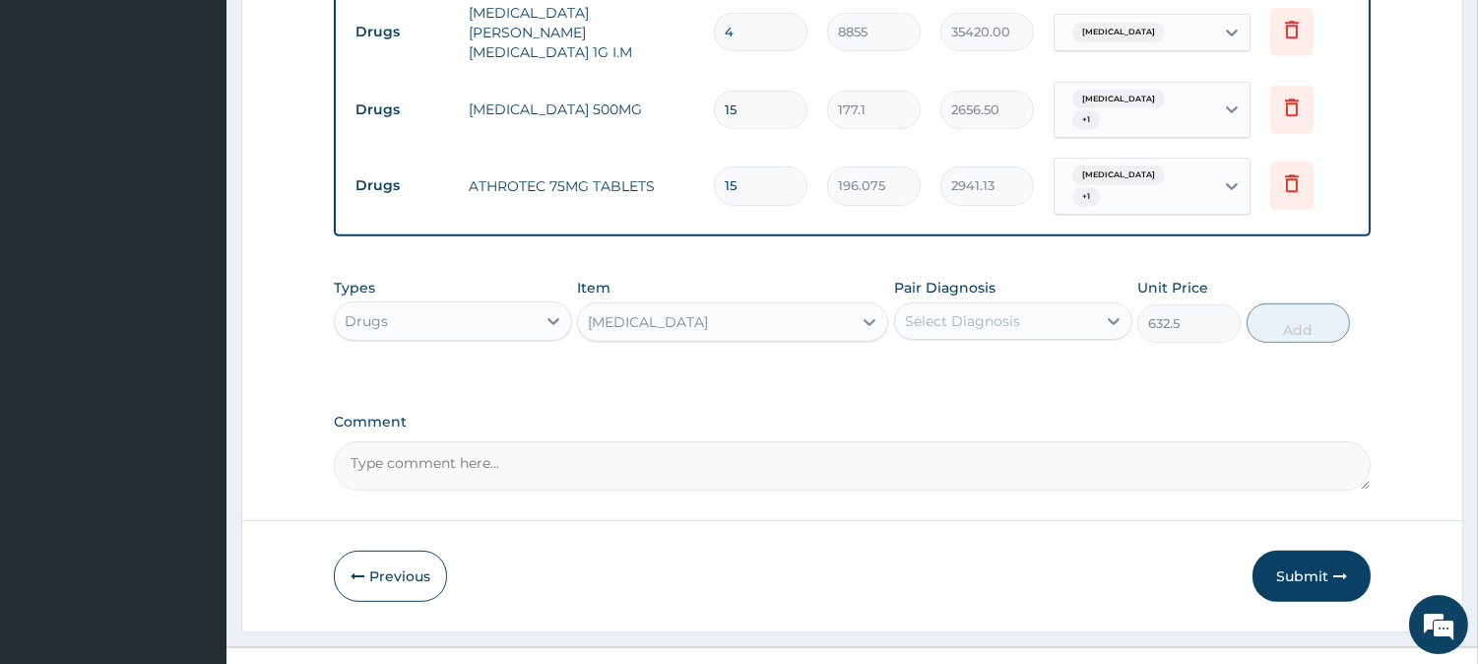
click at [961, 311] on div "Select Diagnosis" at bounding box center [962, 321] width 115 height 20
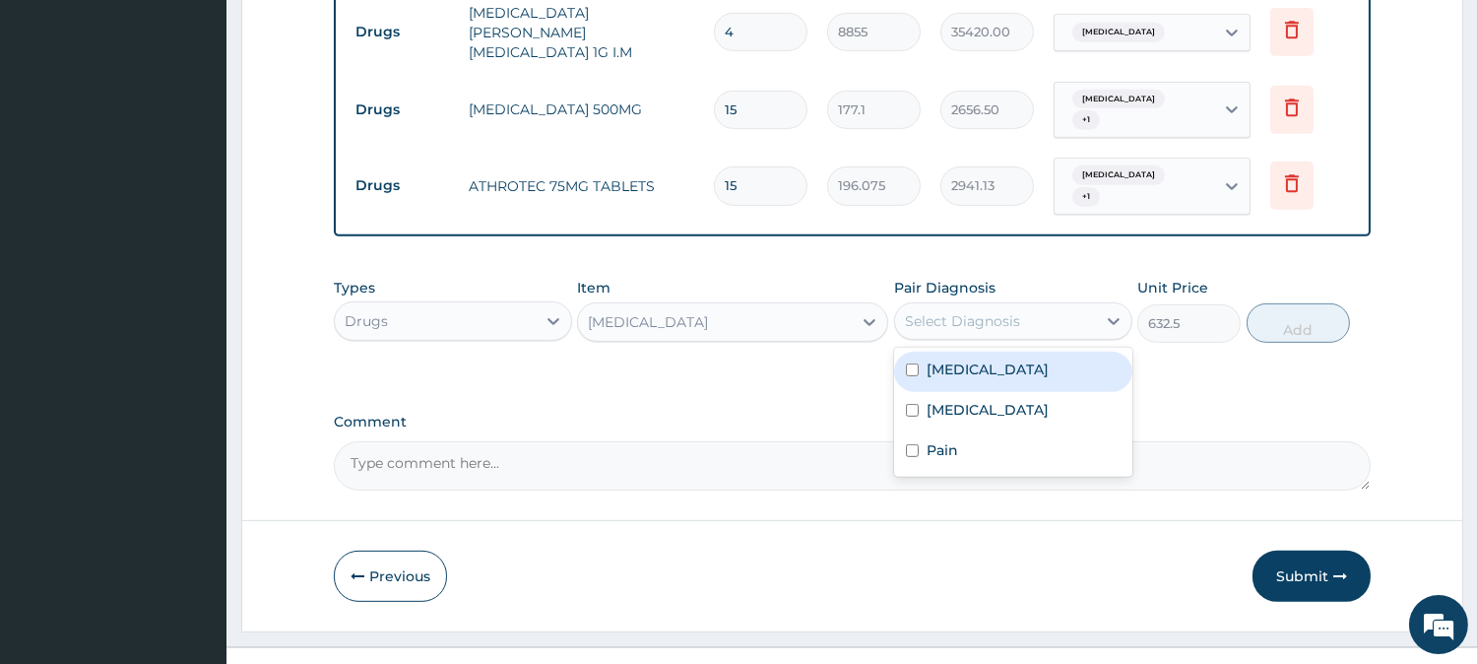
click at [1012, 354] on div "Sepsis" at bounding box center [1013, 371] width 238 height 40
checkbox input "true"
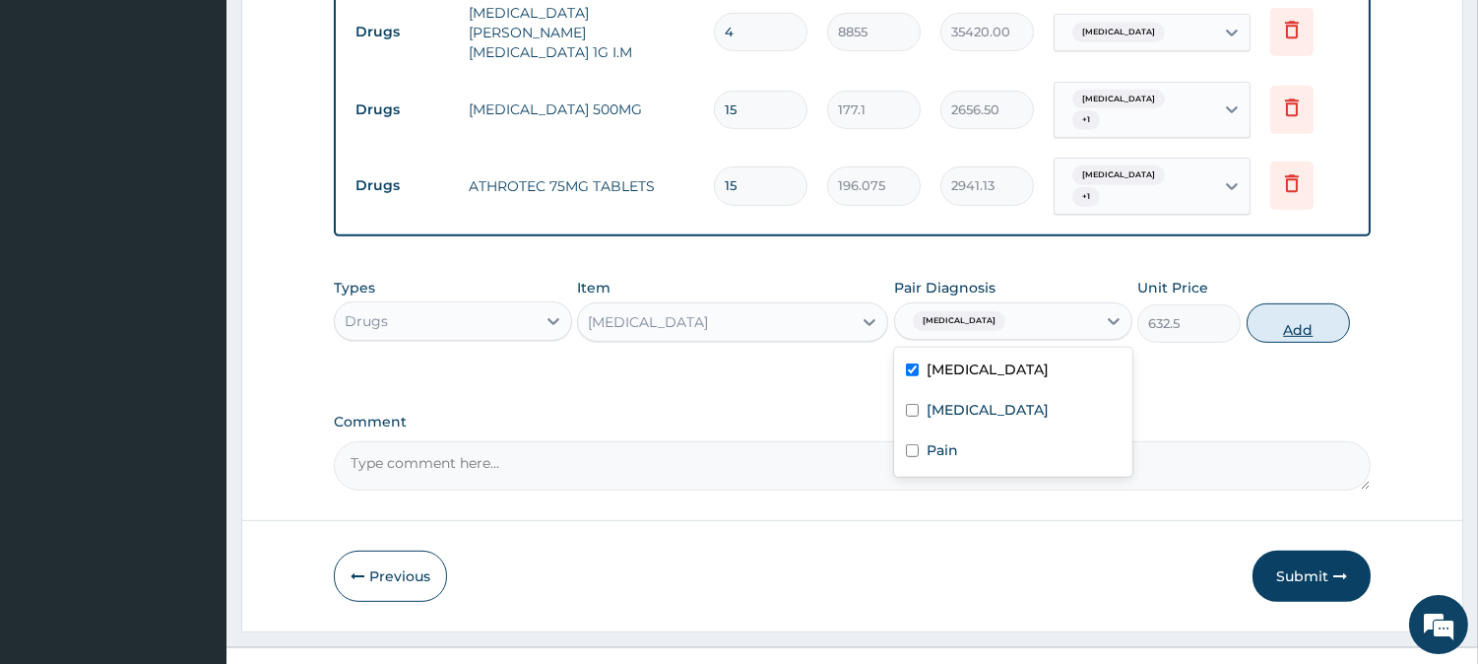
click at [1253, 303] on button "Add" at bounding box center [1297, 322] width 103 height 39
type input "0"
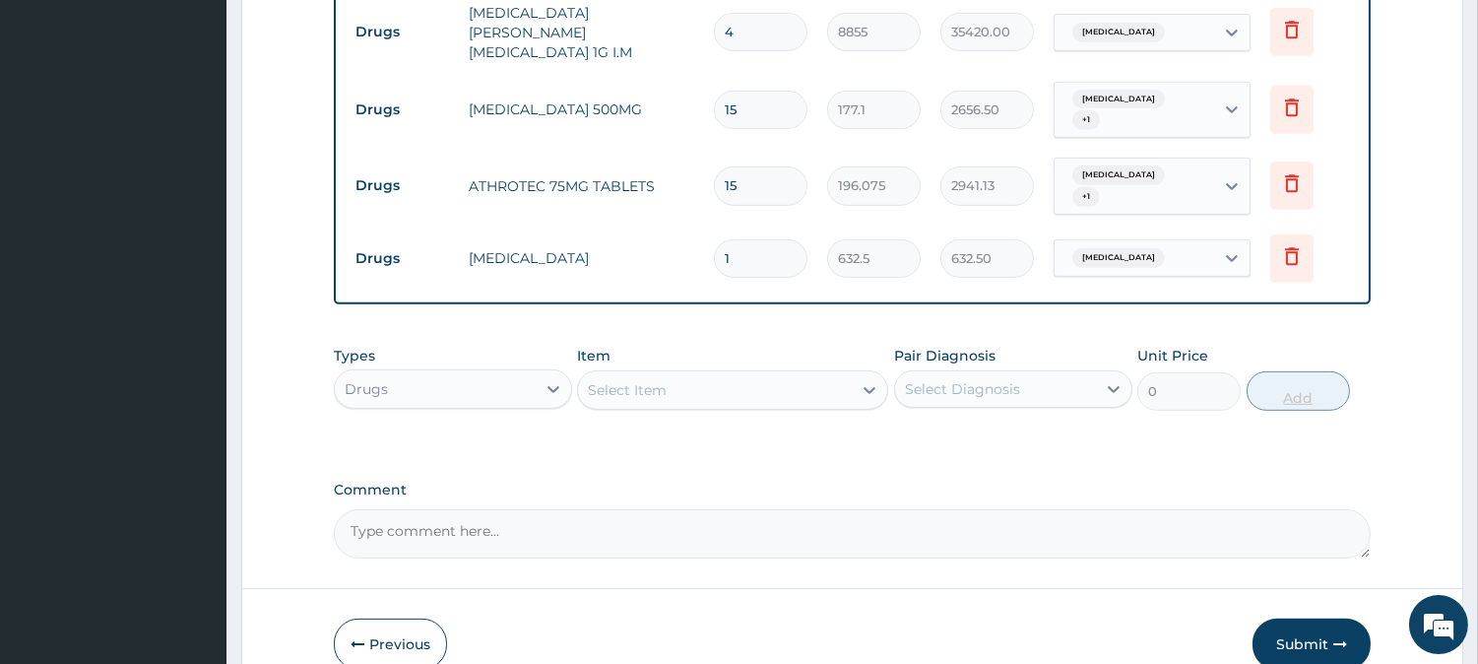
type input "10"
type input "6325.00"
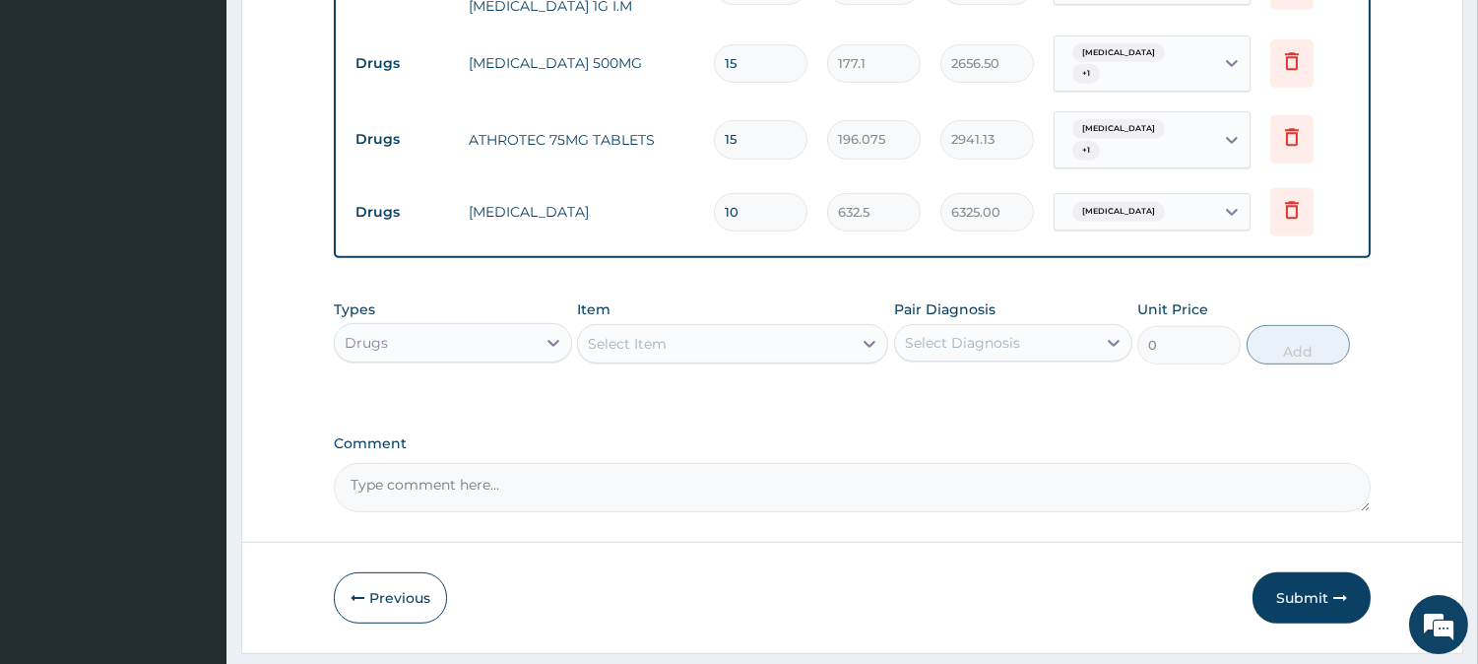
scroll to position [1718, 0]
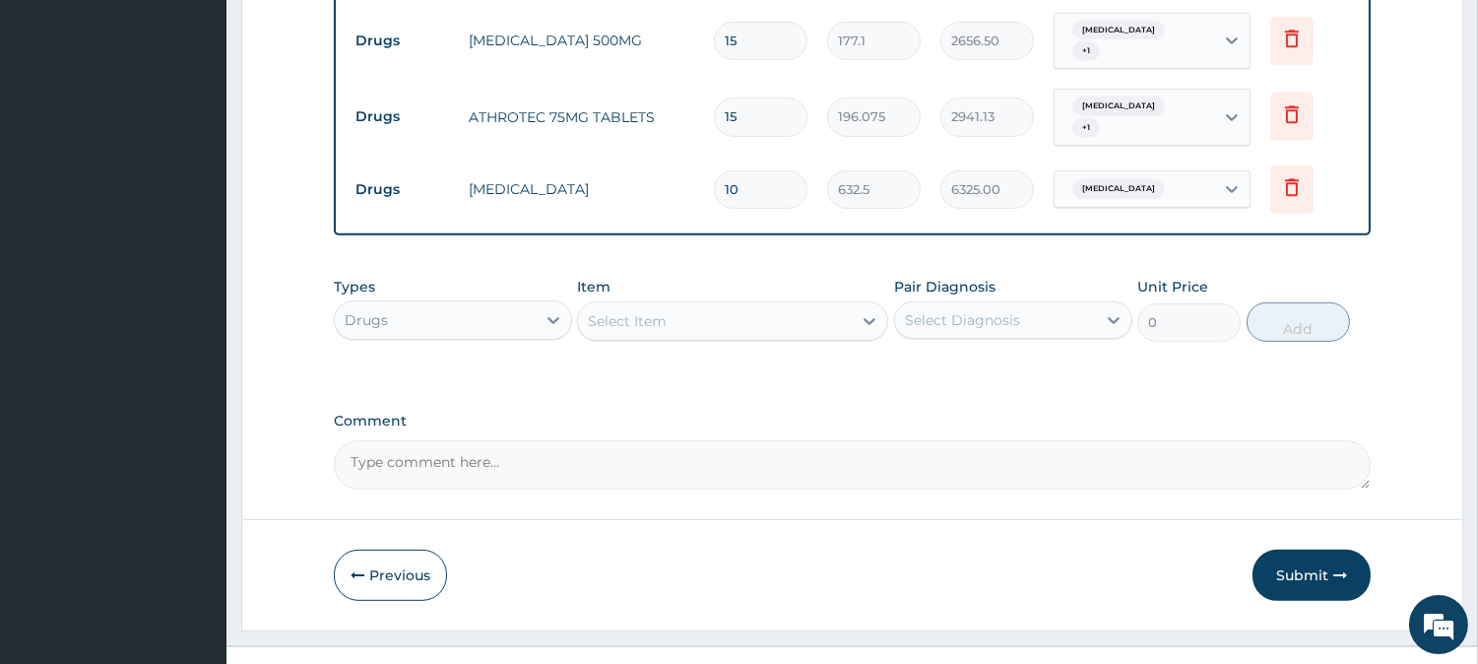
type input "10"
click at [778, 305] on div "Select Item" at bounding box center [715, 321] width 274 height 32
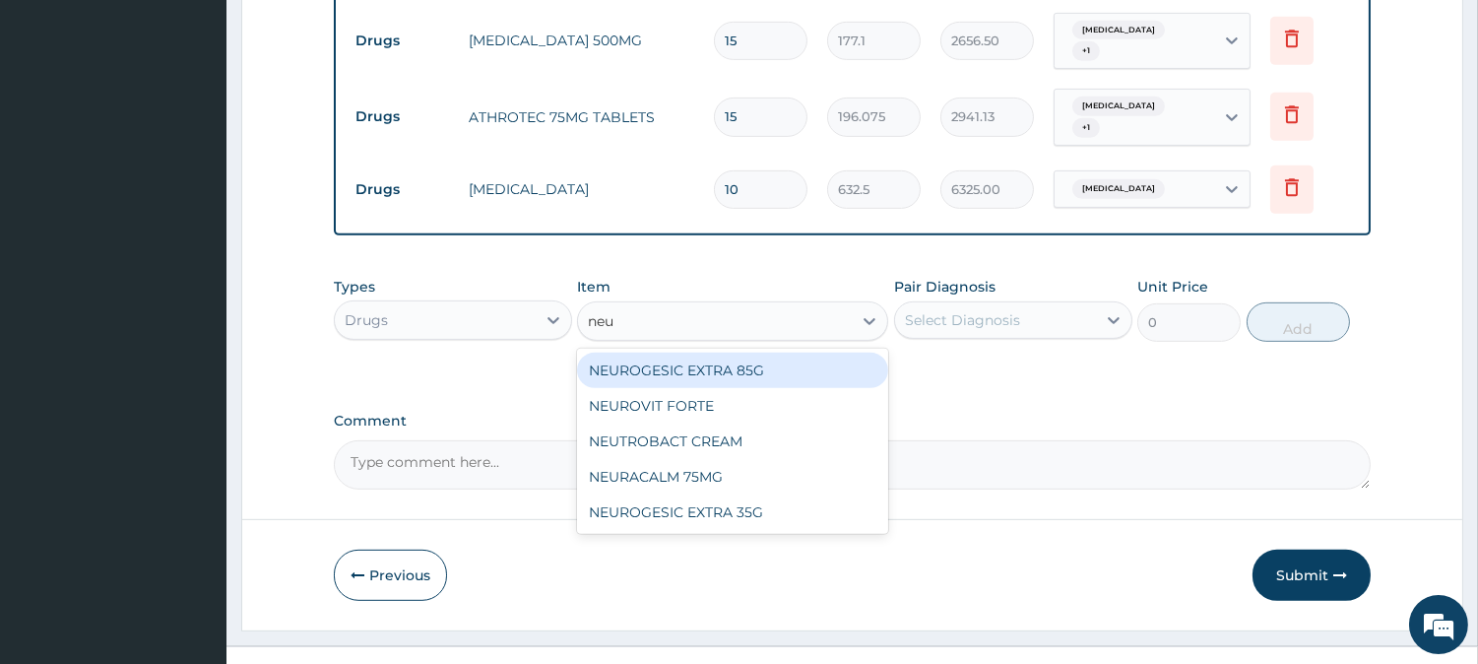
type input "neur"
click at [761, 352] on div "NEUROGESIC EXTRA 85G" at bounding box center [732, 369] width 311 height 35
type input "2909.5"
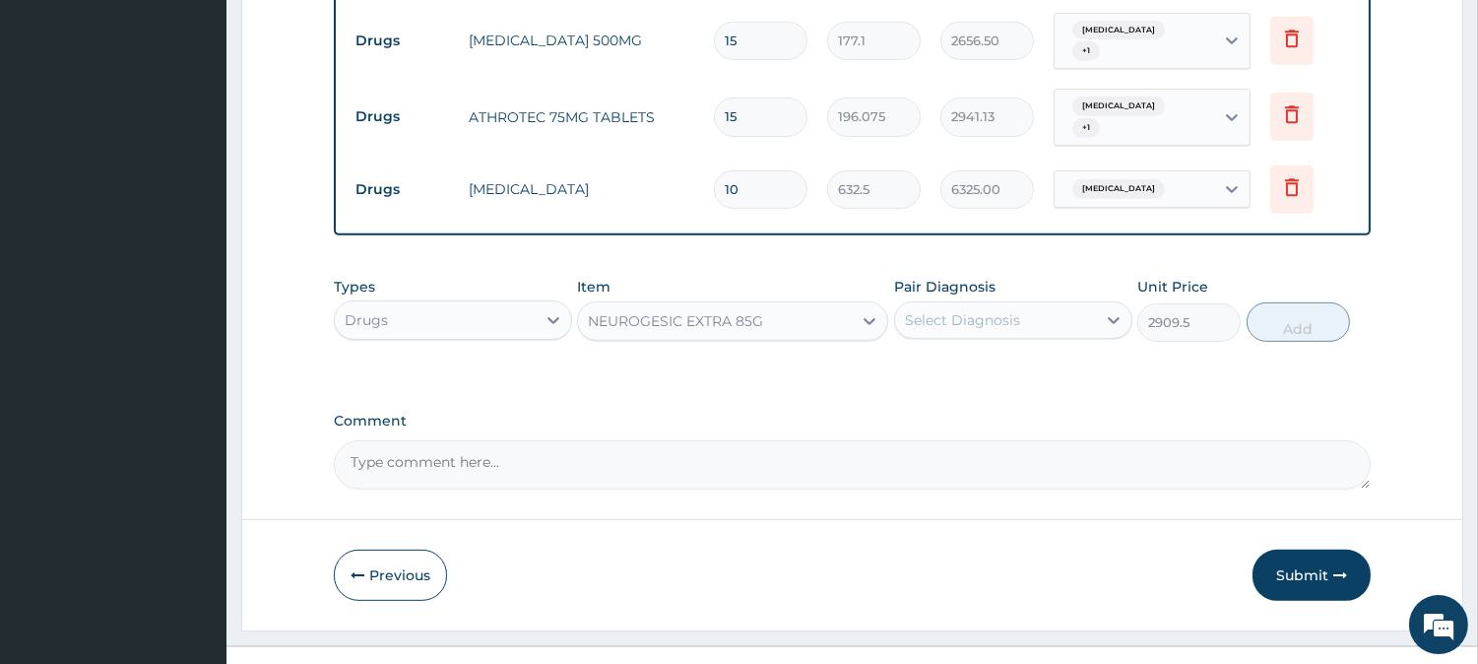
click at [957, 310] on div "Select Diagnosis" at bounding box center [962, 320] width 115 height 20
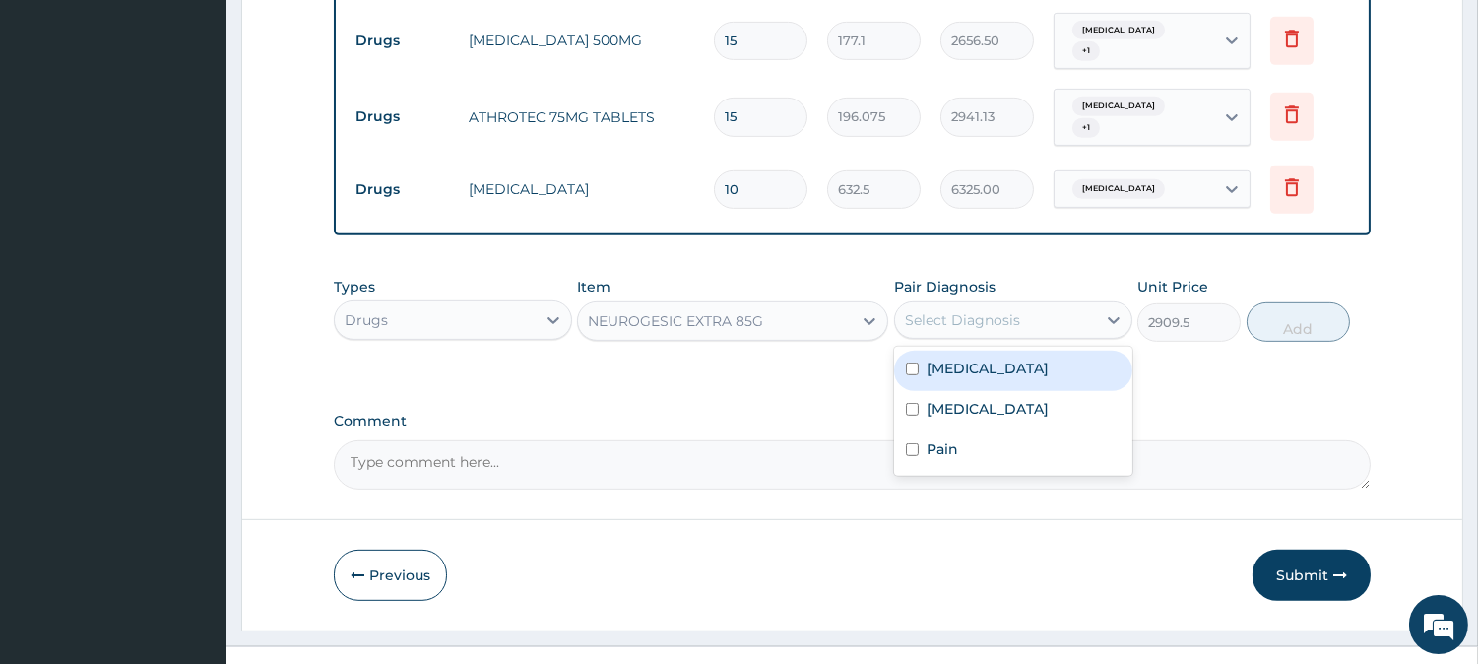
click at [973, 351] on div "Sepsis" at bounding box center [1013, 371] width 238 height 40
checkbox input "true"
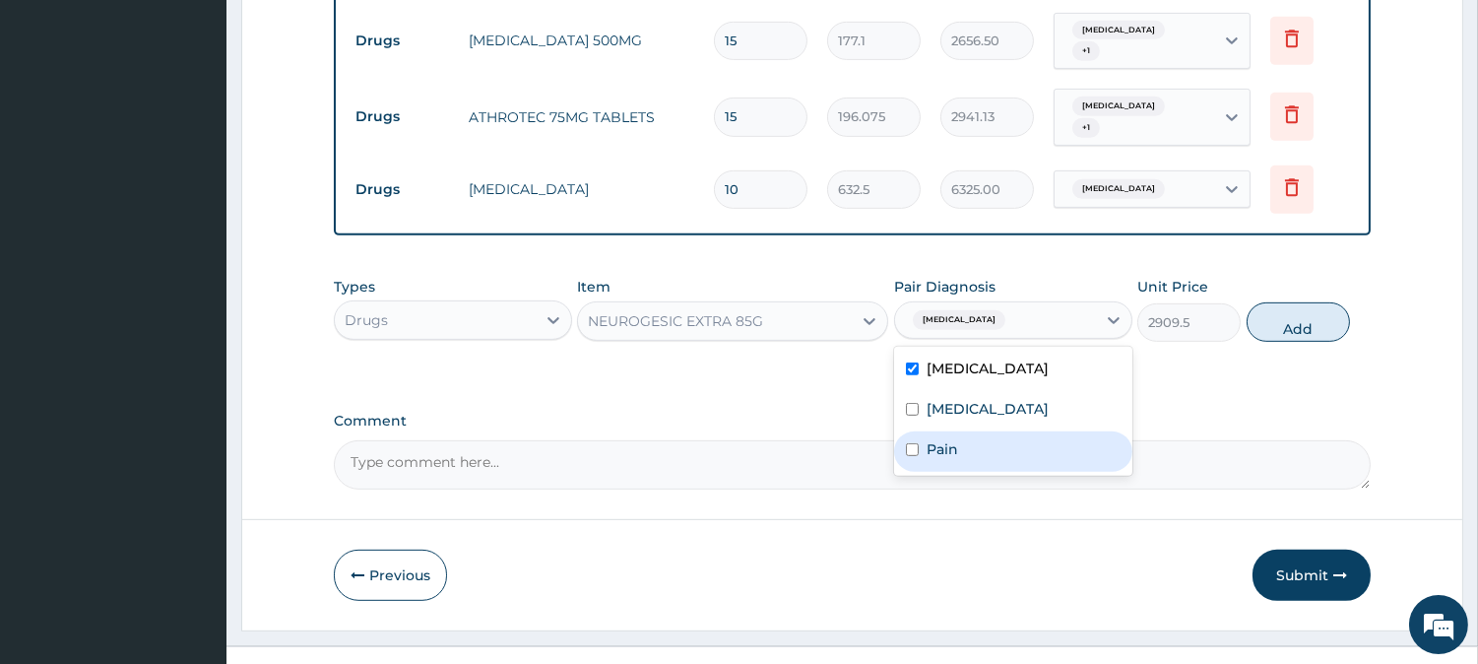
click at [990, 431] on div "Pain" at bounding box center [1013, 451] width 238 height 40
checkbox input "true"
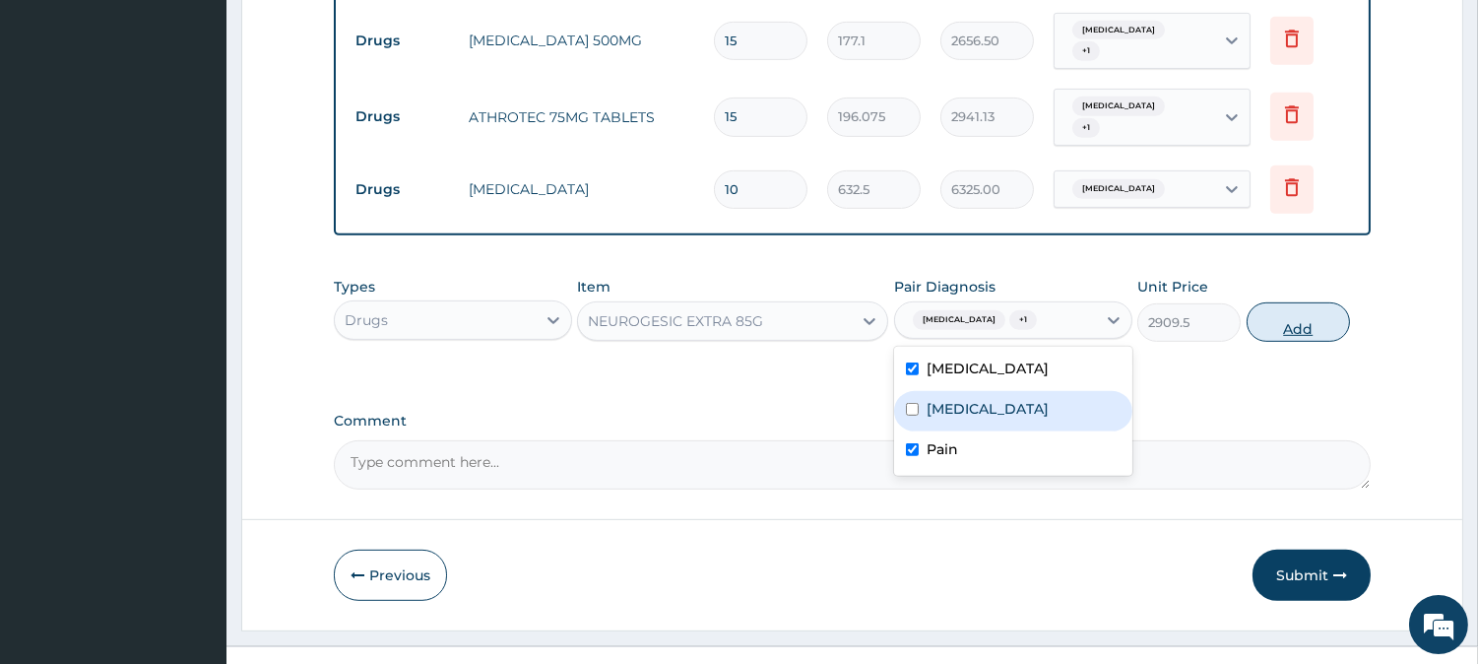
click at [1297, 302] on button "Add" at bounding box center [1297, 321] width 103 height 39
type input "0"
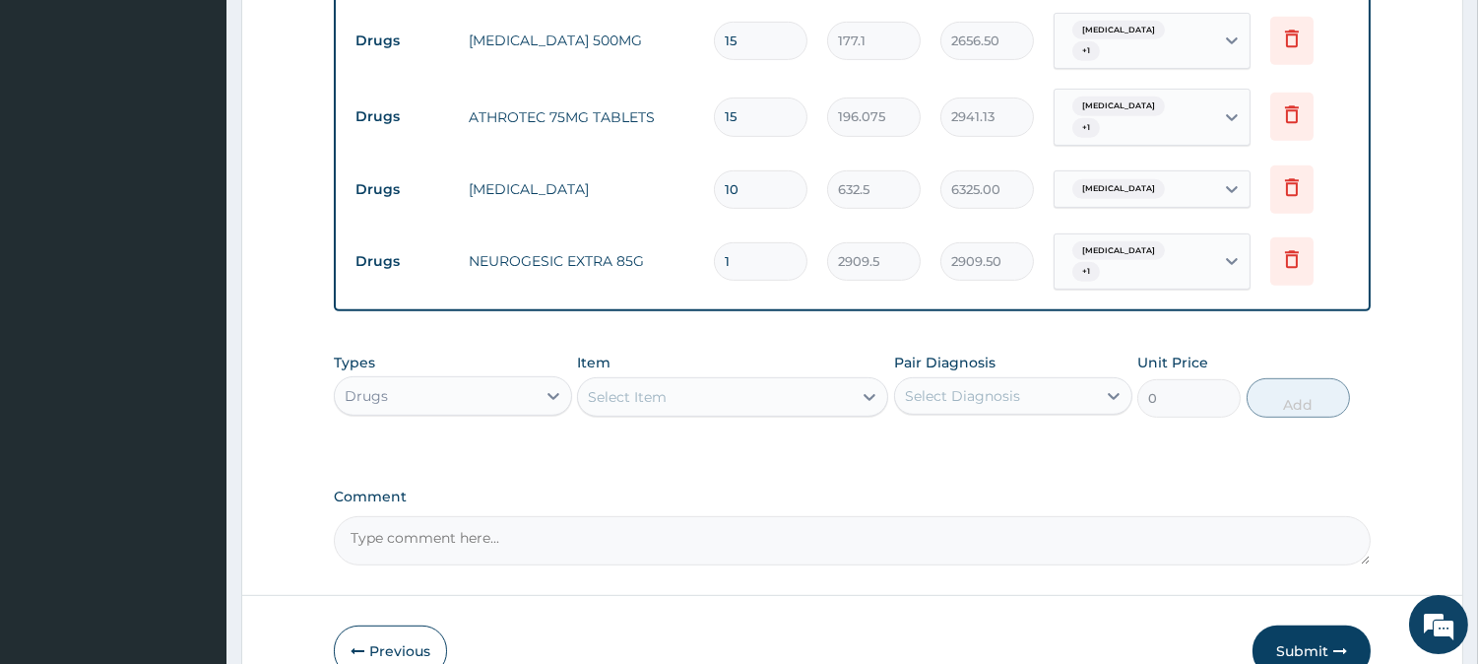
type input "10"
type input "29095.00"
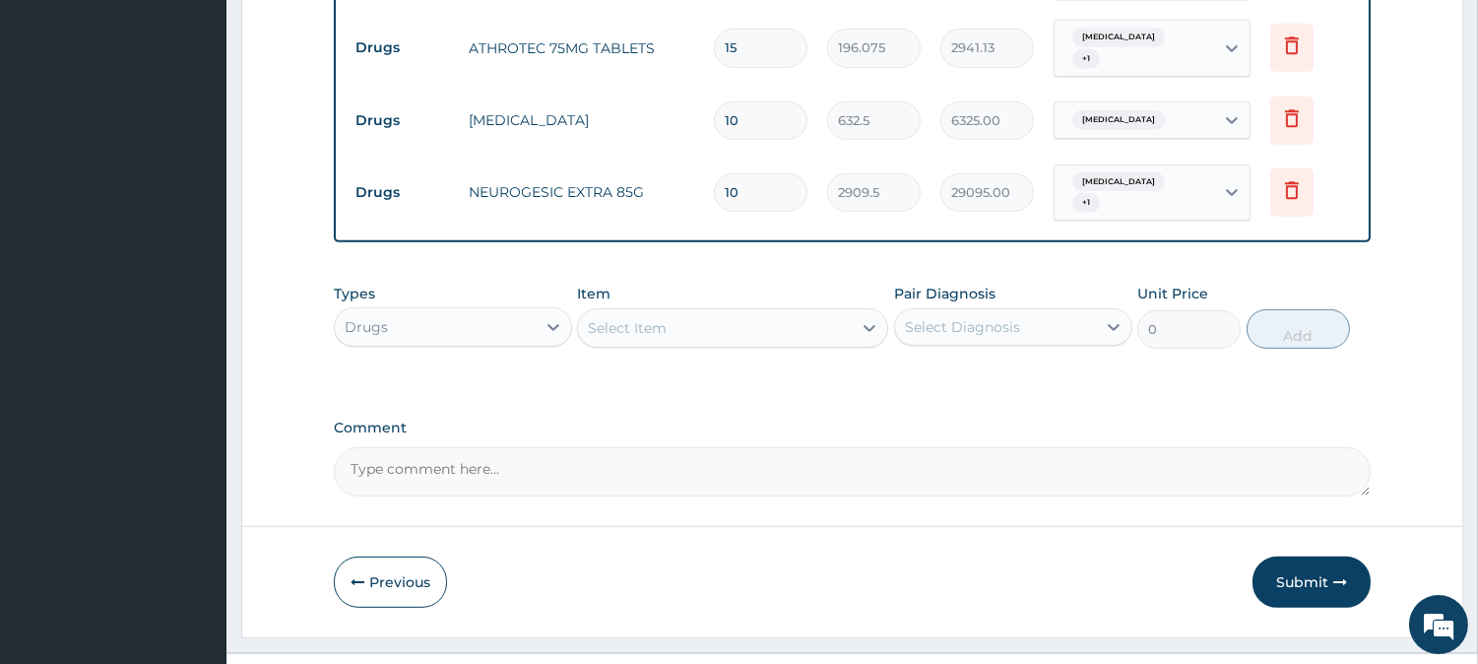
type input "10"
click at [691, 312] on div "Select Item" at bounding box center [715, 328] width 274 height 32
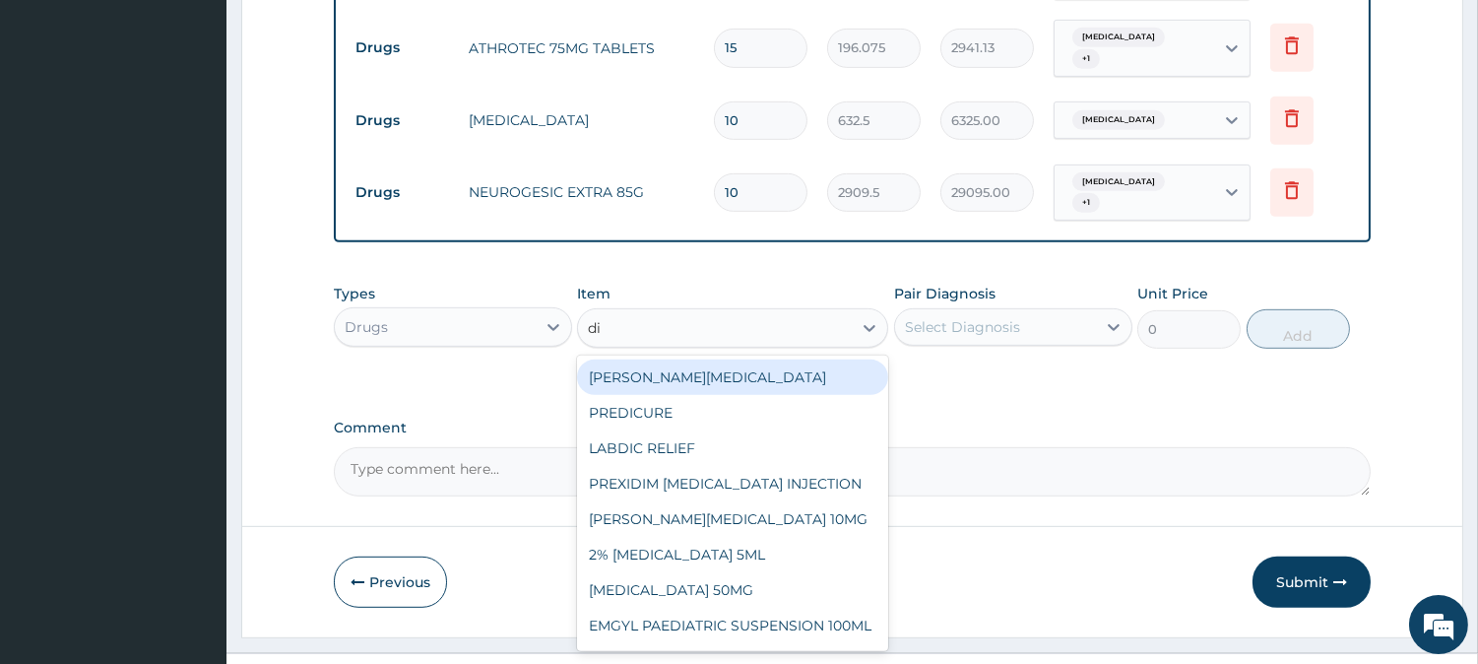
type input "dic"
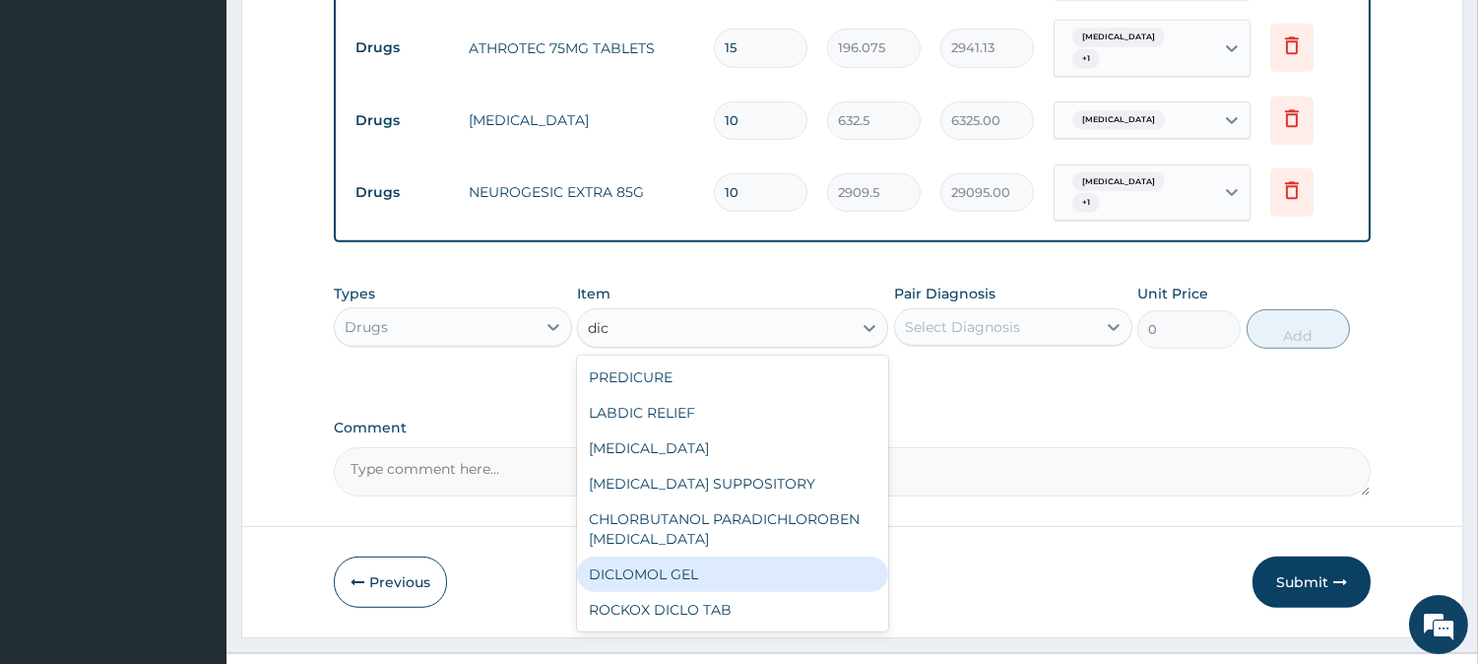
click at [705, 556] on div "DICLOMOL GEL" at bounding box center [732, 573] width 311 height 35
type input "885.5"
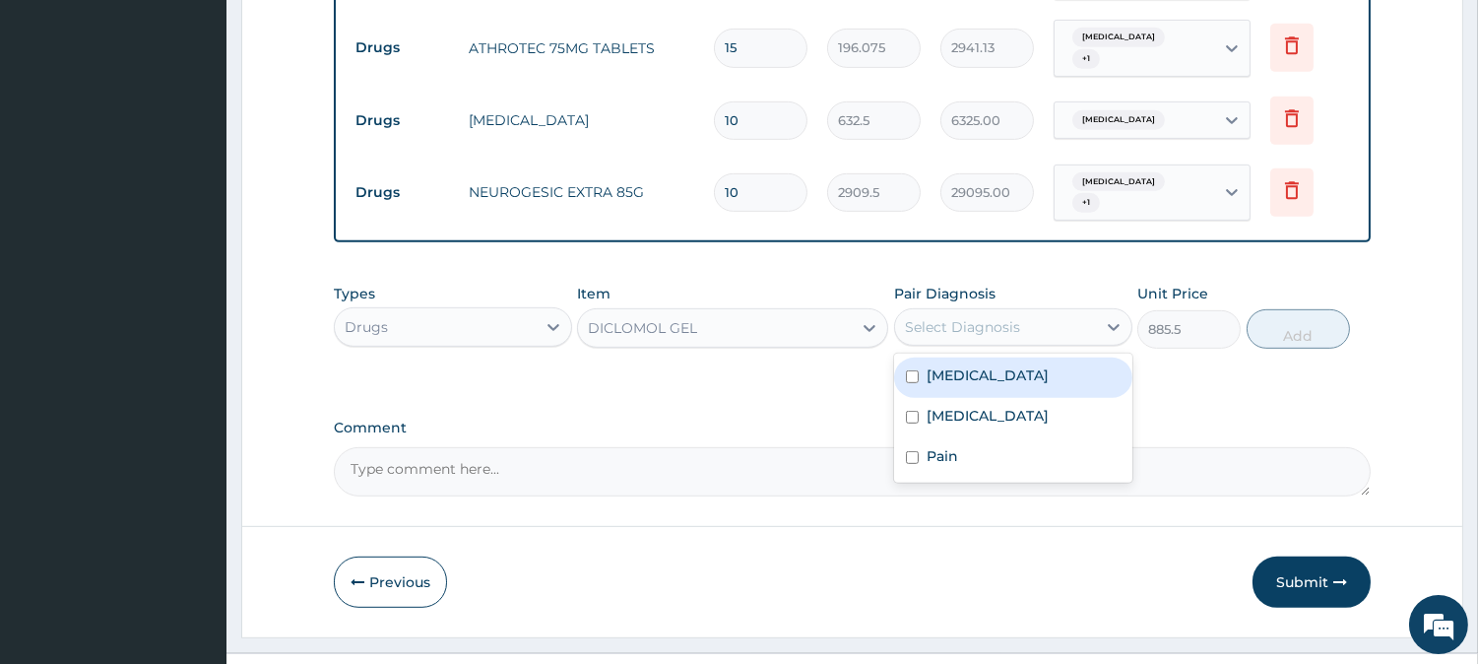
click at [1015, 317] on div "Select Diagnosis" at bounding box center [962, 327] width 115 height 20
click at [991, 357] on div "Sepsis" at bounding box center [1013, 377] width 238 height 40
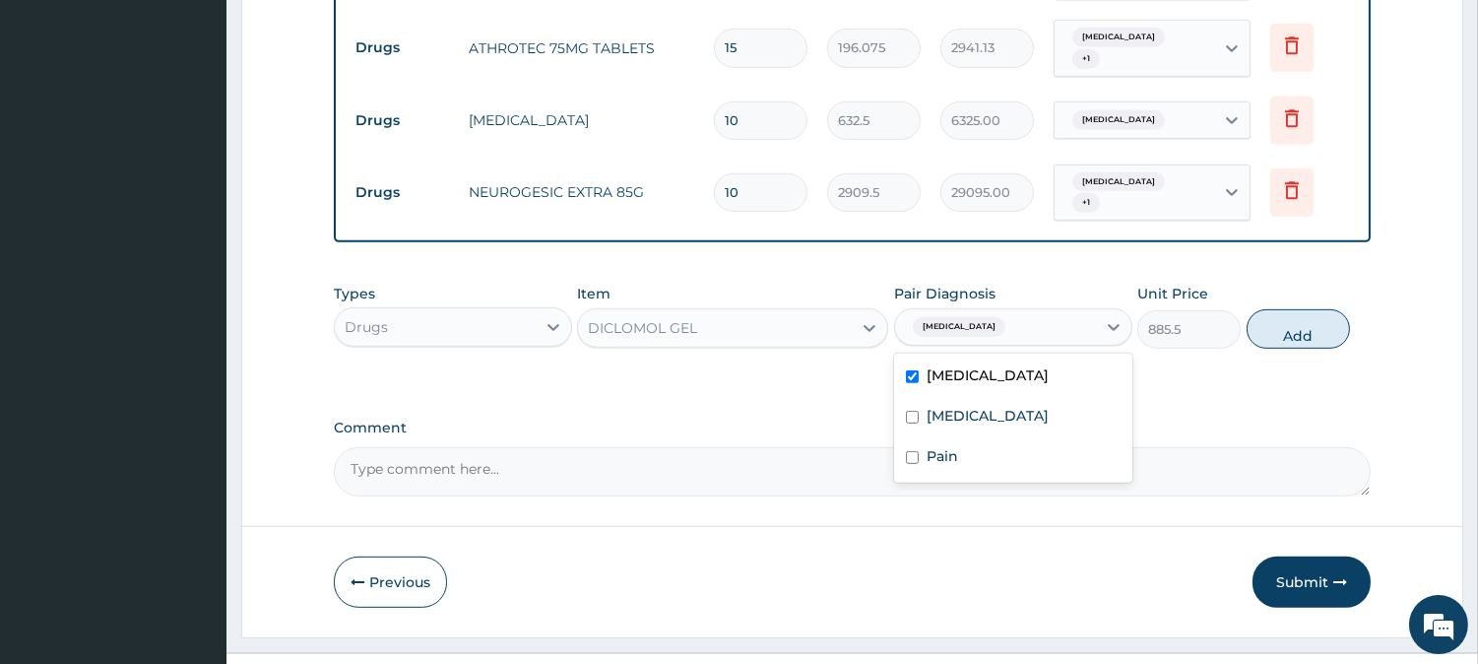
checkbox input "true"
click at [1295, 309] on button "Add" at bounding box center [1297, 328] width 103 height 39
type input "0"
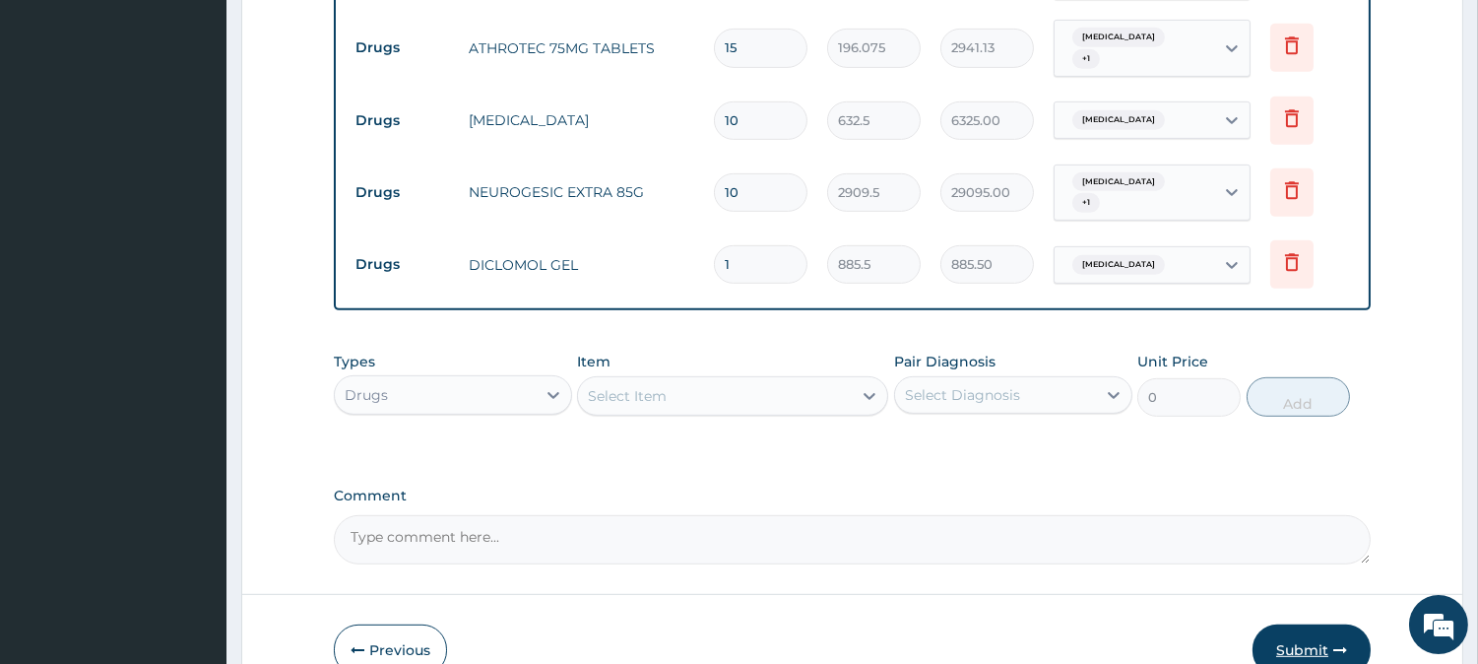
click at [1296, 624] on button "Submit" at bounding box center [1311, 649] width 118 height 51
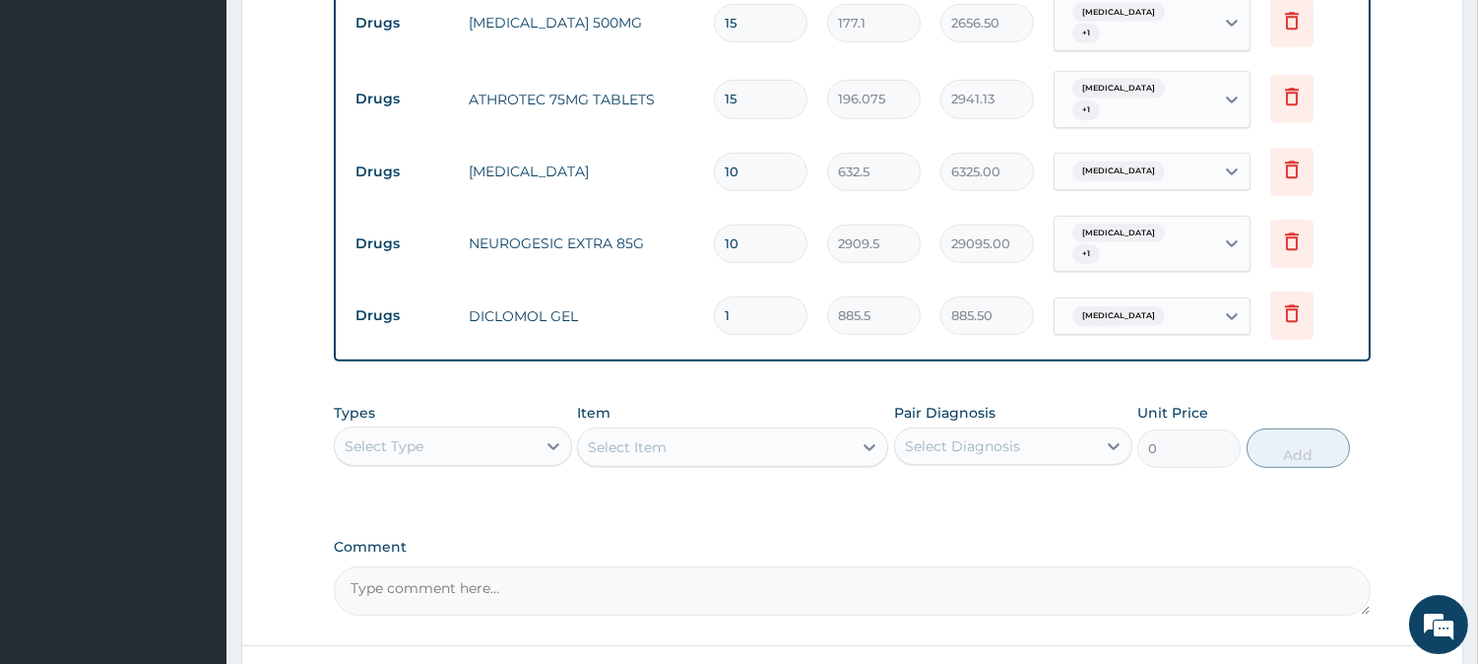
scroll to position [1855, 0]
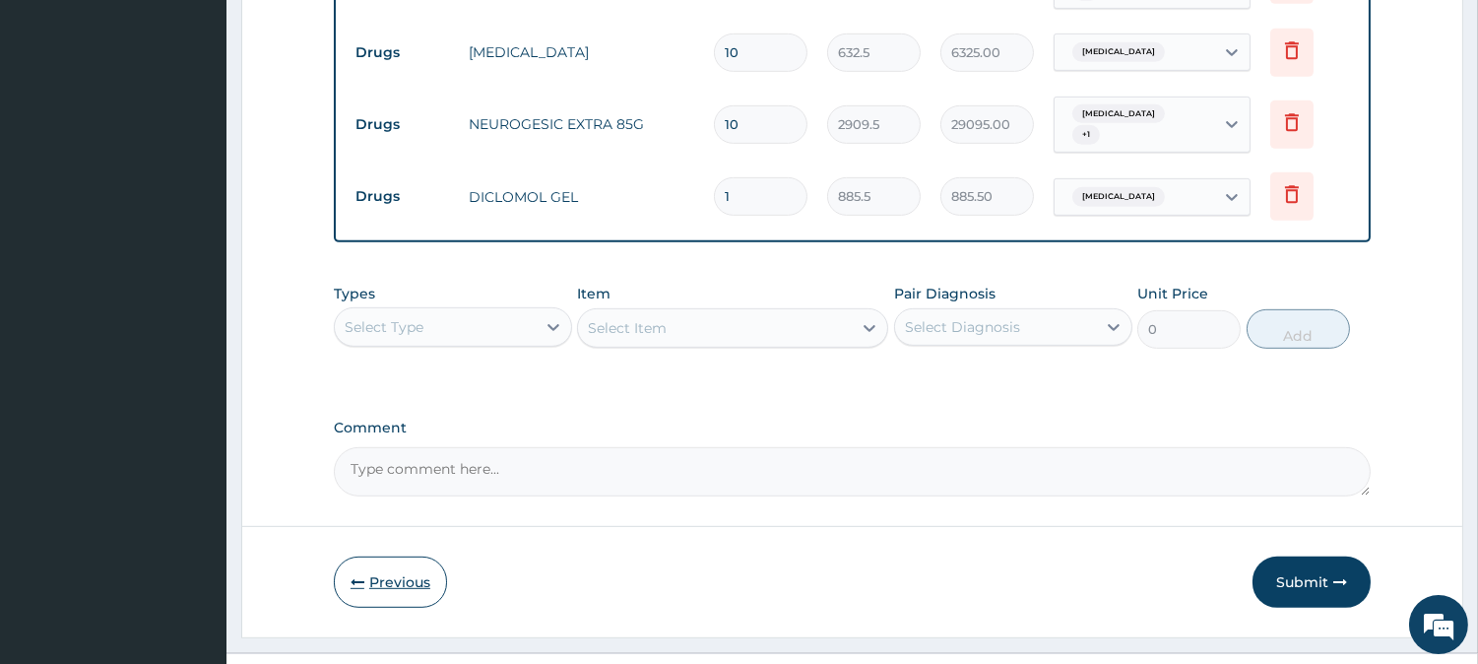
click at [415, 556] on button "Previous" at bounding box center [390, 581] width 113 height 51
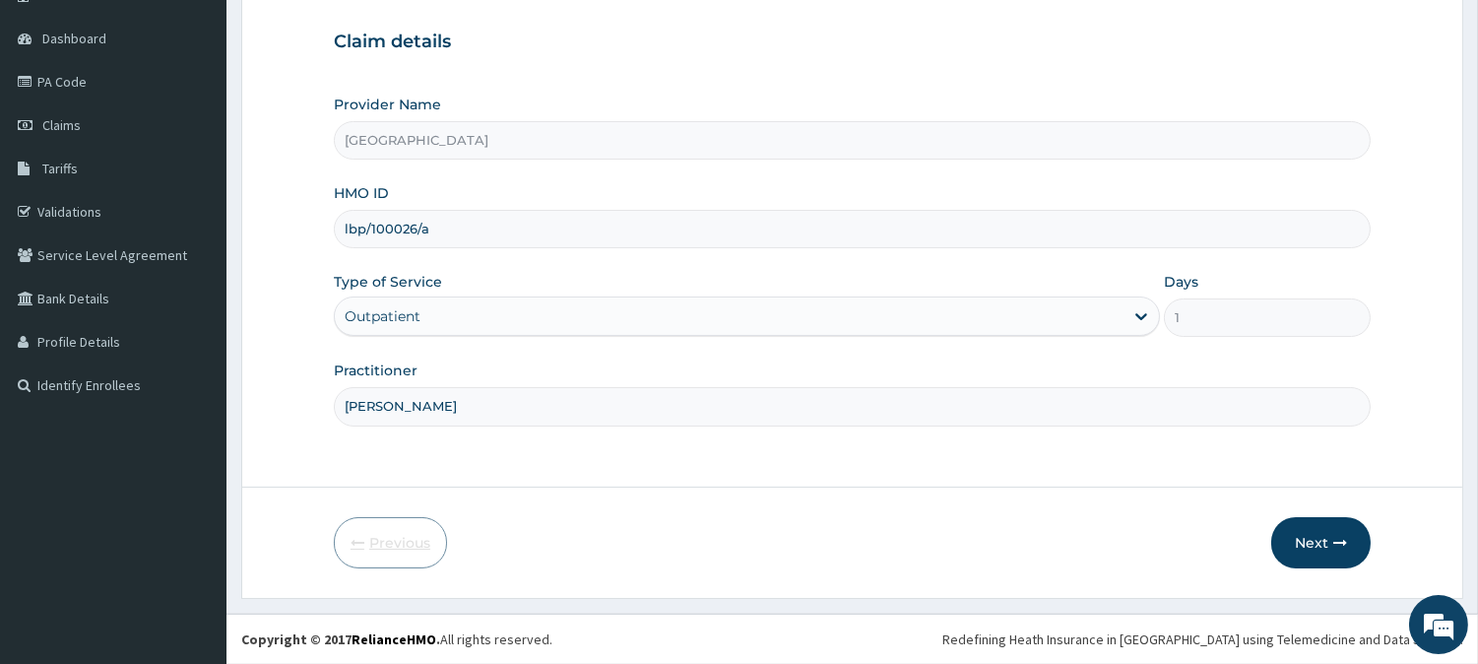
scroll to position [175, 0]
click at [399, 229] on input "lbp/100026/a" at bounding box center [852, 230] width 1037 height 38
type input "lbp/10026/a"
click at [1320, 518] on button "Next" at bounding box center [1320, 543] width 99 height 51
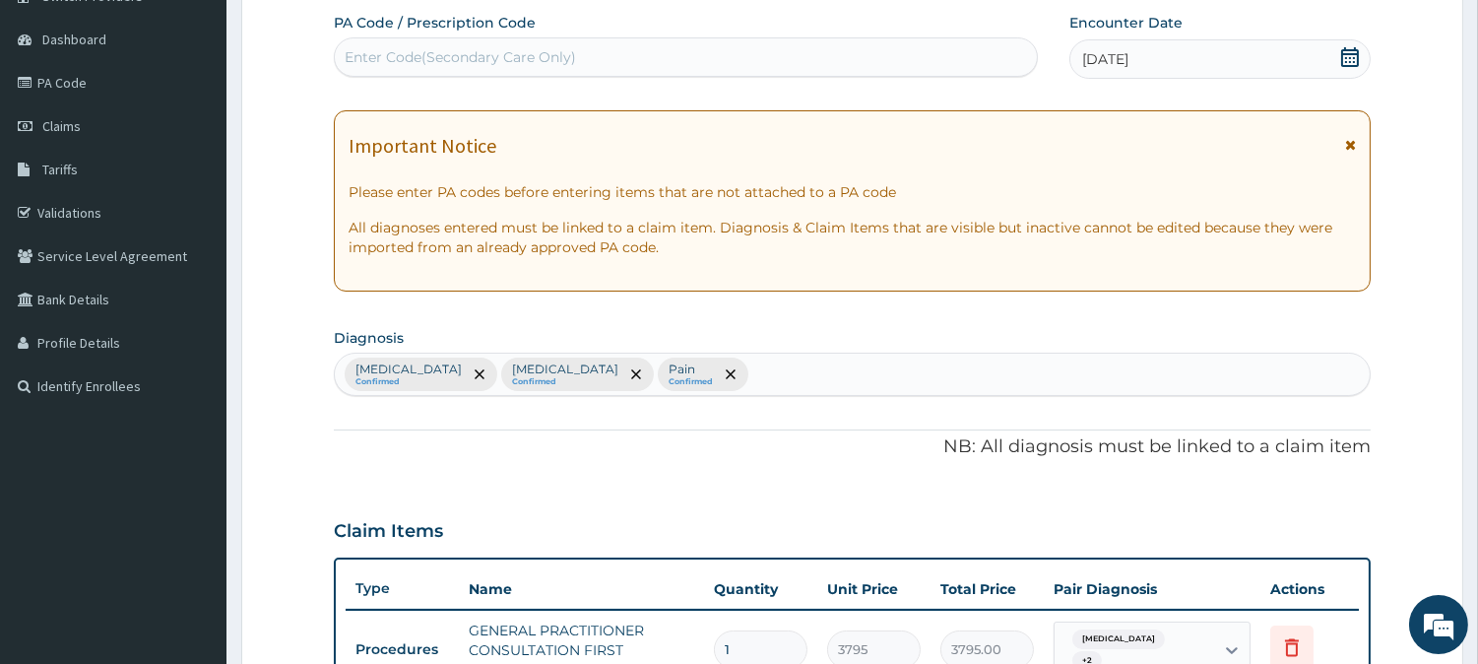
click at [1308, 534] on div "Claim Items" at bounding box center [852, 526] width 1037 height 51
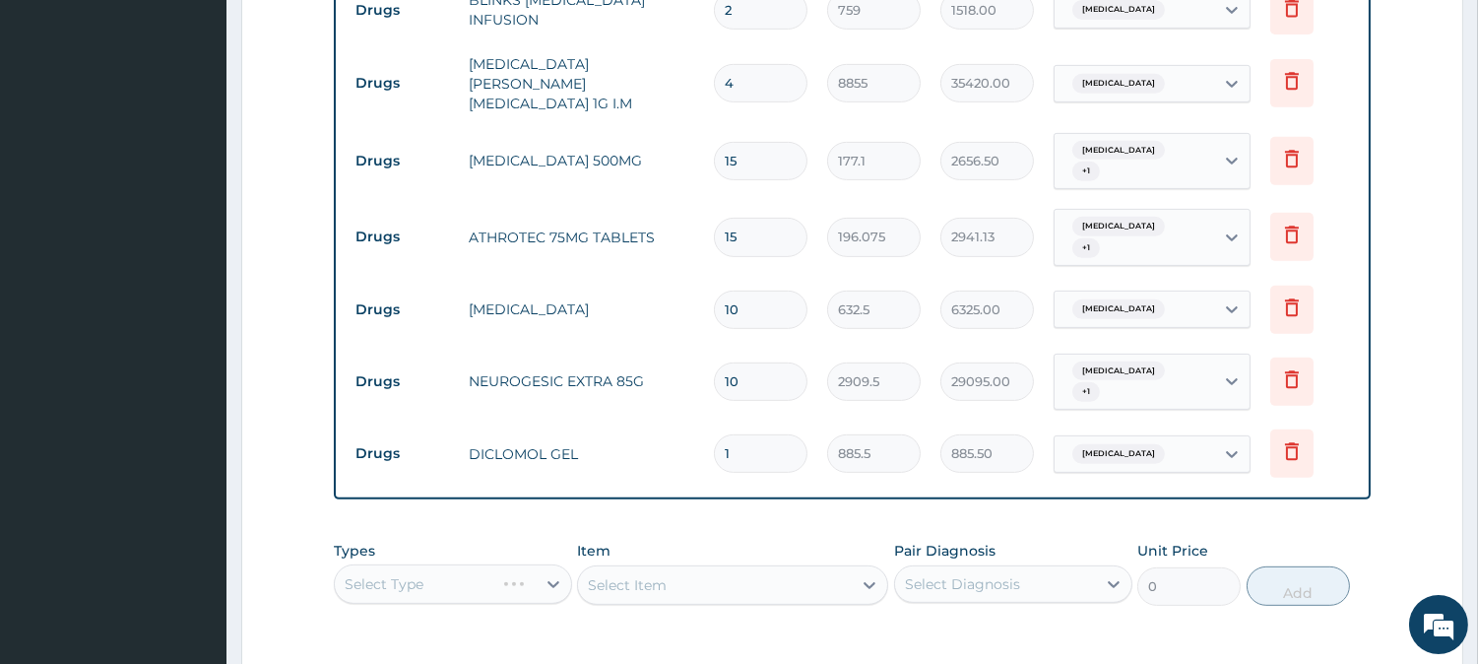
scroll to position [1855, 0]
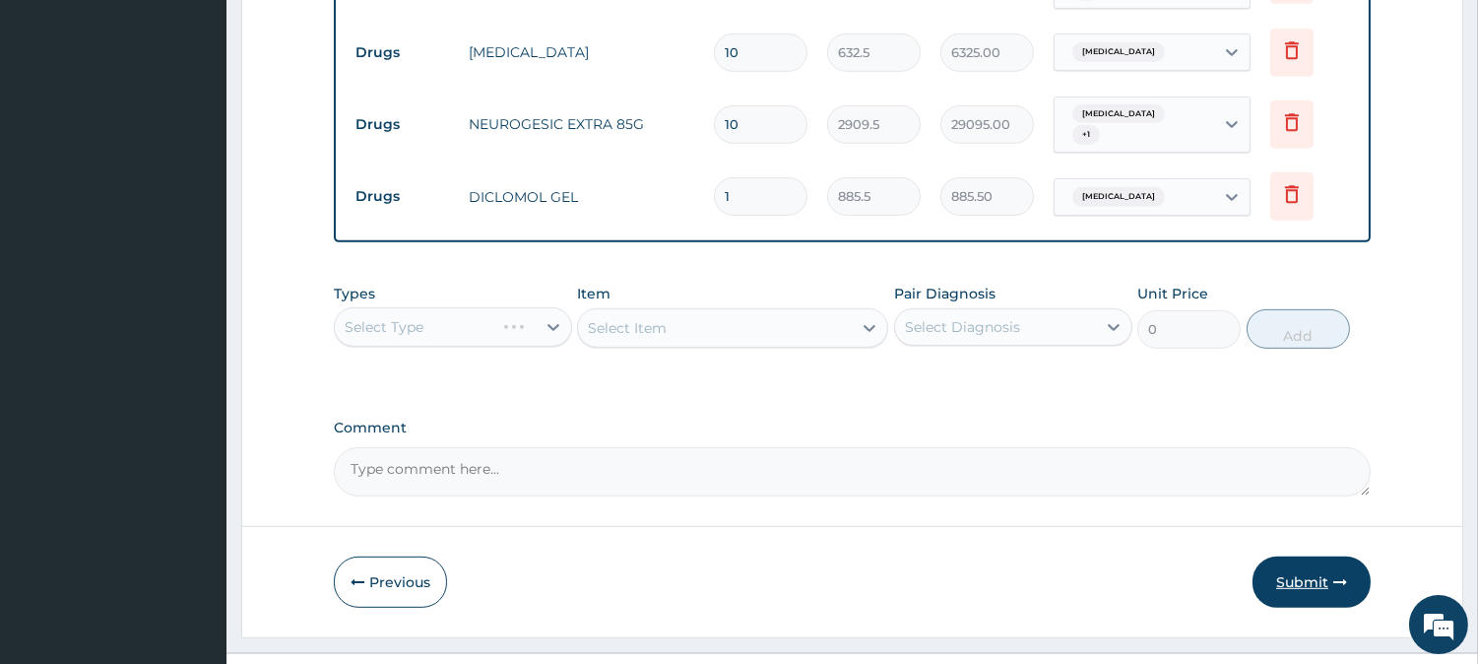
click at [1311, 556] on button "Submit" at bounding box center [1311, 581] width 118 height 51
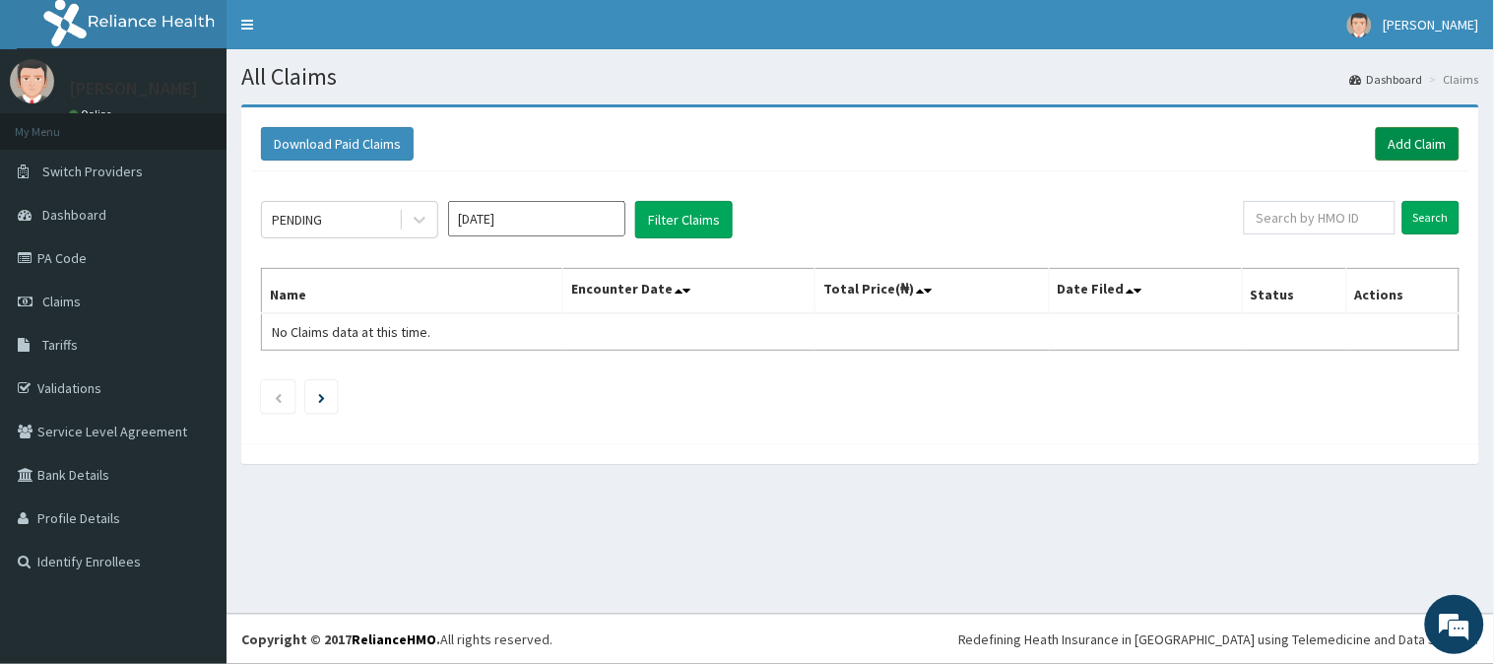
click at [1394, 135] on link "Add Claim" at bounding box center [1417, 143] width 84 height 33
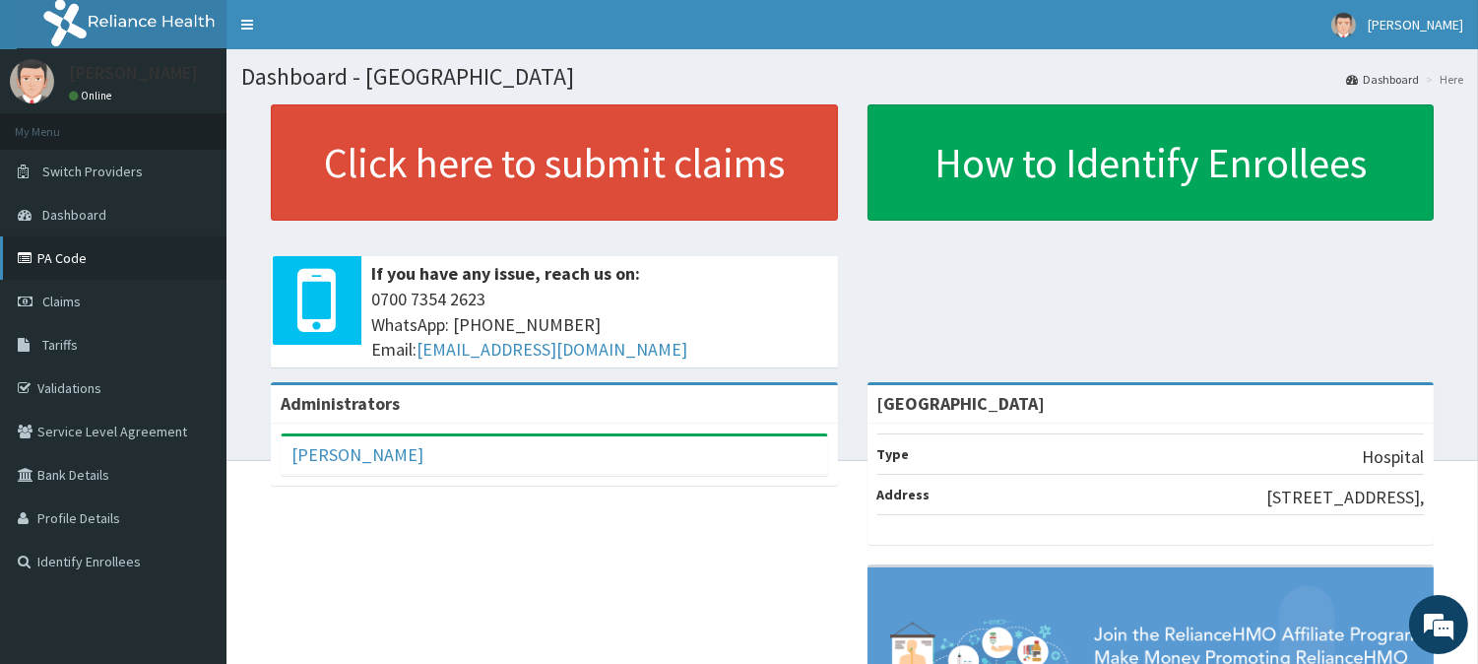
click at [21, 257] on icon at bounding box center [28, 258] width 20 height 14
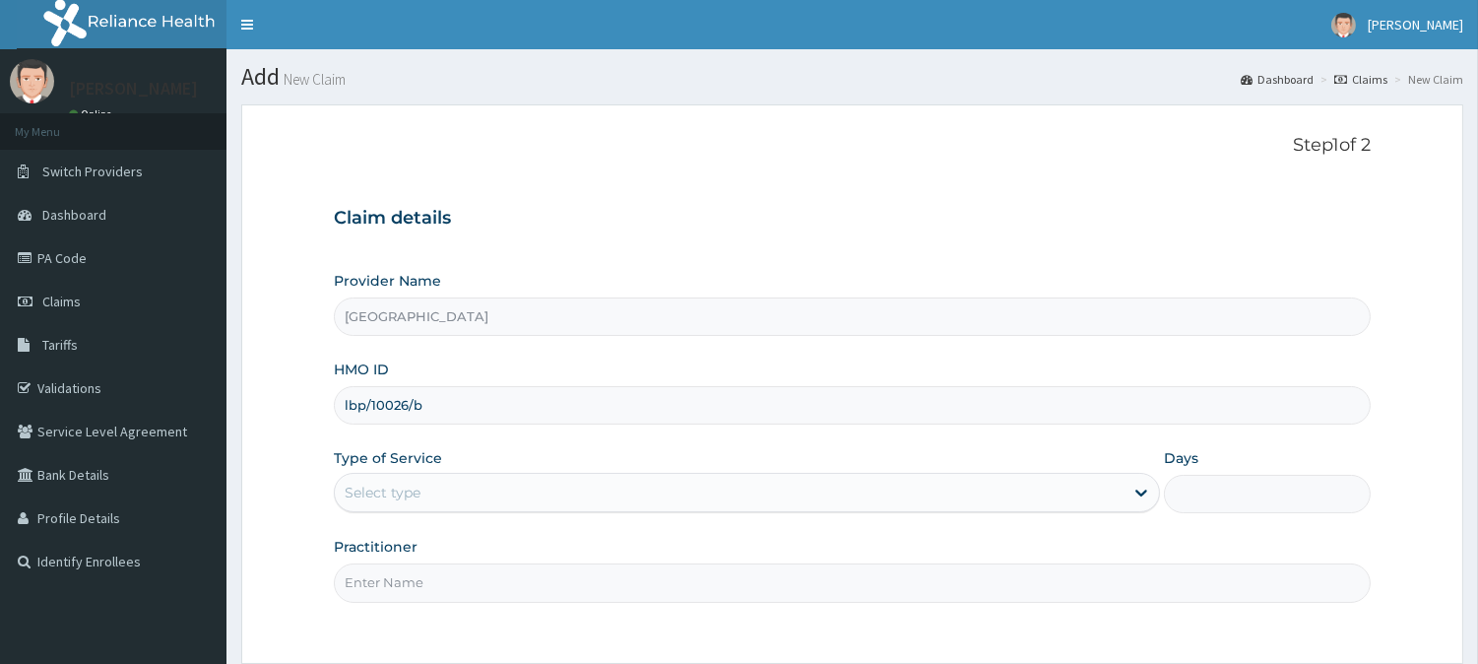
type input "lbp/10026/b"
click at [423, 486] on div "Select type" at bounding box center [729, 493] width 789 height 32
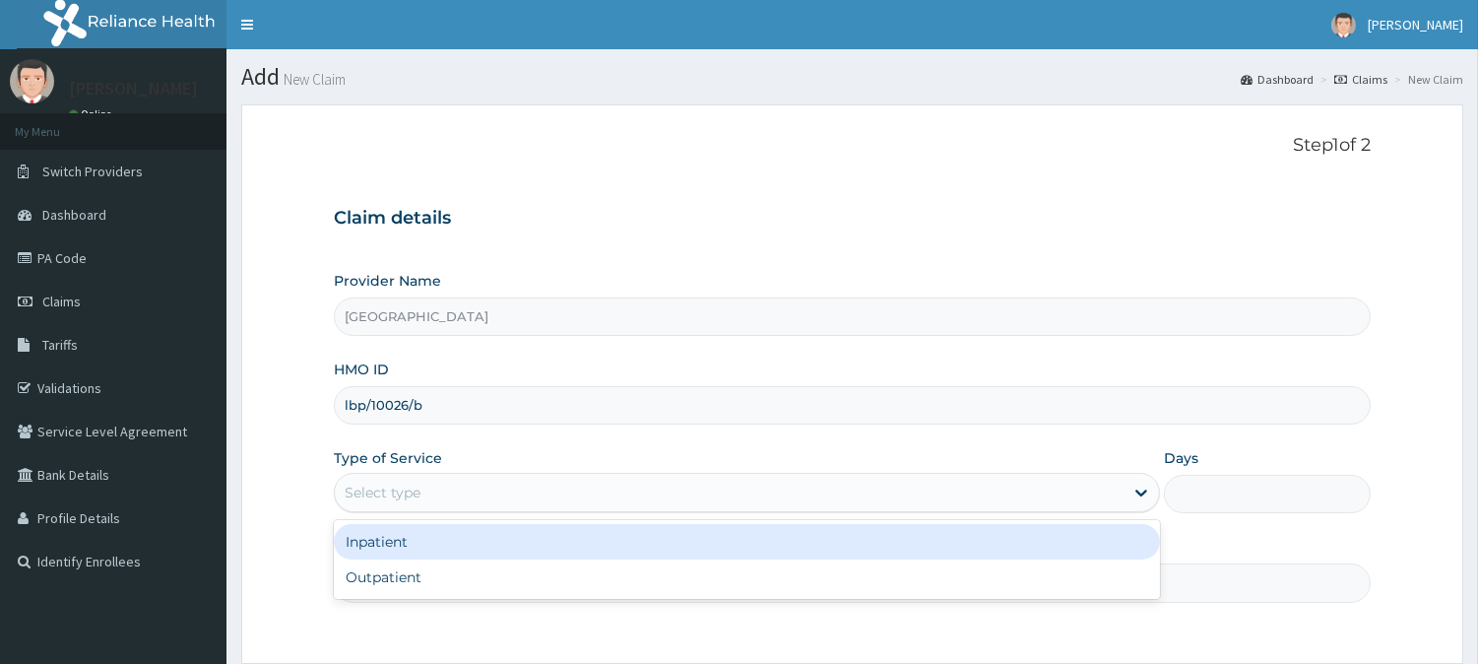
click at [397, 564] on div "Outpatient" at bounding box center [747, 576] width 826 height 35
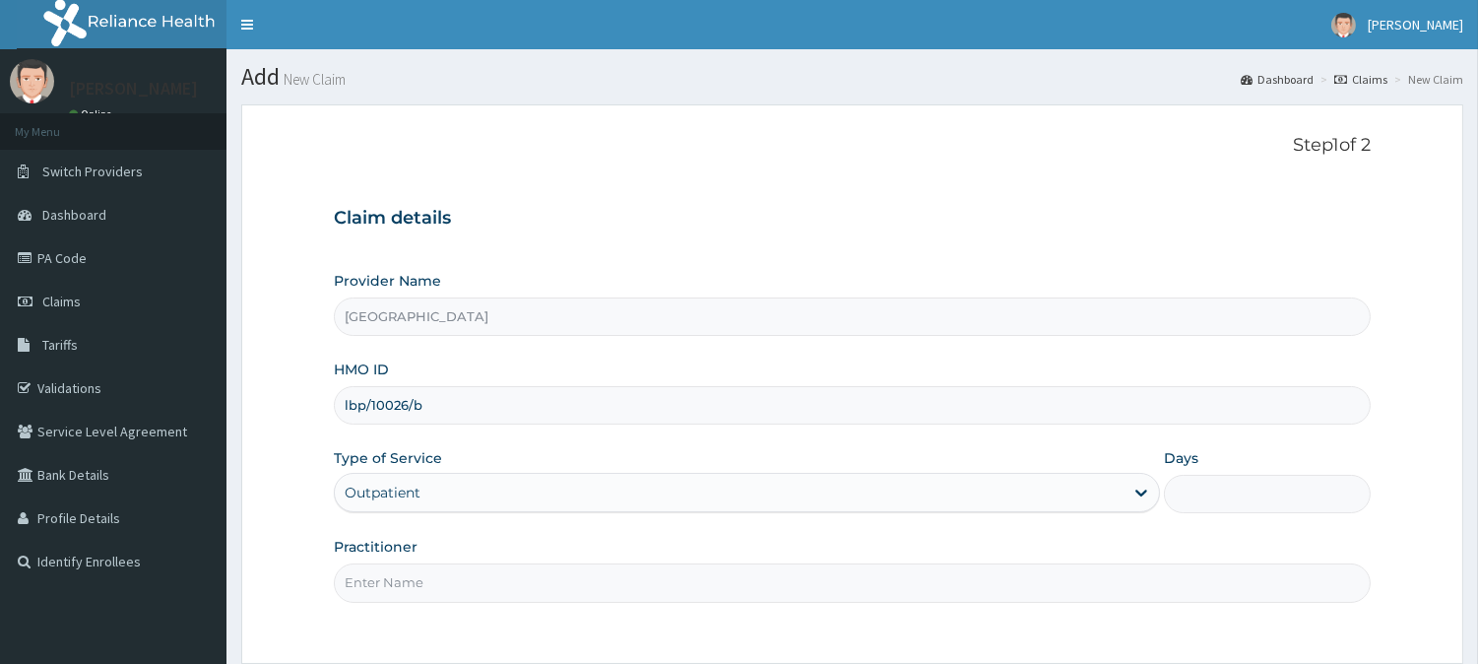
type input "1"
drag, startPoint x: 404, startPoint y: 579, endPoint x: 436, endPoint y: 505, distance: 80.7
click at [405, 579] on input "Practitioner" at bounding box center [852, 582] width 1037 height 38
type input "DR GABRIEL OFFOMATA"
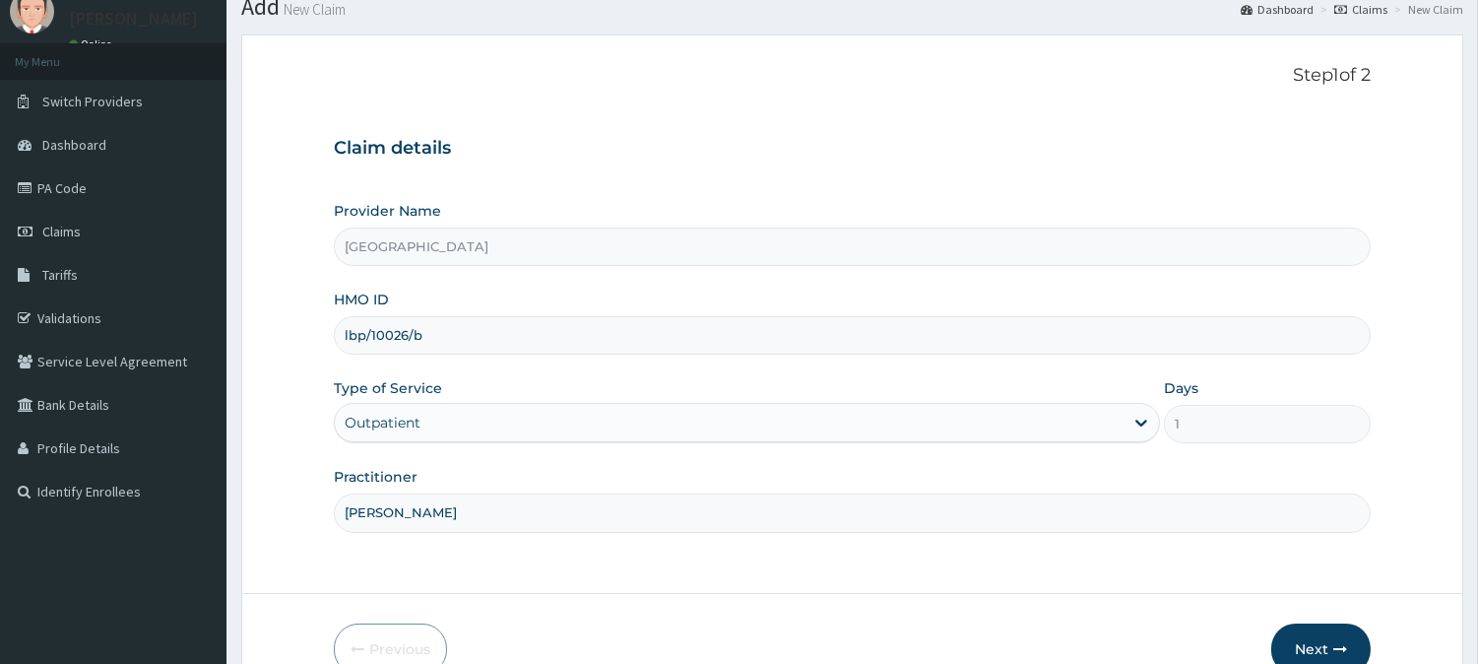
scroll to position [175, 0]
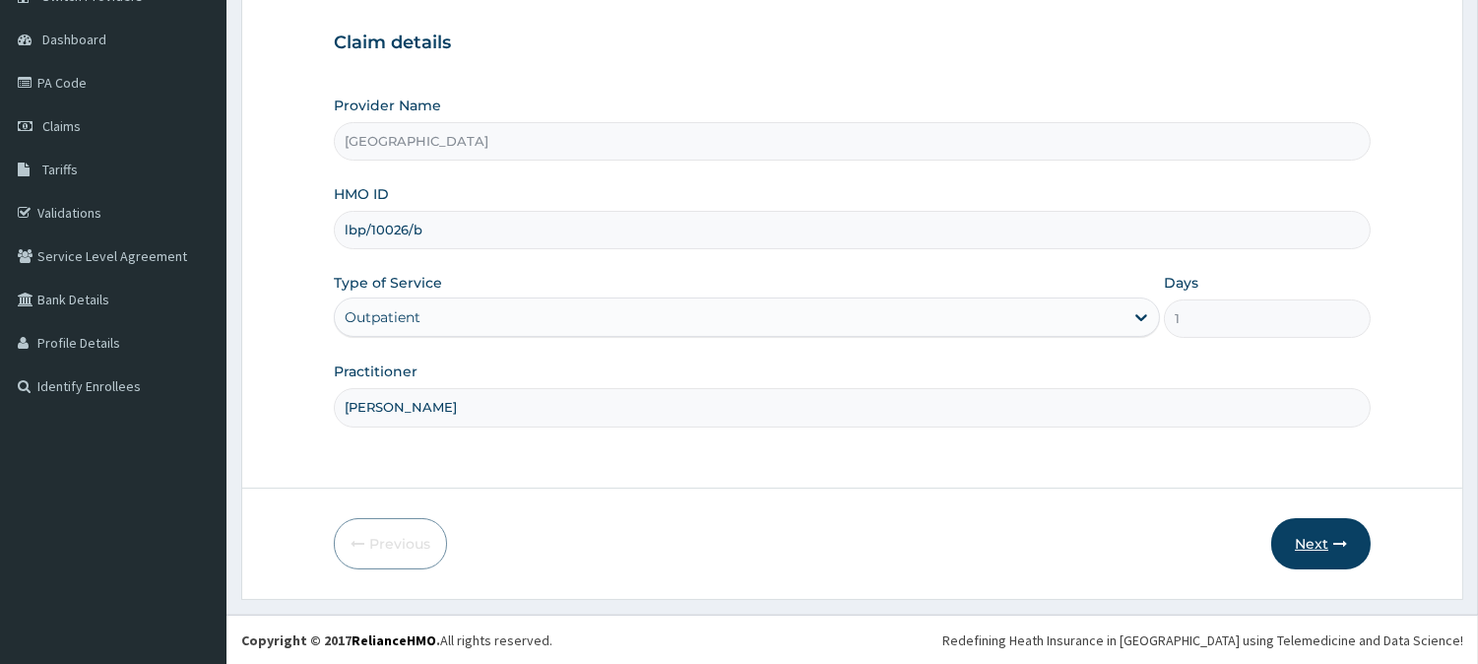
click at [1321, 556] on button "Next" at bounding box center [1320, 543] width 99 height 51
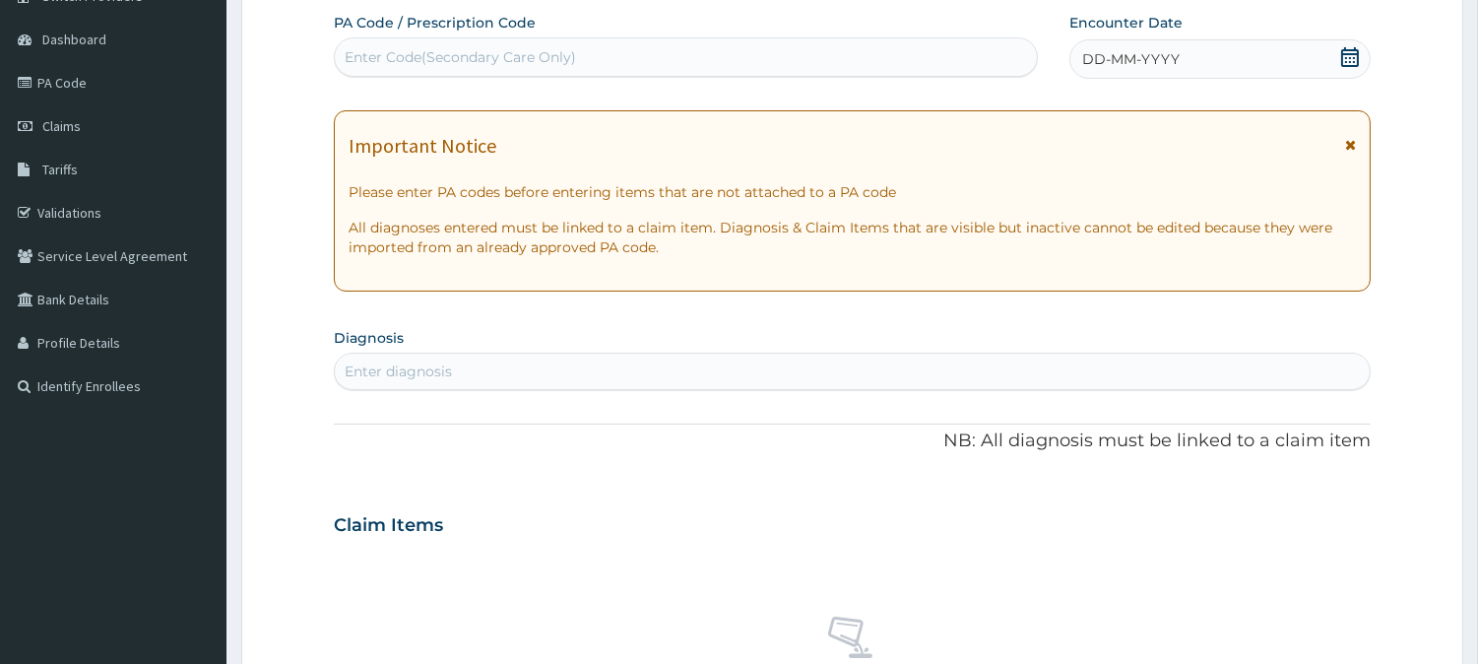
click at [703, 43] on div "Enter Code(Secondary Care Only)" at bounding box center [686, 57] width 702 height 32
click at [692, 49] on div "Enter Code(Secondary Care Only)" at bounding box center [686, 57] width 702 height 32
paste input "PA/1C8E21"
type input "PA/1C8E21"
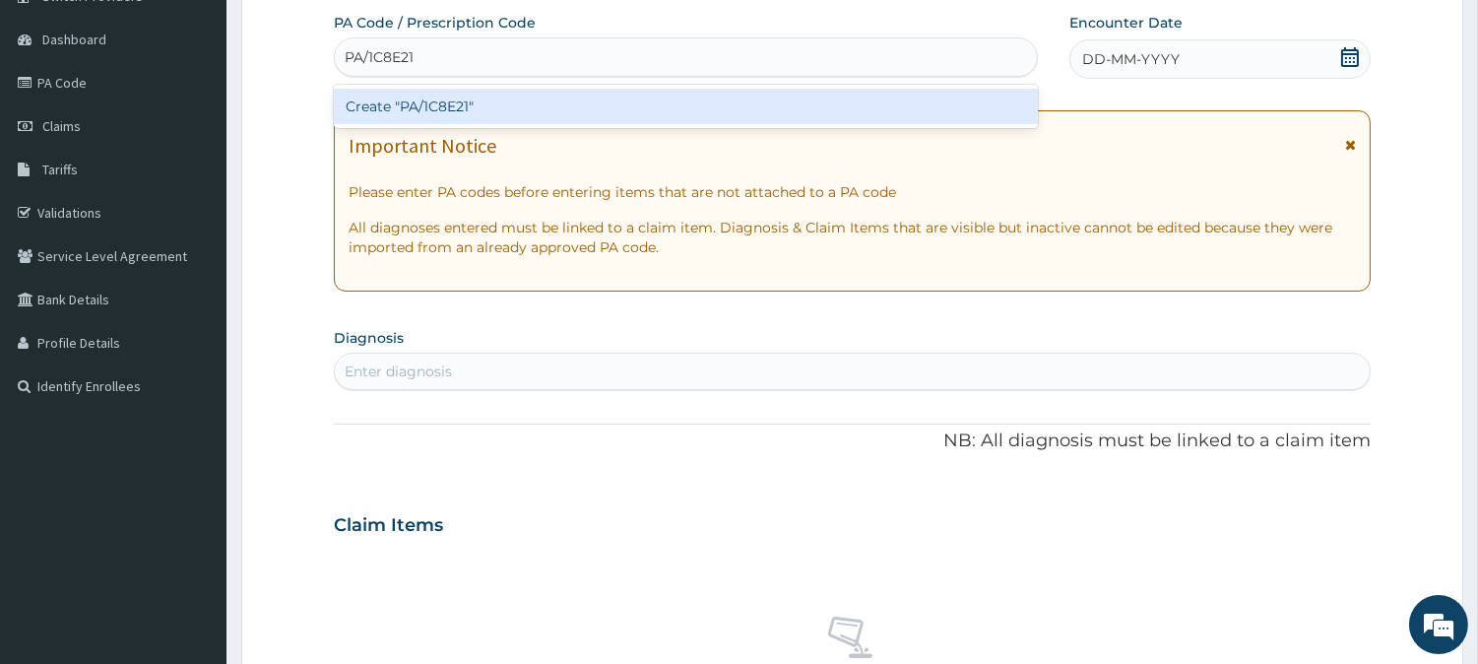
click at [484, 94] on div "Create "PA/1C8E21"" at bounding box center [686, 106] width 704 height 35
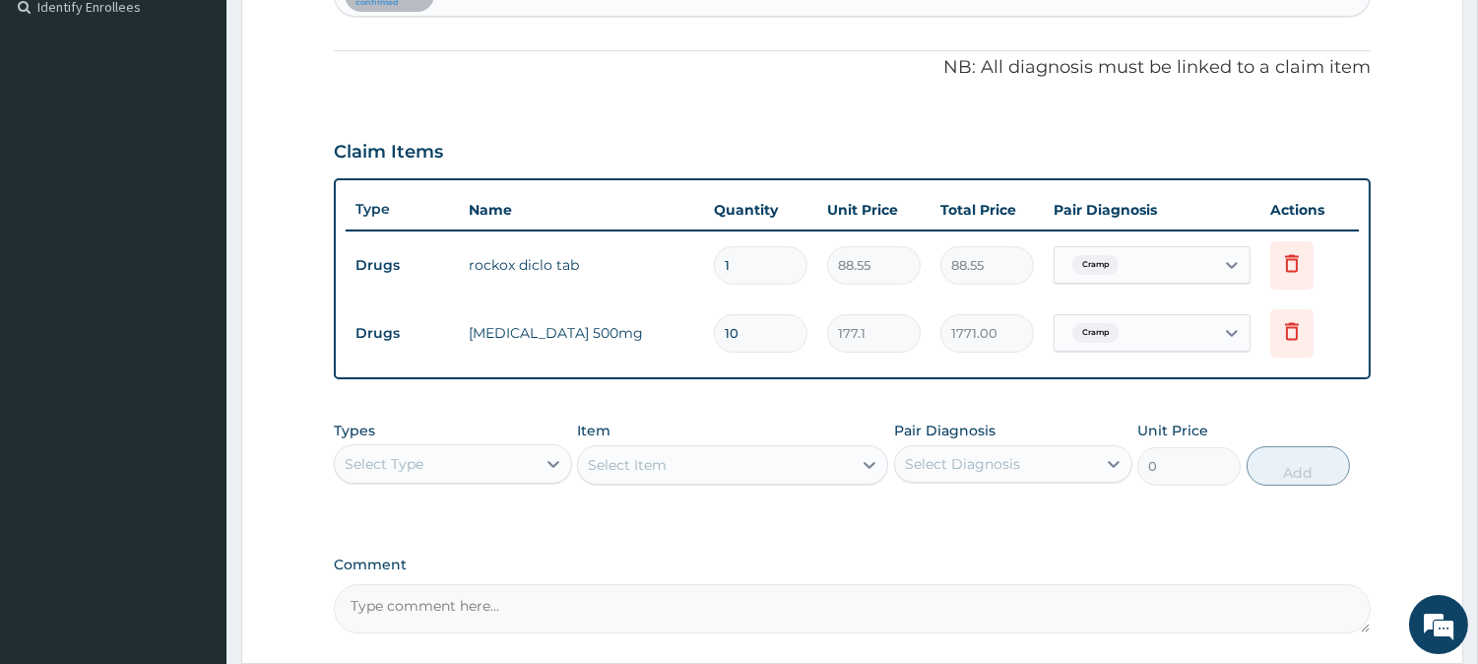
scroll to position [0, 0]
click at [764, 277] on input "1" at bounding box center [761, 265] width 94 height 38
type input "10"
type input "885.50"
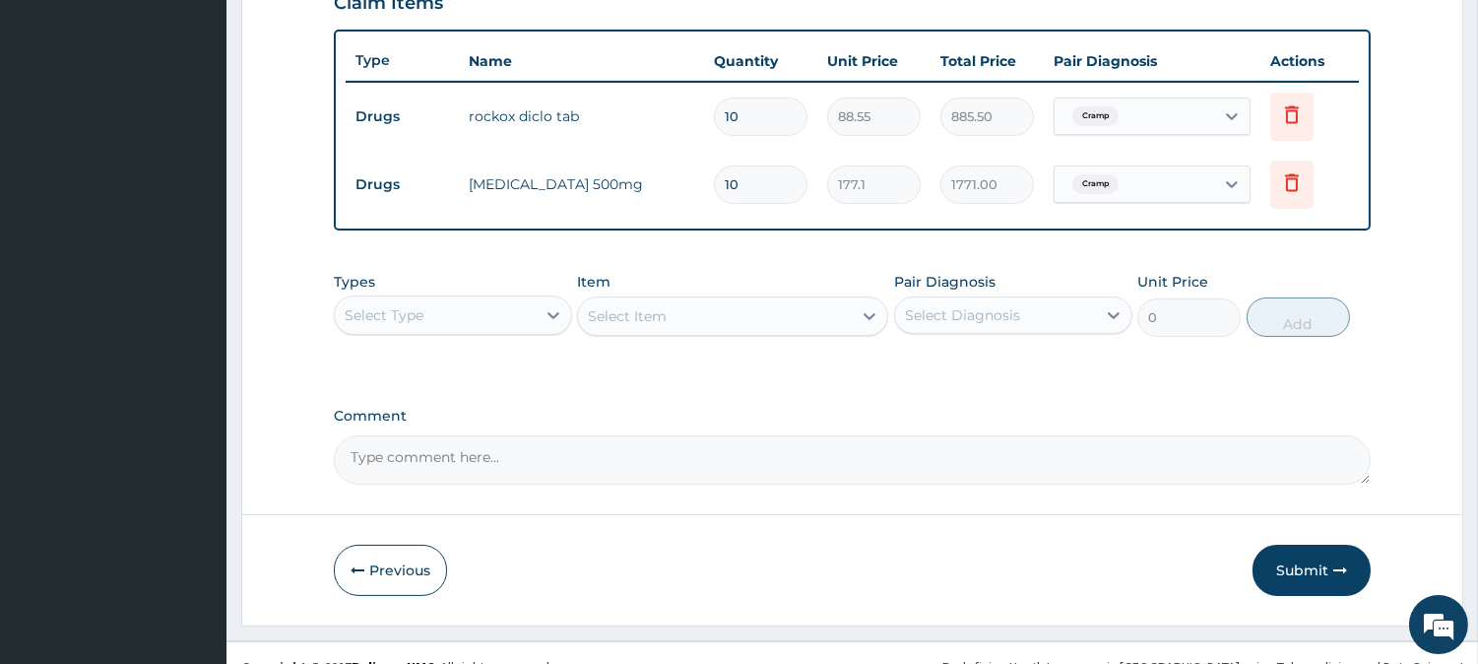
scroll to position [729, 0]
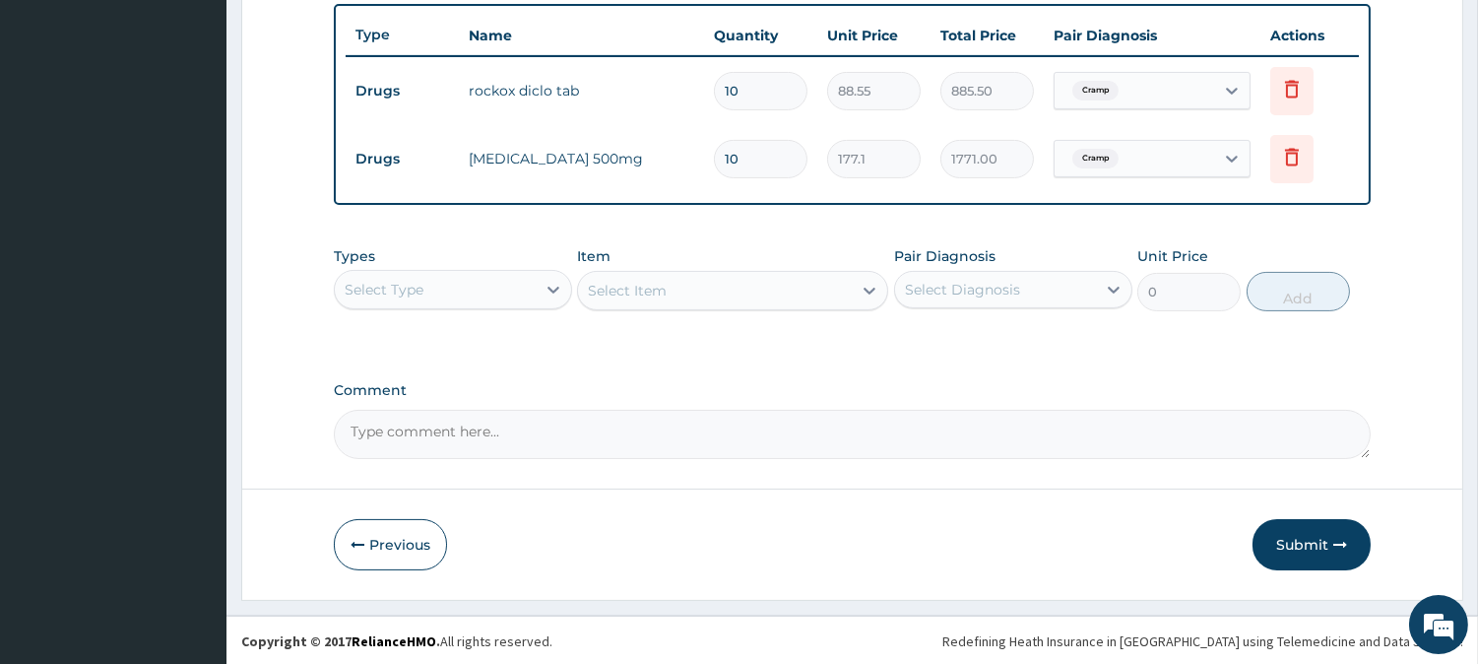
type input "10"
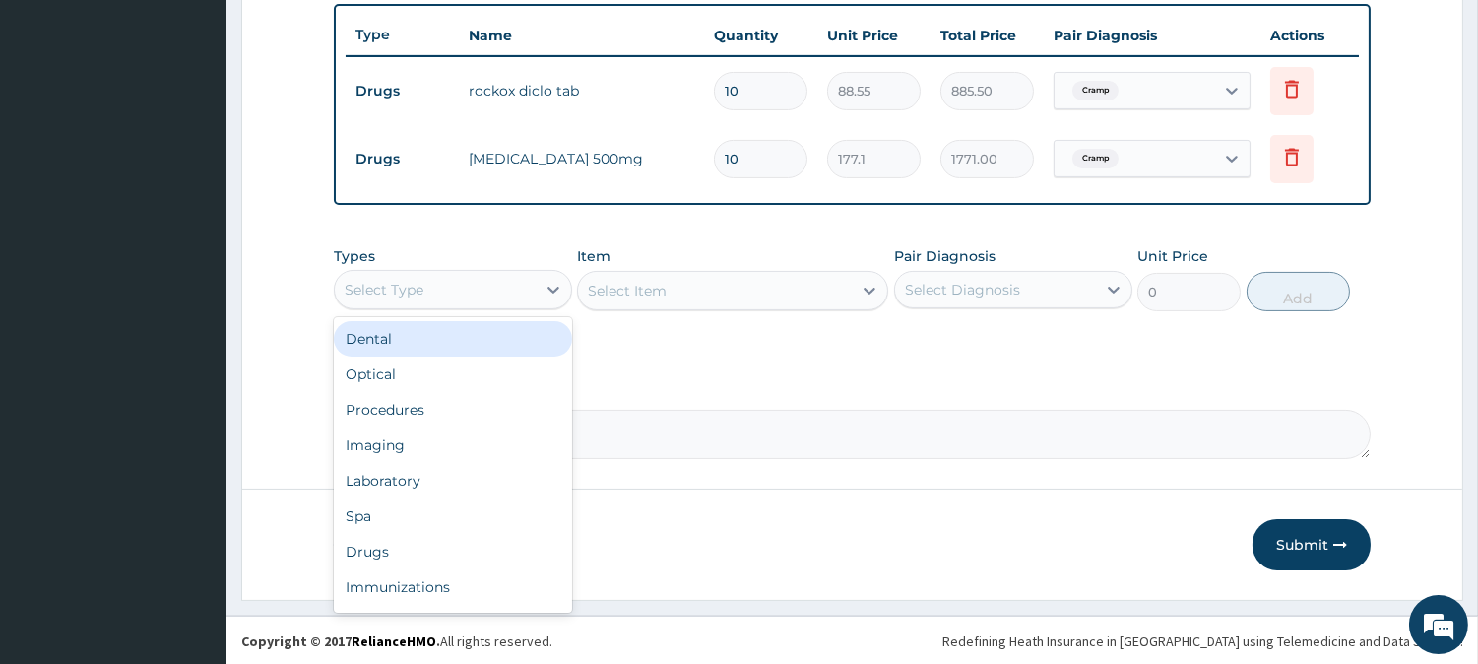
click at [524, 284] on div "Select Type" at bounding box center [435, 290] width 201 height 32
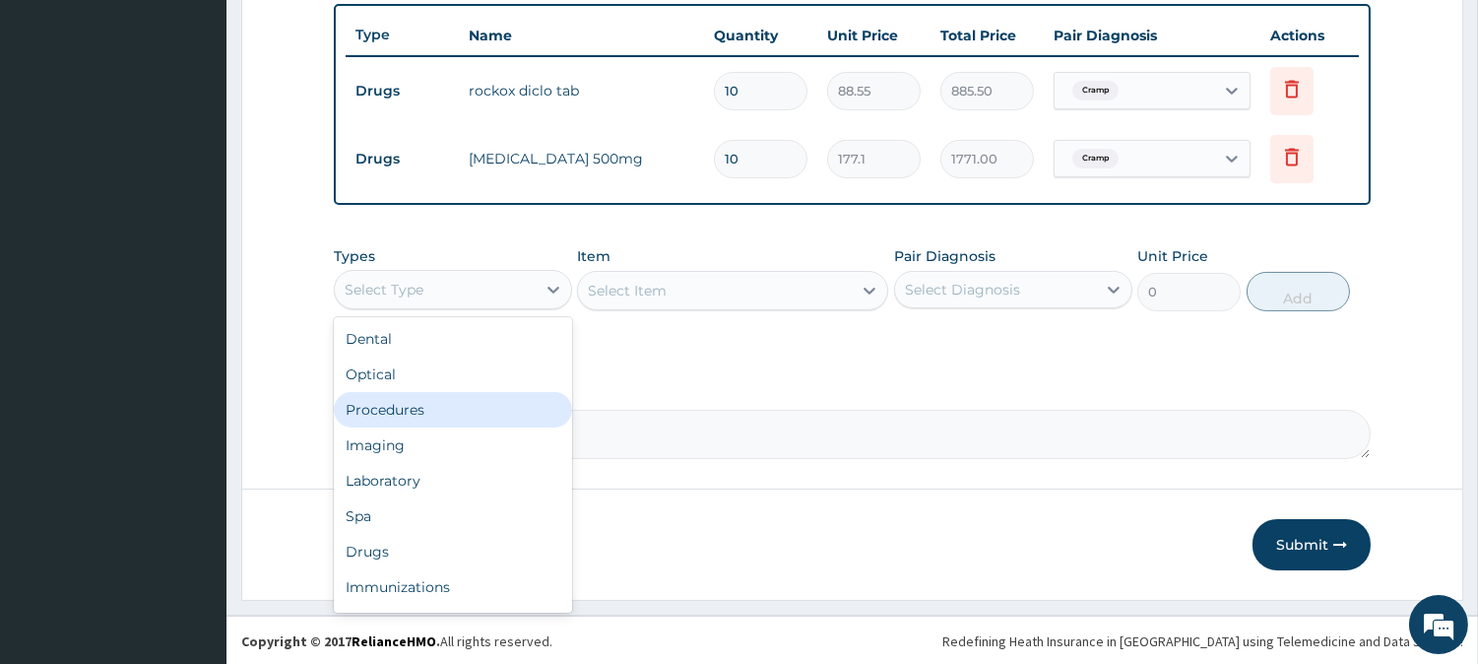
click at [455, 407] on div "Procedures" at bounding box center [453, 409] width 238 height 35
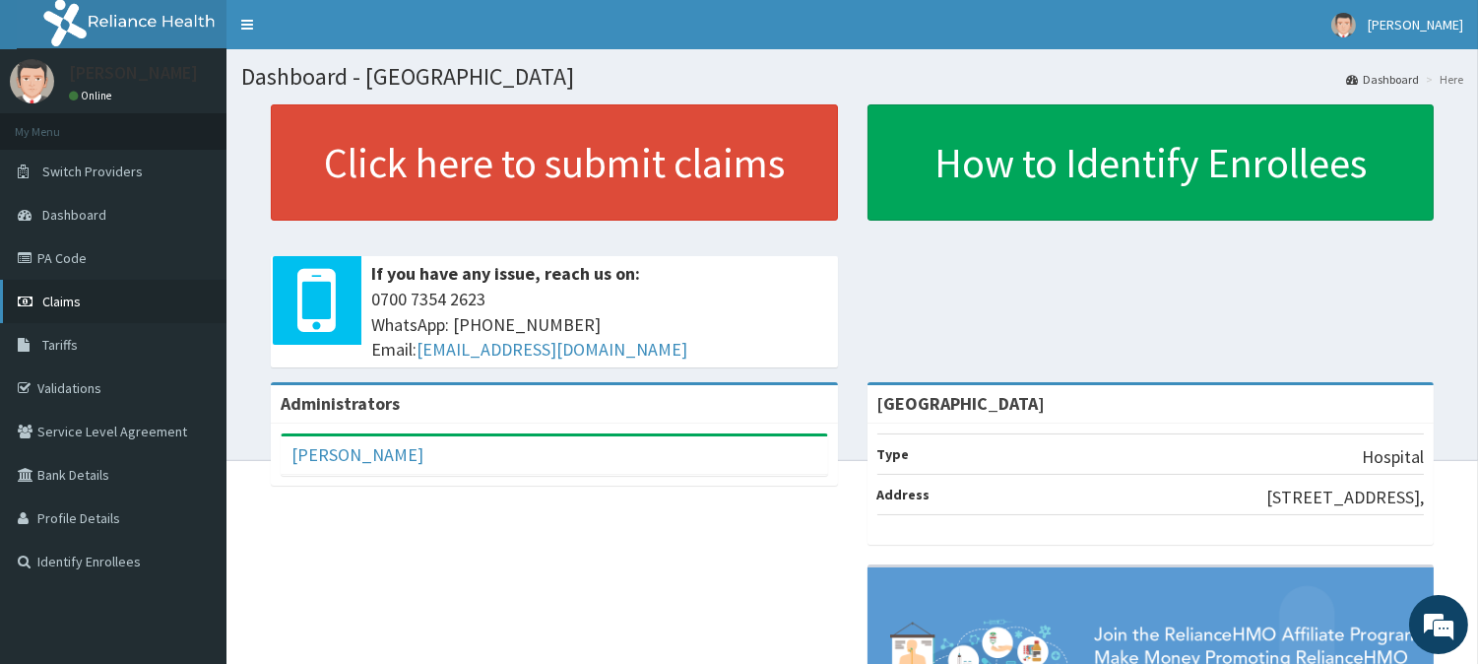
click at [116, 291] on link "Claims" at bounding box center [113, 301] width 226 height 43
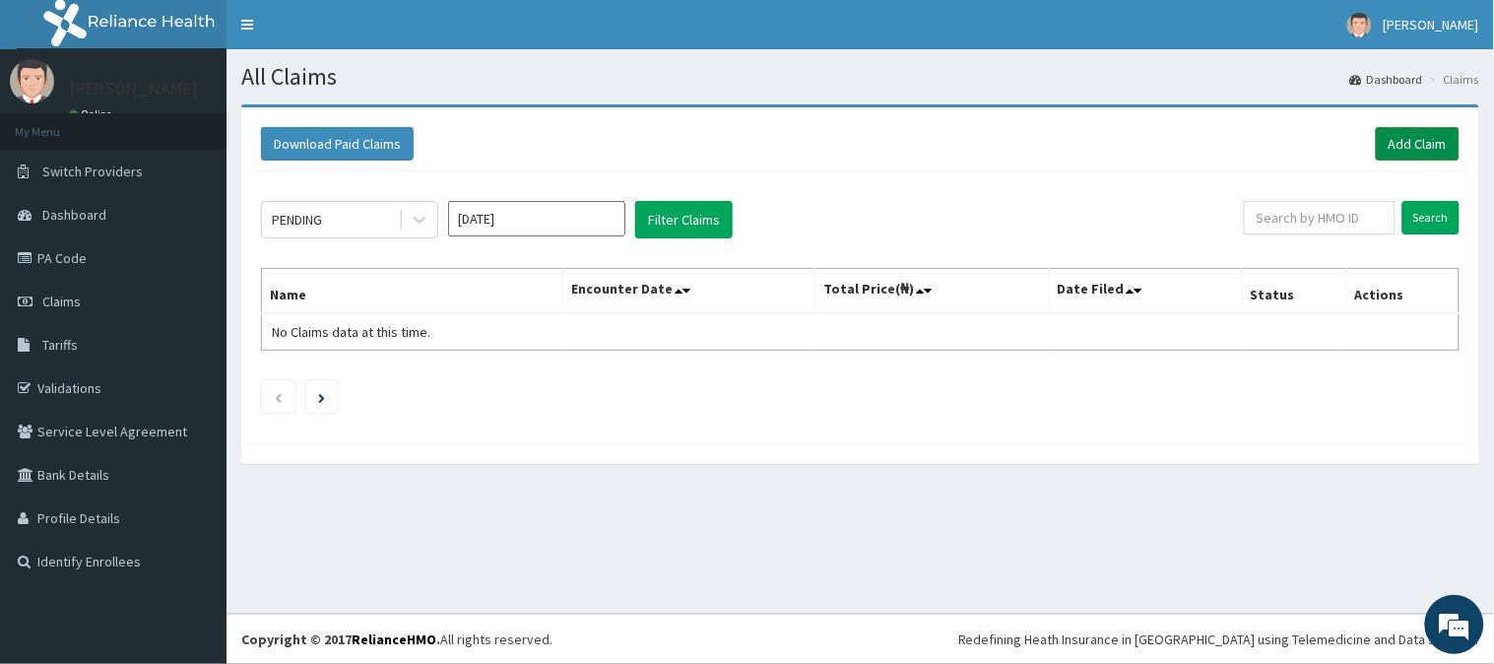
click at [1391, 144] on link "Add Claim" at bounding box center [1417, 143] width 84 height 33
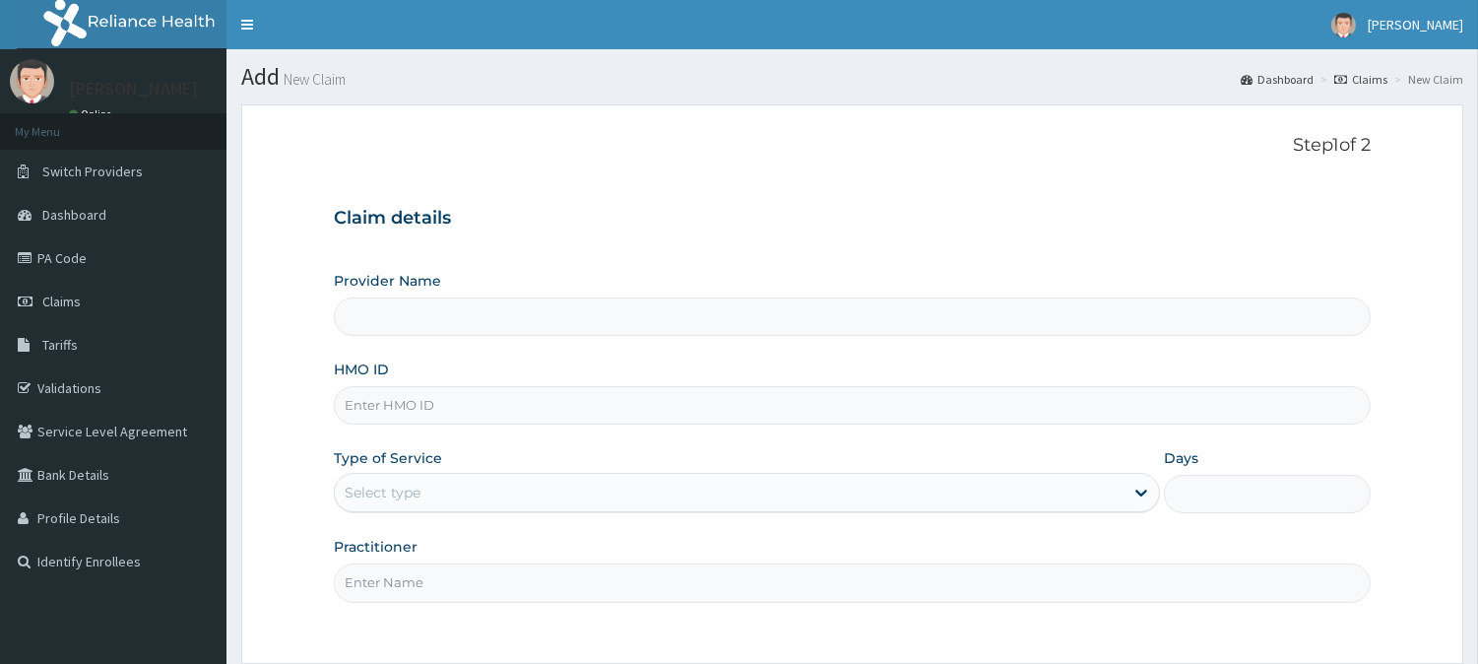
type input "[GEOGRAPHIC_DATA]"
click at [679, 399] on input "HMO ID" at bounding box center [852, 405] width 1037 height 38
type input "LBP/10026/A"
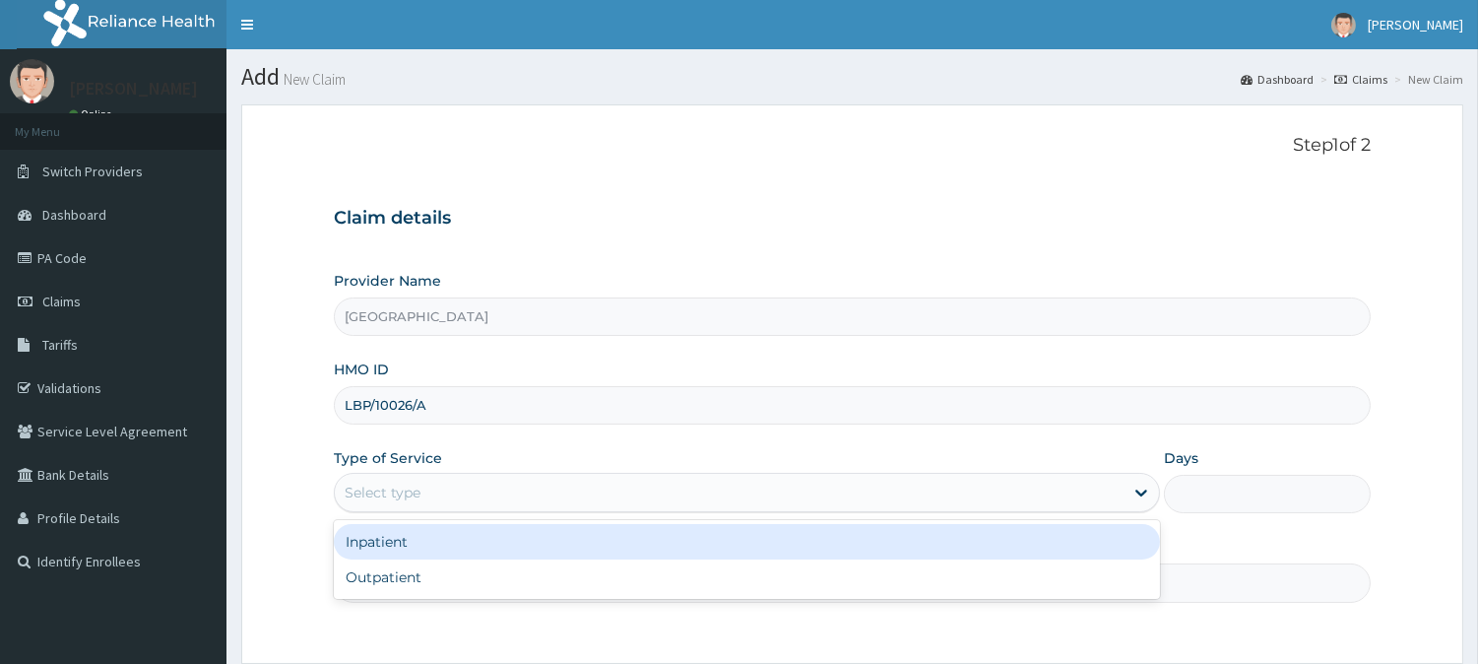
click at [509, 494] on div "Select type" at bounding box center [729, 493] width 789 height 32
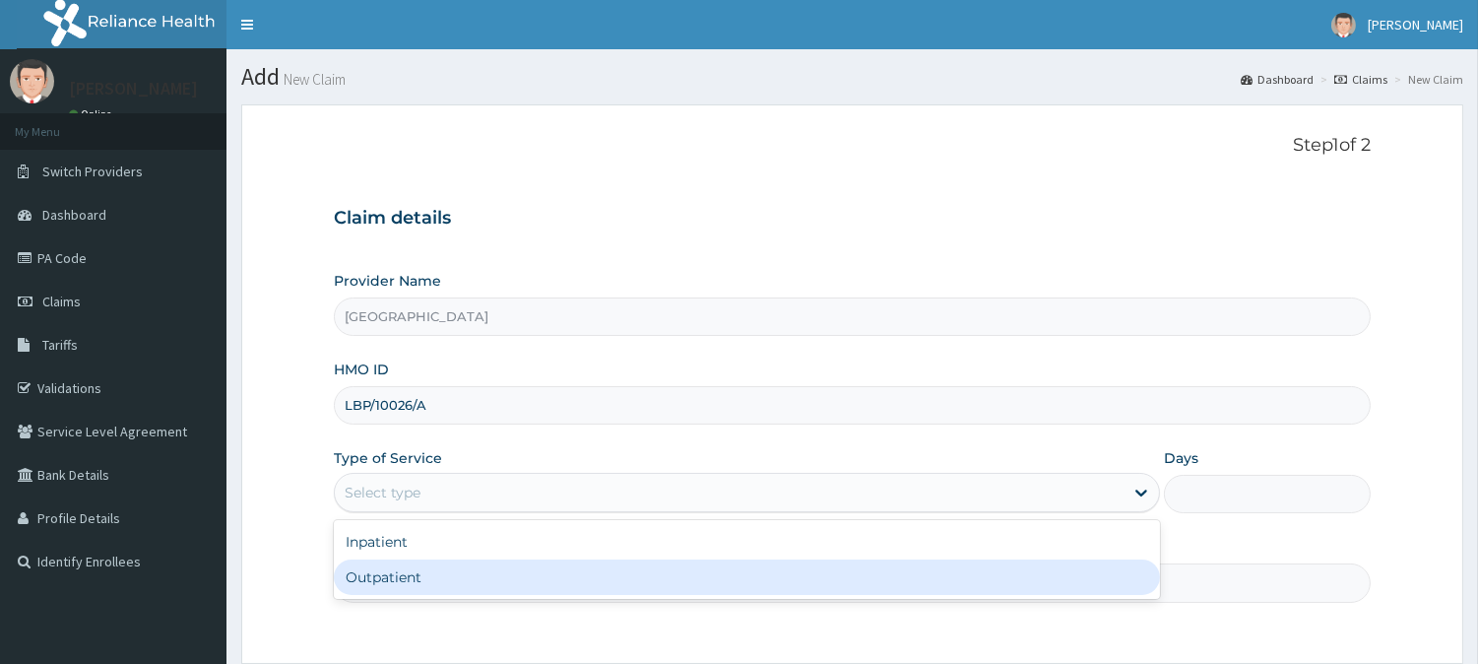
click at [498, 574] on div "Outpatient" at bounding box center [747, 576] width 826 height 35
type input "1"
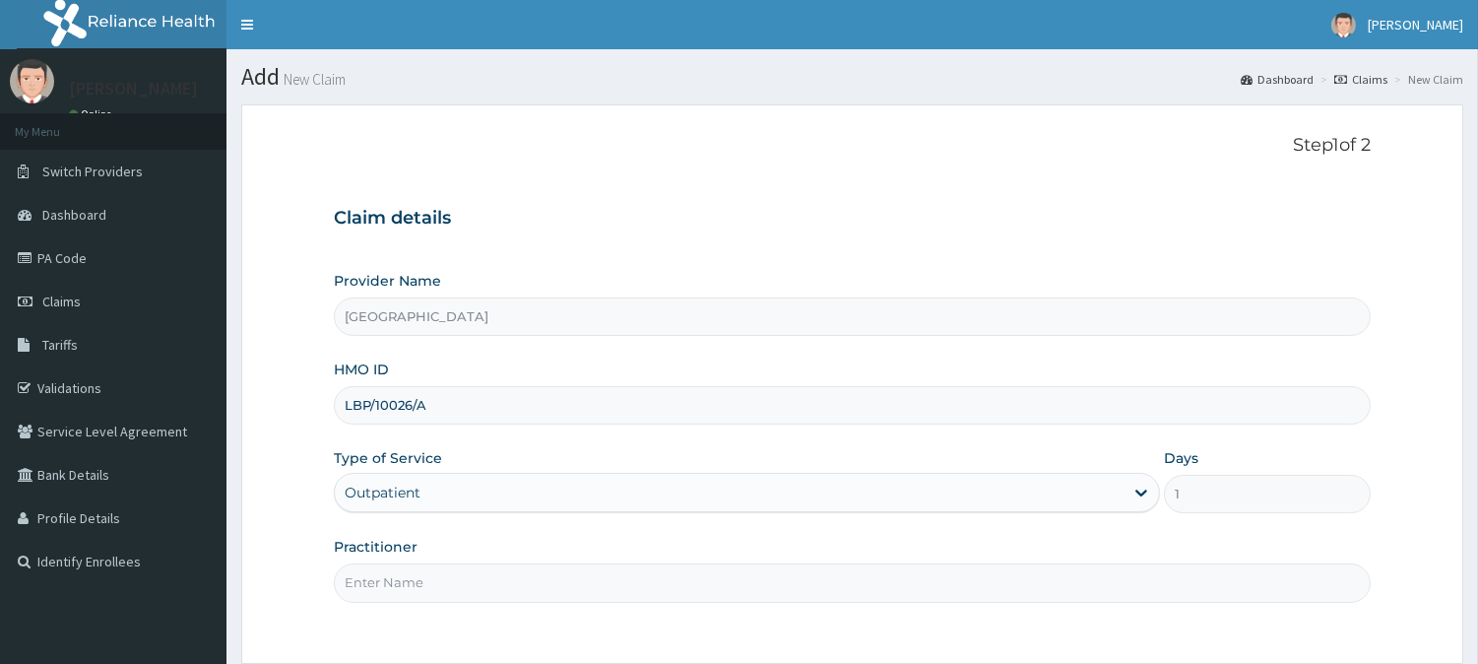
click at [498, 574] on input "Practitioner" at bounding box center [852, 582] width 1037 height 38
type input "[PERSON_NAME]"
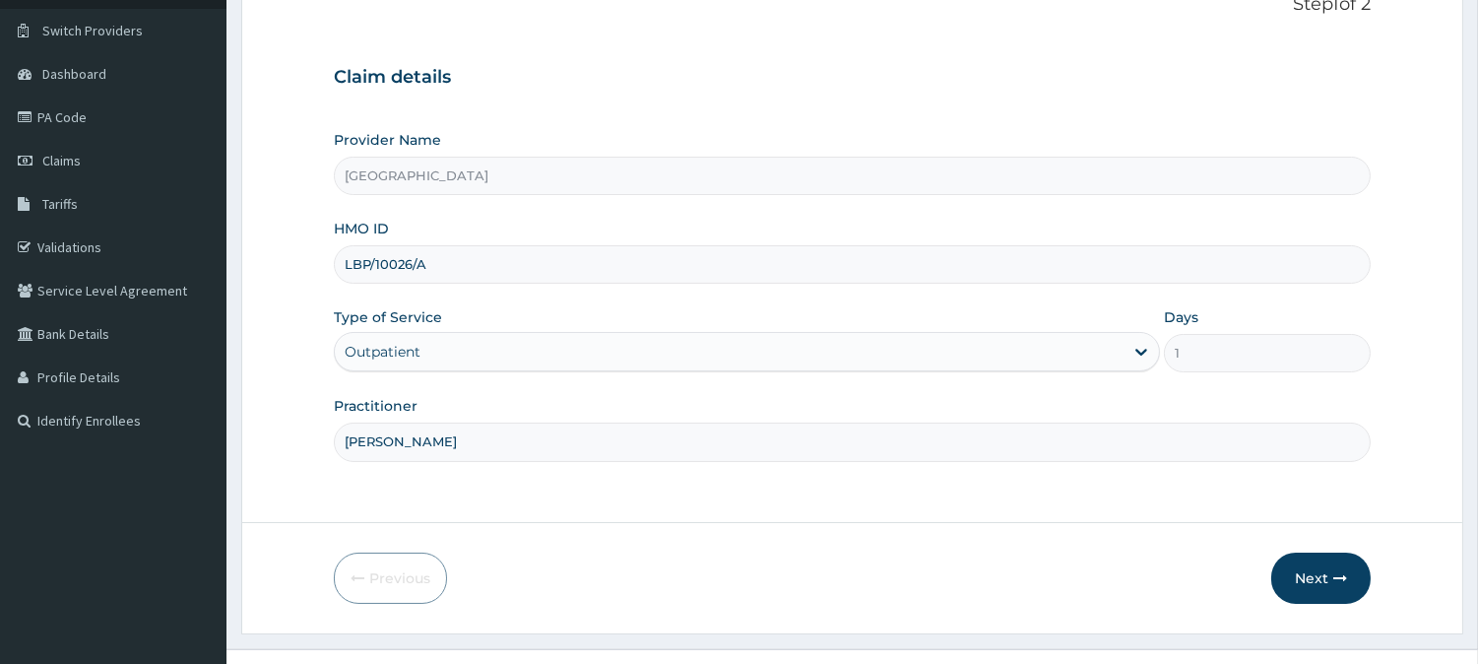
scroll to position [175, 0]
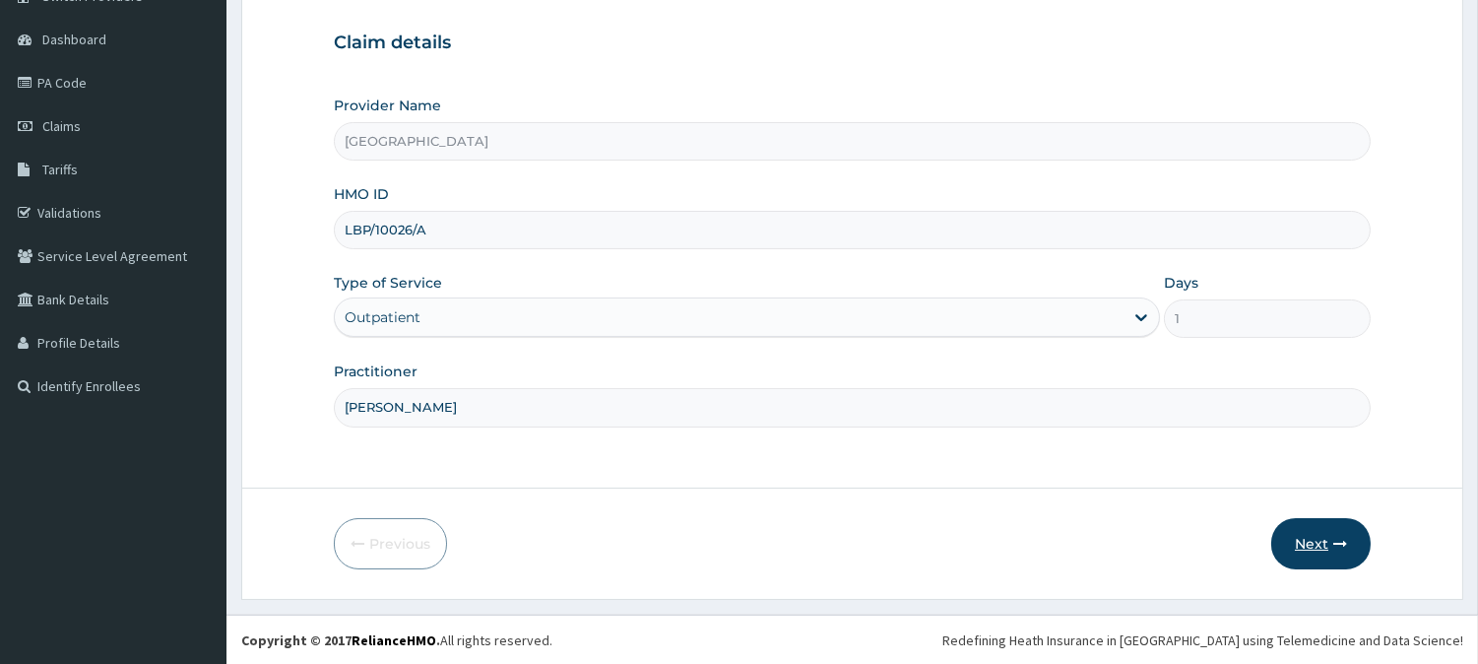
click at [1297, 536] on button "Next" at bounding box center [1320, 543] width 99 height 51
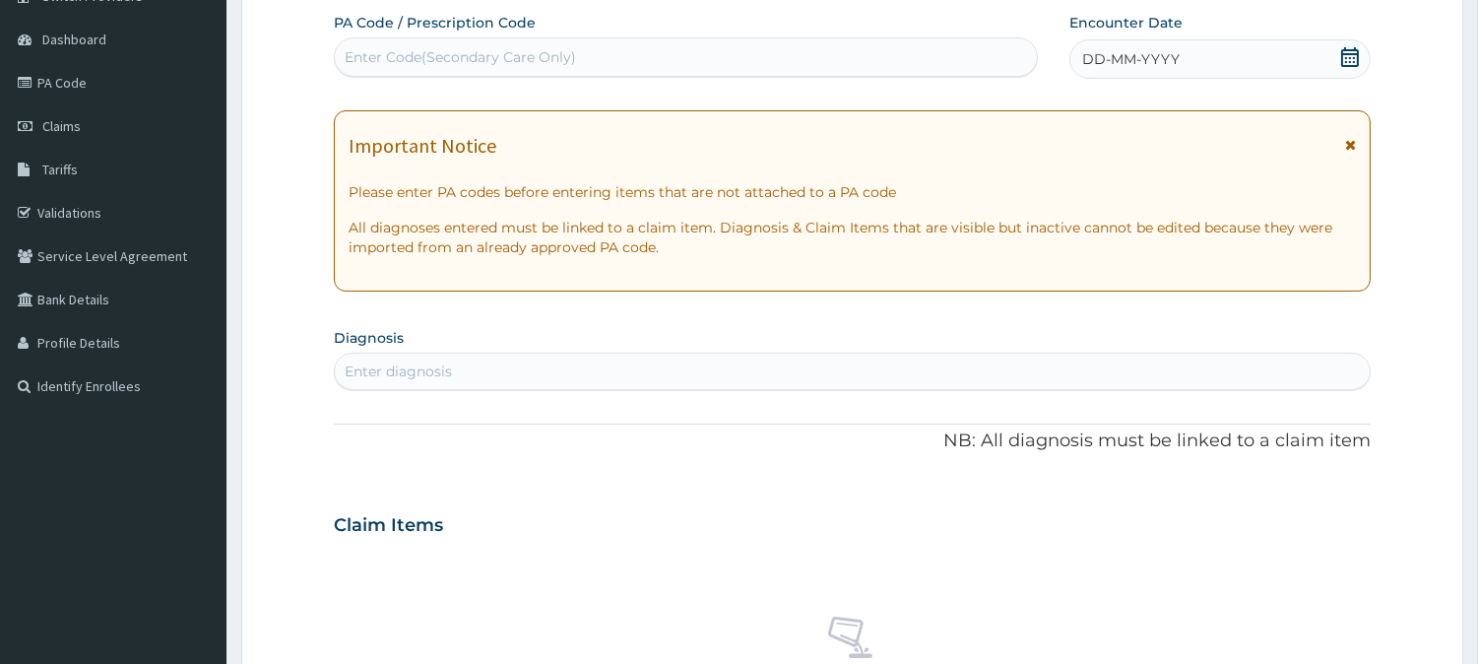
click at [710, 41] on div "Enter Code(Secondary Care Only)" at bounding box center [686, 57] width 702 height 32
paste input "PA/1C8E21"
type input "PA/1C8E21"
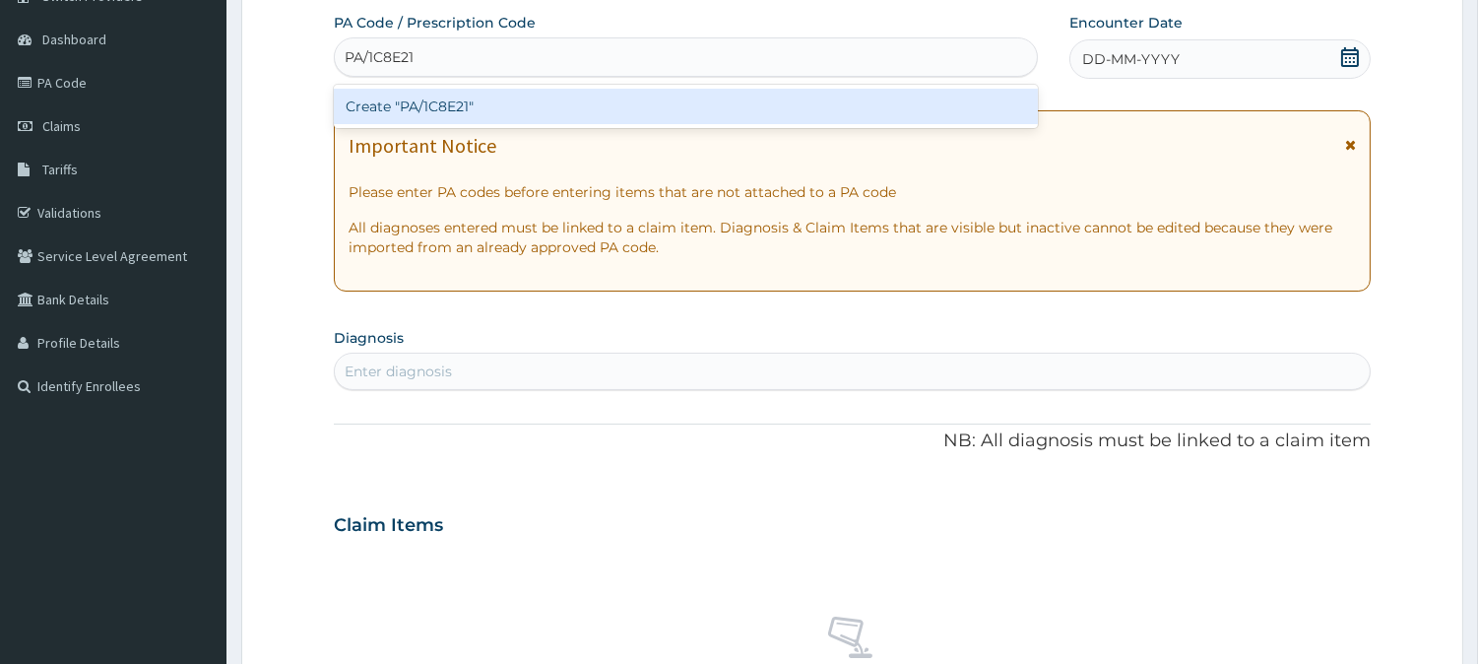
click at [562, 111] on div "Create "PA/1C8E21"" at bounding box center [686, 106] width 704 height 35
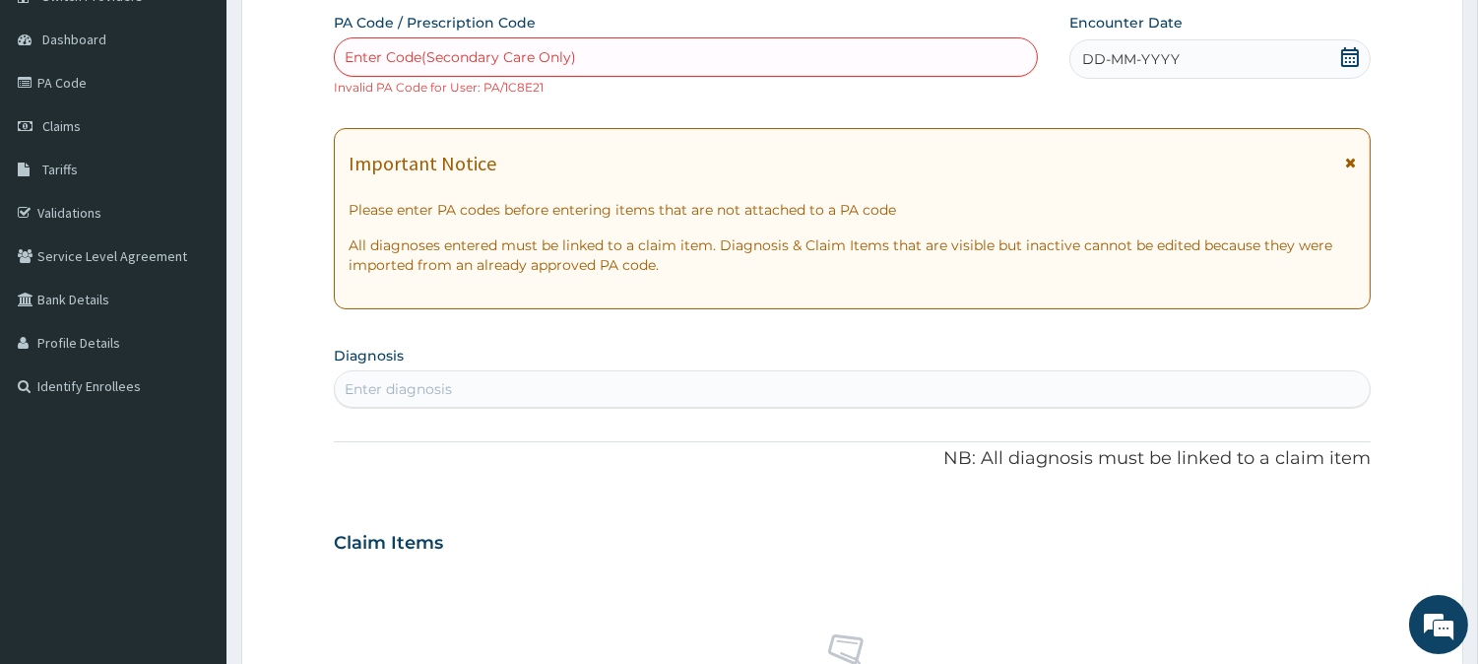
scroll to position [0, 0]
click at [725, 53] on div "Enter Code(Secondary Care Only)" at bounding box center [686, 57] width 702 height 32
paste input "PA/1C8E21"
type input "PA/1C8E21"
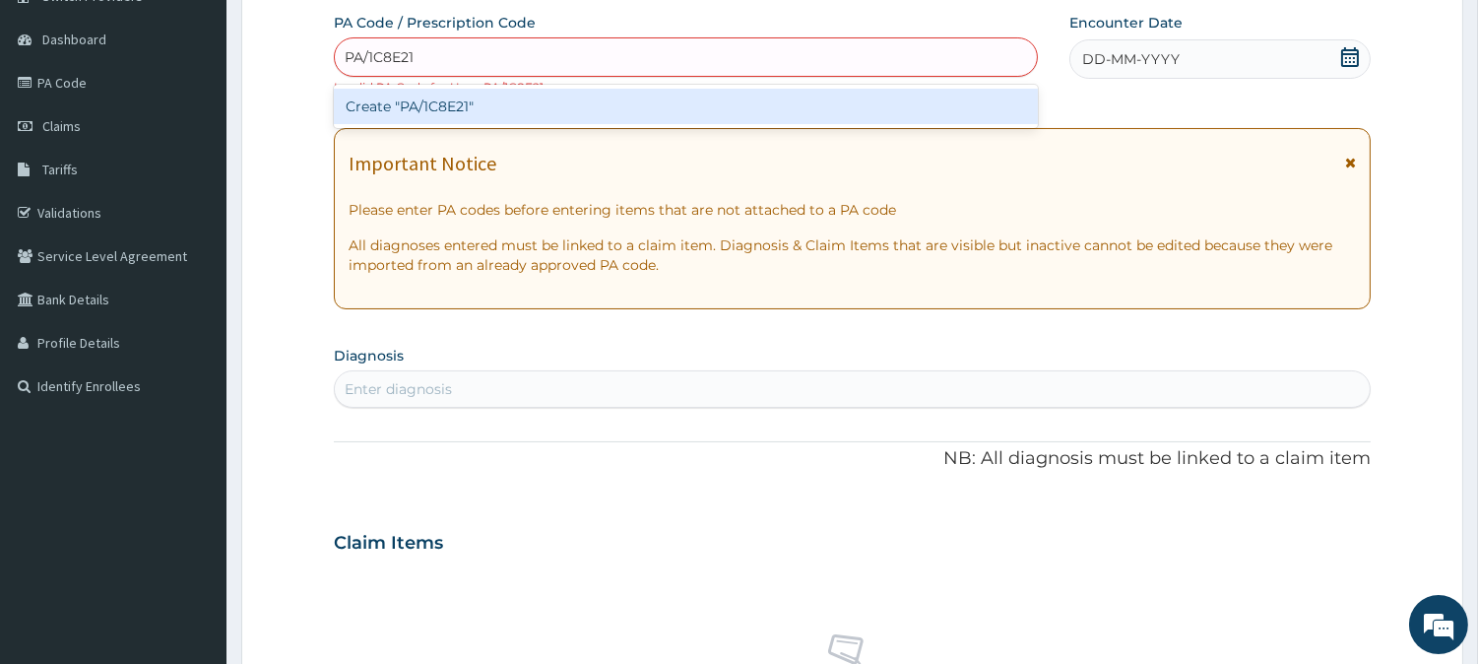
click at [529, 96] on div "Create "PA/1C8E21"" at bounding box center [686, 106] width 704 height 35
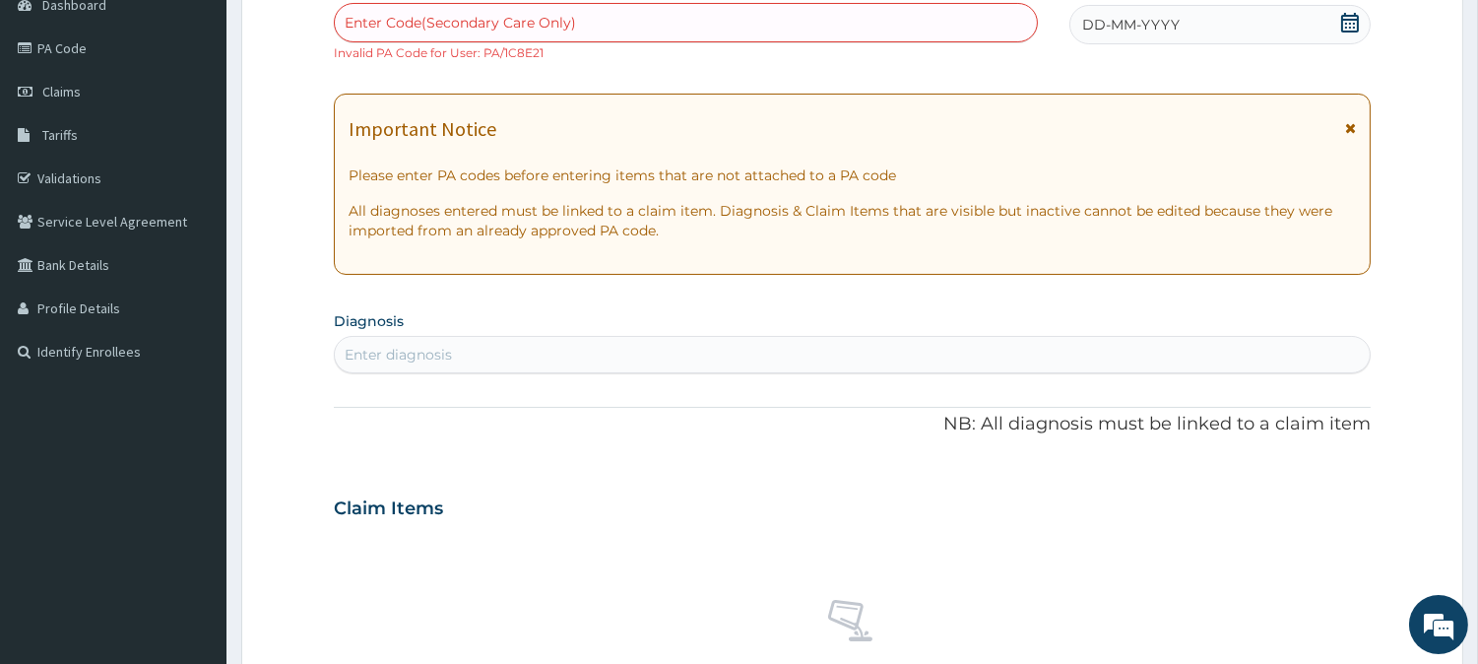
scroll to position [504, 0]
